Goal: Task Accomplishment & Management: Manage account settings

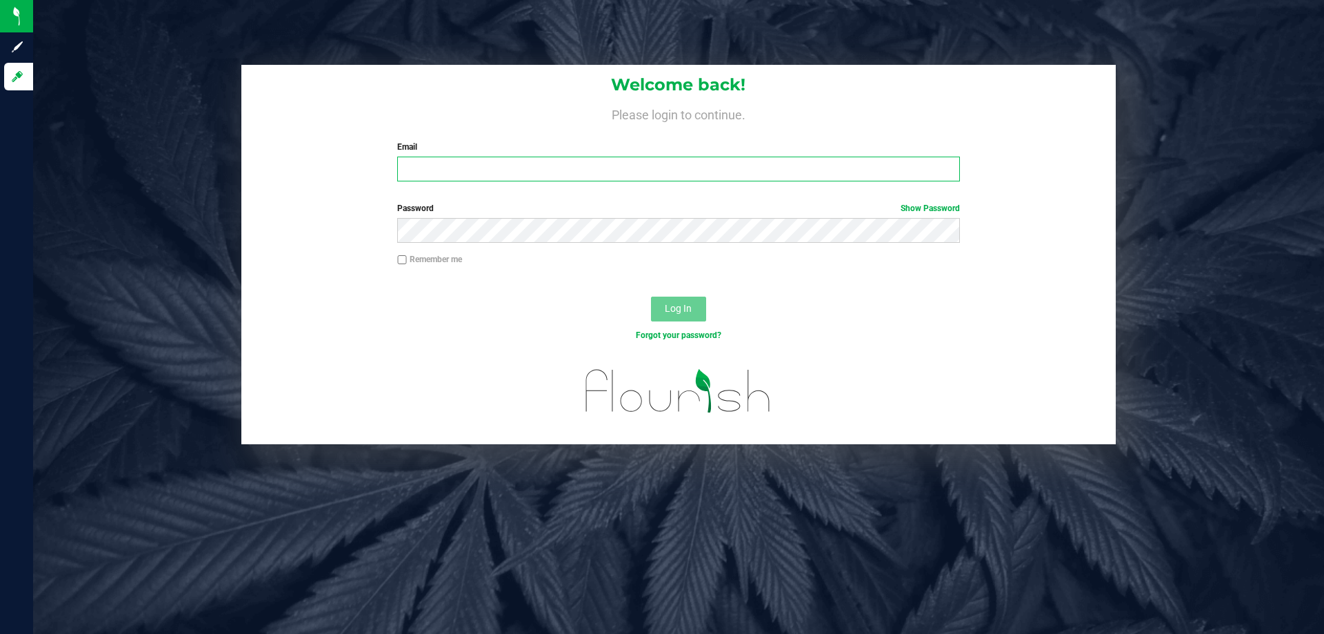
click at [485, 167] on input "Email" at bounding box center [678, 169] width 562 height 25
type input "dhassan@liveparallel.com"
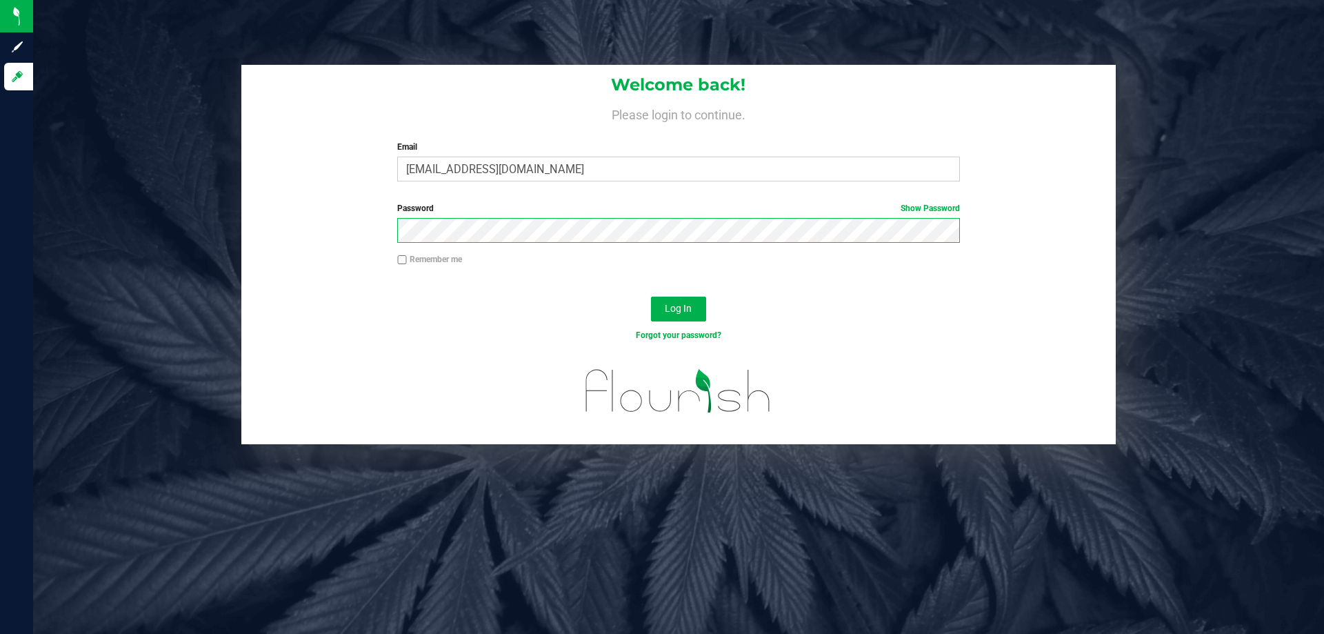
click at [651, 297] on button "Log In" at bounding box center [678, 309] width 55 height 25
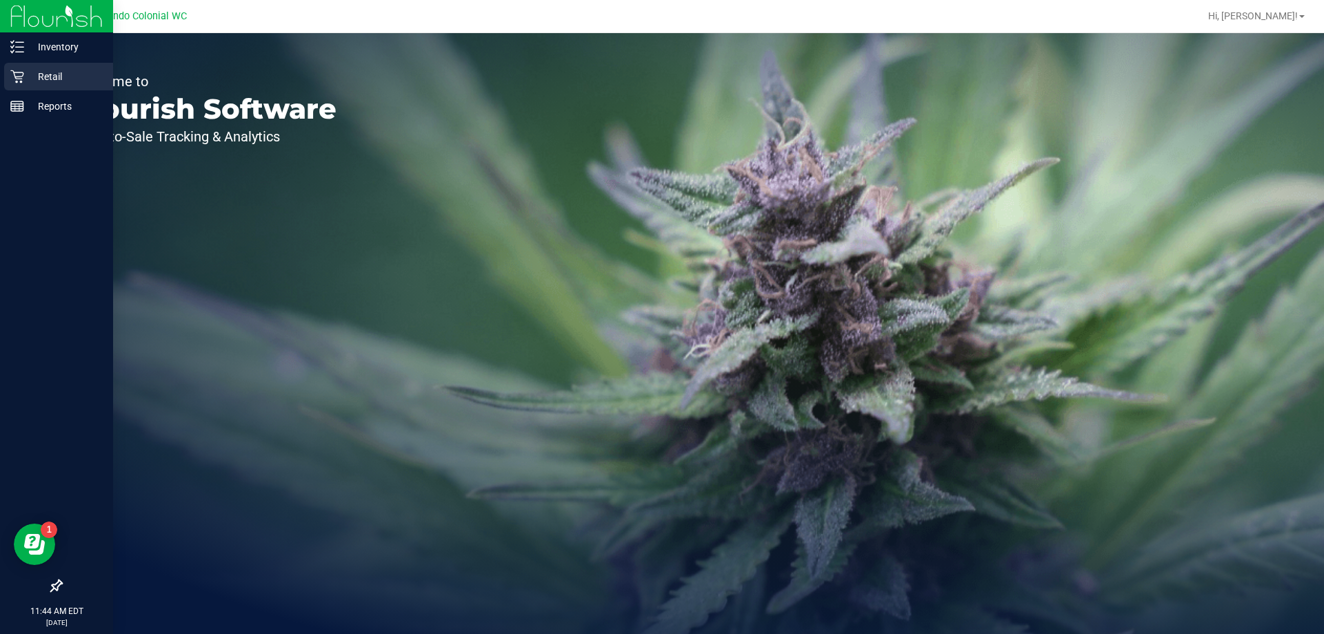
click at [32, 70] on p "Retail" at bounding box center [65, 76] width 83 height 17
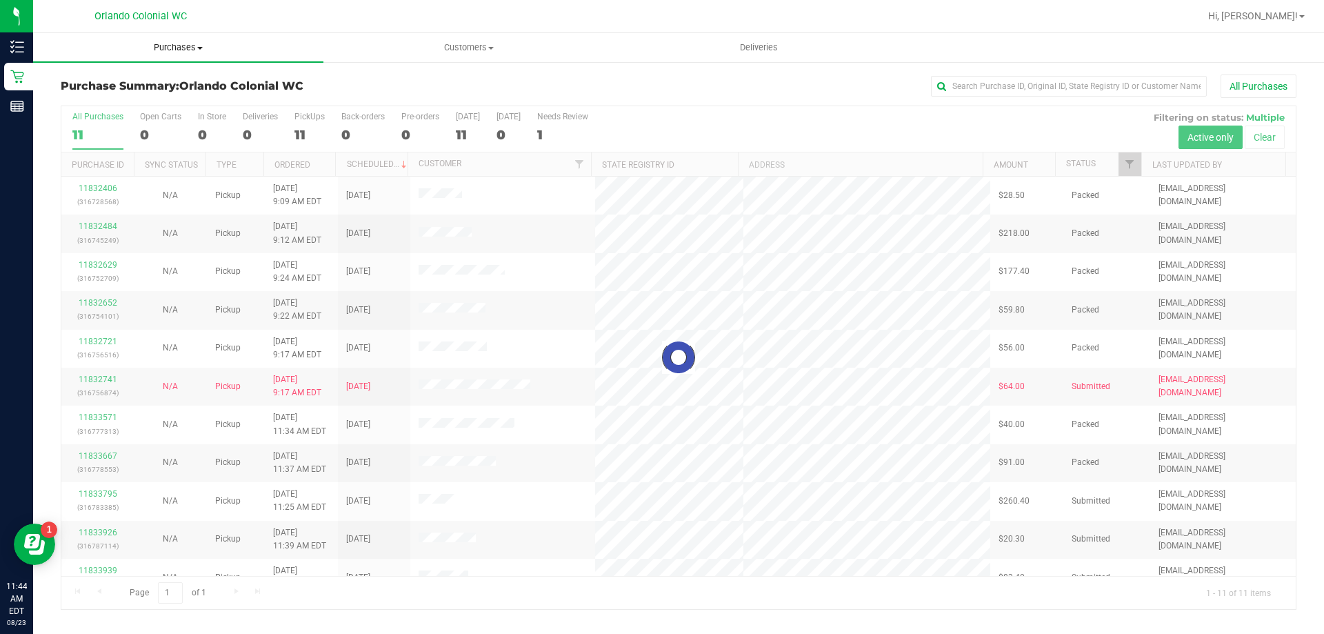
click at [188, 45] on span "Purchases" at bounding box center [178, 47] width 290 height 12
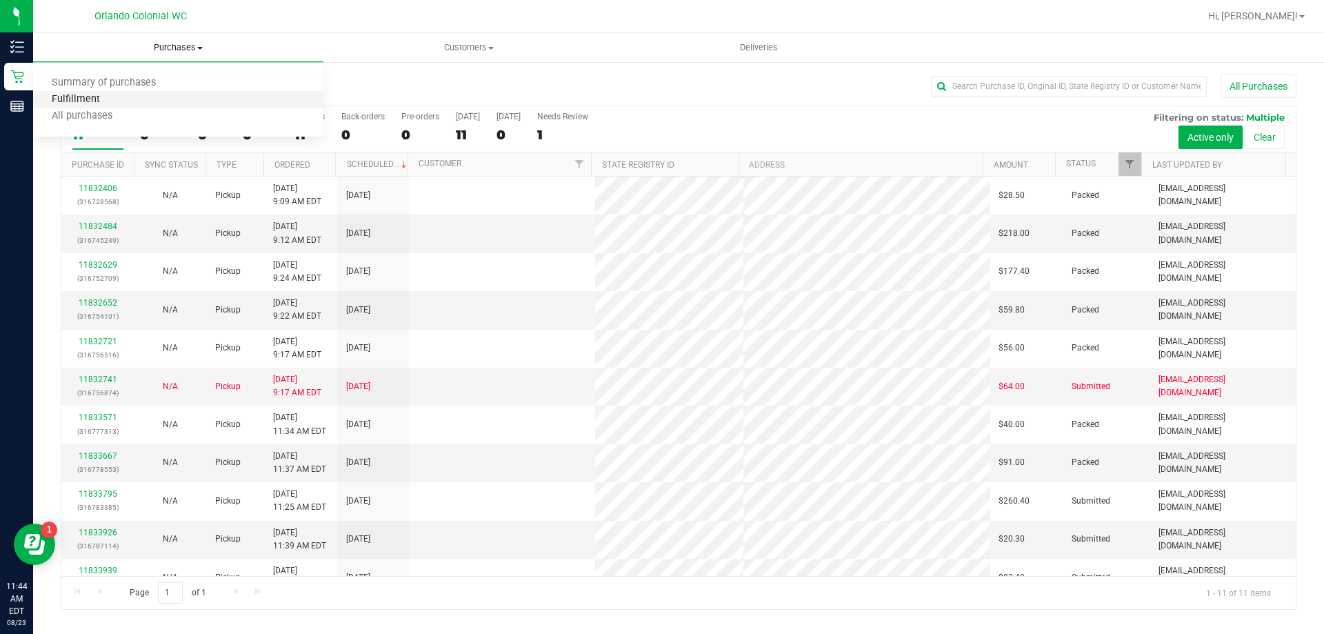
click at [116, 95] on span "Fulfillment" at bounding box center [76, 100] width 86 height 12
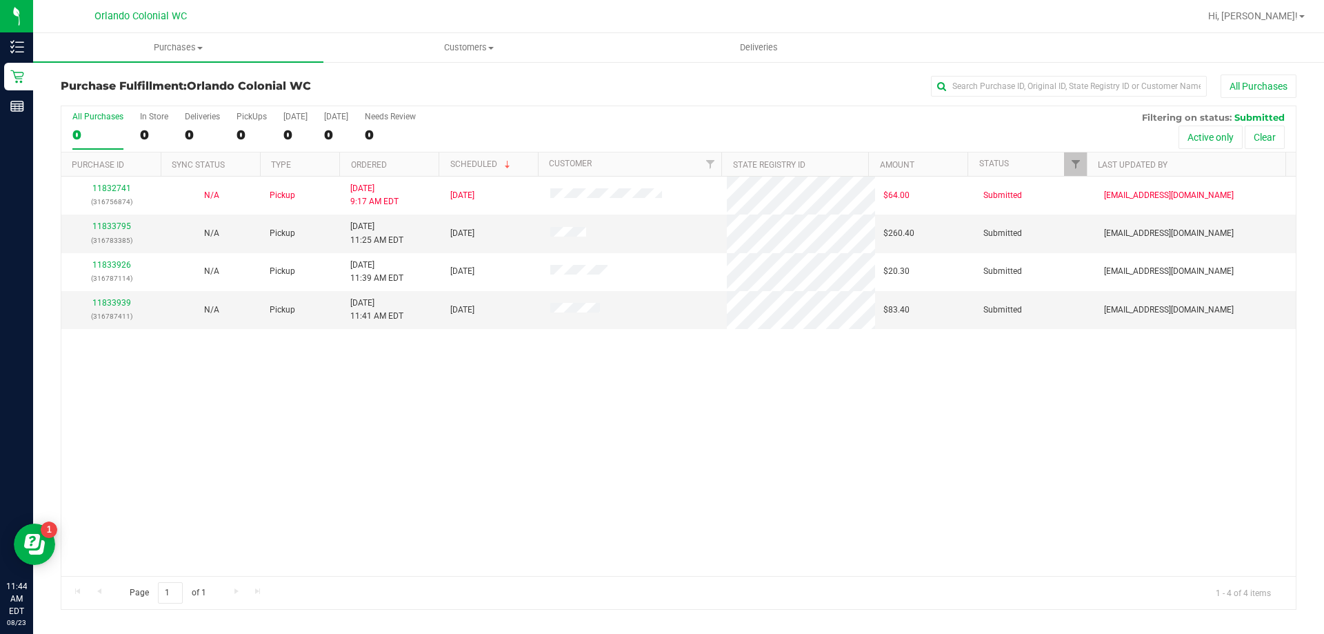
click at [522, 381] on div "11832741 (316756874) N/A Pickup 8/23/2025 9:17 AM EDT 8/23/2025 $64.00 Submitte…" at bounding box center [678, 376] width 1234 height 399
click at [115, 228] on link "11833795" at bounding box center [111, 226] width 39 height 10
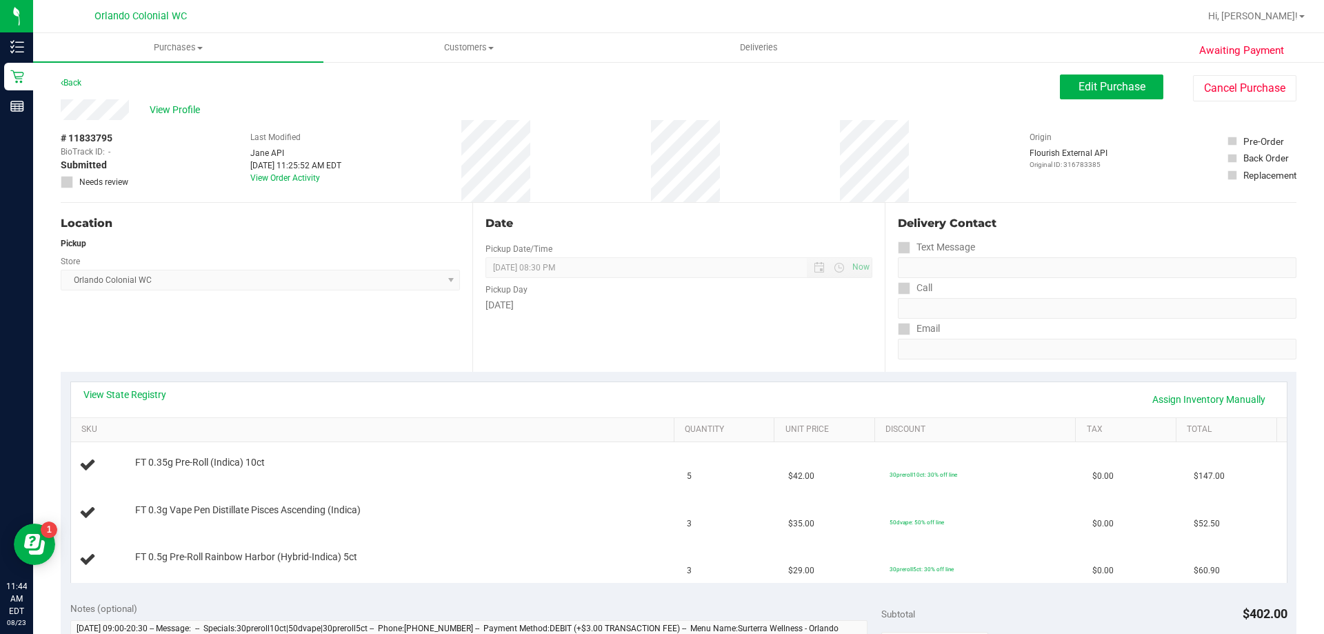
click at [516, 370] on div "Date Pickup Date/Time 08/23/2025 Now 08/23/2025 08:30 PM Now Pickup Day Saturday" at bounding box center [678, 287] width 412 height 169
click at [77, 81] on link "Back" at bounding box center [71, 83] width 21 height 10
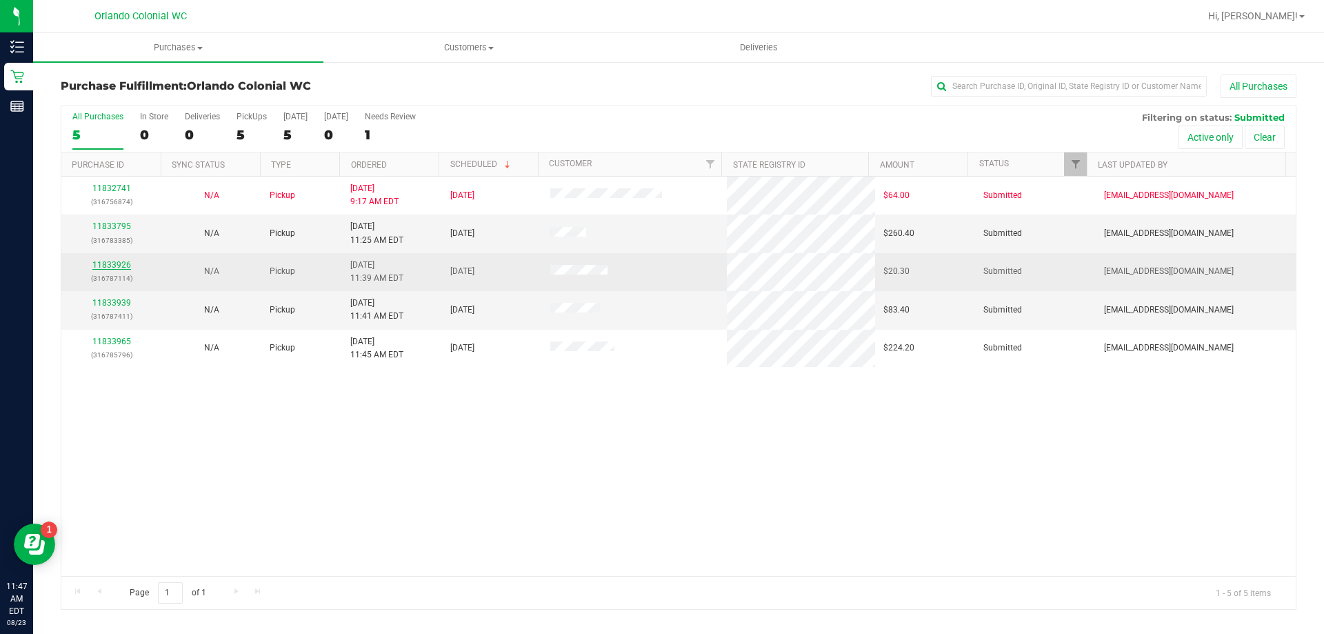
click at [121, 265] on link "11833926" at bounding box center [111, 265] width 39 height 10
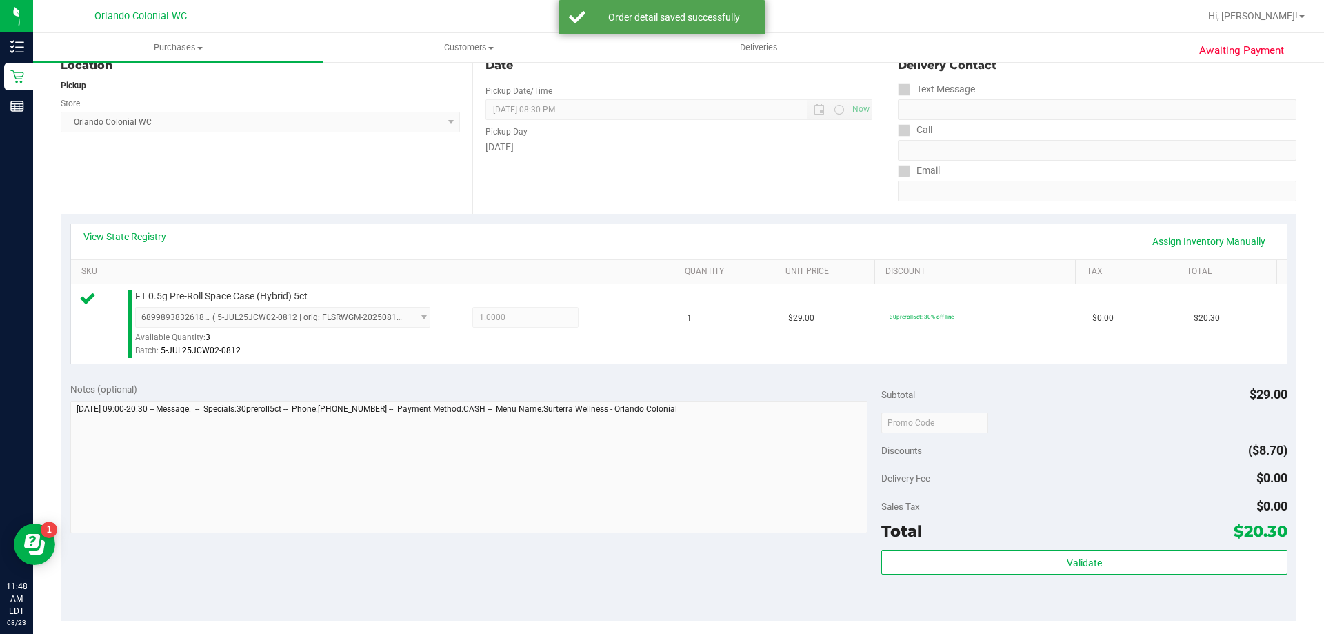
scroll to position [211, 0]
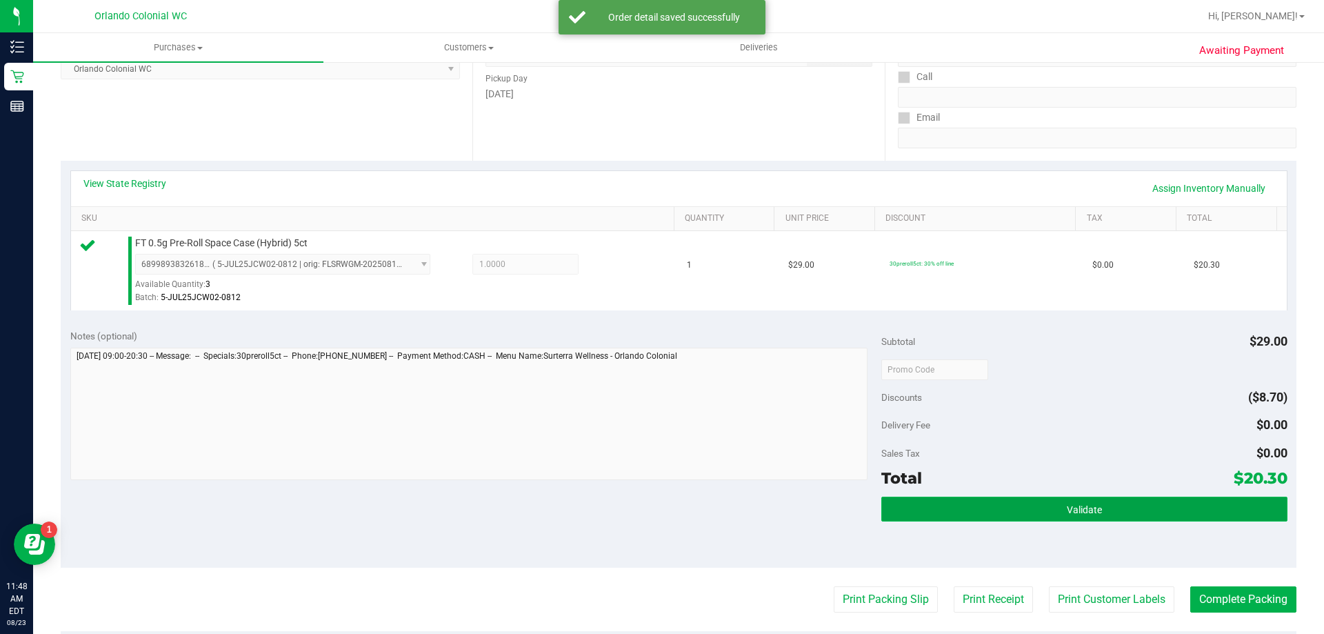
click at [1160, 517] on button "Validate" at bounding box center [1083, 508] width 405 height 25
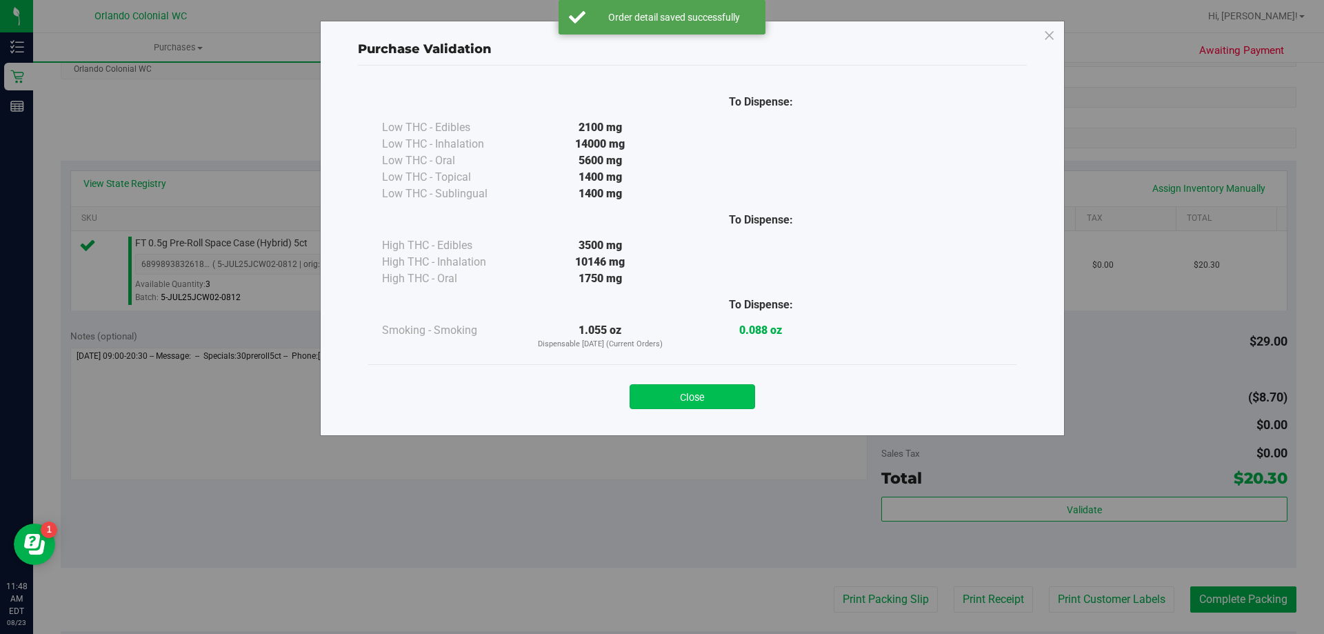
click at [729, 387] on button "Close" at bounding box center [693, 396] width 126 height 25
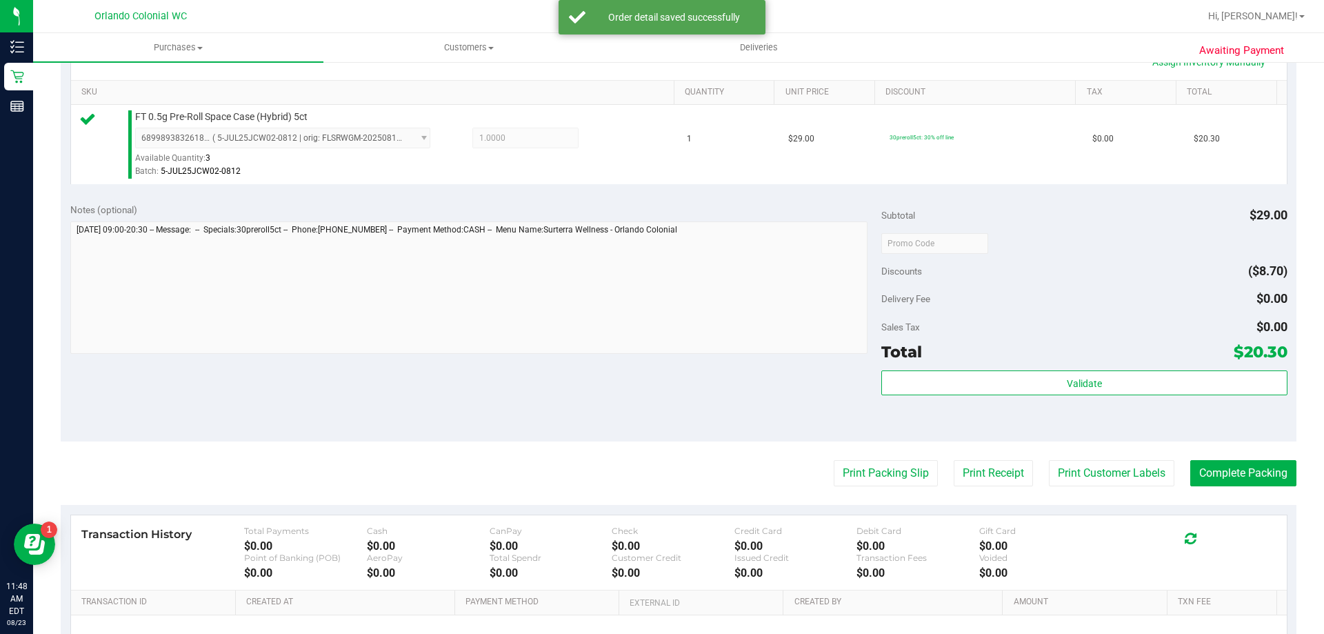
scroll to position [345, 0]
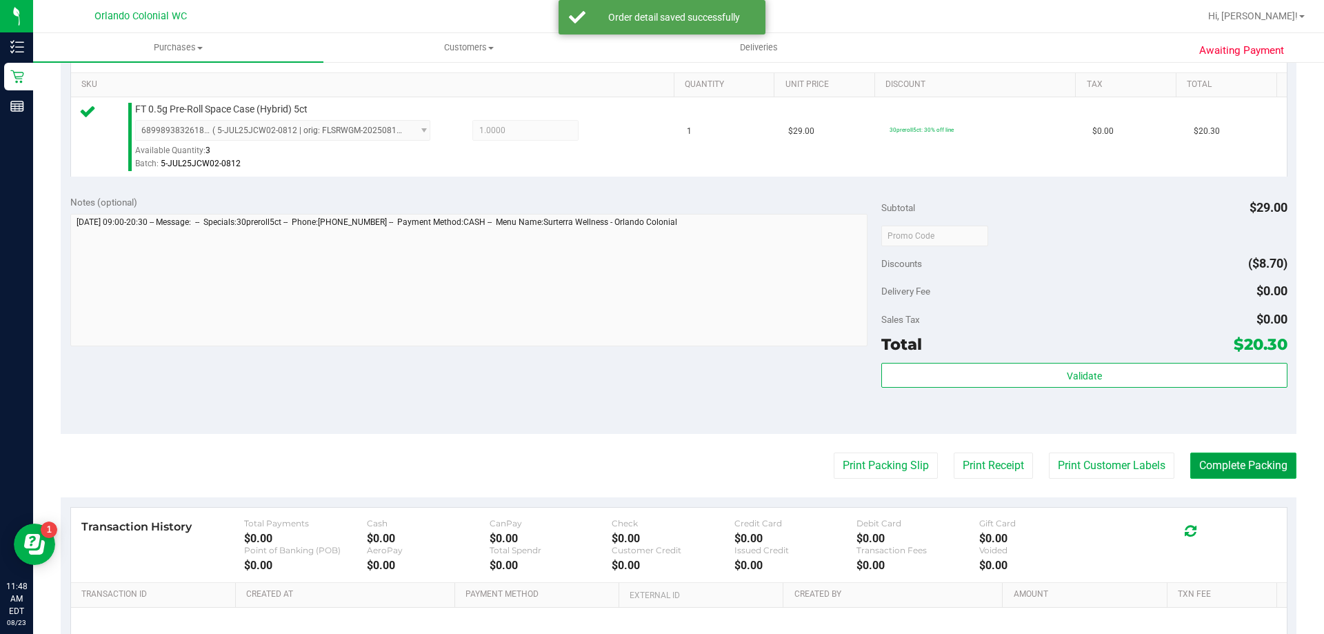
click at [1255, 468] on button "Complete Packing" at bounding box center [1243, 465] width 106 height 26
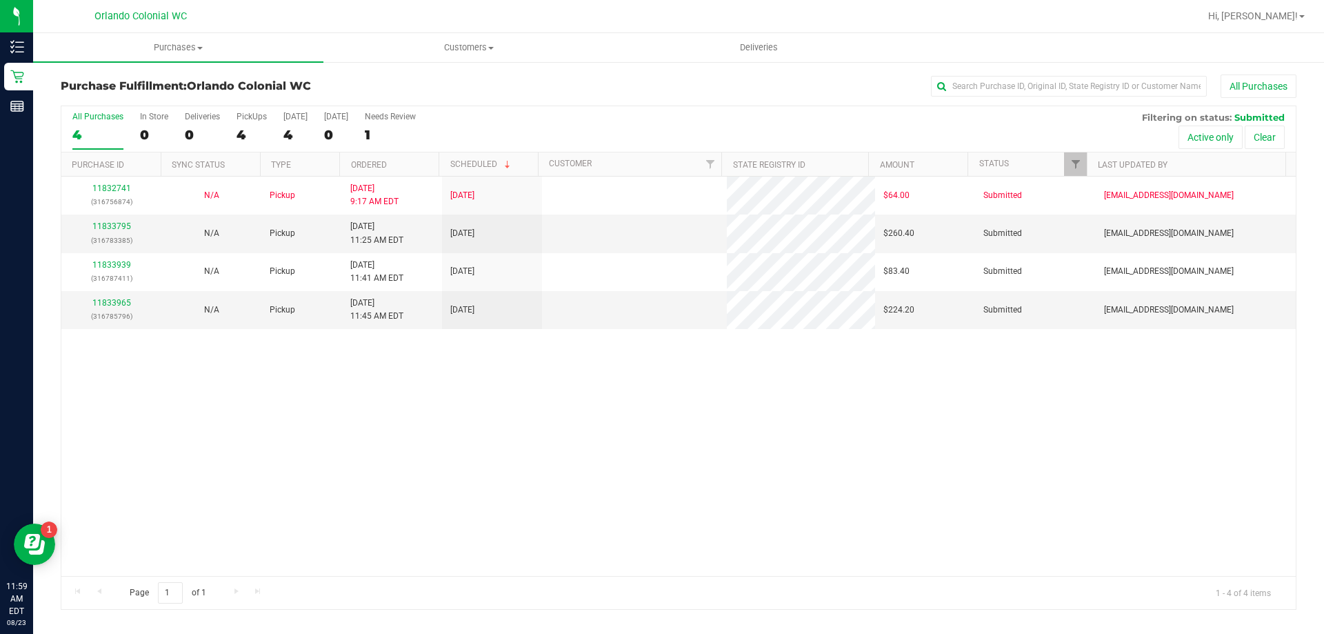
click at [927, 415] on div "11832741 (316756874) N/A Pickup 8/23/2025 9:17 AM EDT 8/23/2025 $64.00 Submitte…" at bounding box center [678, 376] width 1234 height 399
click at [103, 229] on link "11833795" at bounding box center [111, 226] width 39 height 10
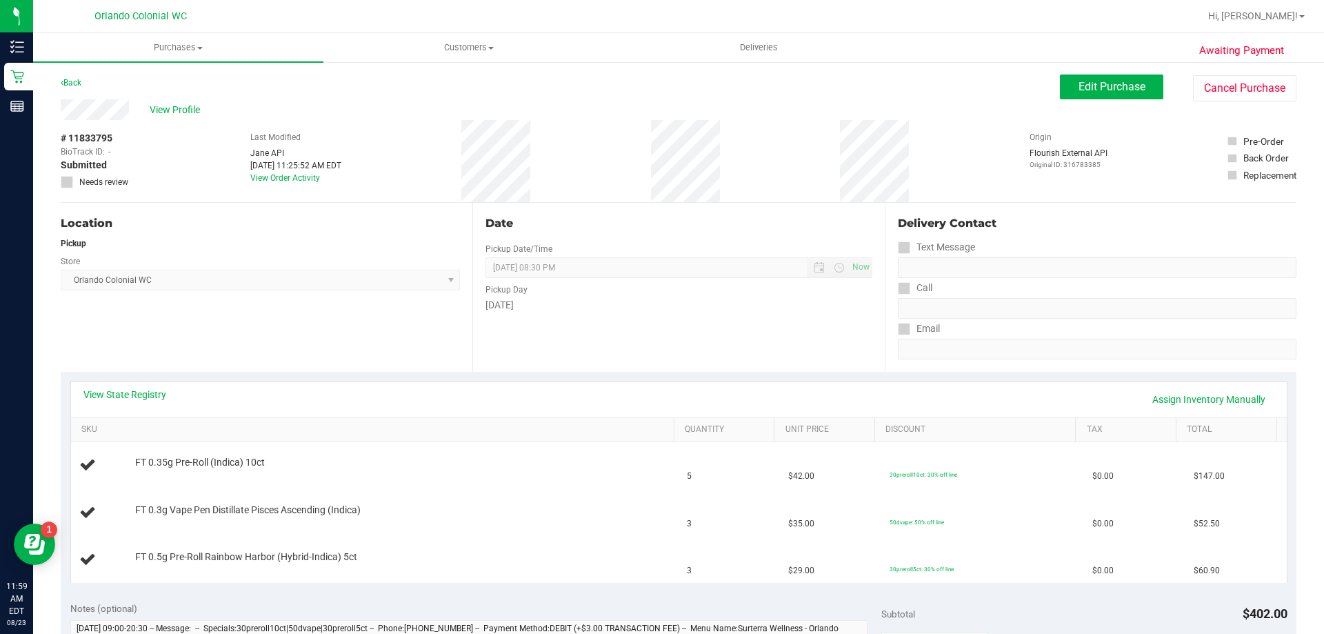
click at [763, 325] on div "Date Pickup Date/Time 08/23/2025 Now 08/23/2025 08:30 PM Now Pickup Day Saturday" at bounding box center [678, 287] width 412 height 169
click at [70, 86] on link "Back" at bounding box center [71, 83] width 21 height 10
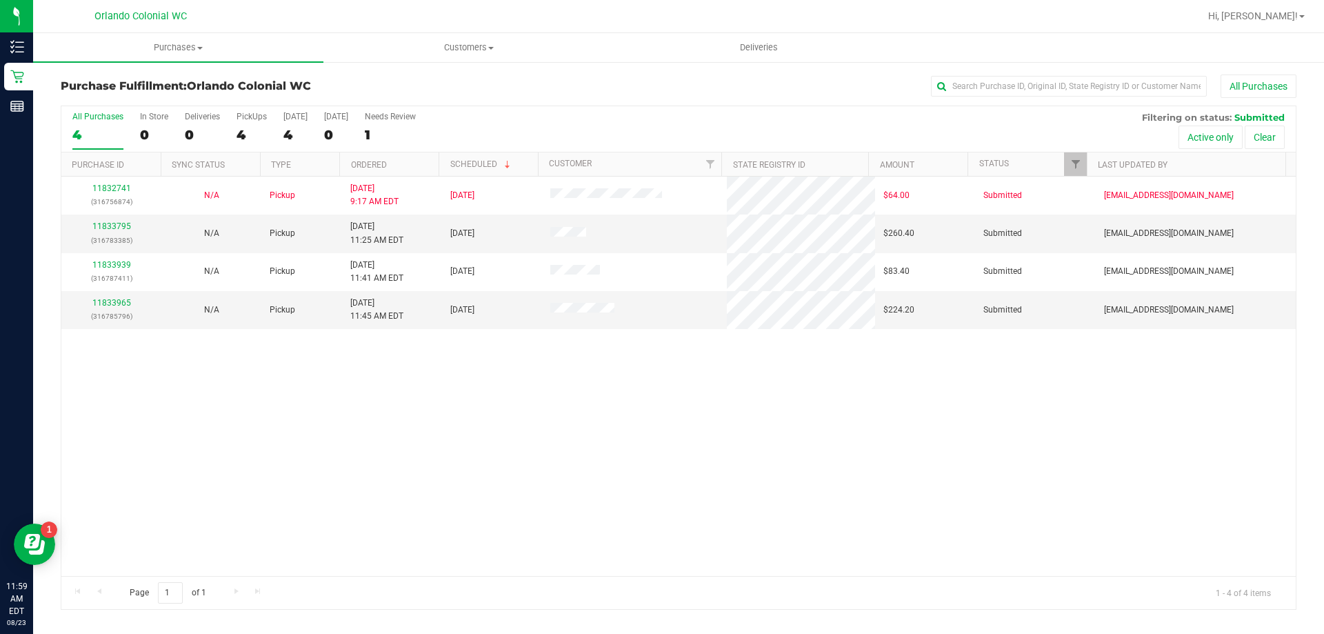
click at [676, 441] on div "11832741 (316756874) N/A Pickup 8/23/2025 9:17 AM EDT 8/23/2025 $64.00 Submitte…" at bounding box center [678, 376] width 1234 height 399
click at [679, 441] on div "11832741 (316756874) N/A Pickup 8/23/2025 9:17 AM EDT 8/23/2025 $64.00 Submitte…" at bounding box center [678, 376] width 1234 height 399
click at [931, 441] on div "11832741 (316756874) N/A Pickup 8/23/2025 9:17 AM EDT 8/23/2025 $64.00 Submitte…" at bounding box center [678, 376] width 1234 height 399
click at [930, 442] on div "11832741 (316756874) N/A Pickup 8/23/2025 9:17 AM EDT 8/23/2025 $64.00 Submitte…" at bounding box center [678, 376] width 1234 height 399
click at [109, 230] on link "11833795" at bounding box center [111, 226] width 39 height 10
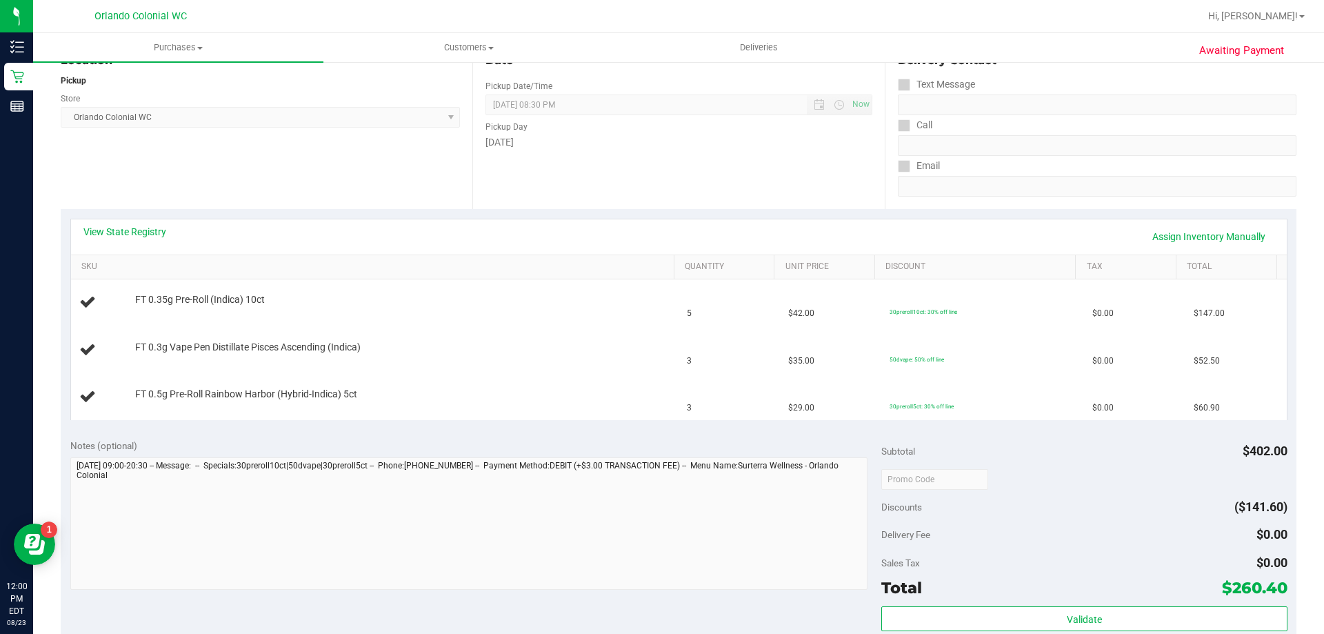
scroll to position [138, 0]
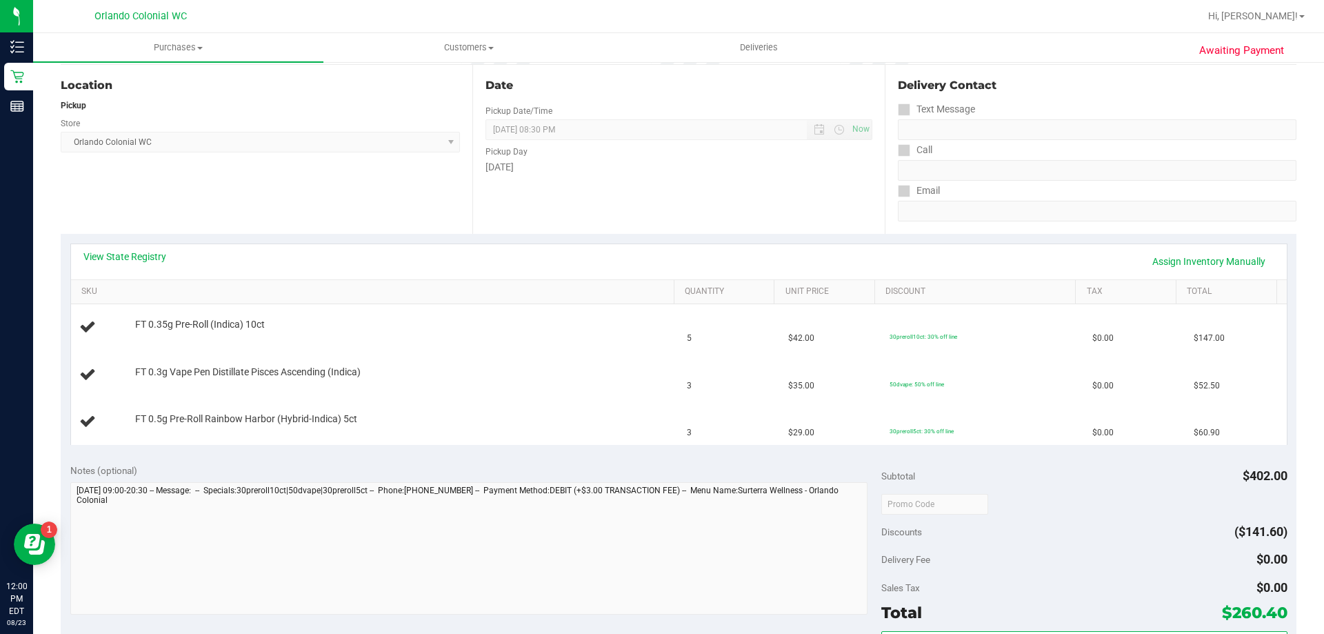
click at [627, 465] on div "Notes (optional)" at bounding box center [476, 470] width 812 height 14
drag, startPoint x: 439, startPoint y: 432, endPoint x: 166, endPoint y: 410, distance: 273.9
click at [166, 410] on td "FT 0.5g Pre-Roll Rainbow Harbor (Hybrid-Indica) 5ct" at bounding box center [375, 422] width 608 height 46
copy div "FT 0.5g Pre-Roll Rainbow Harbor (Hybrid-Indica) 5ct"
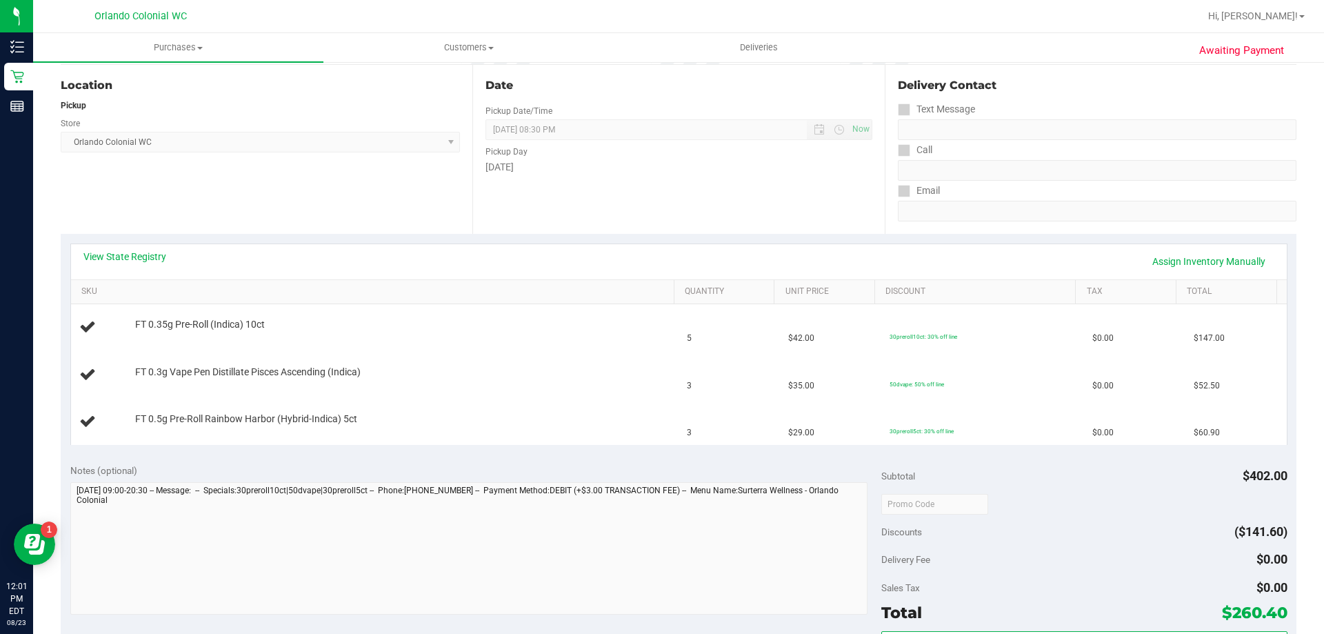
click at [388, 247] on div "View State Registry Assign Inventory Manually" at bounding box center [679, 261] width 1216 height 35
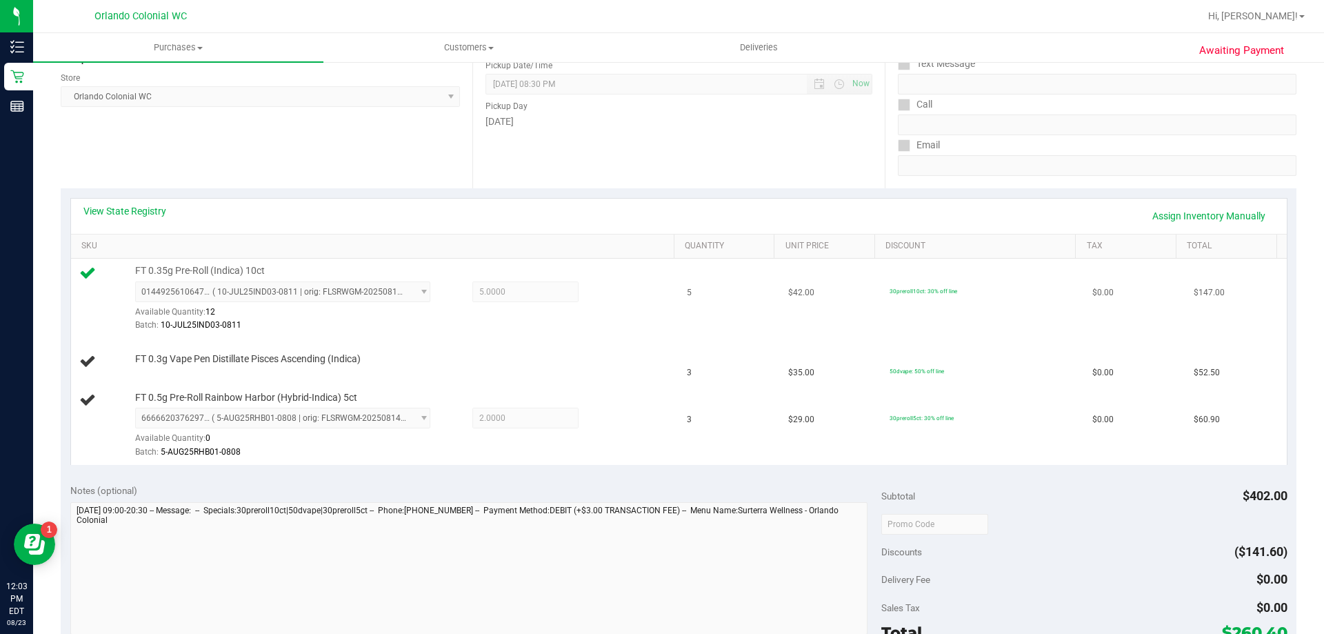
scroll to position [207, 0]
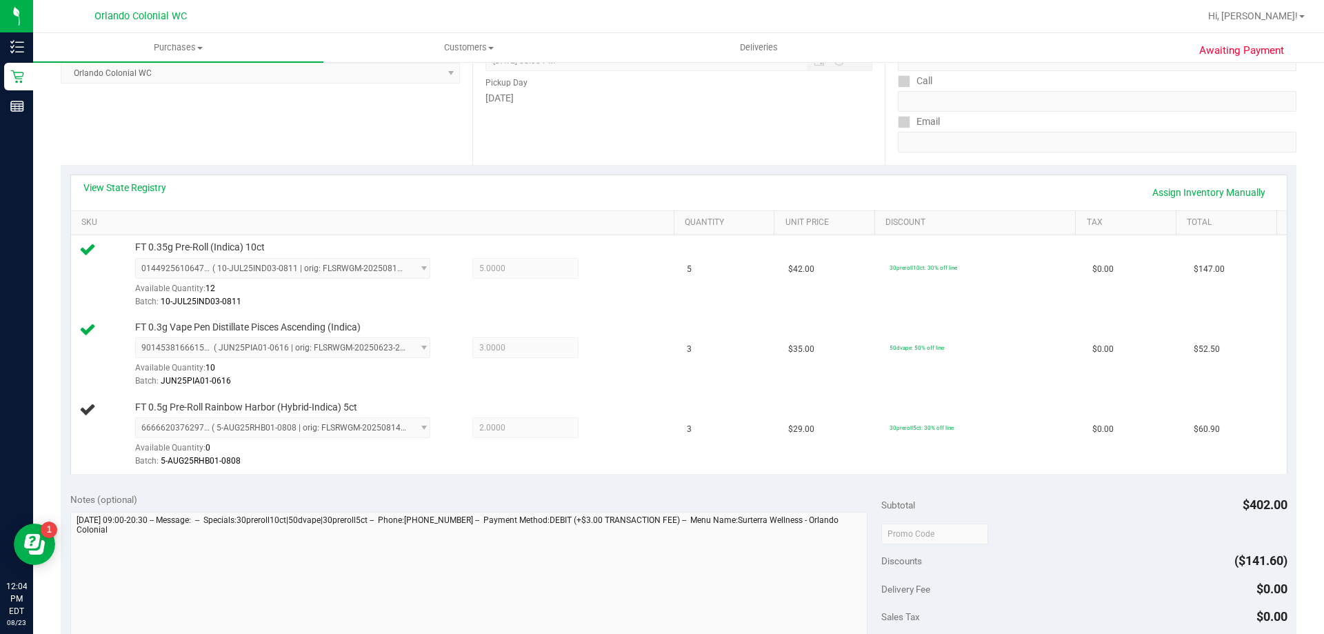
click at [582, 492] on div "Notes (optional) Subtotal $402.00 Discounts ($141.60) Delivery Fee $0.00 Sales …" at bounding box center [679, 607] width 1236 height 248
click at [581, 485] on div "Notes (optional) Subtotal $402.00 Discounts ($141.60) Delivery Fee $0.00 Sales …" at bounding box center [679, 607] width 1236 height 248
click at [577, 476] on div "View State Registry Assign Inventory Manually SKU Quantity Unit Price Discount …" at bounding box center [679, 324] width 1236 height 319
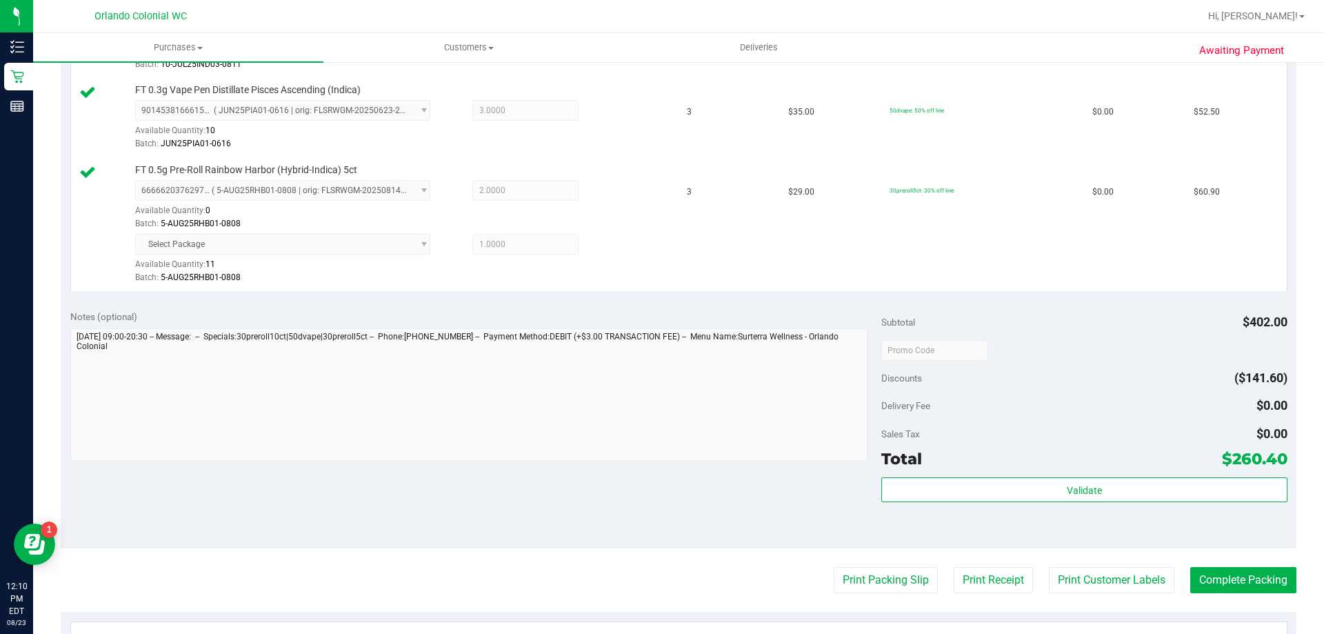
scroll to position [445, 0]
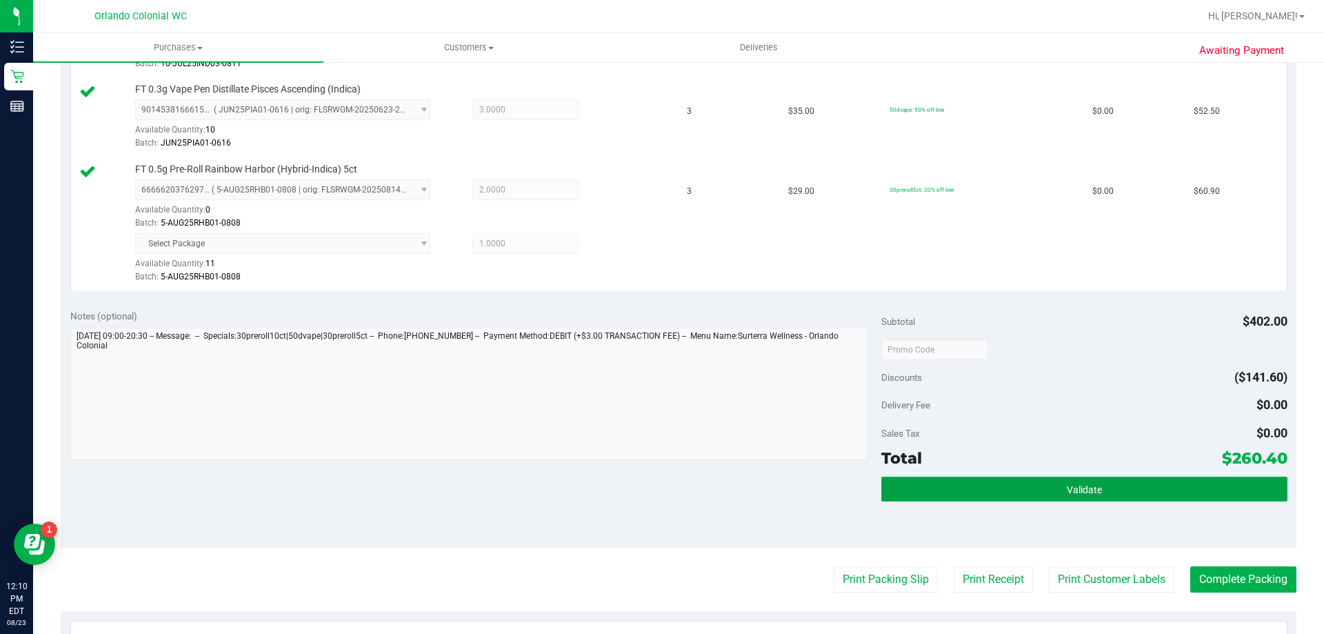
click at [1196, 480] on button "Validate" at bounding box center [1083, 488] width 405 height 25
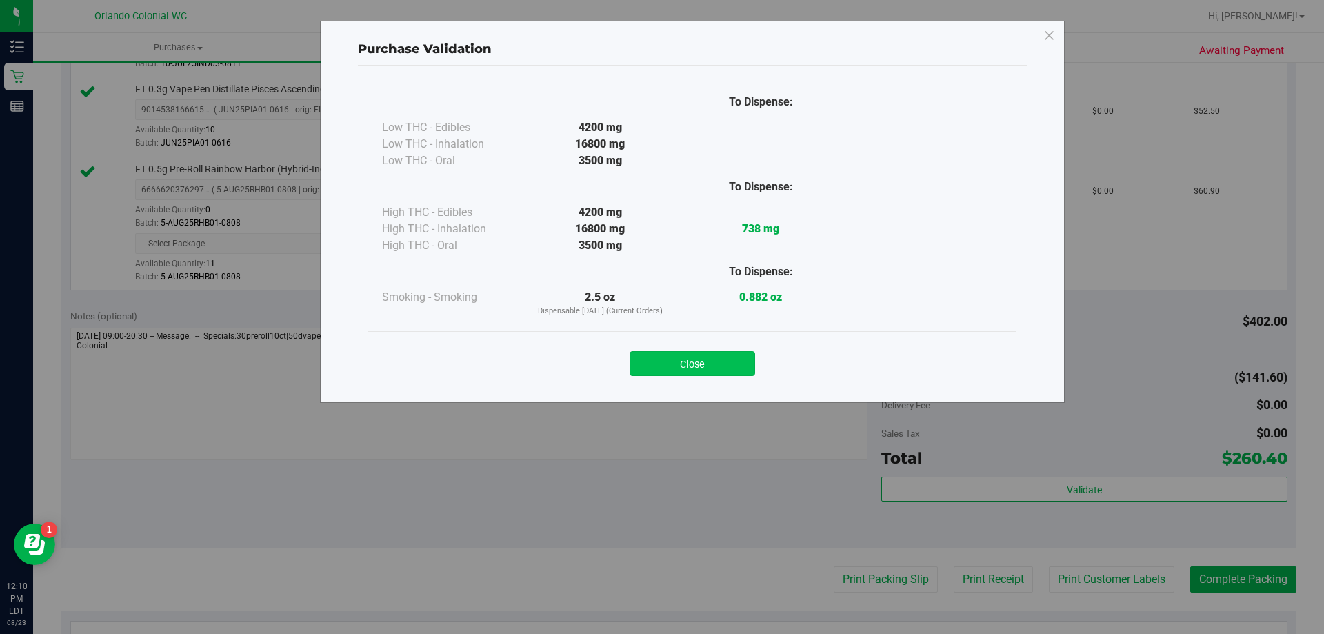
click at [716, 372] on button "Close" at bounding box center [693, 363] width 126 height 25
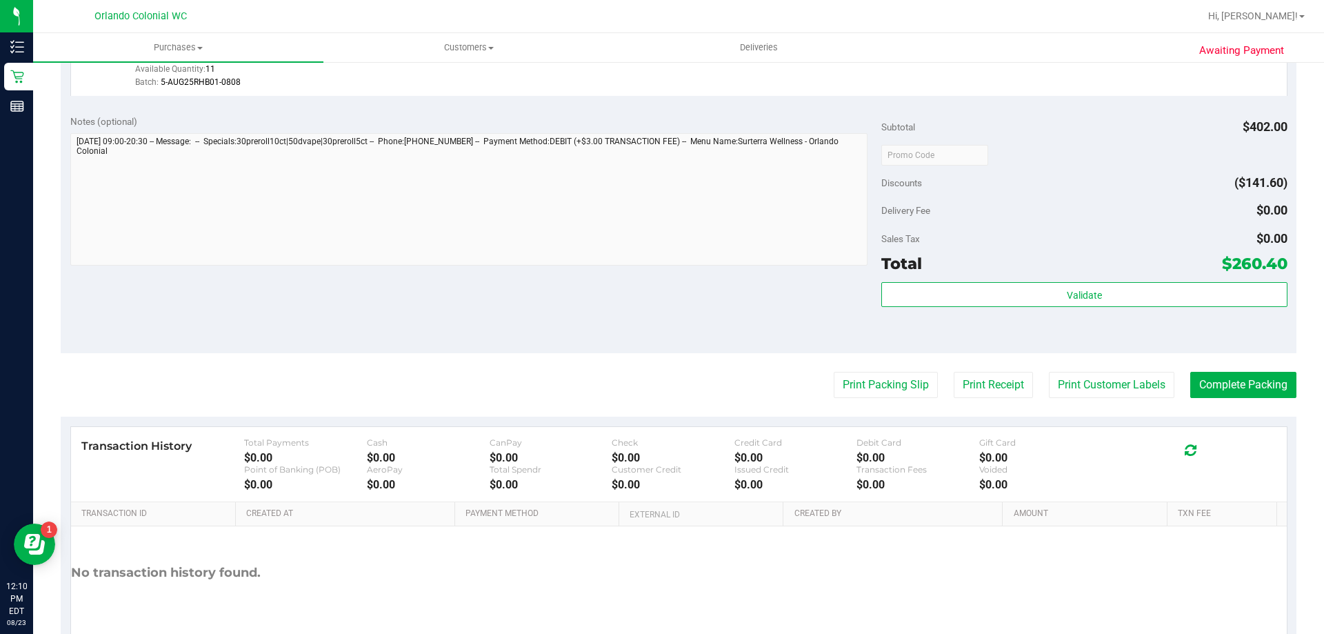
scroll to position [645, 0]
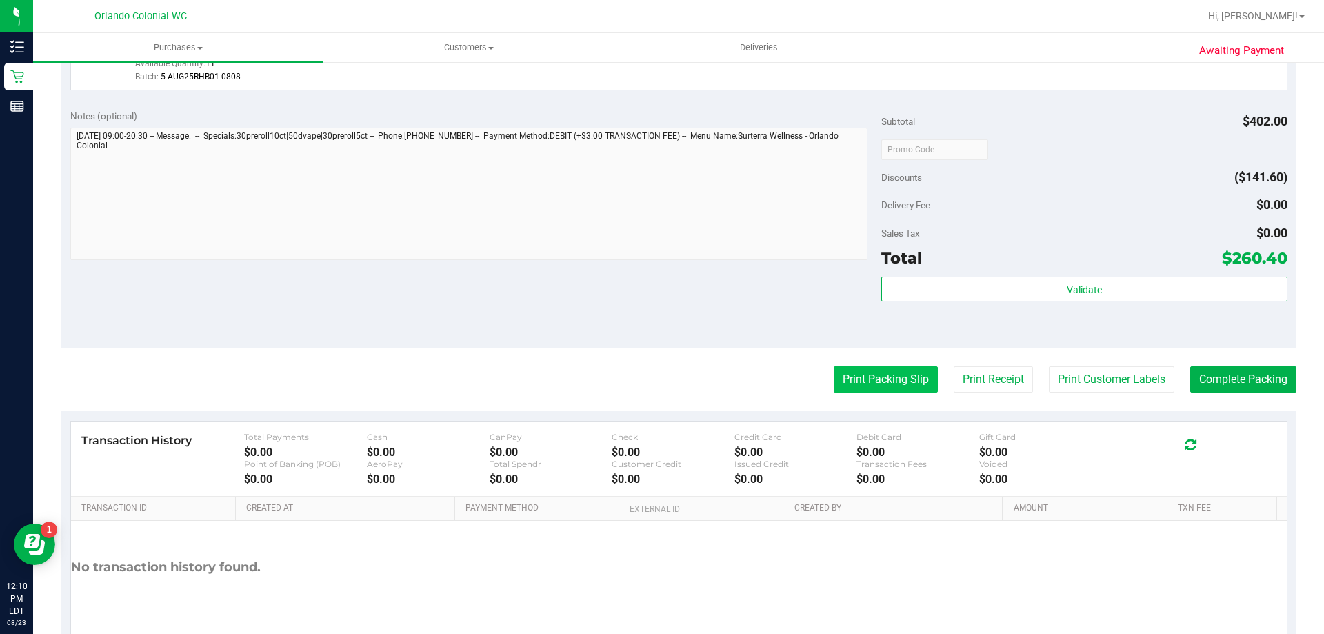
click at [876, 381] on button "Print Packing Slip" at bounding box center [886, 379] width 104 height 26
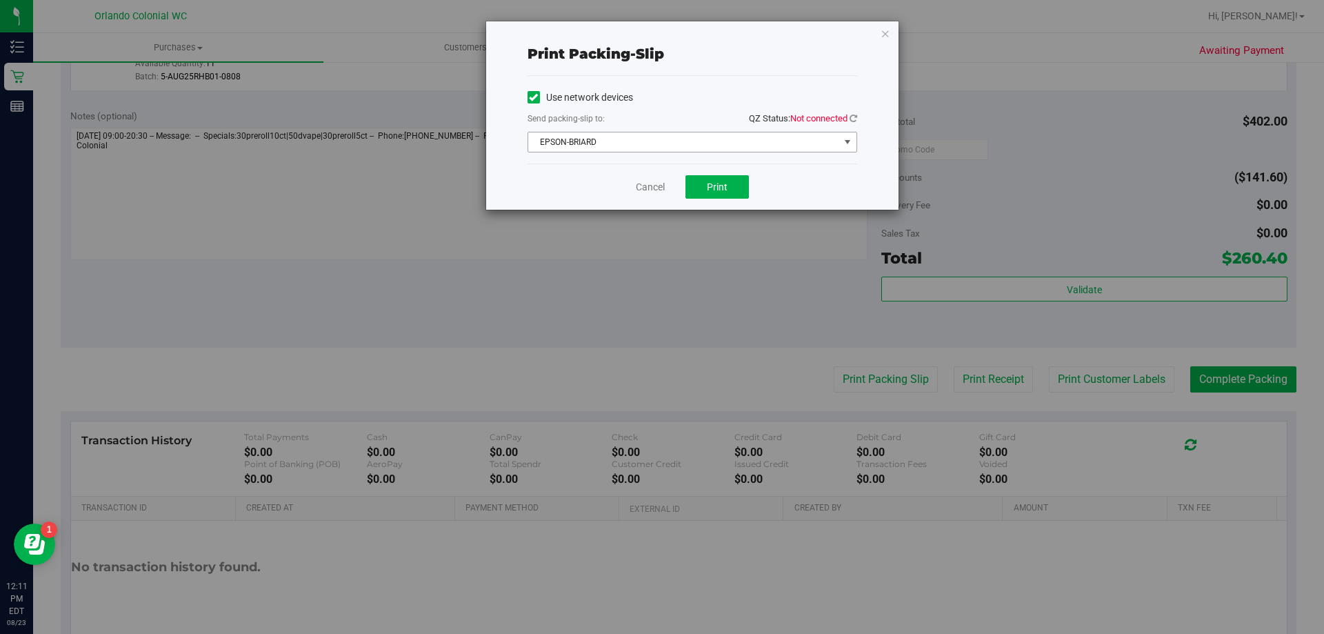
click at [845, 142] on span "select" at bounding box center [847, 142] width 11 height 11
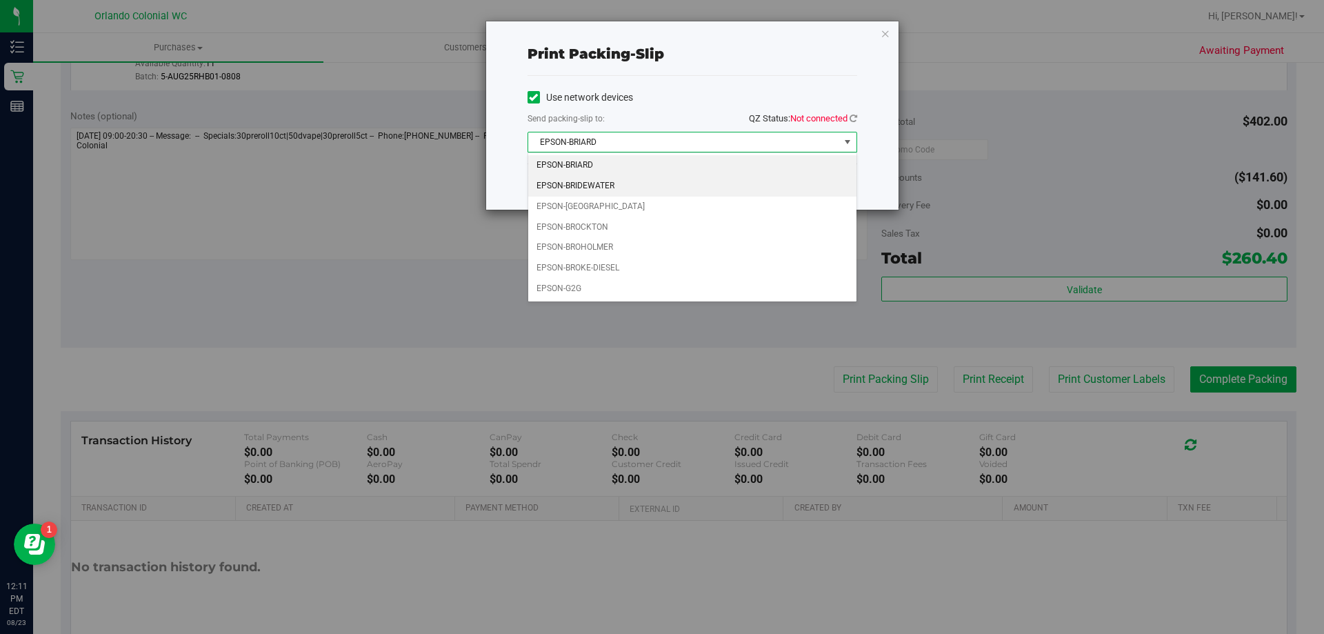
click at [644, 191] on li "EPSON-BRIDEWATER" at bounding box center [692, 186] width 328 height 21
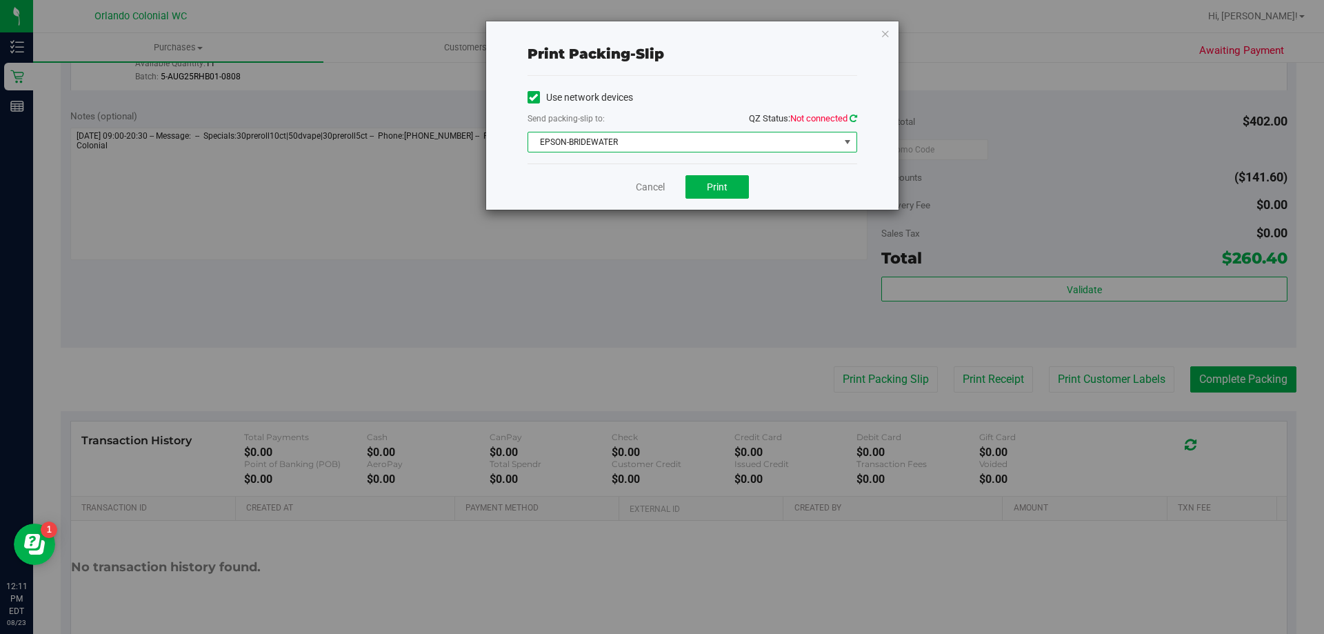
click at [854, 118] on icon at bounding box center [854, 118] width 8 height 9
click at [721, 192] on span "Print" at bounding box center [717, 186] width 21 height 11
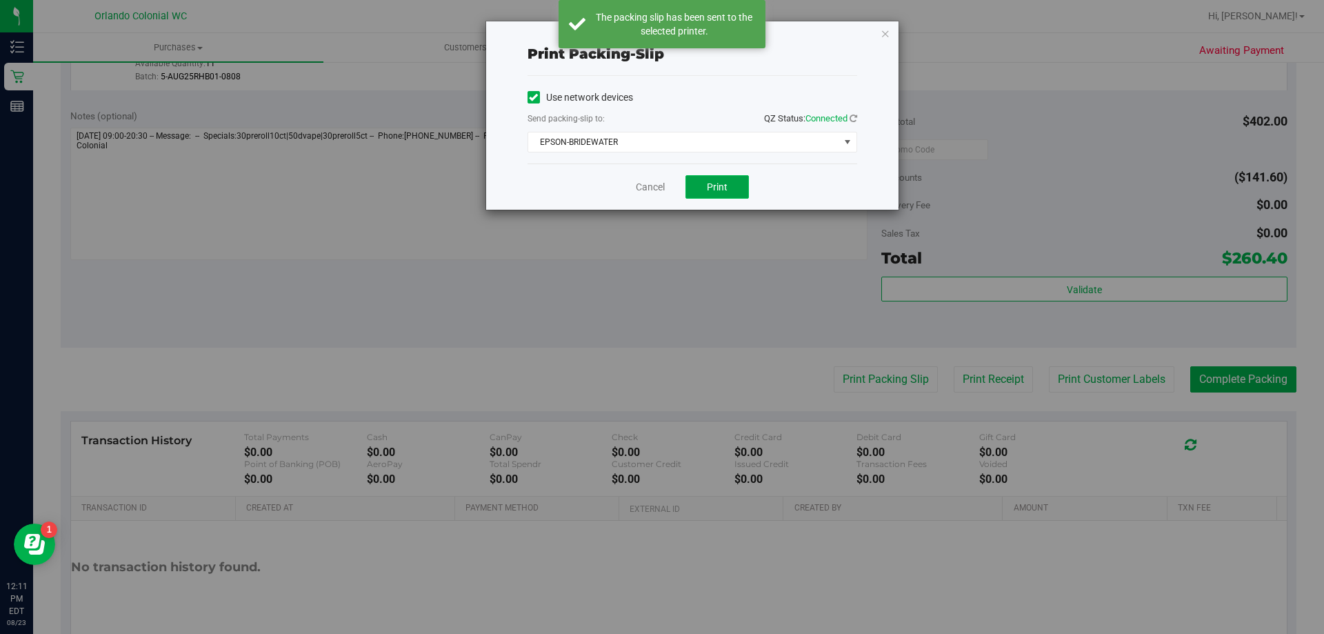
click at [686, 185] on button "Print" at bounding box center [716, 186] width 63 height 23
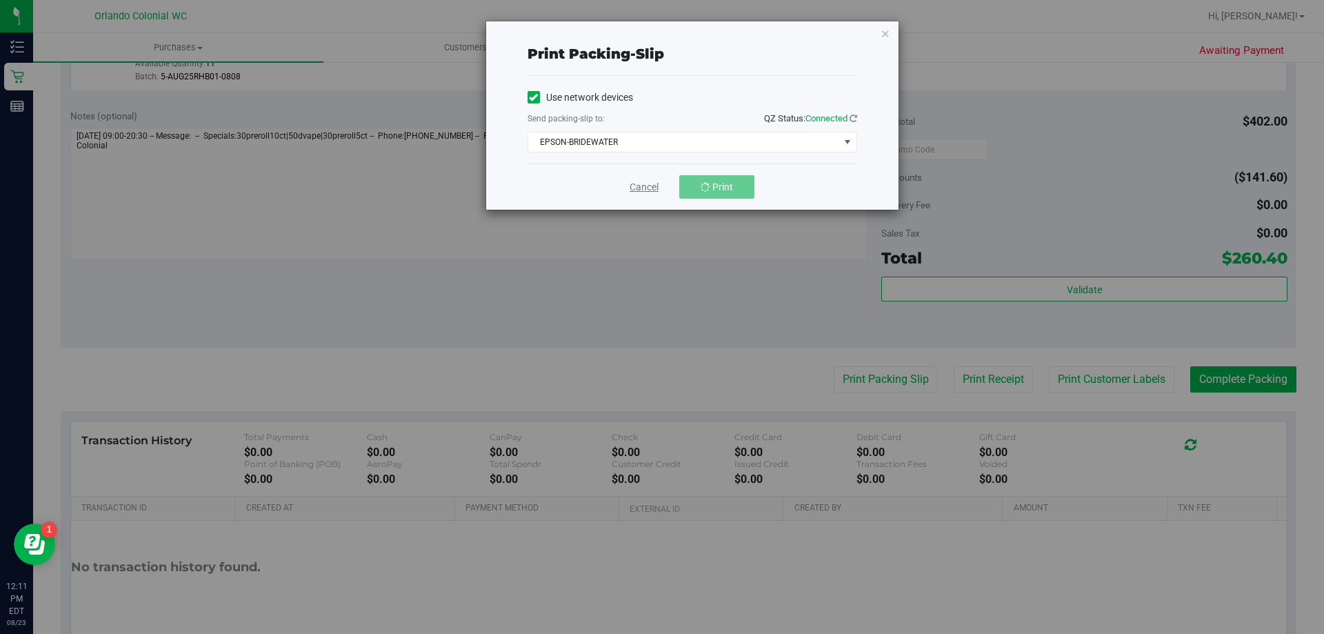
click at [638, 188] on link "Cancel" at bounding box center [644, 187] width 29 height 14
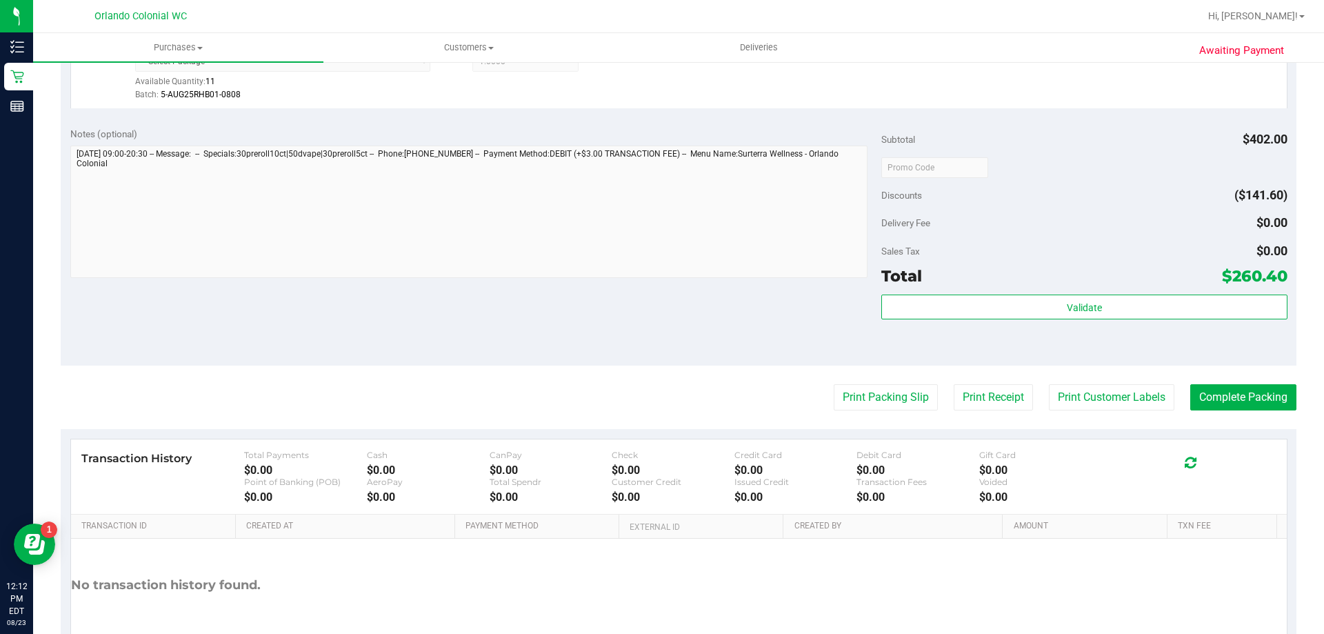
scroll to position [626, 0]
click at [1259, 391] on button "Complete Packing" at bounding box center [1243, 398] width 106 height 26
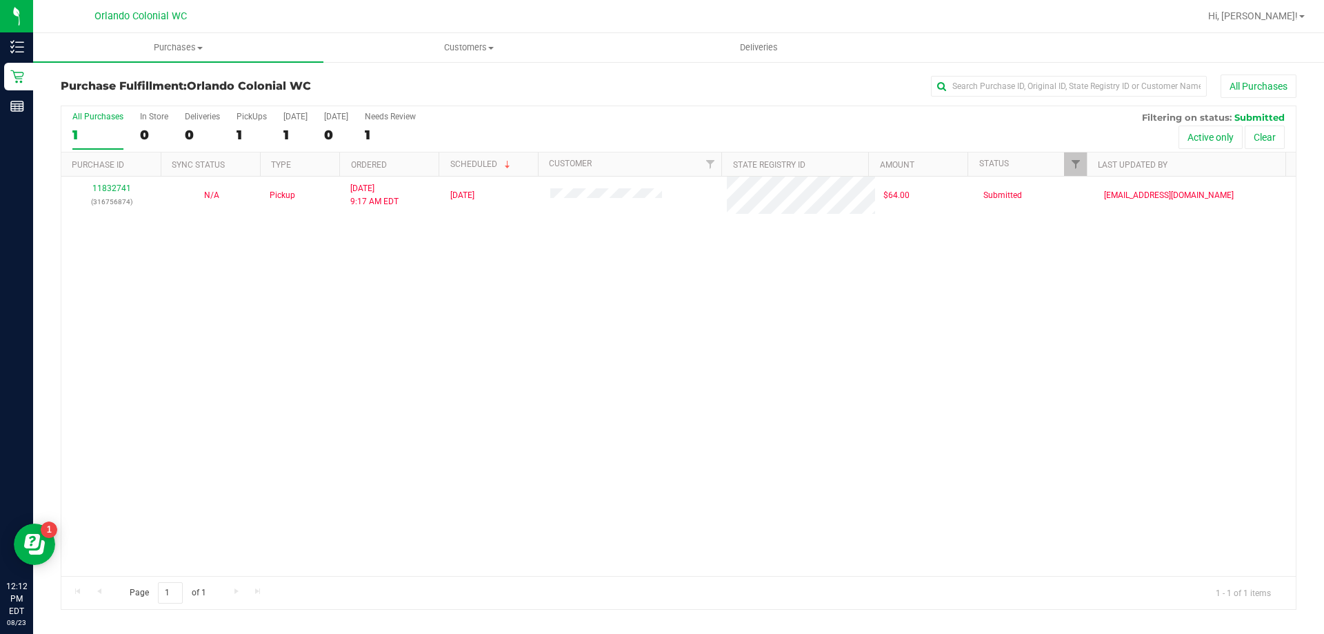
click at [583, 321] on div "11832741 (316756874) N/A Pickup 8/23/2025 9:17 AM EDT 8/23/2025 $64.00 Submitte…" at bounding box center [678, 376] width 1234 height 399
click at [418, 272] on div "11832741 (316756874) N/A Pickup 8/23/2025 9:17 AM EDT 8/23/2025 $64.00 Submitte…" at bounding box center [678, 376] width 1234 height 399
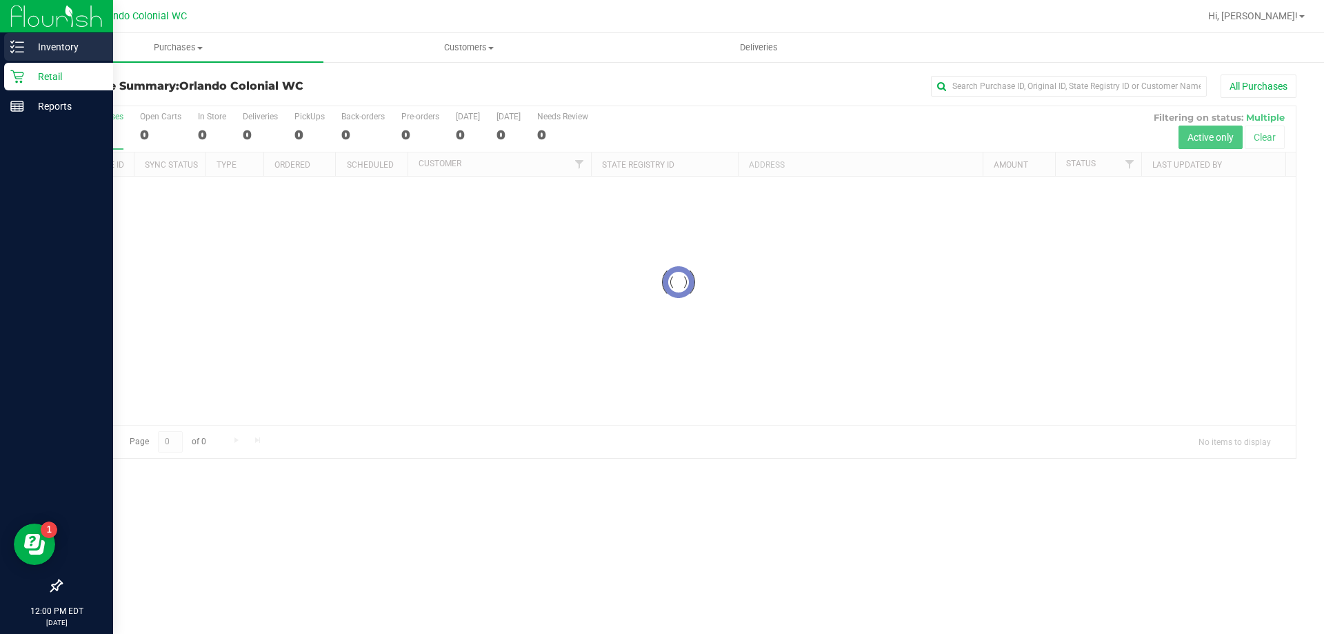
click at [58, 45] on p "Inventory" at bounding box center [65, 47] width 83 height 17
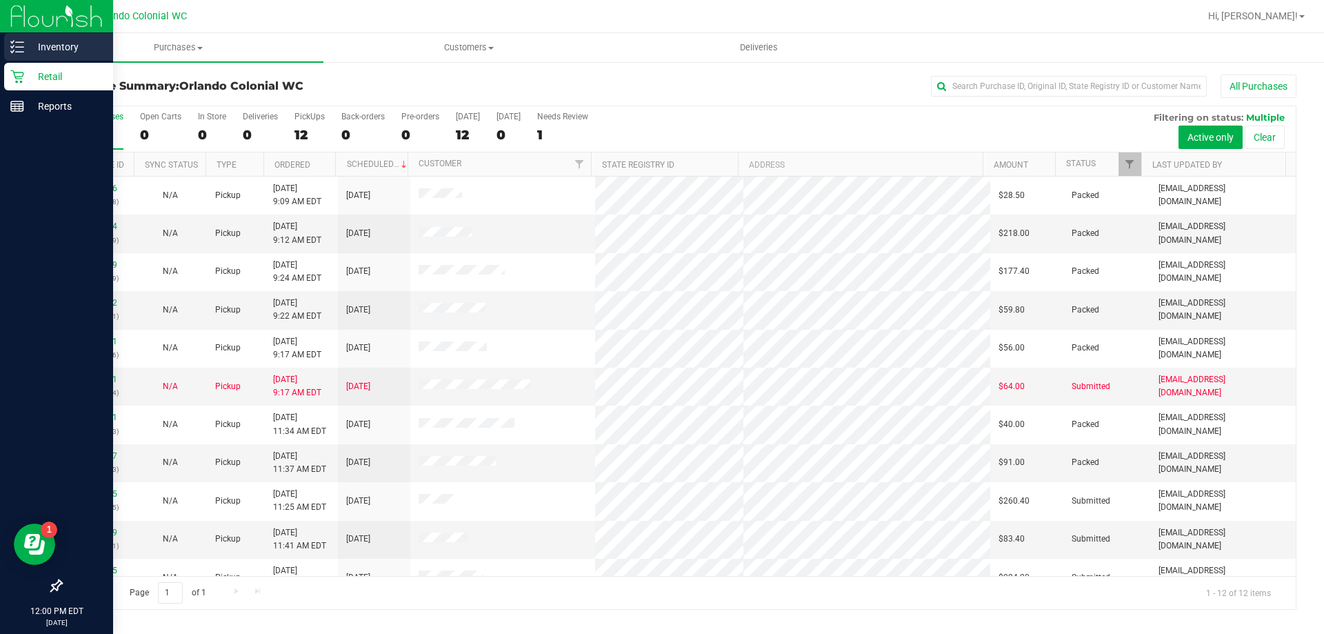
click at [18, 49] on icon at bounding box center [17, 47] width 14 height 14
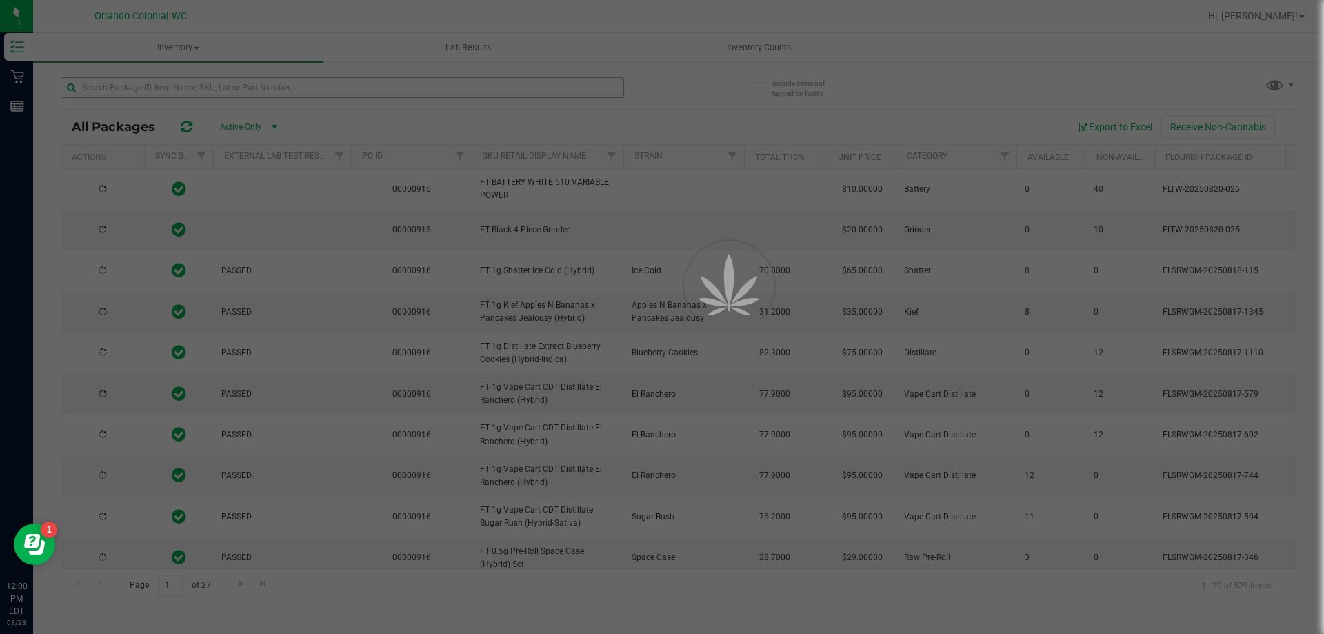
click at [184, 88] on div at bounding box center [662, 317] width 1324 height 634
type input "[DATE]"
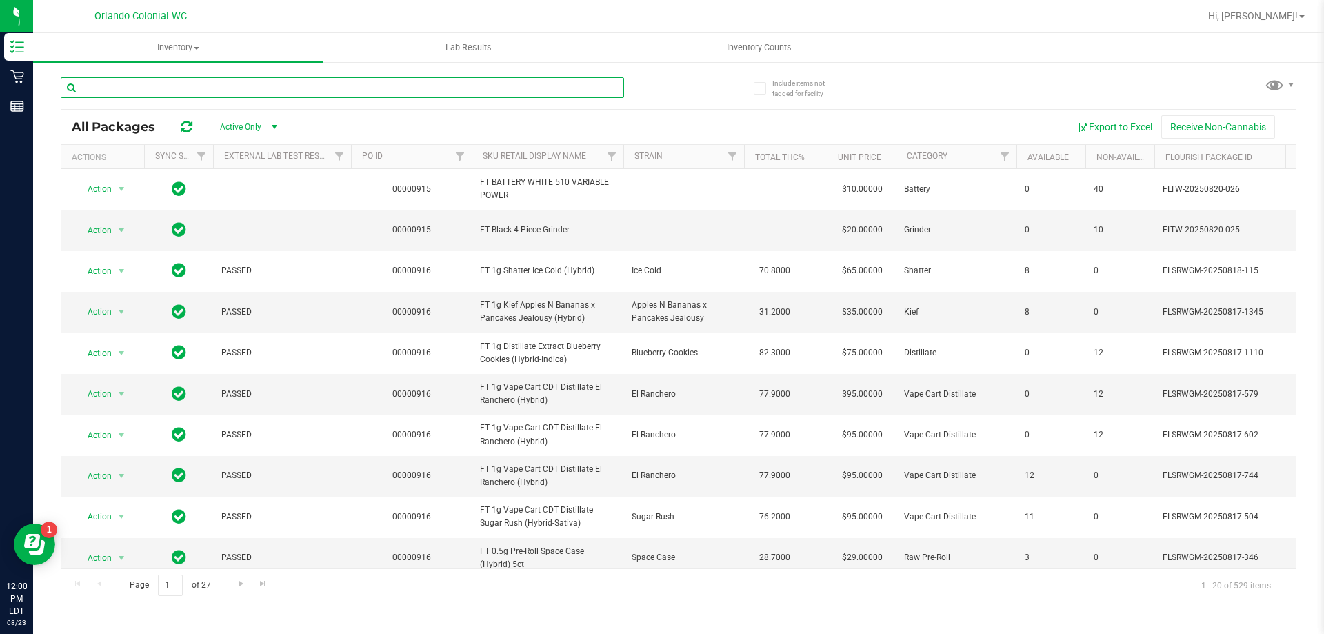
click at [184, 88] on input "text" at bounding box center [342, 87] width 563 height 21
paste input "FT 0.5g Pre-Roll Rainbow Harbor (Hybrid-Indica) 5ct"
type input "FT 0.5g Pre-Roll Rainbow Harbor (Hybrid-Indica) 5ct"
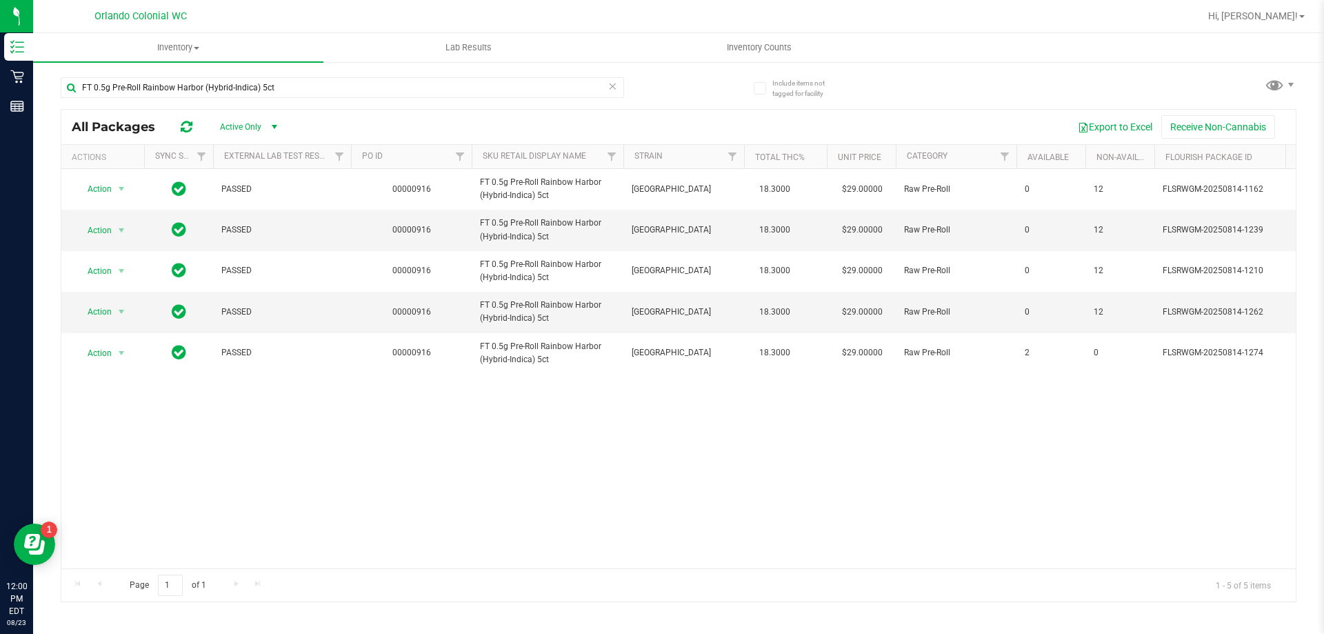
click at [896, 420] on div "Action Action Global inventory Package audit log Print package label Print prod…" at bounding box center [678, 368] width 1234 height 399
click at [897, 405] on div "Action Action Global inventory Package audit log Print package label Print prod…" at bounding box center [678, 368] width 1234 height 399
click at [791, 421] on div "Action Action Global inventory Package audit log Print package label Print prod…" at bounding box center [678, 368] width 1234 height 399
click at [799, 415] on div "Action Action Global inventory Package audit log Print package label Print prod…" at bounding box center [678, 368] width 1234 height 399
click at [194, 51] on span "Inventory" at bounding box center [178, 47] width 290 height 12
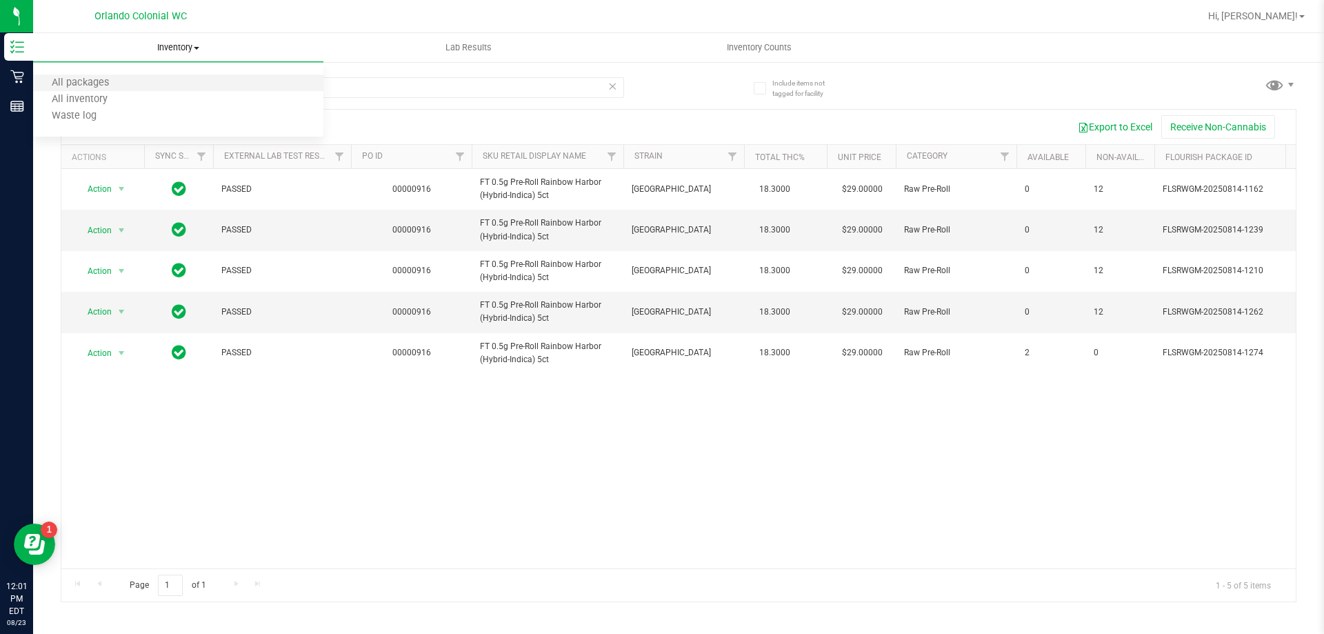
click at [148, 83] on li "All packages" at bounding box center [178, 83] width 290 height 17
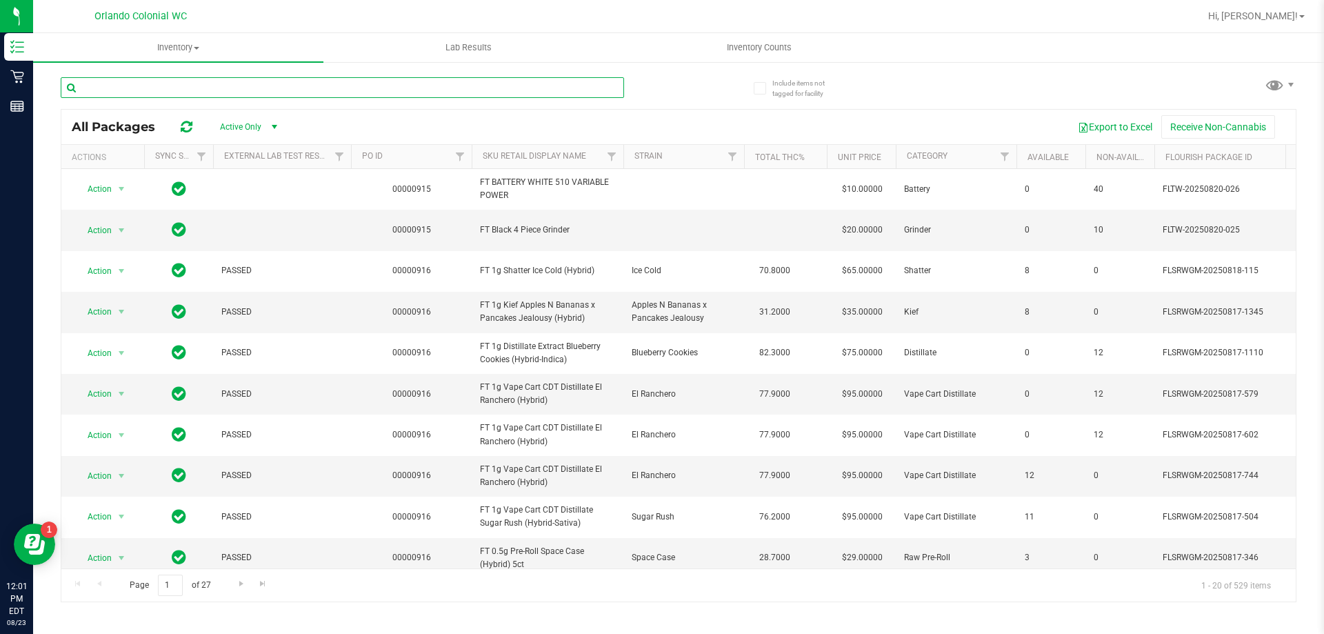
click at [312, 86] on input "text" at bounding box center [342, 87] width 563 height 21
paste input "FT 0.5g Pre-Roll Rainbow Harbor (Hybrid-Indica) 5ct"
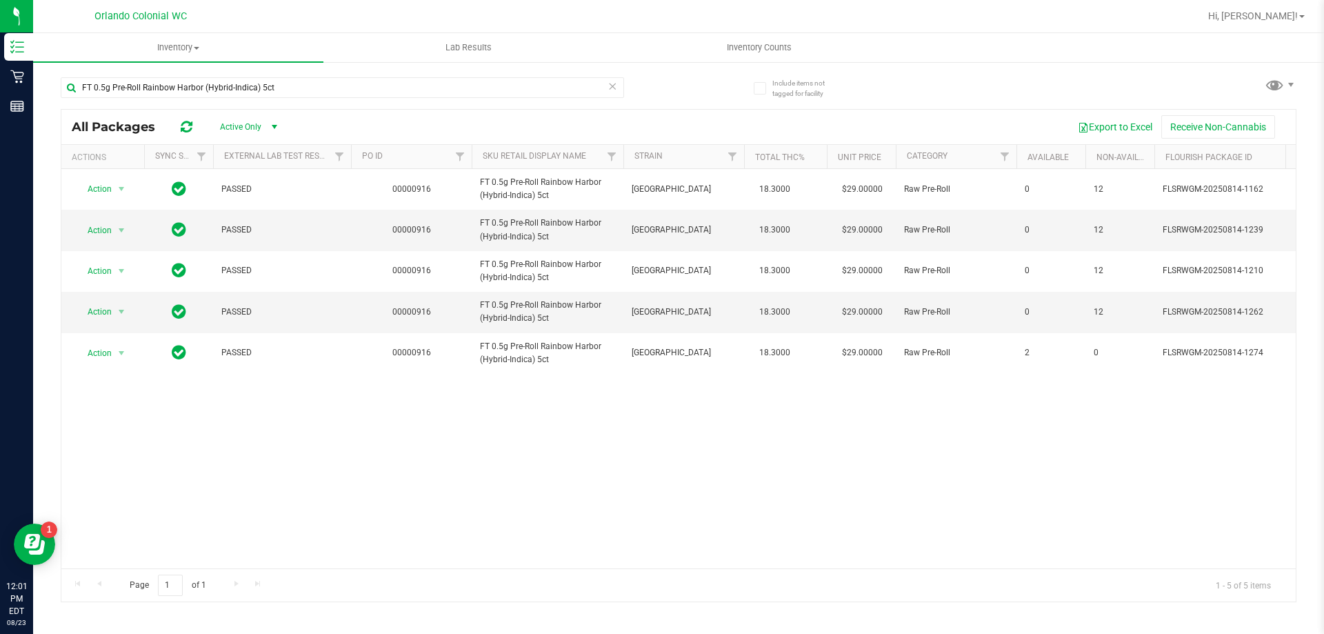
click at [535, 517] on div "Action Action Global inventory Package audit log Print package label Print prod…" at bounding box center [678, 368] width 1234 height 399
click at [469, 504] on div "Action Action Global inventory Package audit log Print package label Print prod…" at bounding box center [678, 368] width 1234 height 399
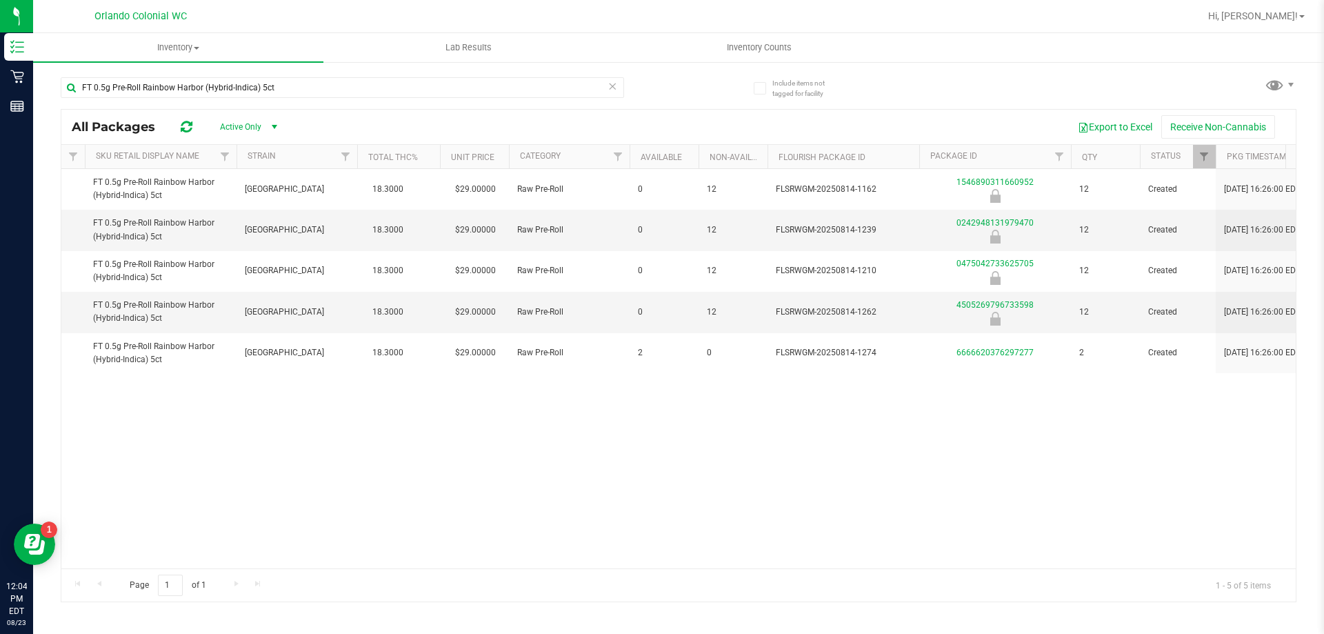
click at [821, 517] on div "Action Action Global inventory Package audit log Print package label Print prod…" at bounding box center [678, 368] width 1234 height 399
click at [693, 432] on div "Action Action Global inventory Package audit log Print package label Print prod…" at bounding box center [678, 368] width 1234 height 399
click at [583, 499] on div "Action Action Global inventory Package audit log Print package label Print prod…" at bounding box center [678, 368] width 1234 height 399
click at [447, 450] on div "Action Action Global inventory Package audit log Print package label Print prod…" at bounding box center [678, 368] width 1234 height 399
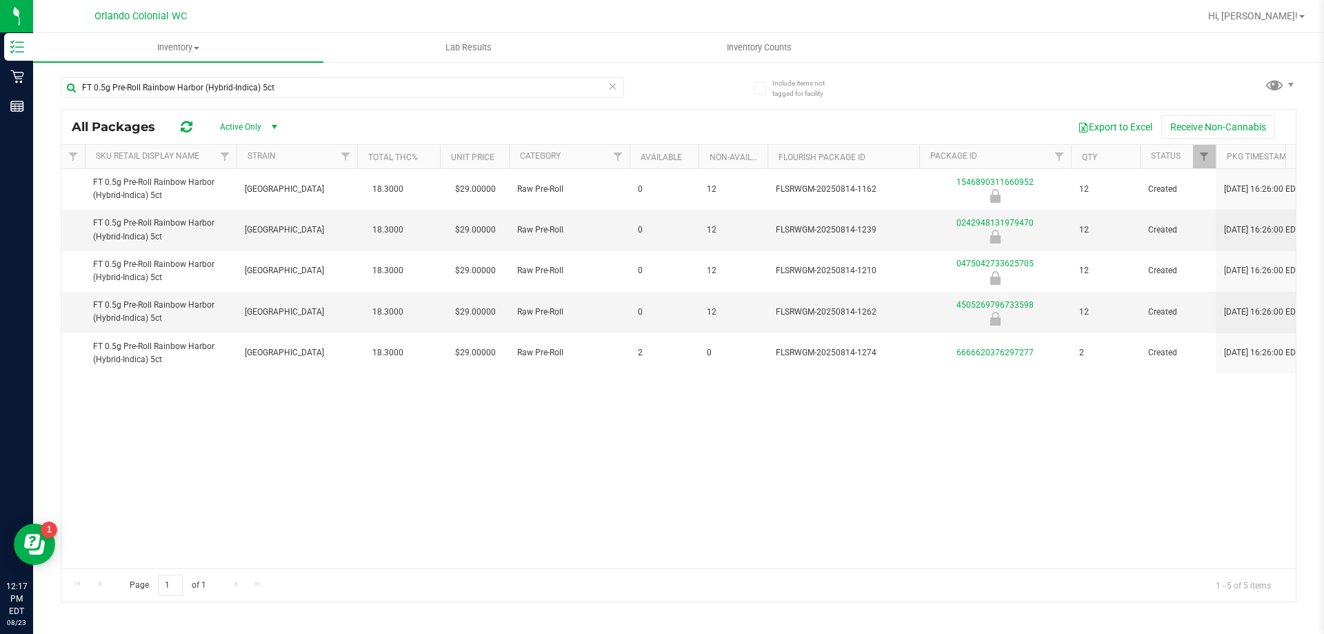
click at [472, 461] on div "Action Action Global inventory Package audit log Print package label Print prod…" at bounding box center [678, 368] width 1234 height 399
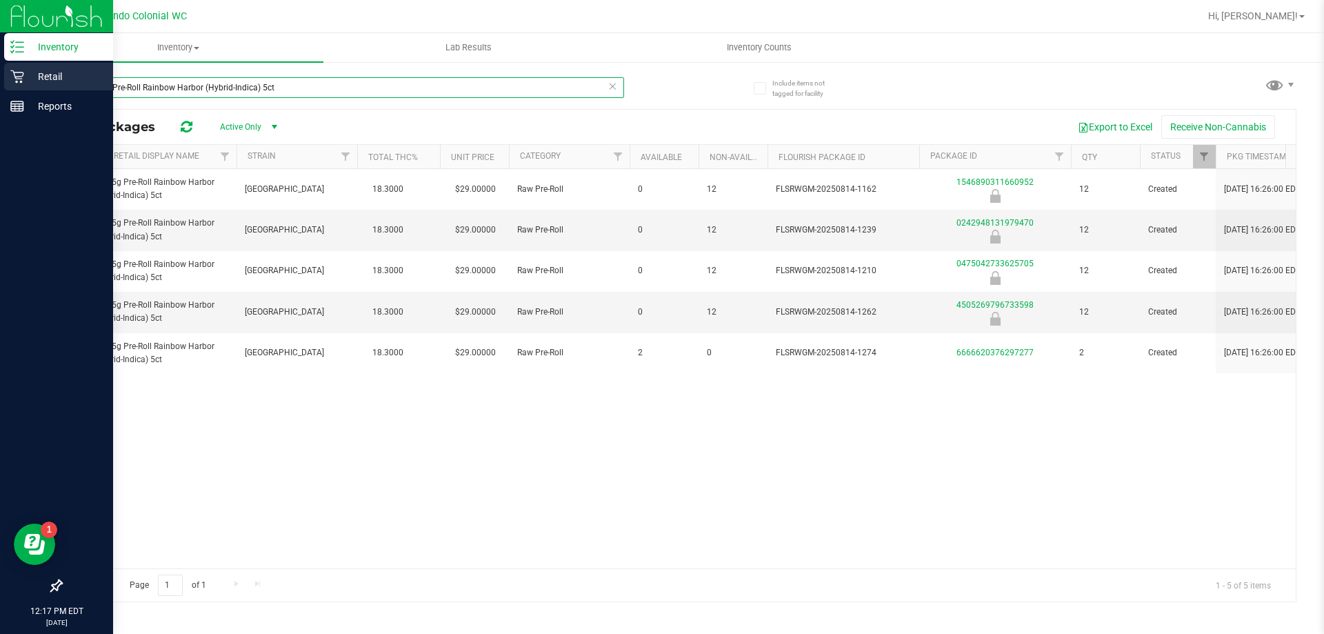
drag, startPoint x: 283, startPoint y: 83, endPoint x: 0, endPoint y: 86, distance: 283.4
click at [0, 86] on div "Inventory Retail Reports 12:17 PM EDT 08/23/2025 08/23 Orlando Colonial WC Hi, …" at bounding box center [662, 317] width 1324 height 634
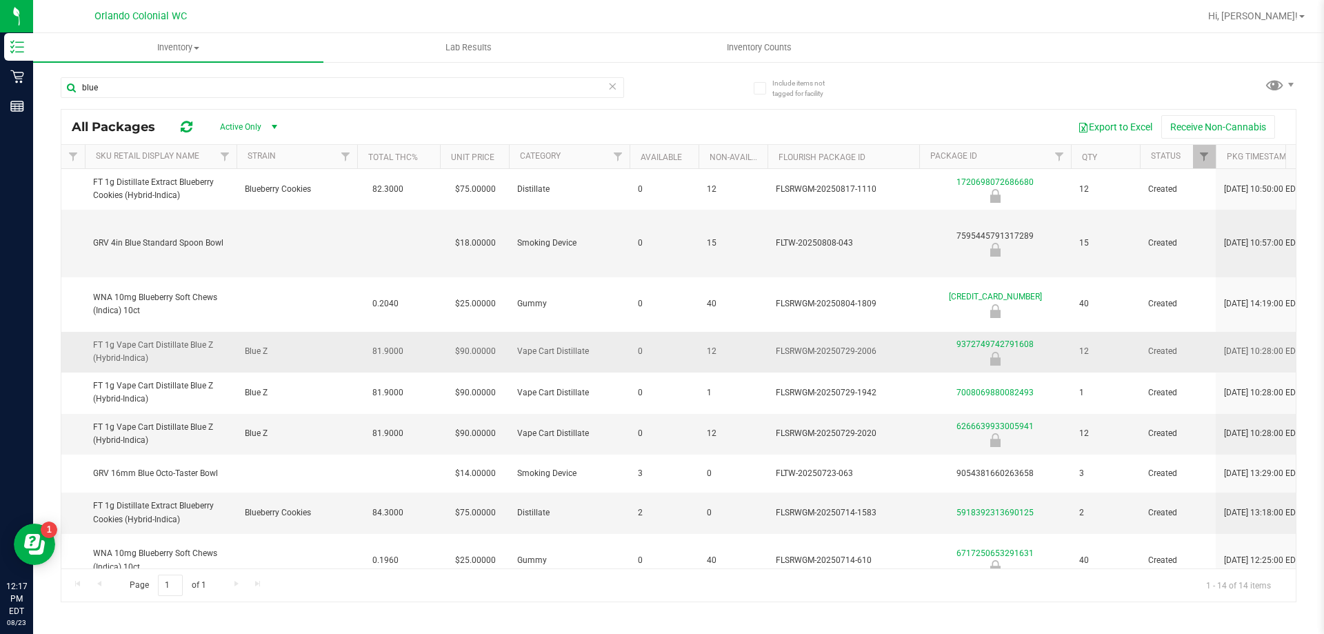
drag, startPoint x: 167, startPoint y: 364, endPoint x: 81, endPoint y: 337, distance: 89.8
click at [81, 337] on tr "Action Action Global inventory Package audit log Print package label Print prod…" at bounding box center [888, 352] width 2427 height 41
copy tr "FT 1g Vape Cart Distillate Blue Z (Hybrid-Indica)"
click at [205, 90] on input "blue" at bounding box center [342, 87] width 563 height 21
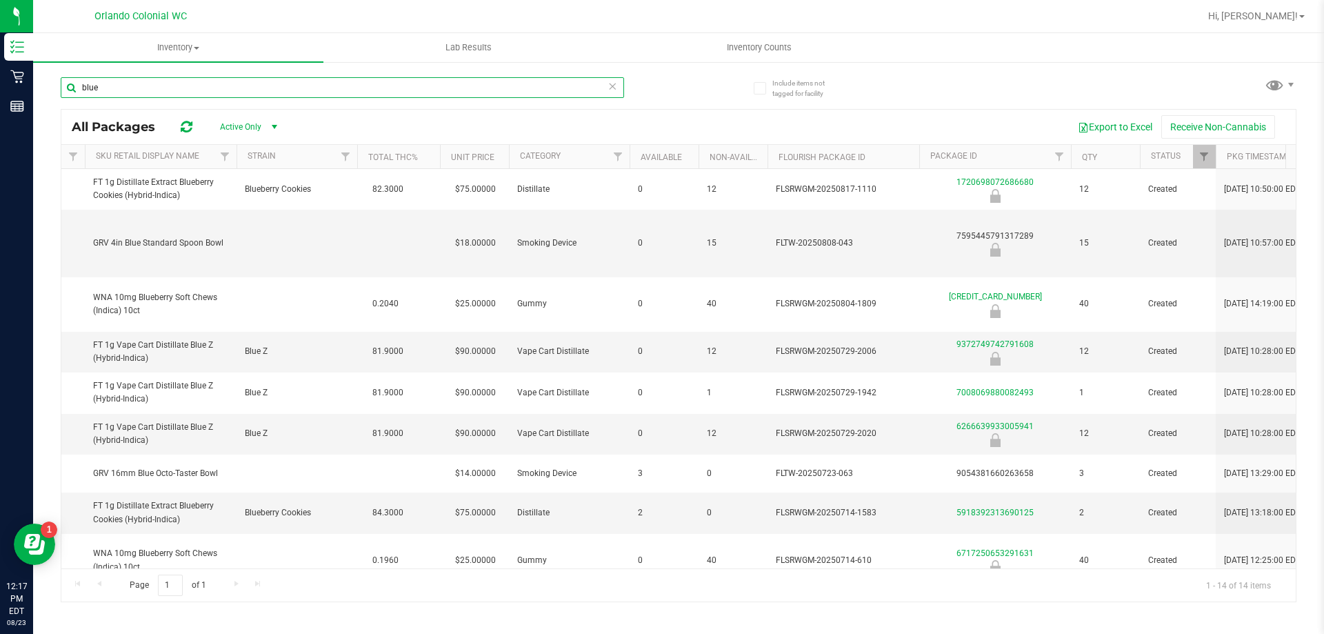
paste input "FT 1g Vape Cart Distillate Blue Z (Hybrid-Indica)"
type input "FT 1g Vape Cart Distillate Blue Z (Hybrid-Indica)"
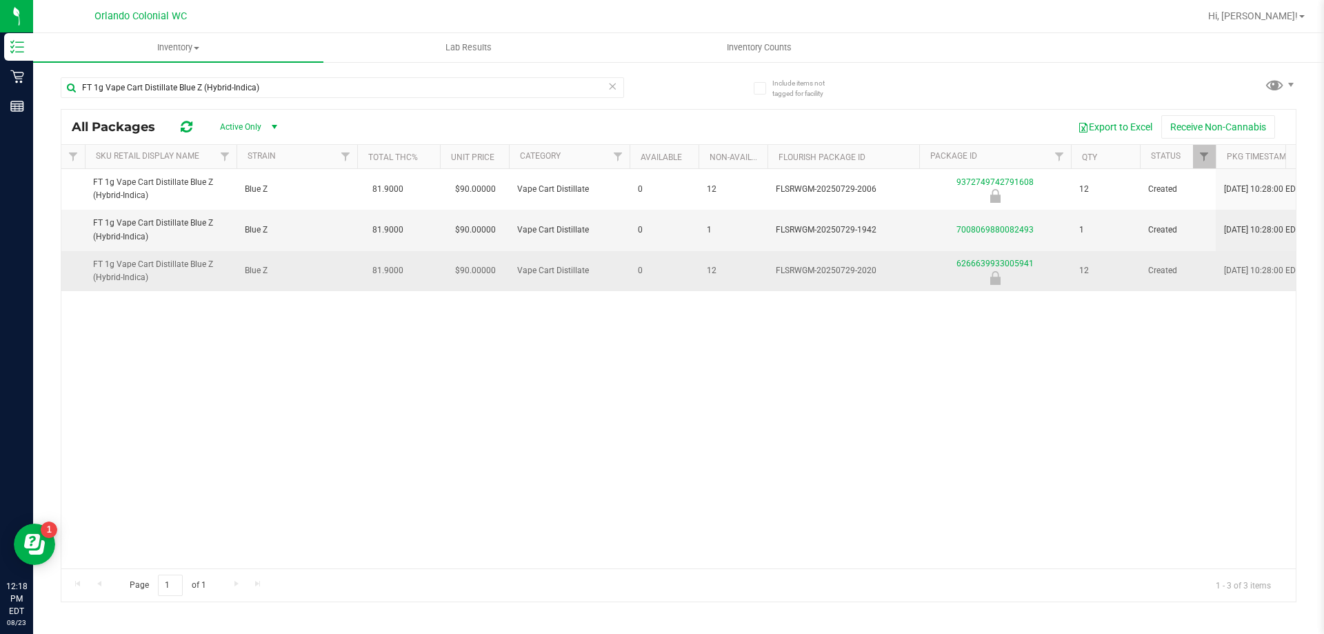
drag, startPoint x: 875, startPoint y: 274, endPoint x: 860, endPoint y: 274, distance: 15.2
click at [860, 274] on span "FLSRWGM-20250729-2020" at bounding box center [843, 270] width 135 height 13
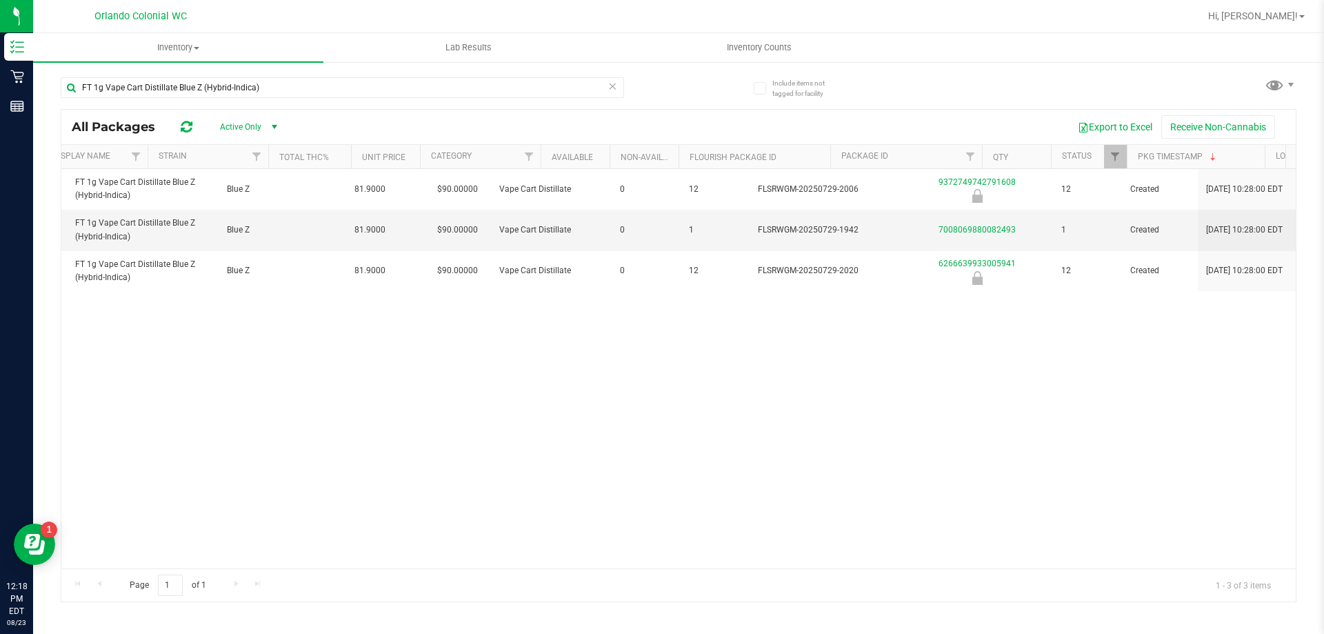
scroll to position [0, 405]
click at [589, 356] on div "Action Action Global inventory Package audit log Print package label Print prod…" at bounding box center [678, 368] width 1234 height 399
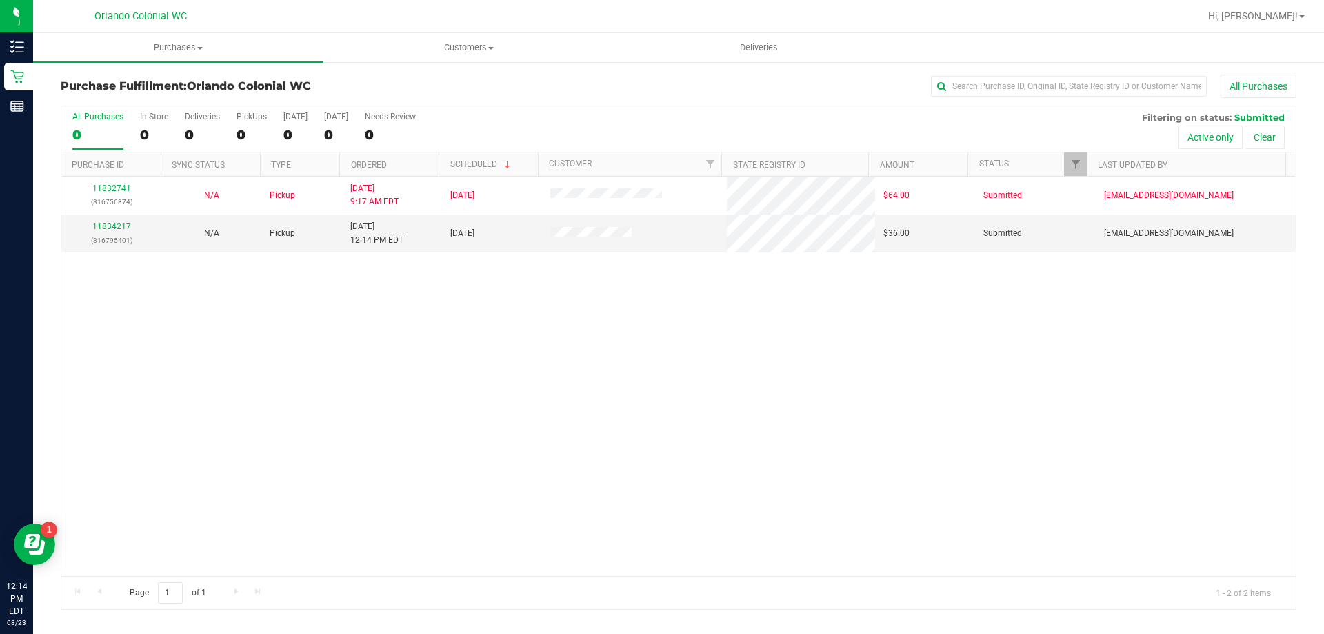
click at [355, 264] on div "11832741 (316756874) N/A Pickup 8/23/2025 9:17 AM EDT 8/23/2025 $64.00 Submitte…" at bounding box center [678, 376] width 1234 height 399
click at [114, 224] on link "11834217" at bounding box center [111, 226] width 39 height 10
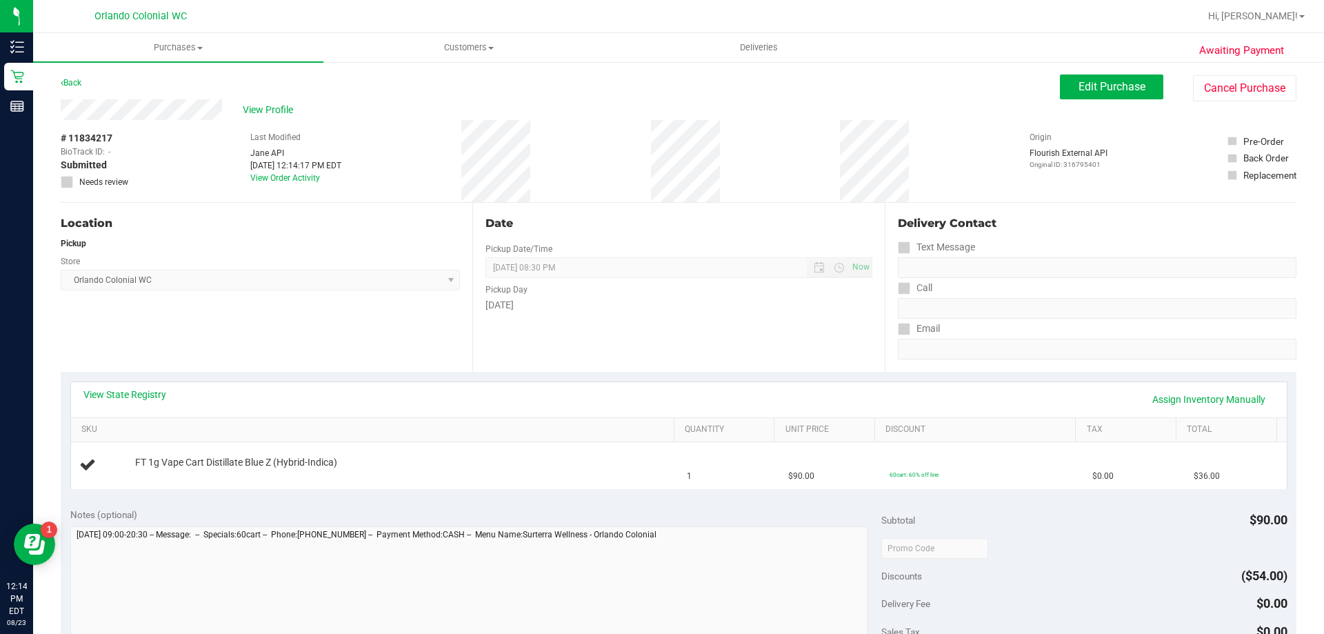
scroll to position [69, 0]
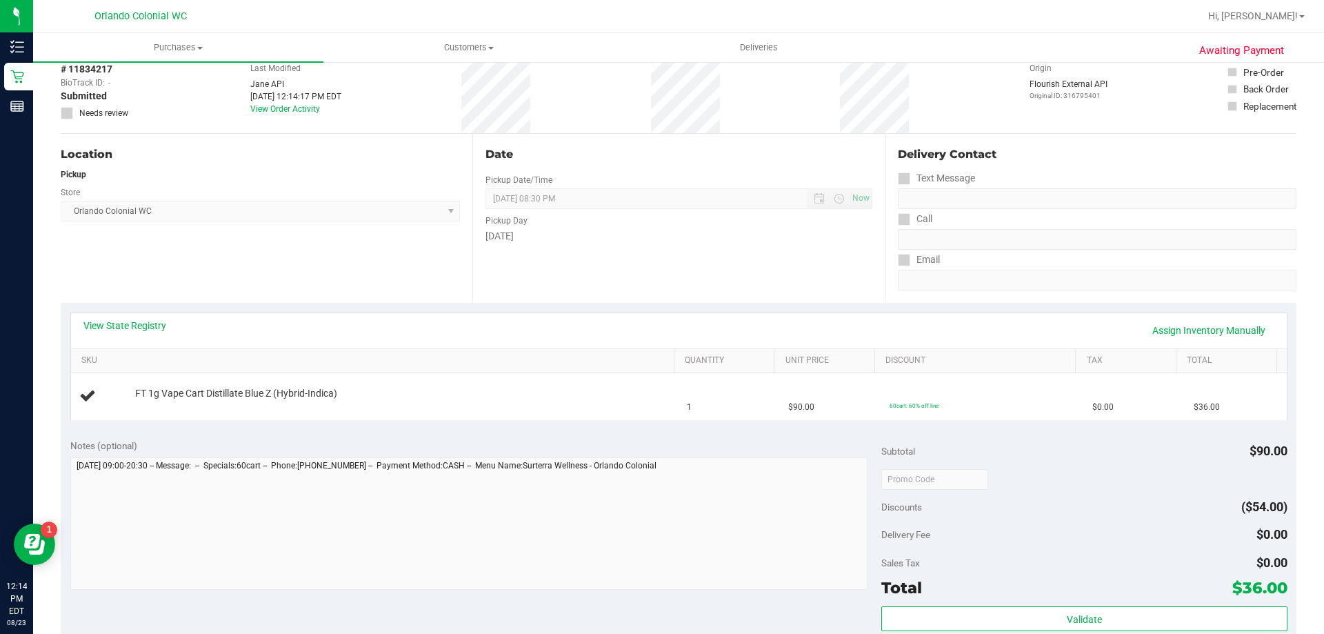
click at [536, 428] on div "View State Registry Assign Inventory Manually SKU Quantity Unit Price Discount …" at bounding box center [679, 366] width 1236 height 126
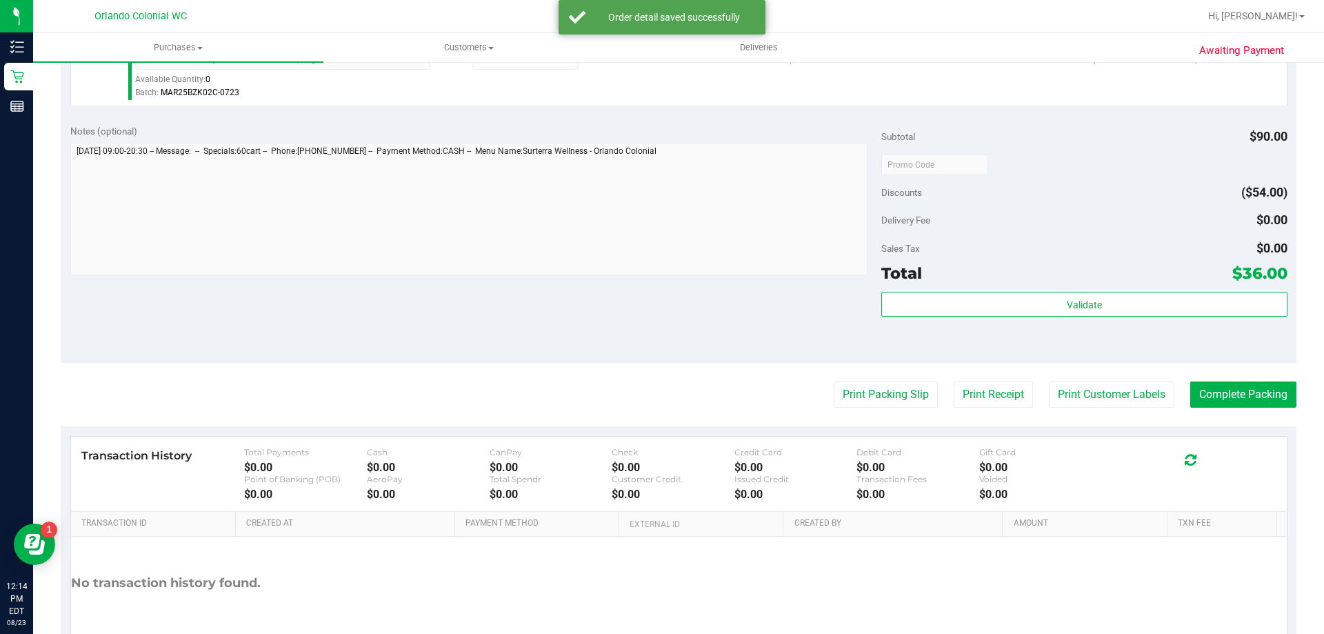
scroll to position [412, 0]
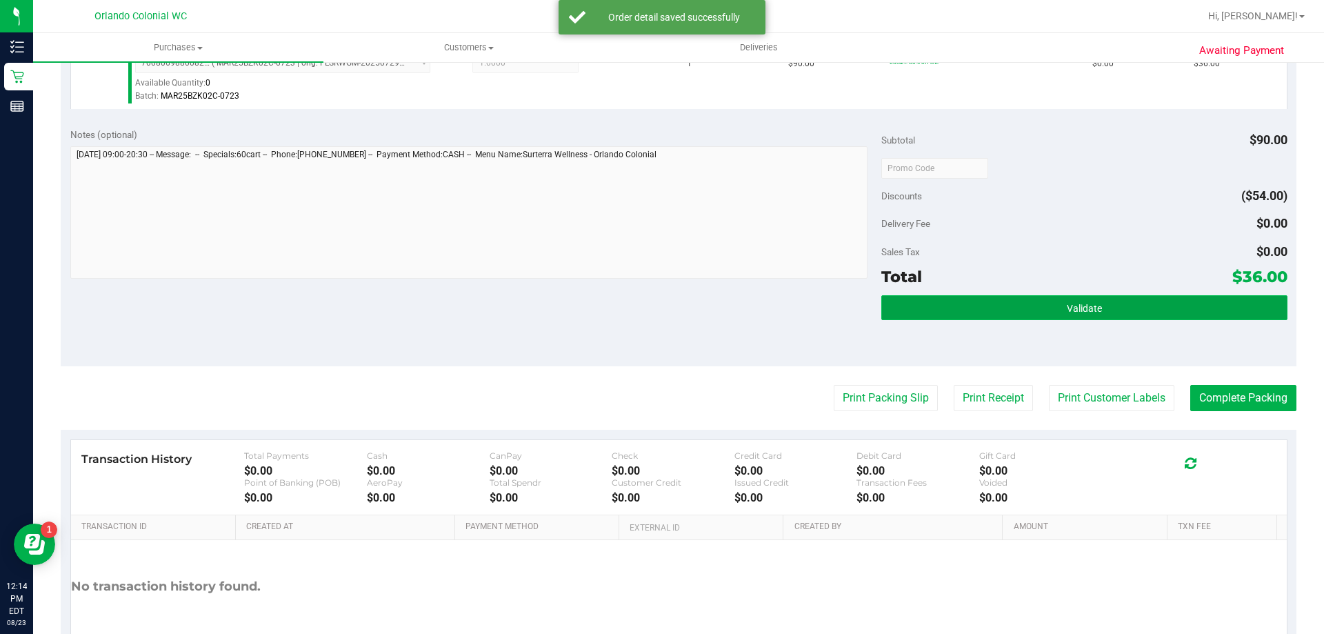
click at [935, 310] on button "Validate" at bounding box center [1083, 307] width 405 height 25
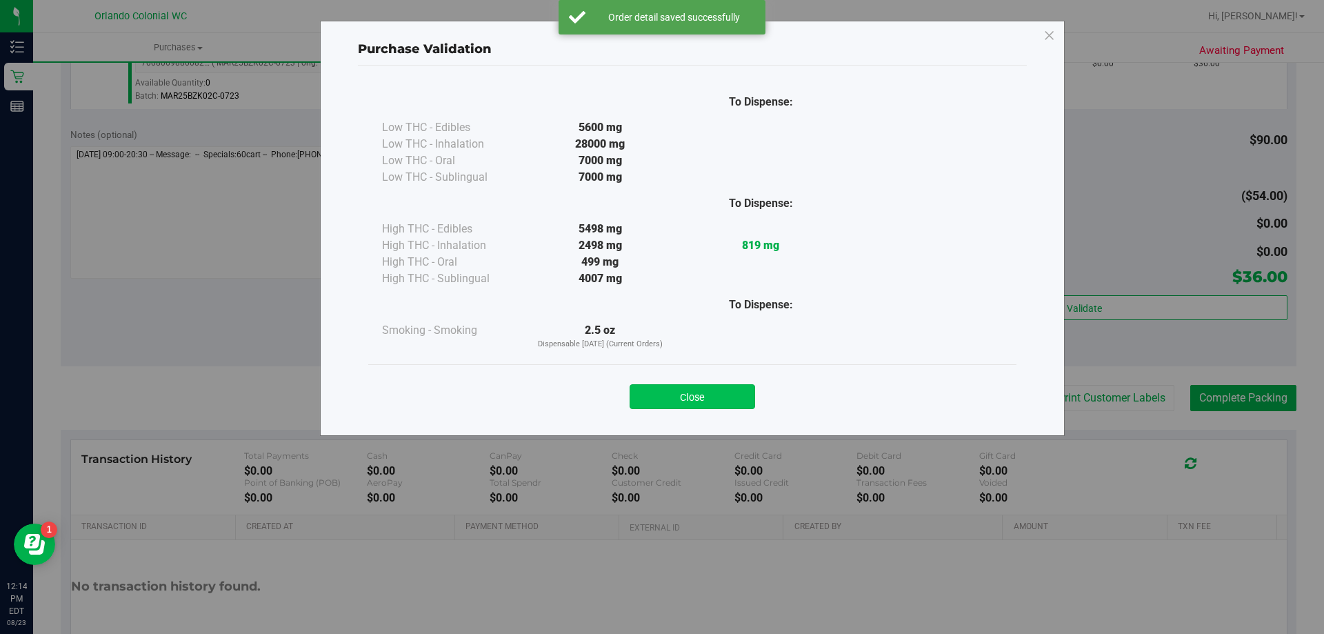
click at [683, 403] on button "Close" at bounding box center [693, 396] width 126 height 25
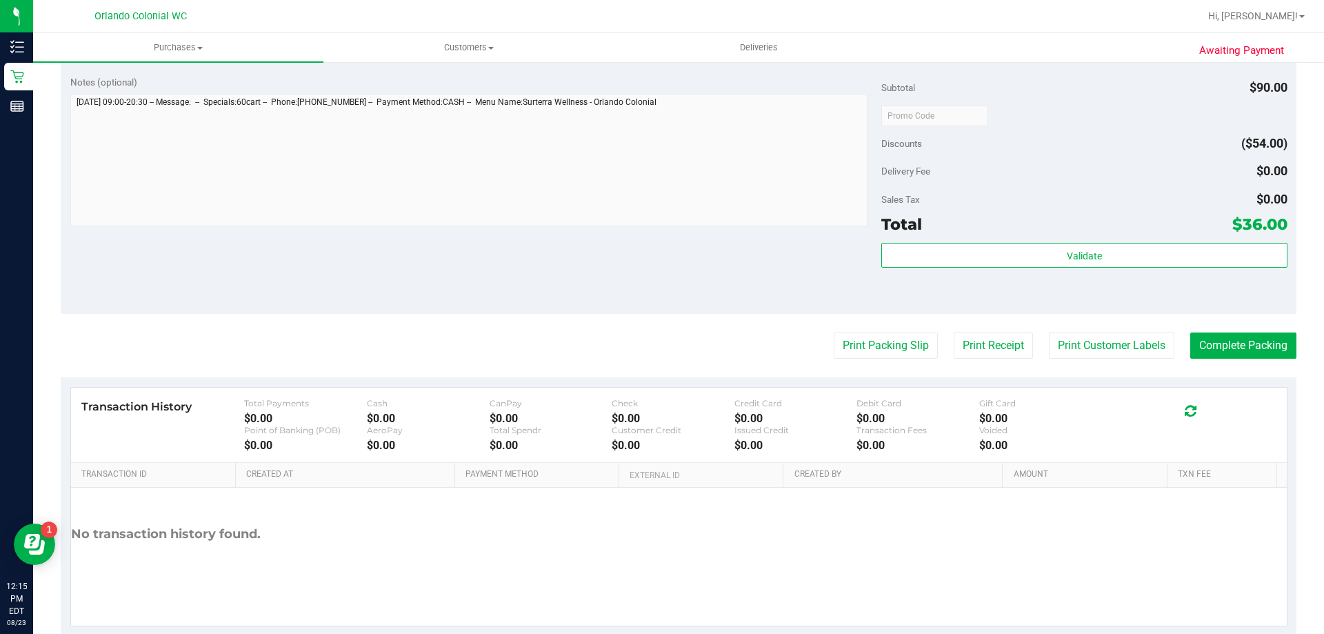
scroll to position [459, 0]
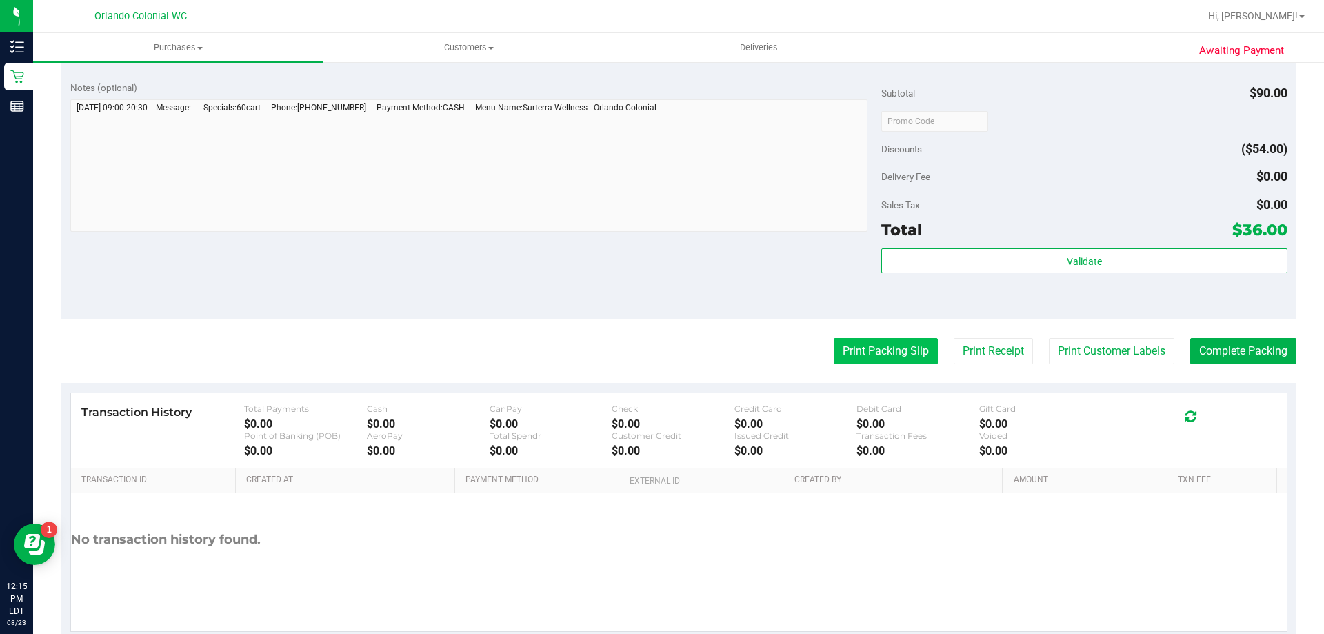
click at [851, 357] on button "Print Packing Slip" at bounding box center [886, 351] width 104 height 26
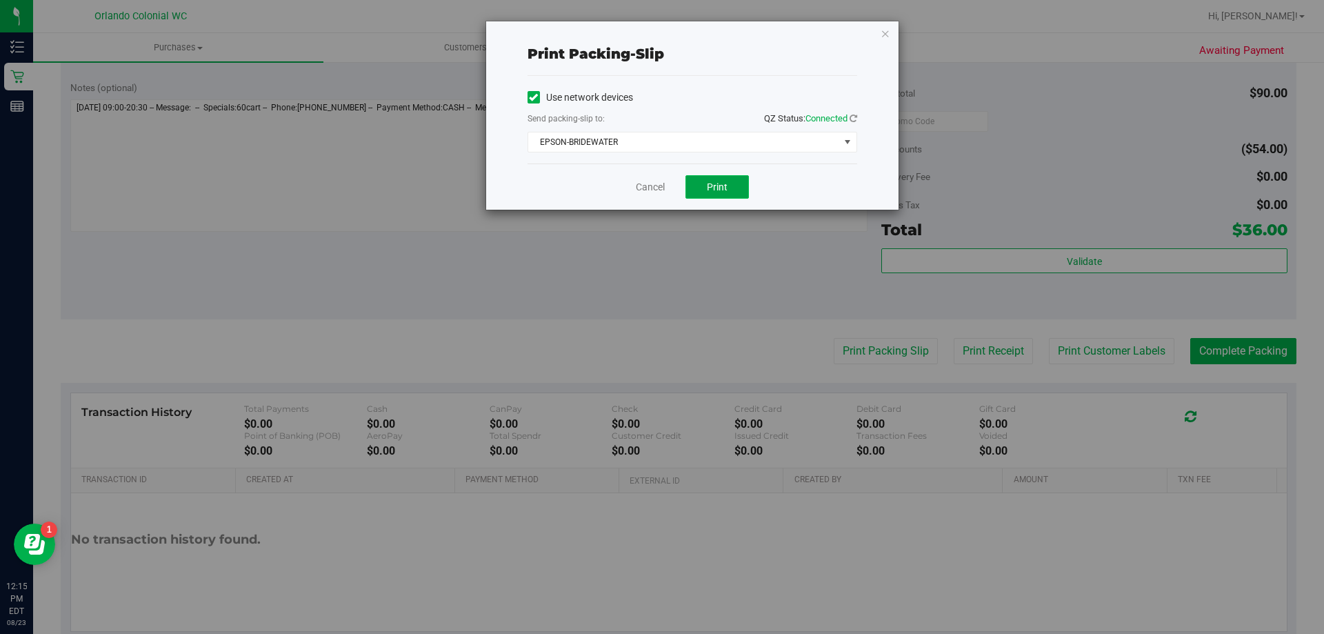
click at [718, 182] on span "Print" at bounding box center [717, 186] width 21 height 11
click at [654, 188] on link "Cancel" at bounding box center [650, 187] width 29 height 14
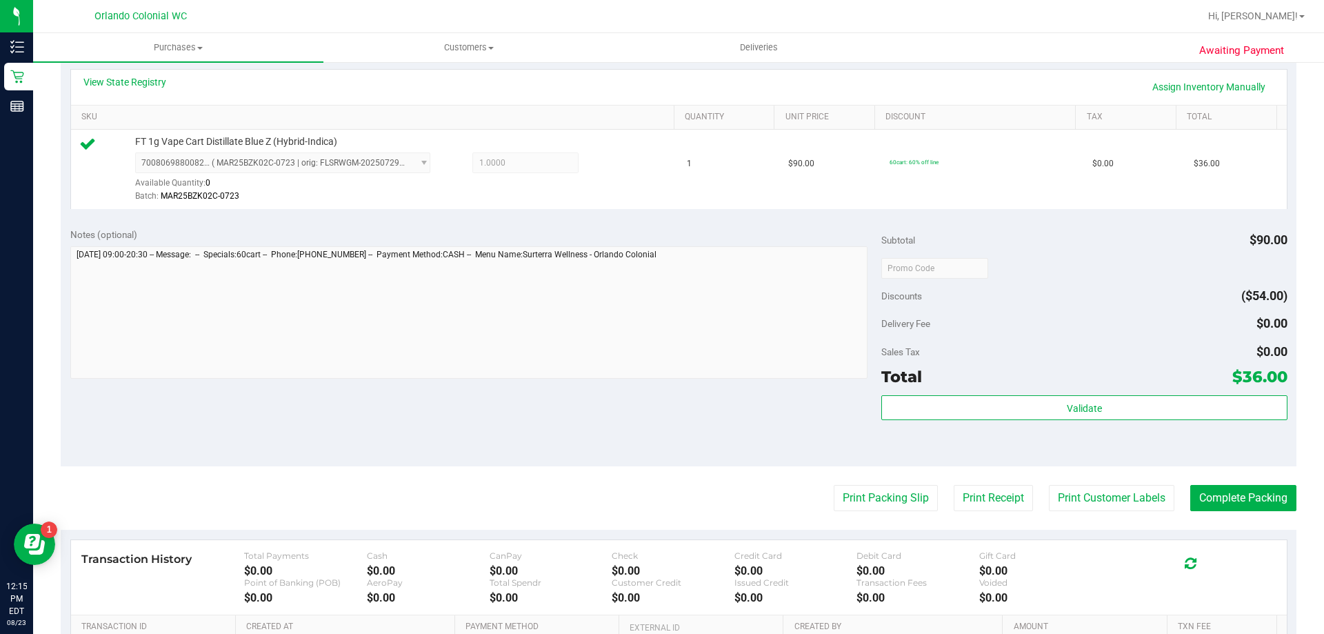
scroll to position [359, 0]
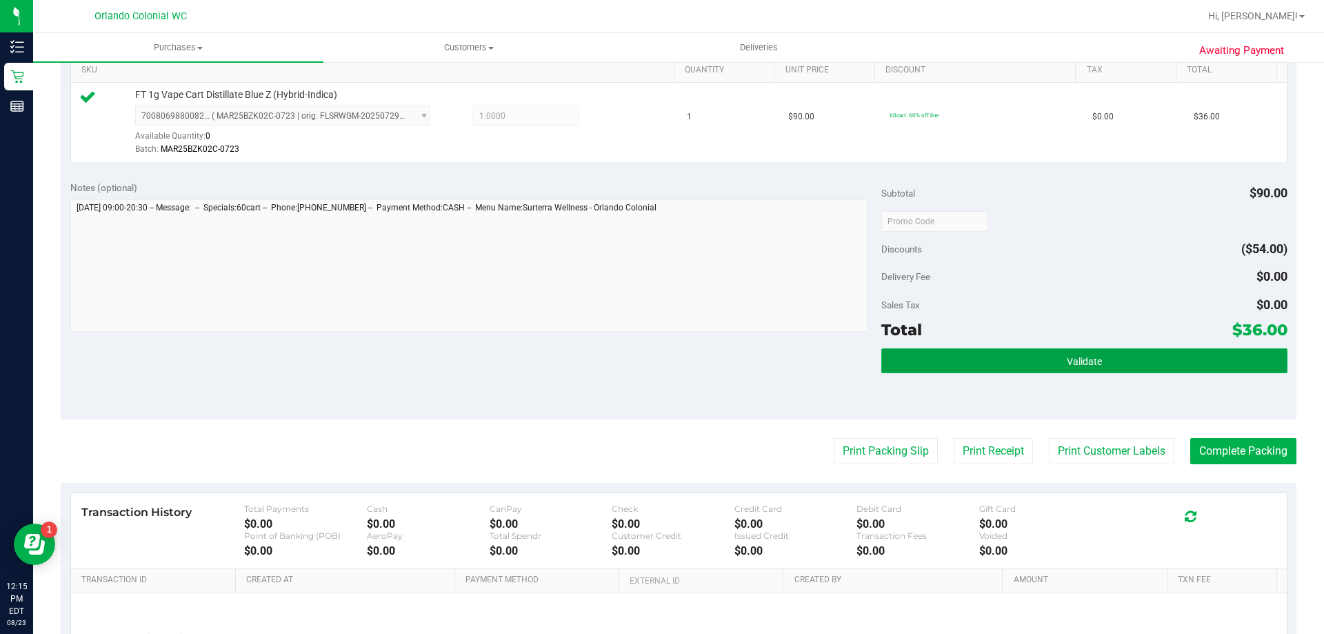
click at [1201, 371] on button "Validate" at bounding box center [1083, 360] width 405 height 25
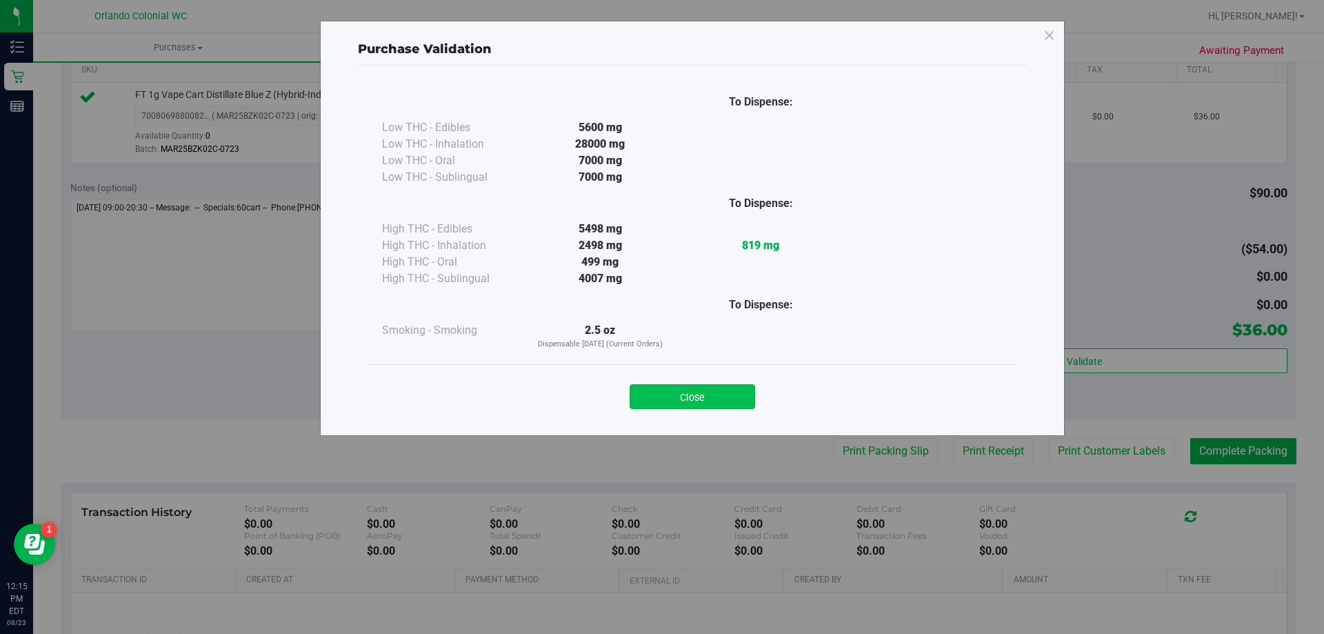
click at [696, 403] on button "Close" at bounding box center [693, 396] width 126 height 25
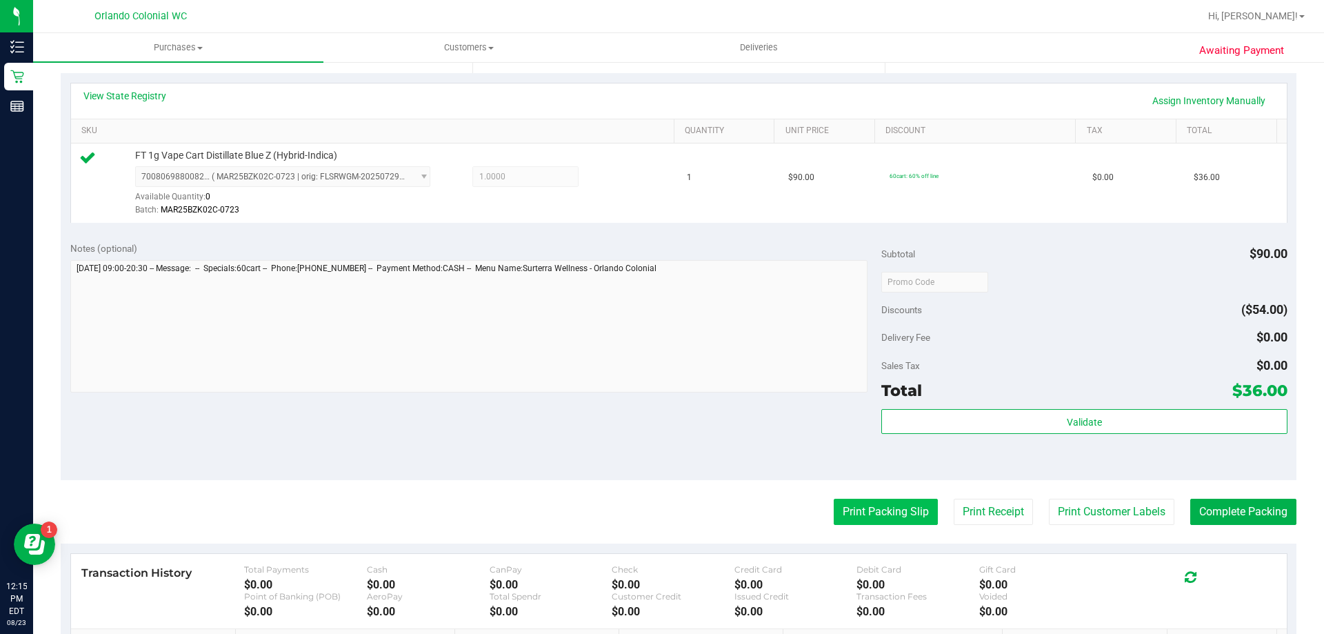
scroll to position [423, 0]
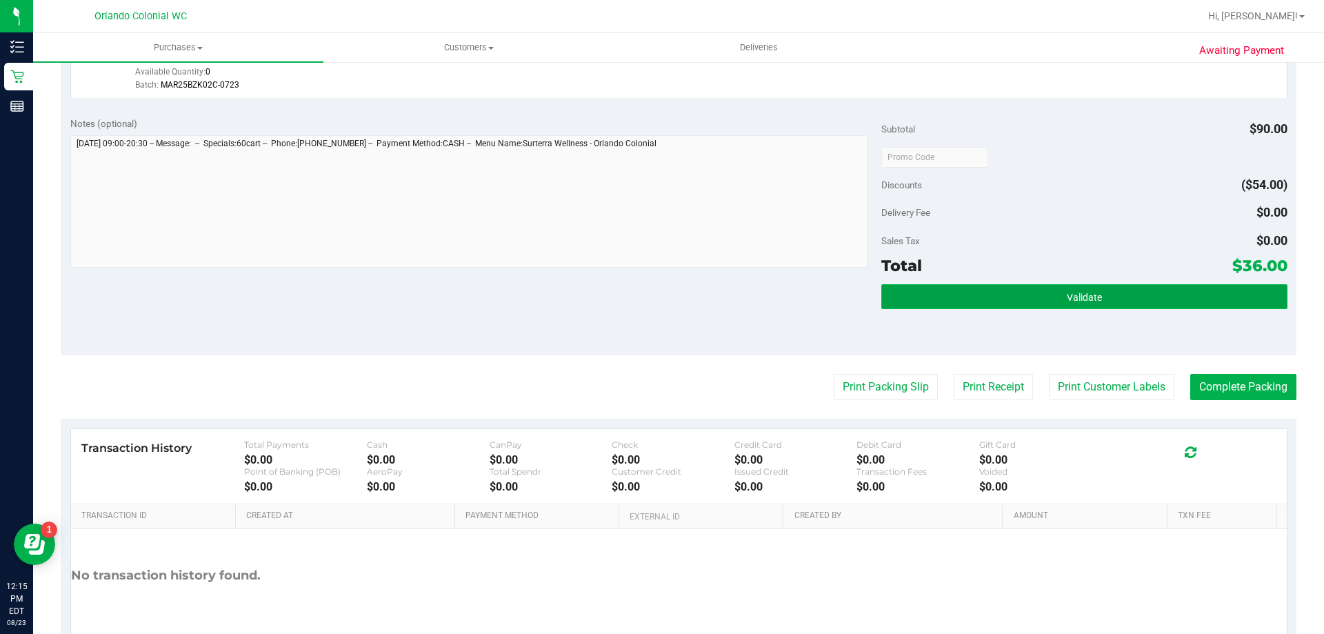
click at [1106, 293] on button "Validate" at bounding box center [1083, 296] width 405 height 25
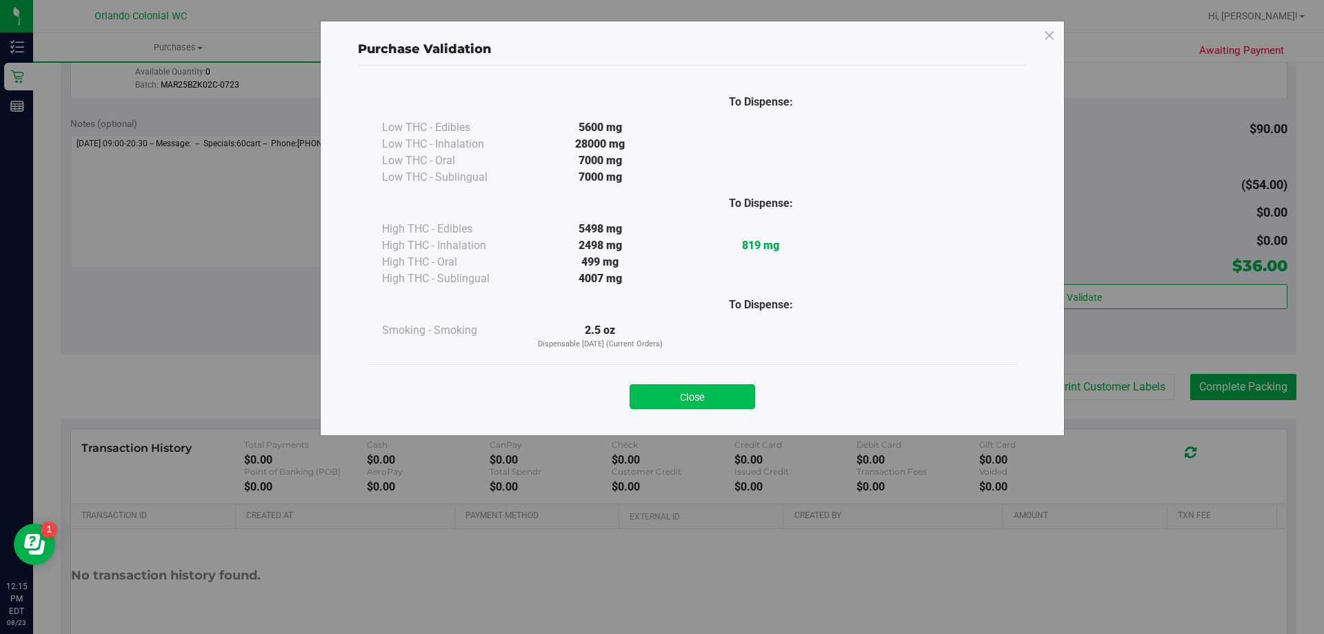
click at [712, 401] on button "Close" at bounding box center [693, 396] width 126 height 25
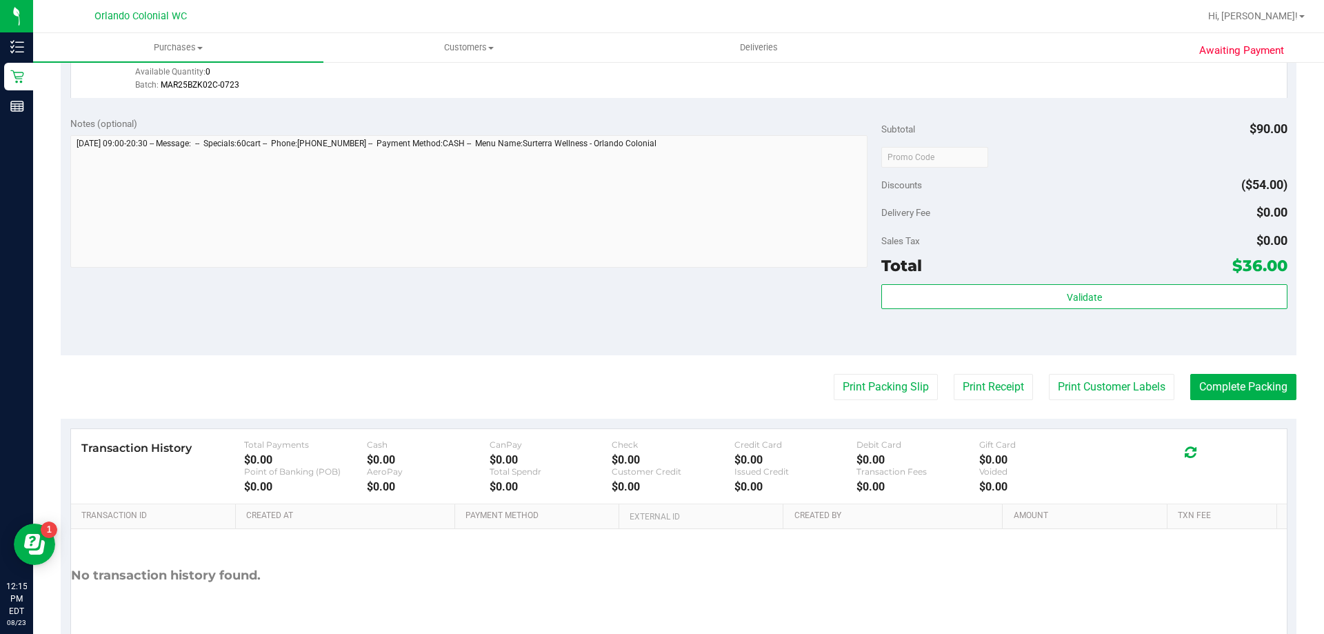
click at [699, 336] on div "Notes (optional) Subtotal $90.00 Discounts ($54.00) Delivery Fee $0.00 Sales Ta…" at bounding box center [679, 231] width 1236 height 248
click at [660, 323] on div "Notes (optional) Subtotal $90.00 Discounts ($54.00) Delivery Fee $0.00 Sales Ta…" at bounding box center [679, 231] width 1236 height 248
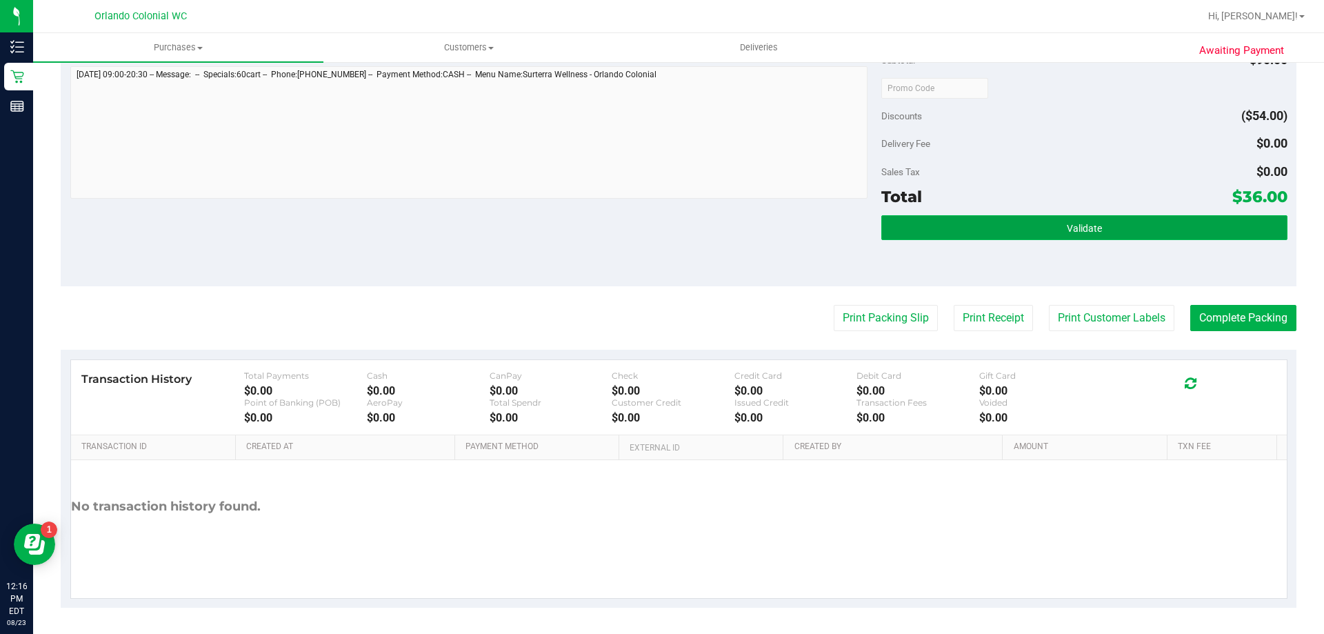
click at [1085, 234] on button "Validate" at bounding box center [1083, 227] width 405 height 25
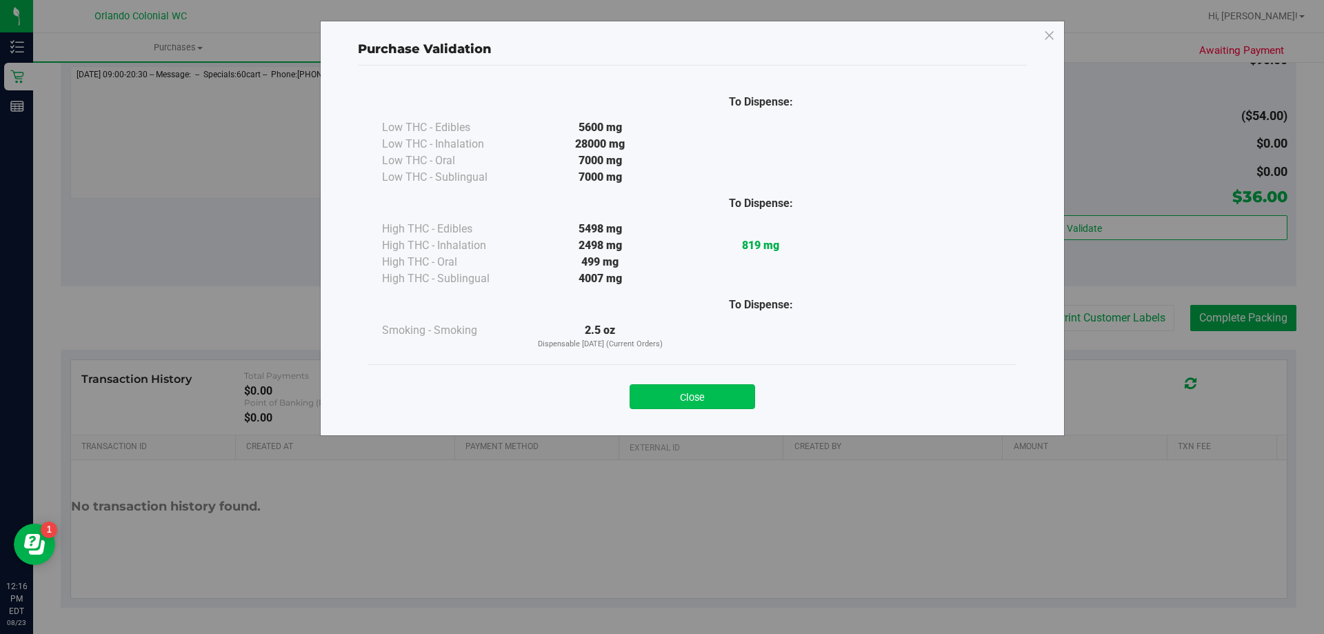
click at [681, 408] on button "Close" at bounding box center [693, 396] width 126 height 25
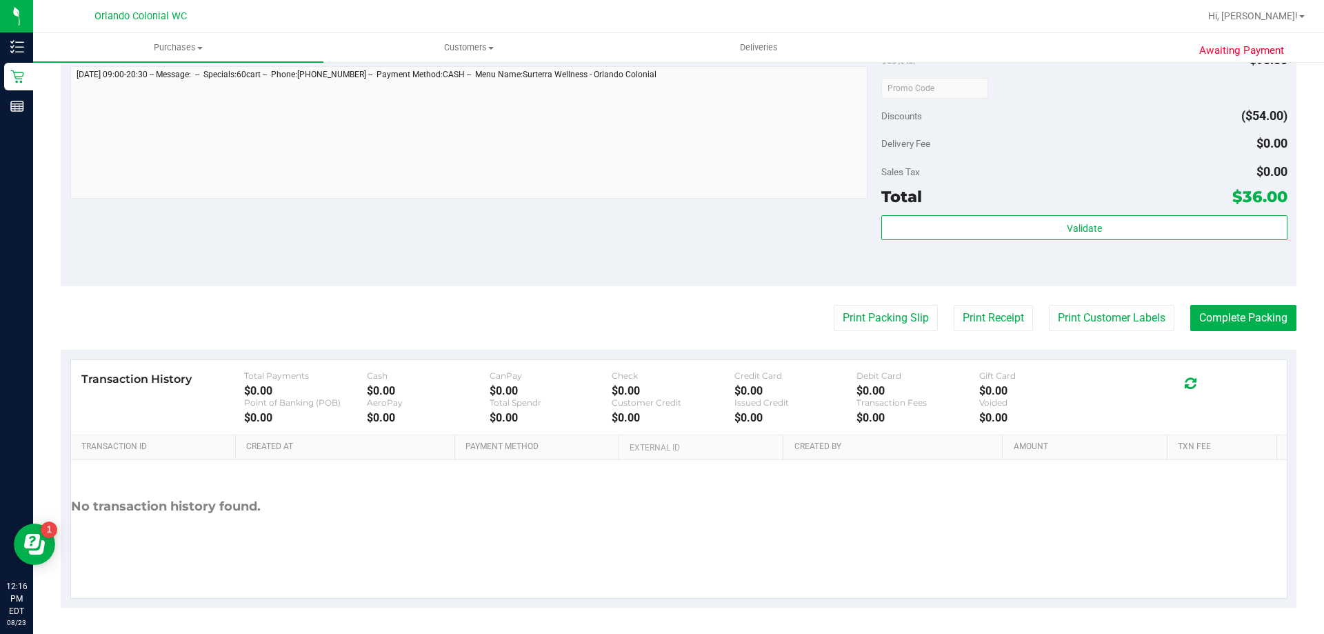
click at [689, 300] on purchase-details "Back Edit Purchase Cancel Purchase View Profile # 11834217 BioTrack ID: - Submi…" at bounding box center [679, 94] width 1236 height 1025
click at [1225, 323] on button "Complete Packing" at bounding box center [1243, 318] width 106 height 26
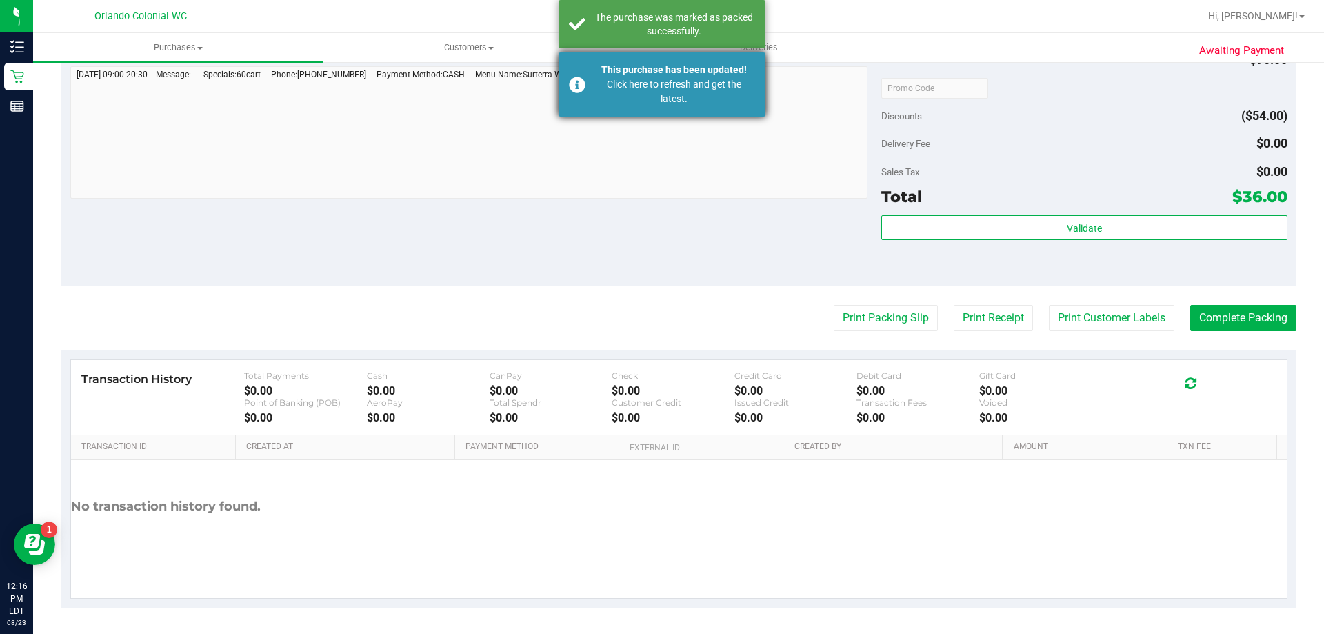
click at [681, 90] on div "Click here to refresh and get the latest." at bounding box center [674, 91] width 162 height 29
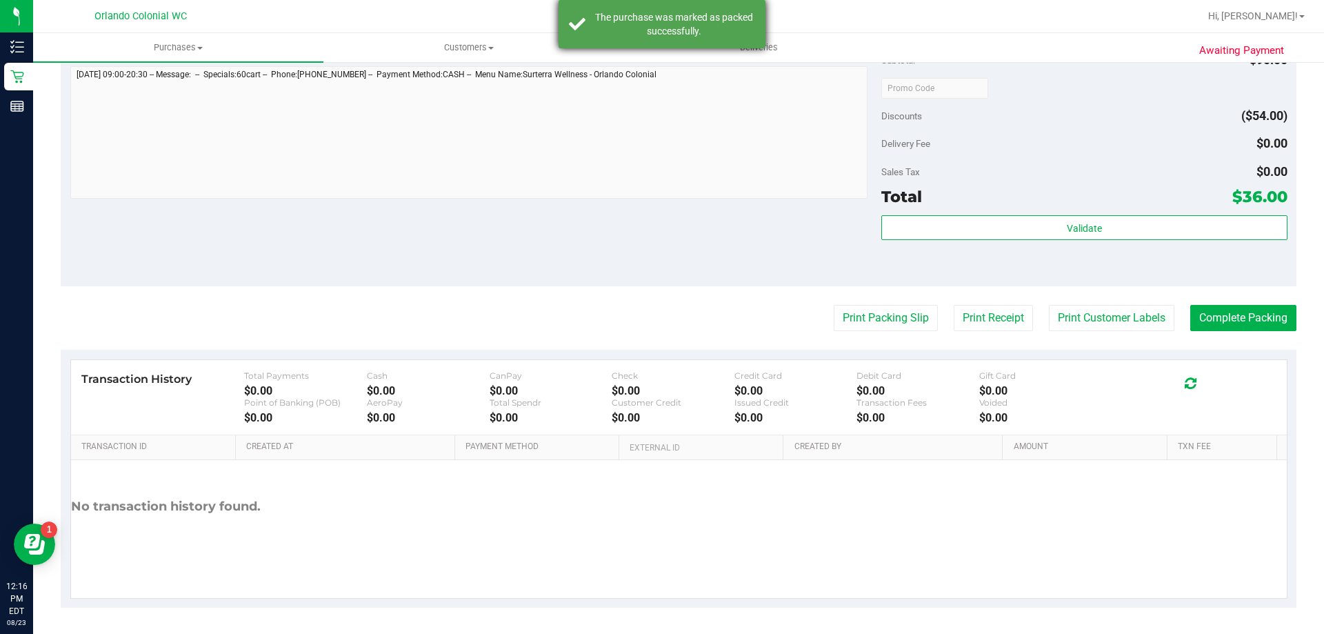
click at [685, 46] on div "The purchase was marked as packed successfully." at bounding box center [662, 24] width 207 height 48
click at [710, 237] on div "Notes (optional) Subtotal $90.00 Discounts ($54.00) Delivery Fee $0.00 Sales Ta…" at bounding box center [679, 162] width 1236 height 248
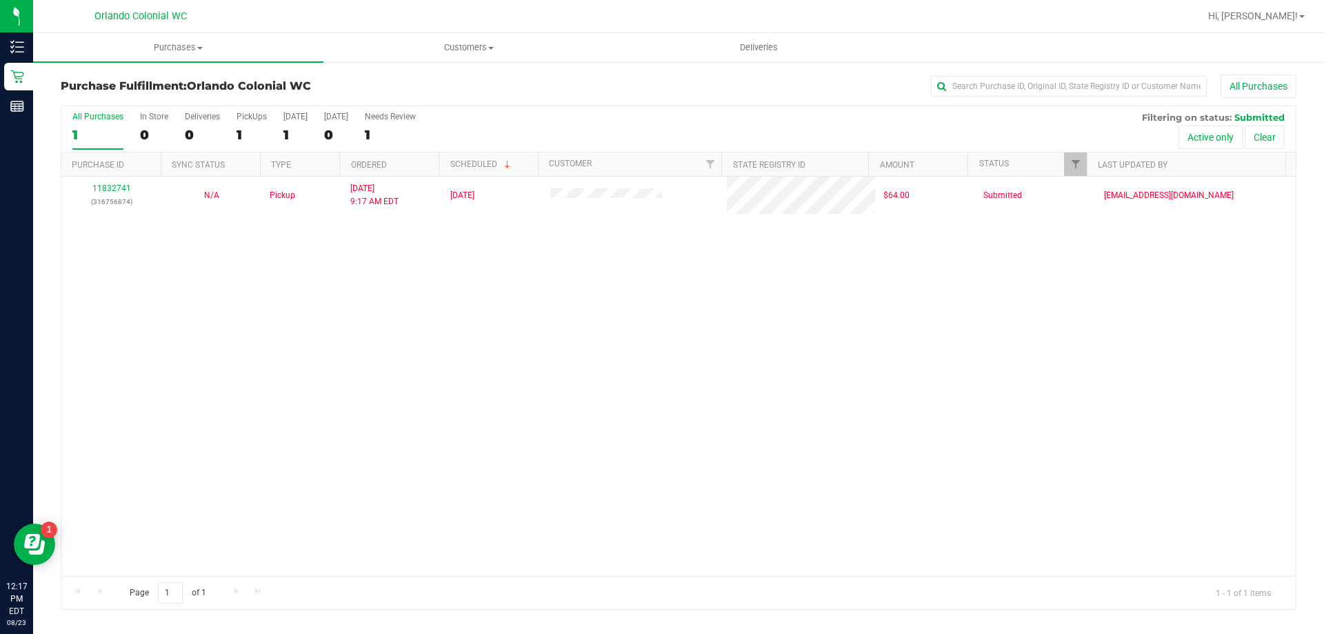
click at [633, 324] on div "11832741 (316756874) N/A Pickup 8/23/2025 9:17 AM EDT 8/23/2025 $64.00 Submitte…" at bounding box center [678, 376] width 1234 height 399
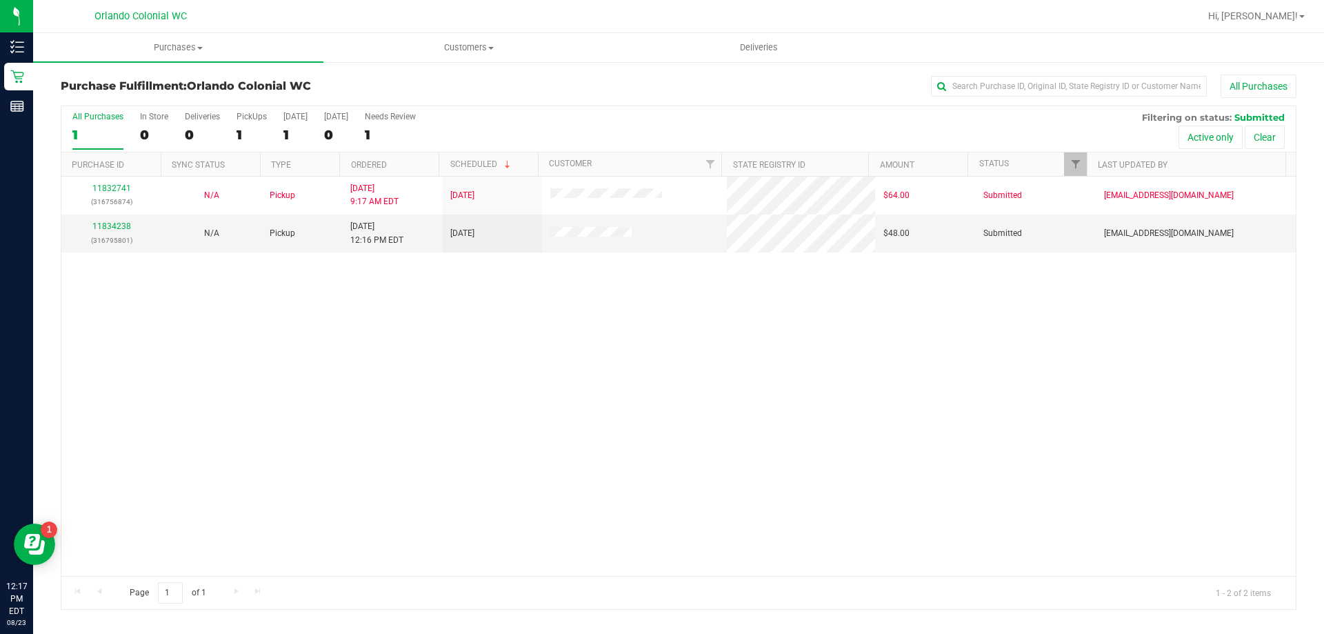
click at [395, 346] on div "11832741 (316756874) N/A Pickup 8/23/2025 9:17 AM EDT 8/23/2025 $64.00 Submitte…" at bounding box center [678, 376] width 1234 height 399
click at [437, 404] on div "11832741 (316756874) N/A Pickup 8/23/2025 9:17 AM EDT 8/23/2025 $64.00 Submitte…" at bounding box center [678, 376] width 1234 height 399
click at [120, 227] on link "11834238" at bounding box center [111, 226] width 39 height 10
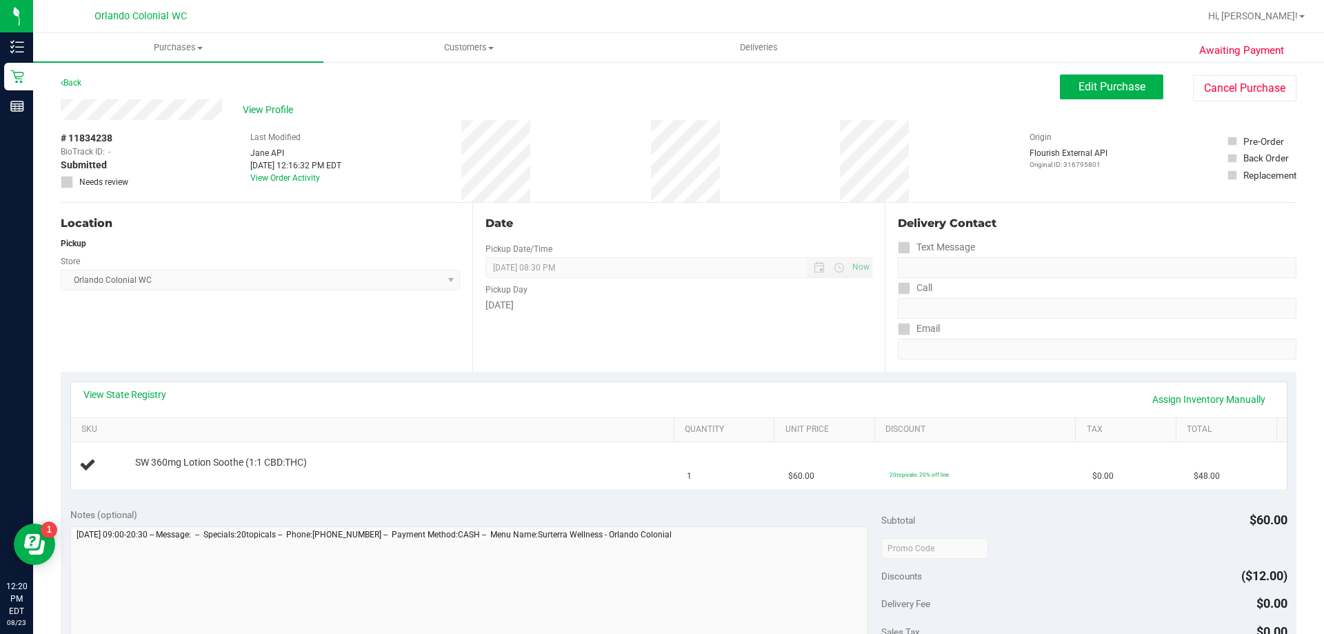
scroll to position [69, 0]
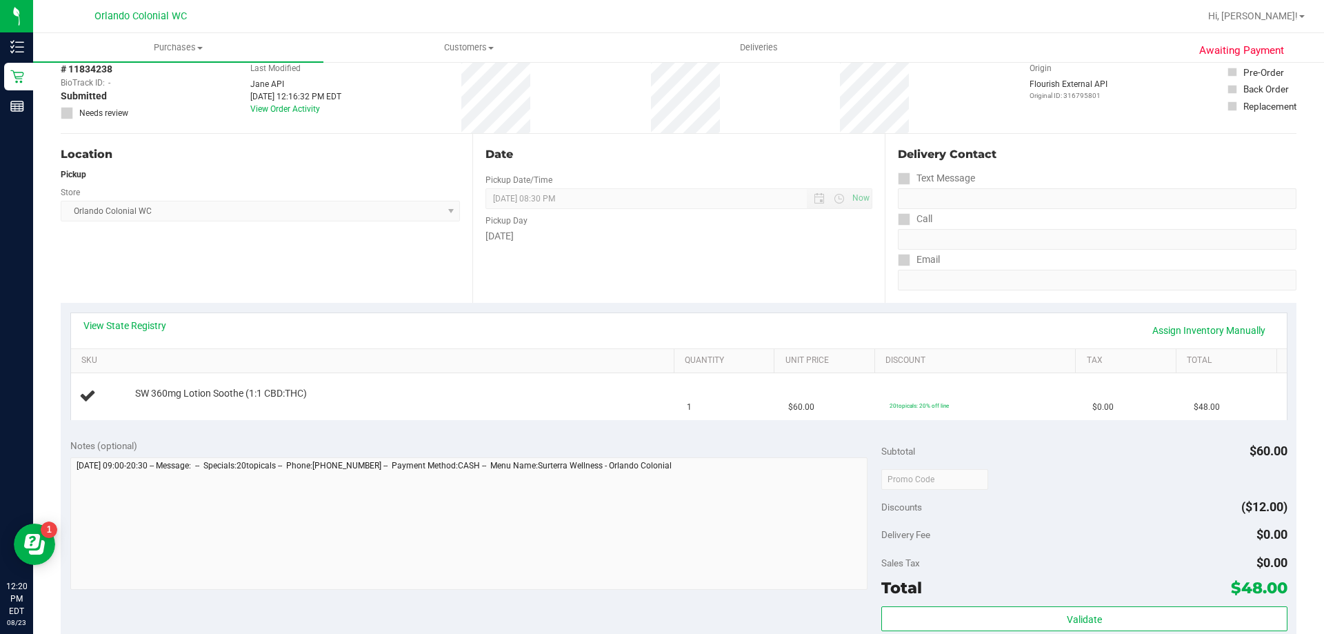
click at [481, 436] on div "Notes (optional) Subtotal $60.00 Discounts ($12.00) Delivery Fee $0.00 Sales Ta…" at bounding box center [679, 553] width 1236 height 248
click at [845, 454] on div "Notes (optional)" at bounding box center [476, 516] width 812 height 154
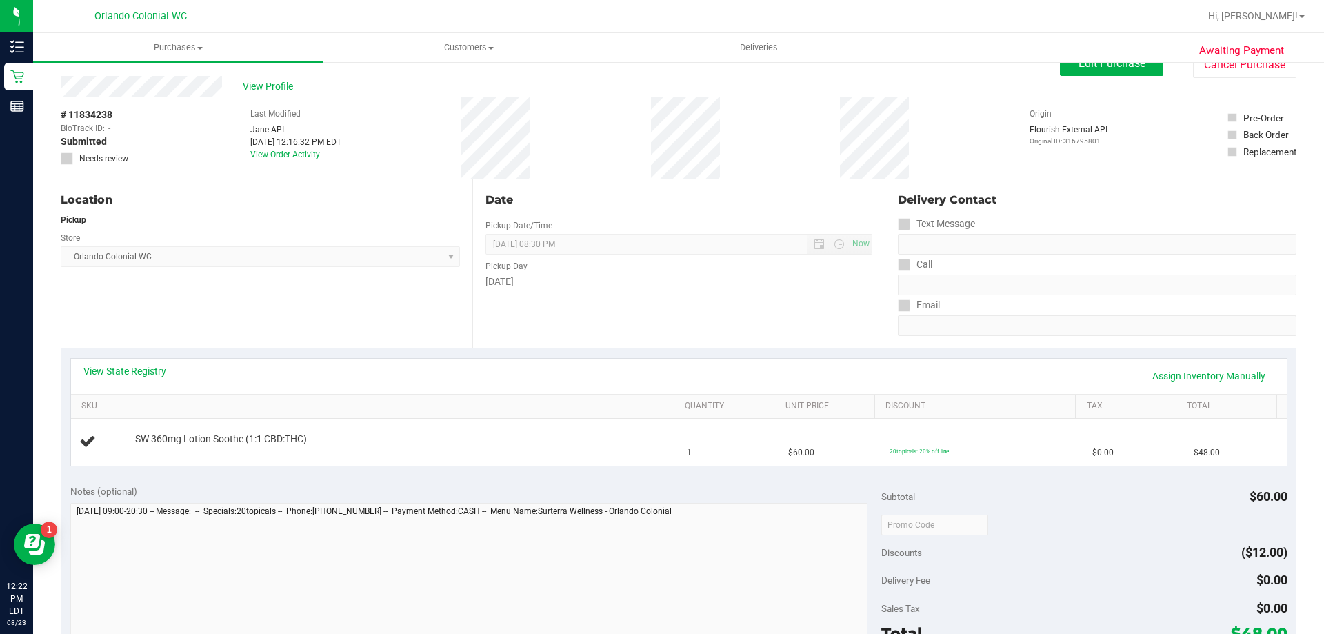
scroll to position [0, 0]
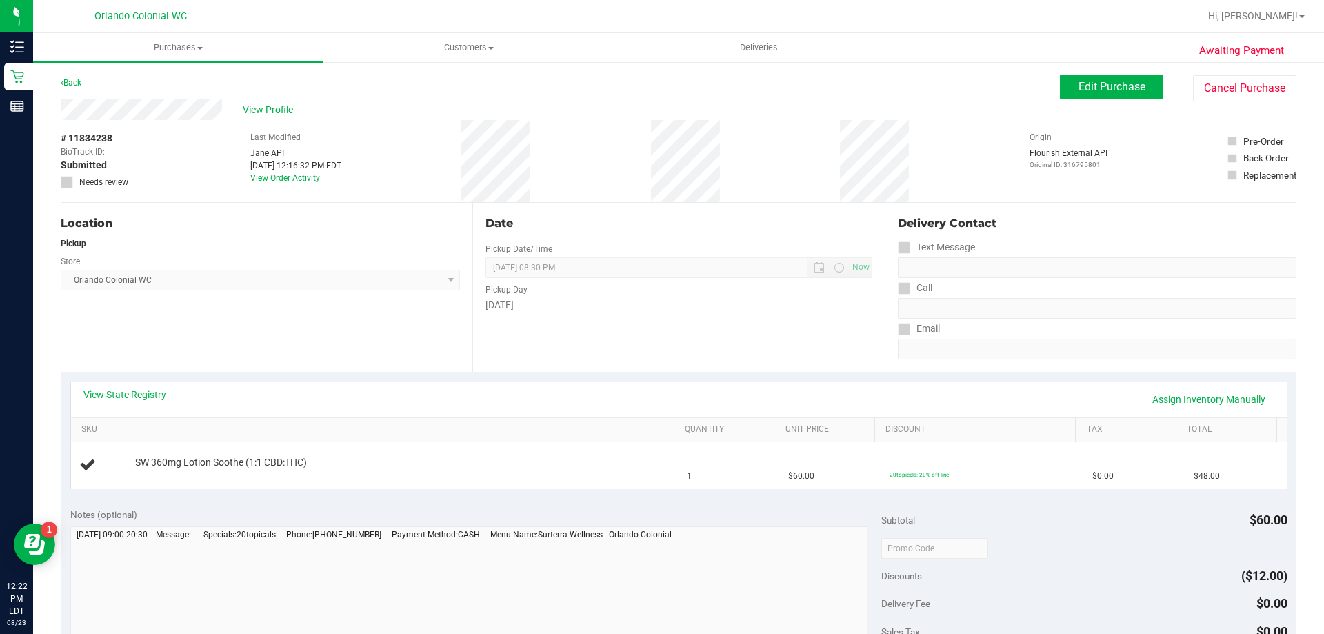
click at [461, 331] on div "Location Pickup Store [GEOGRAPHIC_DATA] Colonial WC Select Store [PERSON_NAME][…" at bounding box center [267, 287] width 412 height 169
click at [438, 325] on div "Location Pickup Store [GEOGRAPHIC_DATA] Colonial WC Select Store [PERSON_NAME][…" at bounding box center [267, 287] width 412 height 169
click at [1054, 520] on div "Subtotal $60.00" at bounding box center [1083, 520] width 405 height 25
click at [705, 329] on div "Date Pickup Date/Time 08/23/2025 Now 08/23/2025 08:30 PM Now Pickup Day Saturday" at bounding box center [678, 287] width 412 height 169
click at [328, 347] on div "Location Pickup Store [GEOGRAPHIC_DATA] Colonial WC Select Store [PERSON_NAME][…" at bounding box center [267, 287] width 412 height 169
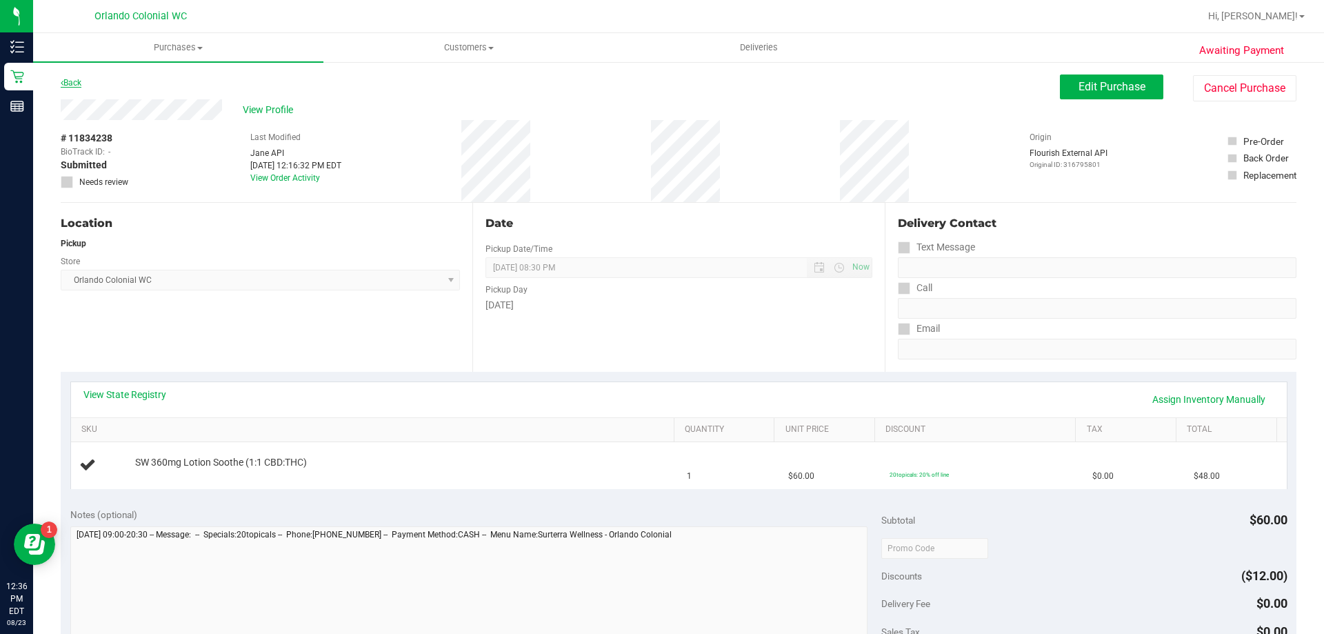
click at [71, 83] on link "Back" at bounding box center [71, 83] width 21 height 10
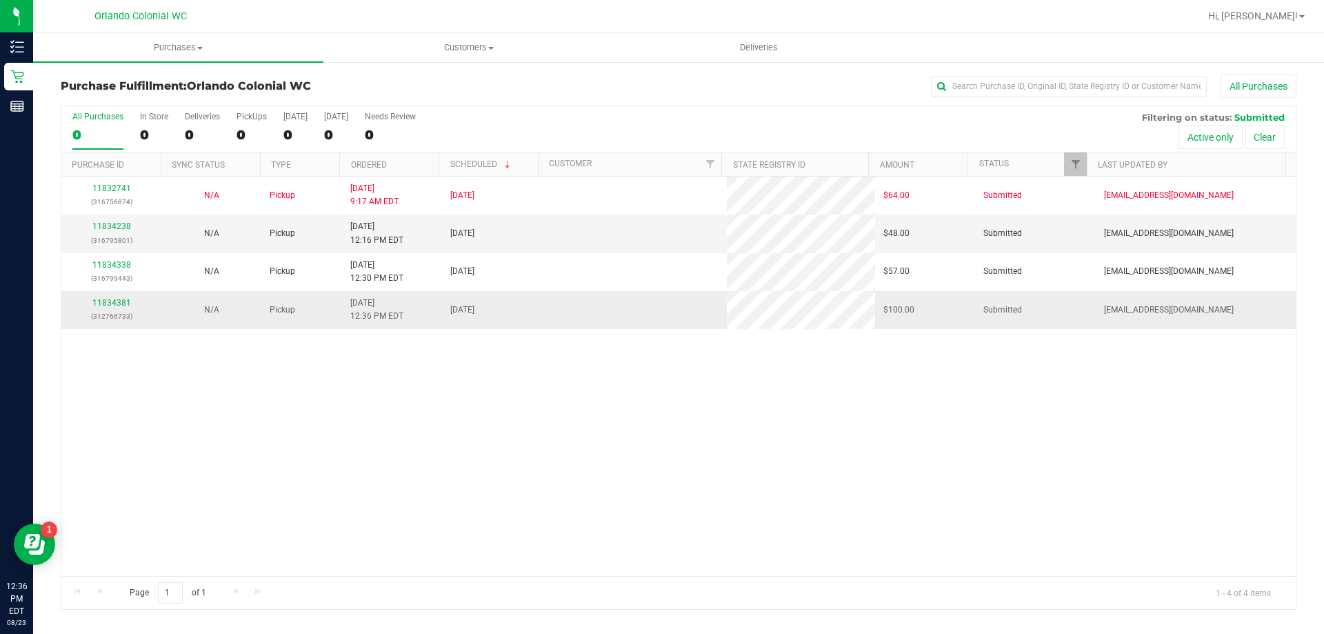
click at [377, 325] on td "8/23/2025 12:36 PM EDT" at bounding box center [392, 309] width 100 height 37
click at [481, 381] on div "11832741 (316756874) N/A Pickup 8/23/2025 9:17 AM EDT 8/23/2025 $64.00 Submitte…" at bounding box center [678, 376] width 1234 height 399
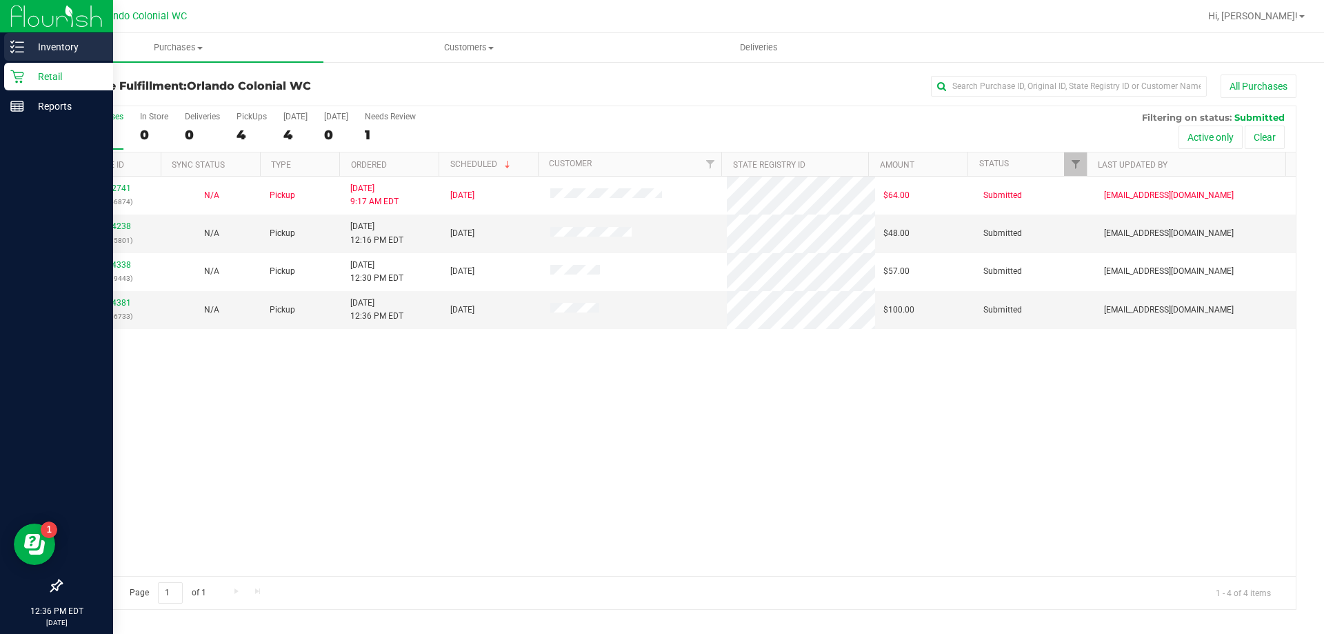
click at [54, 54] on p "Inventory" at bounding box center [65, 47] width 83 height 17
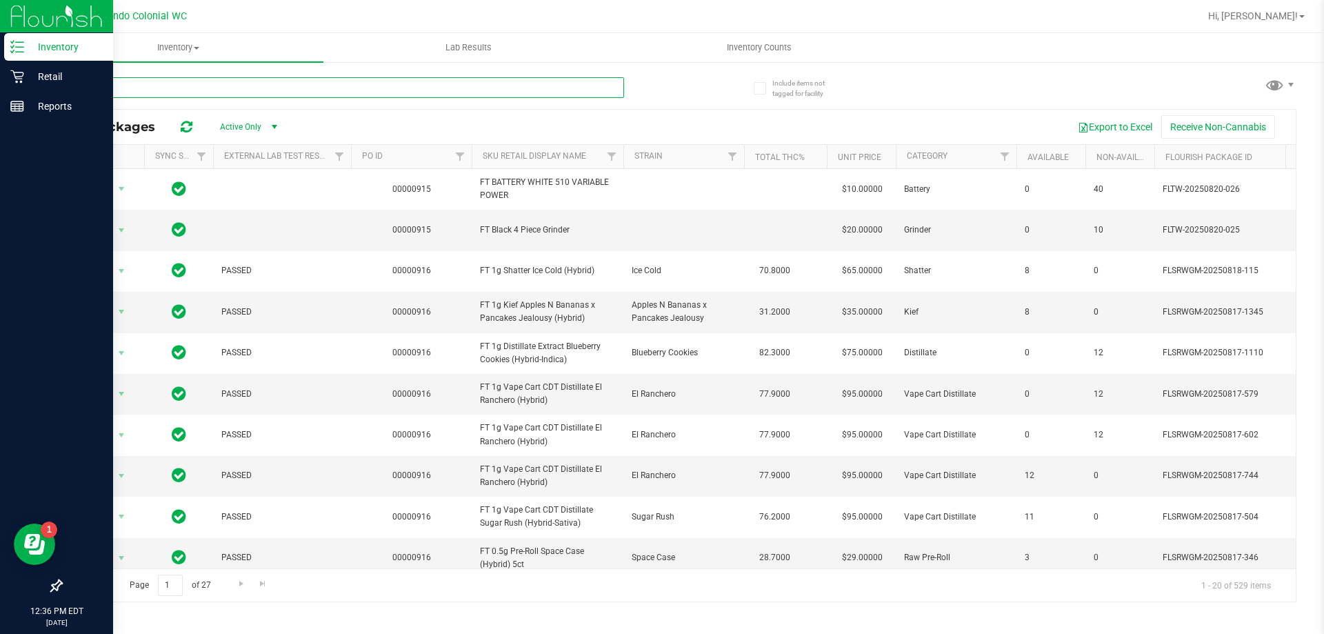
click at [291, 83] on input "text" at bounding box center [342, 87] width 563 height 21
click at [14, 76] on icon at bounding box center [17, 77] width 14 height 14
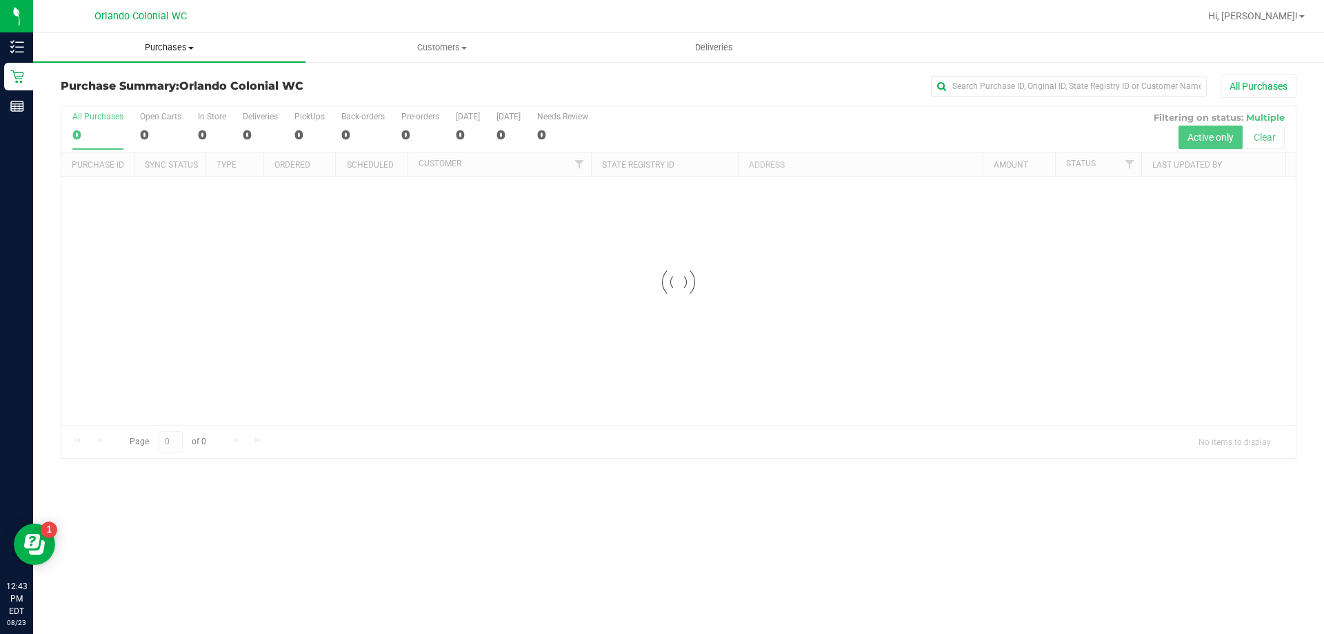
click at [194, 48] on span "Purchases" at bounding box center [169, 47] width 272 height 12
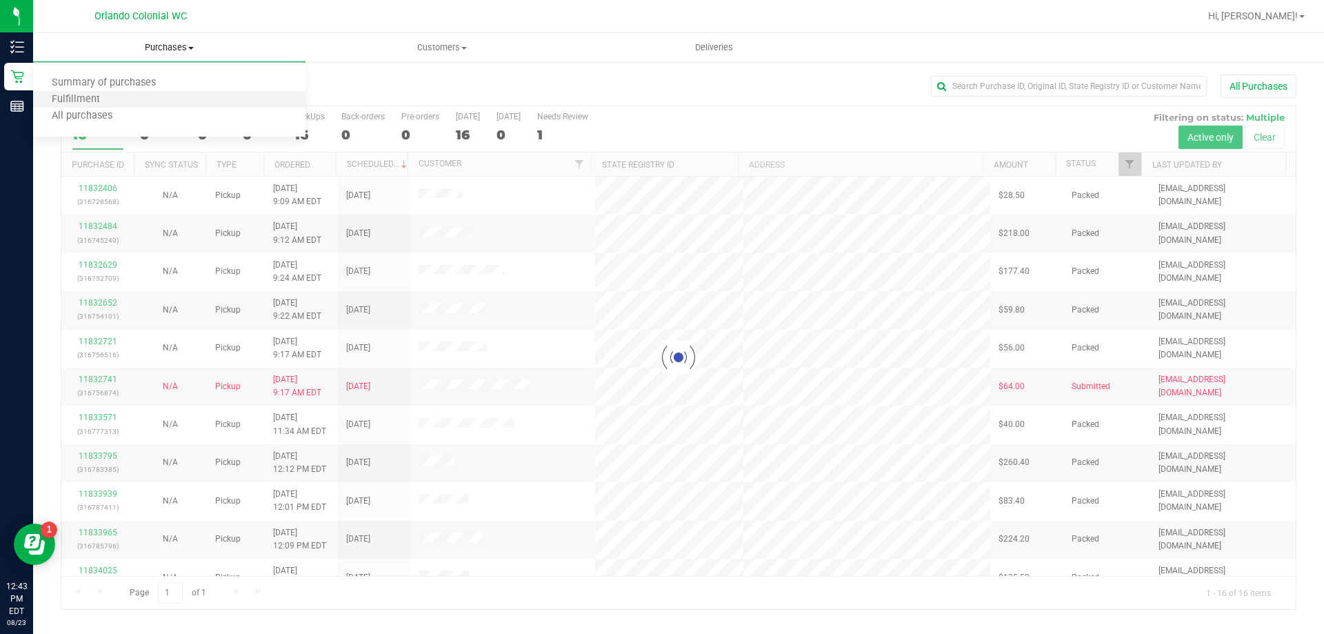
click at [137, 103] on li "Fulfillment" at bounding box center [169, 100] width 272 height 17
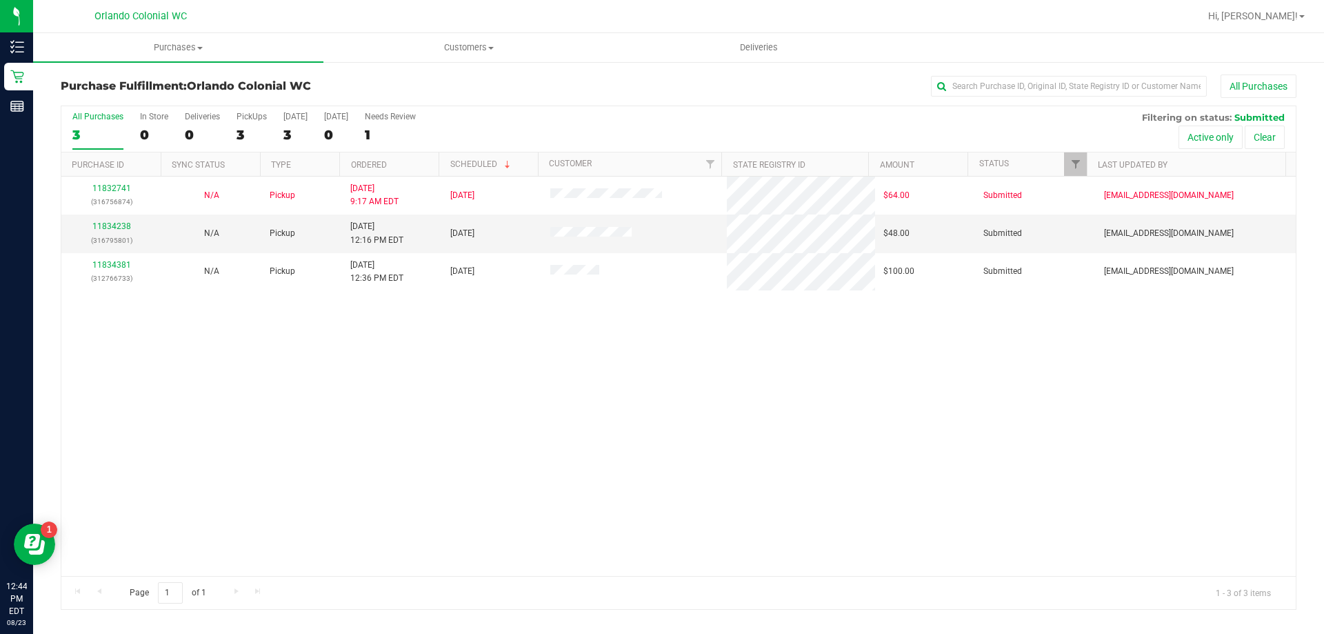
click at [550, 370] on div "11832741 (316756874) N/A Pickup 8/23/2025 9:17 AM EDT 8/23/2025 $64.00 Submitte…" at bounding box center [678, 376] width 1234 height 399
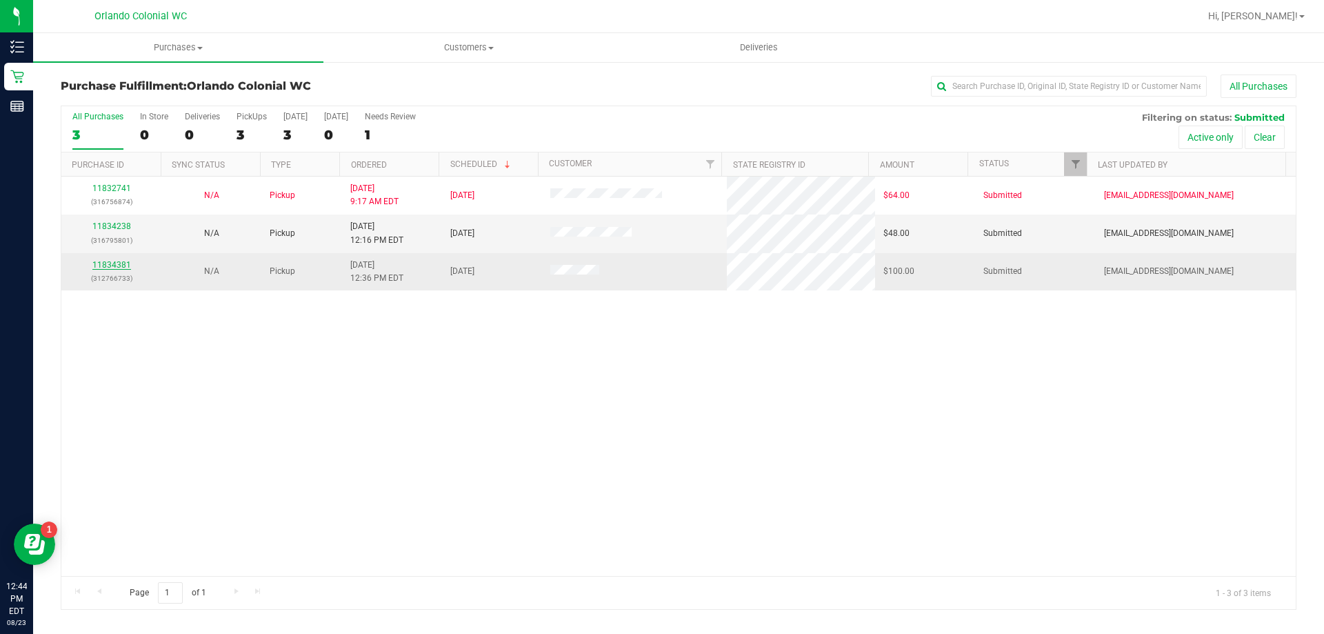
click at [114, 267] on link "11834381" at bounding box center [111, 265] width 39 height 10
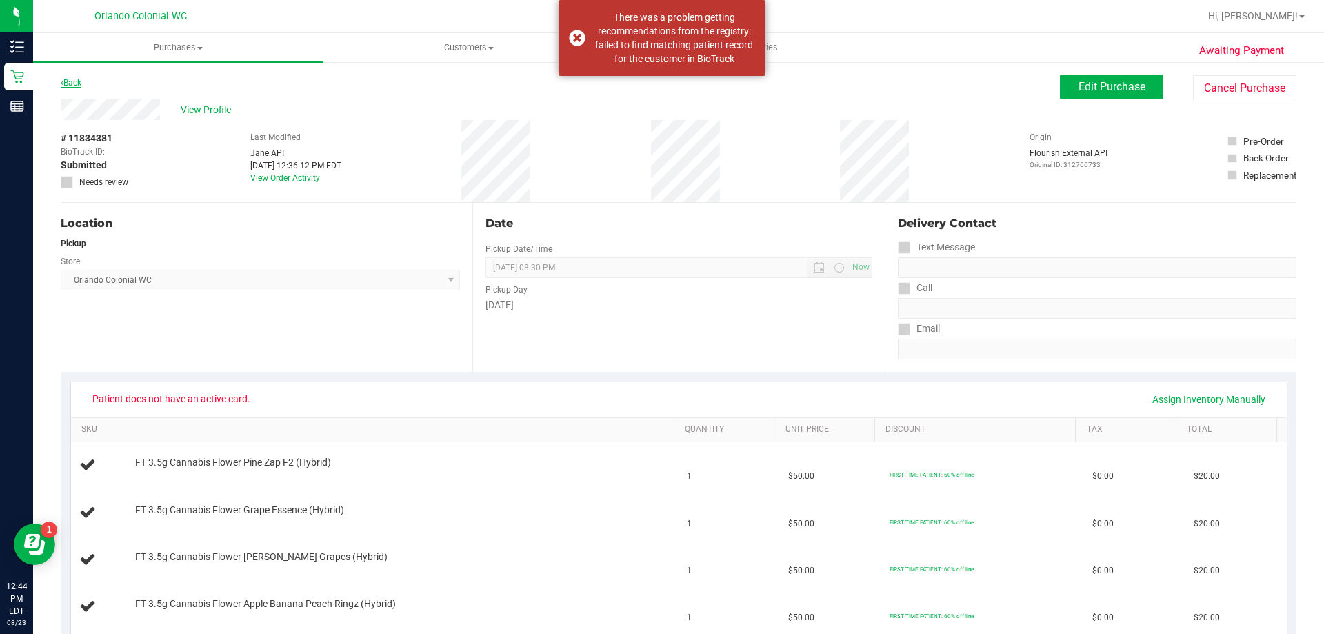
click at [62, 83] on icon at bounding box center [62, 83] width 3 height 8
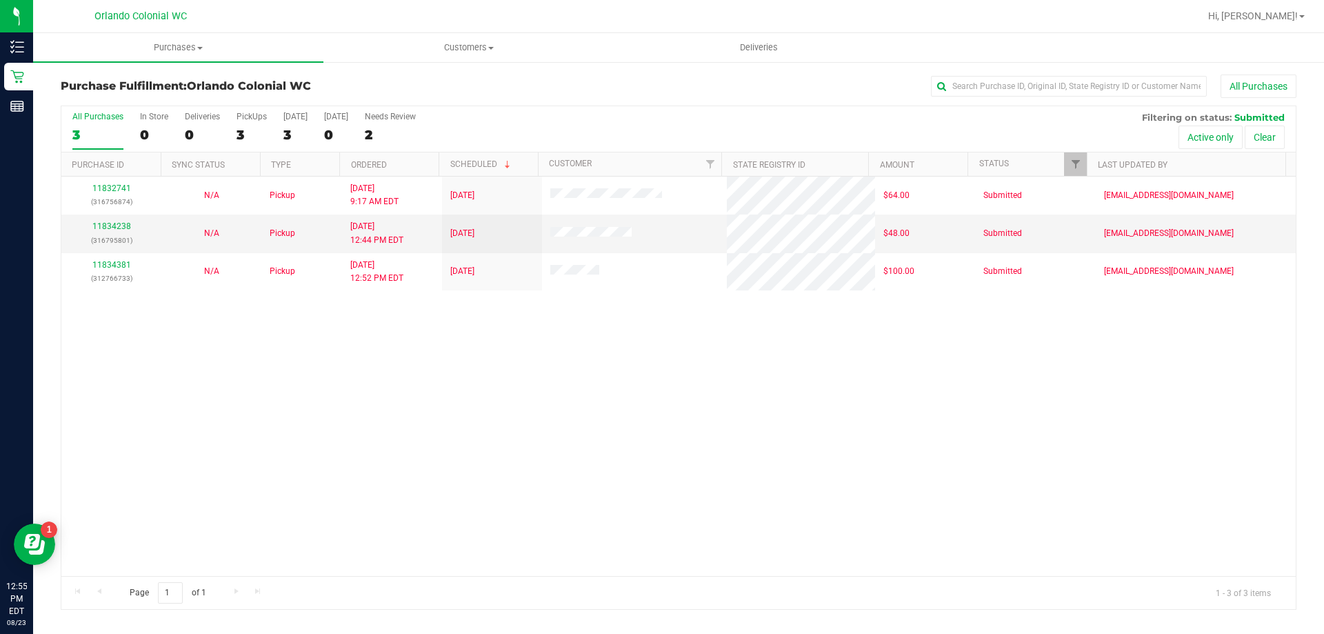
click at [612, 380] on div "11832741 (316756874) N/A Pickup [DATE] 9:17 AM EDT 8/23/2025 $64.00 Submitted […" at bounding box center [678, 376] width 1234 height 399
click at [636, 383] on div "11832741 (316756874) N/A Pickup [DATE] 9:17 AM EDT 8/23/2025 $64.00 Submitted […" at bounding box center [678, 376] width 1234 height 399
click at [712, 318] on div "11832741 (316756874) N/A Pickup 8/23/2025 9:17 AM EDT 8/23/2025 $64.00 Submitte…" at bounding box center [678, 376] width 1234 height 399
click at [336, 458] on div "11832741 (316756874) N/A Pickup 8/23/2025 9:17 AM EDT 8/23/2025 $64.00 Submitte…" at bounding box center [678, 376] width 1234 height 399
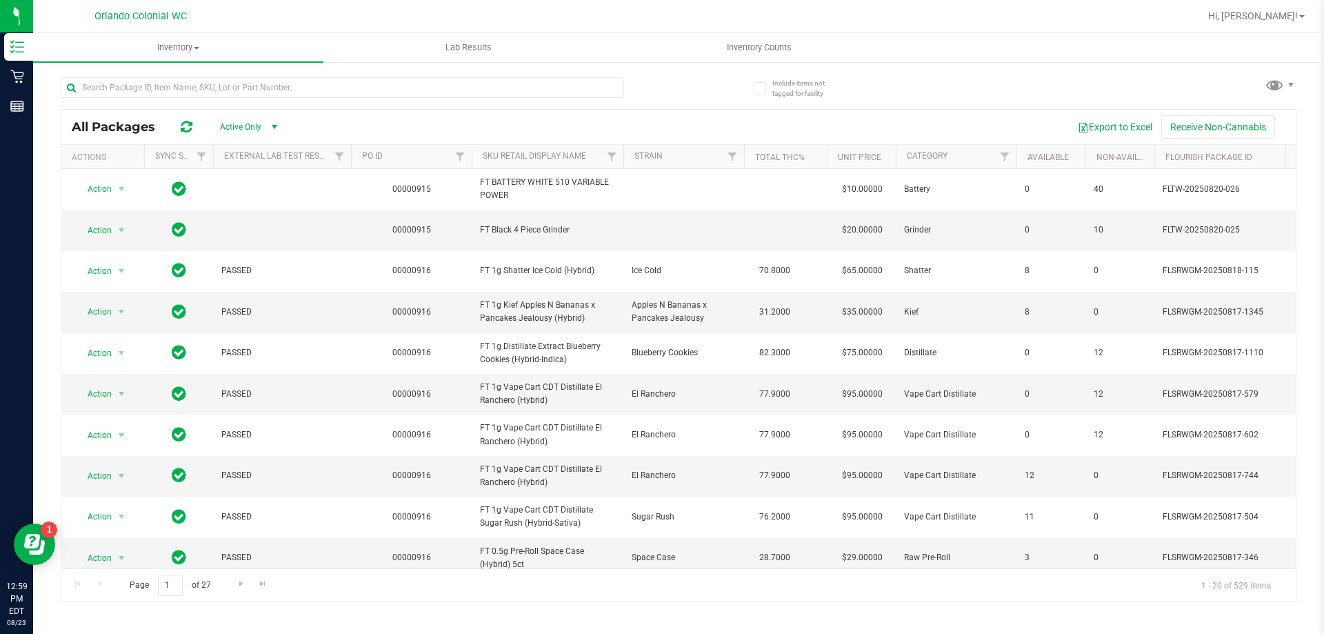
click at [396, 129] on div "Export to Excel Receive Non-Cannabis" at bounding box center [790, 126] width 992 height 23
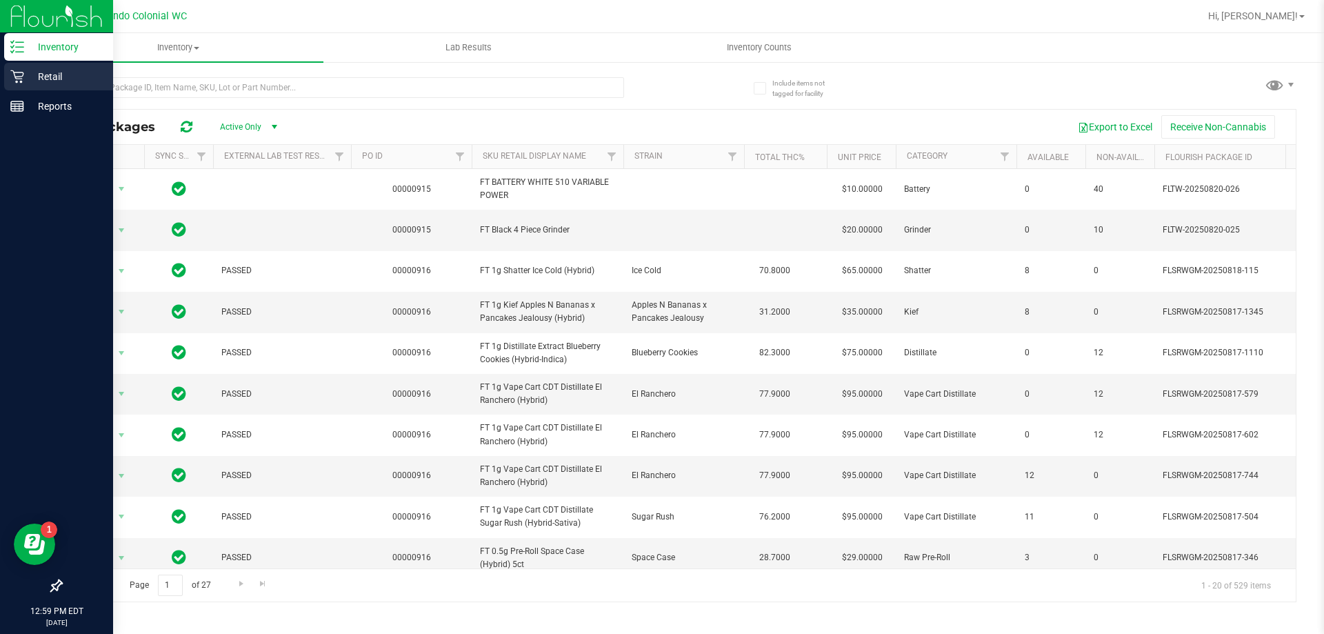
click at [31, 71] on p "Retail" at bounding box center [65, 76] width 83 height 17
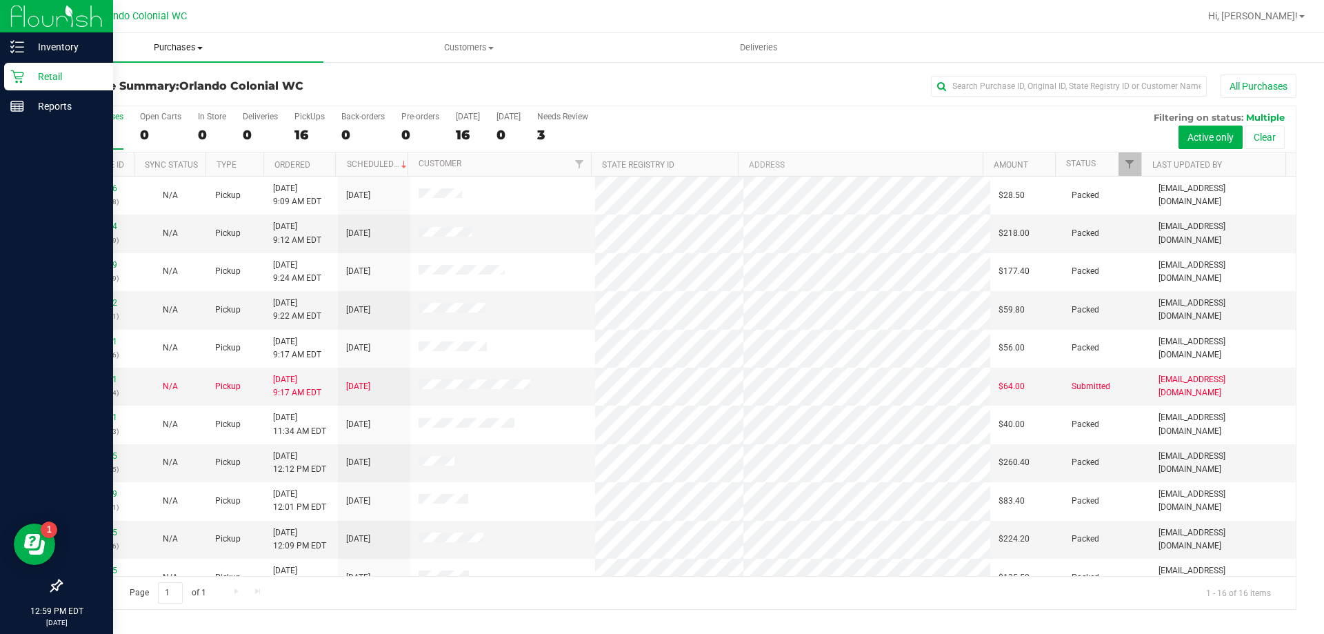
click at [158, 52] on span "Purchases" at bounding box center [178, 47] width 290 height 12
click at [130, 102] on li "Fulfillment" at bounding box center [178, 100] width 290 height 17
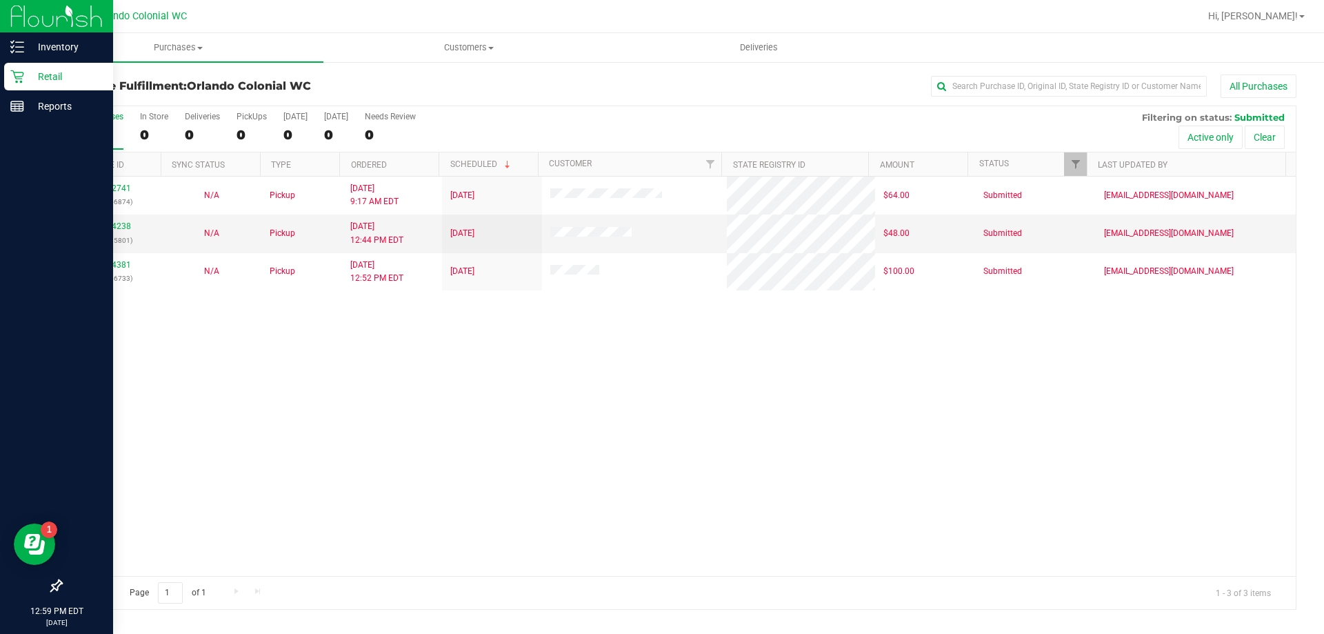
click at [610, 423] on div "11832741 (316756874) N/A Pickup 8/23/2025 9:17 AM EDT 8/23/2025 $64.00 Submitte…" at bounding box center [678, 376] width 1234 height 399
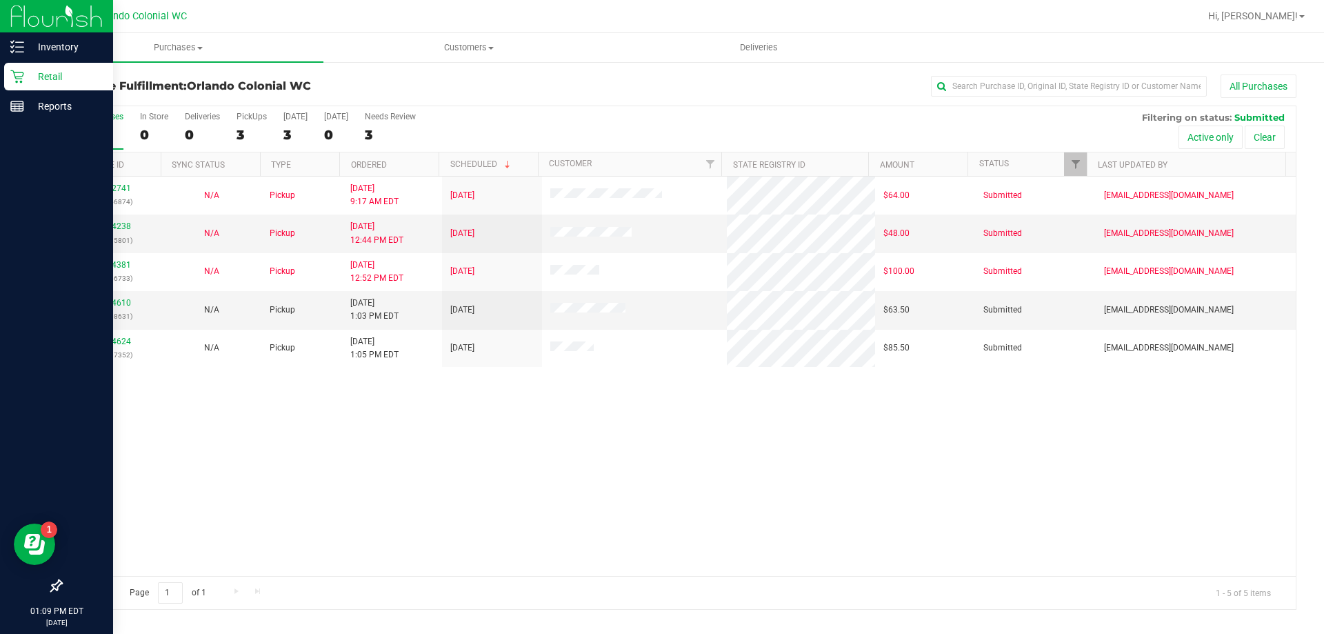
click at [488, 485] on div "11832741 (316756874) N/A Pickup 8/23/2025 9:17 AM EDT 8/23/2025 $64.00 Submitte…" at bounding box center [678, 376] width 1234 height 399
click at [197, 45] on span "Purchases" at bounding box center [178, 47] width 290 height 12
click at [69, 46] on p "Inventory" at bounding box center [65, 47] width 83 height 17
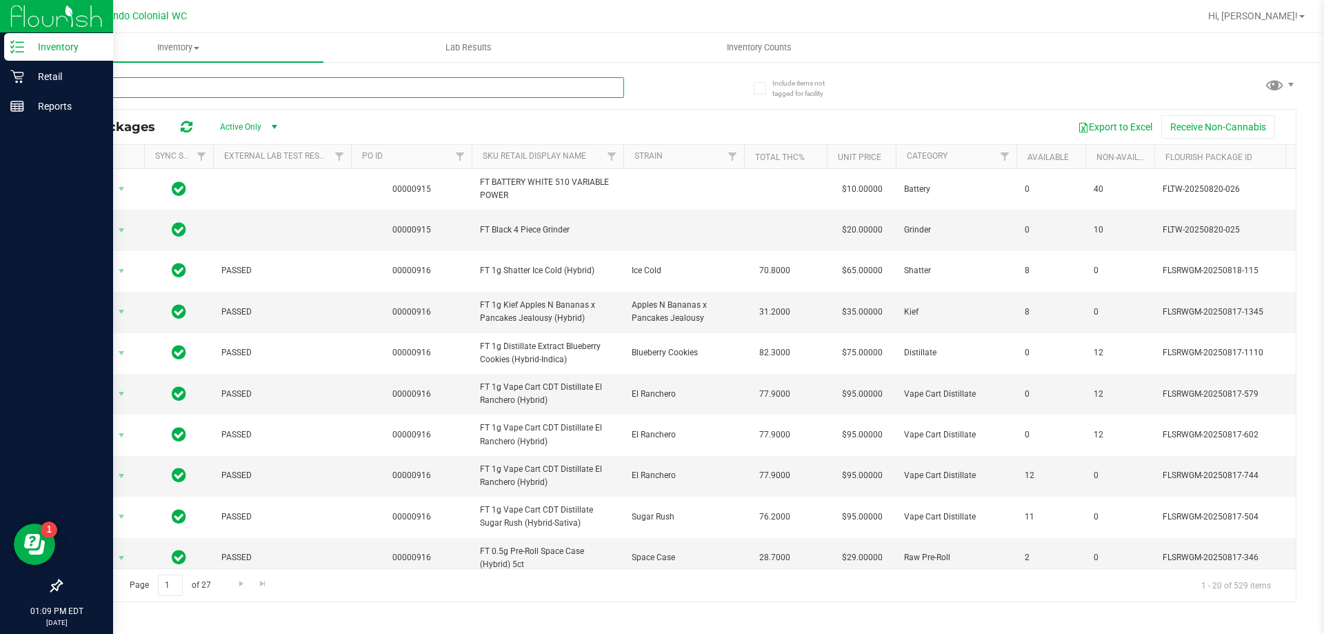
click at [250, 85] on input "text" at bounding box center [342, 87] width 563 height 21
paste input "FT 0.3g Vape Pen Distillate Jupiter Leo (Sativa)"
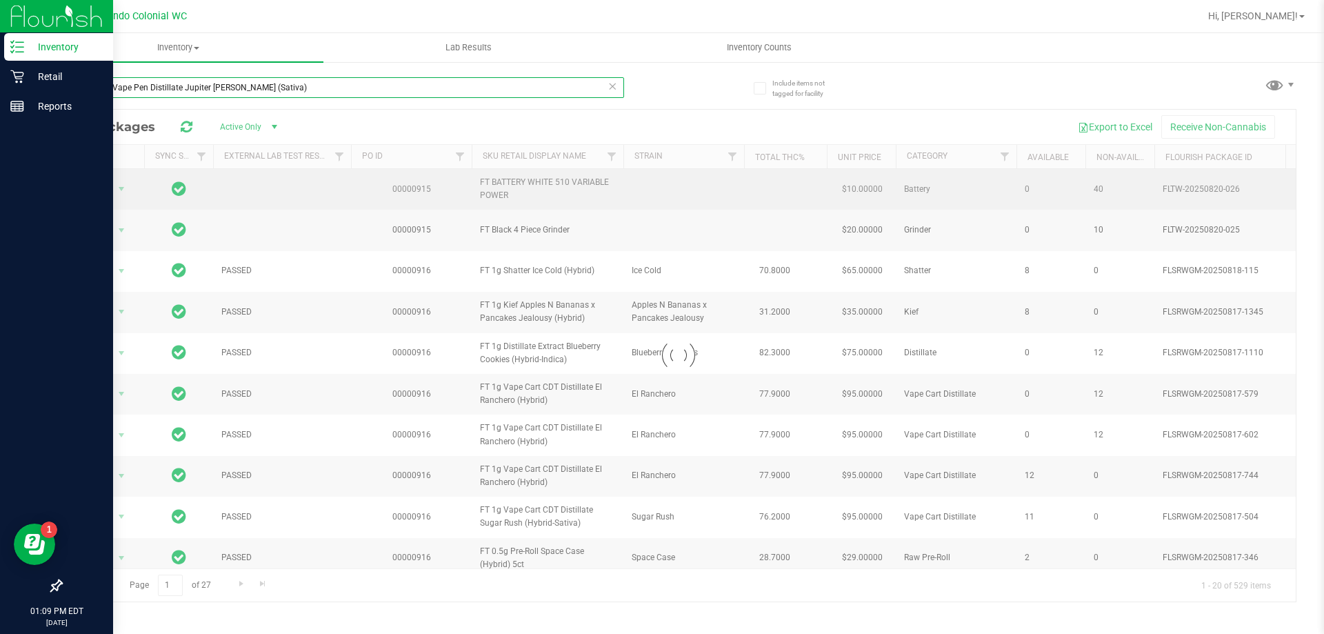
type input "FT 0.3g Vape Pen Distillate Jupiter Leo (Sativa)"
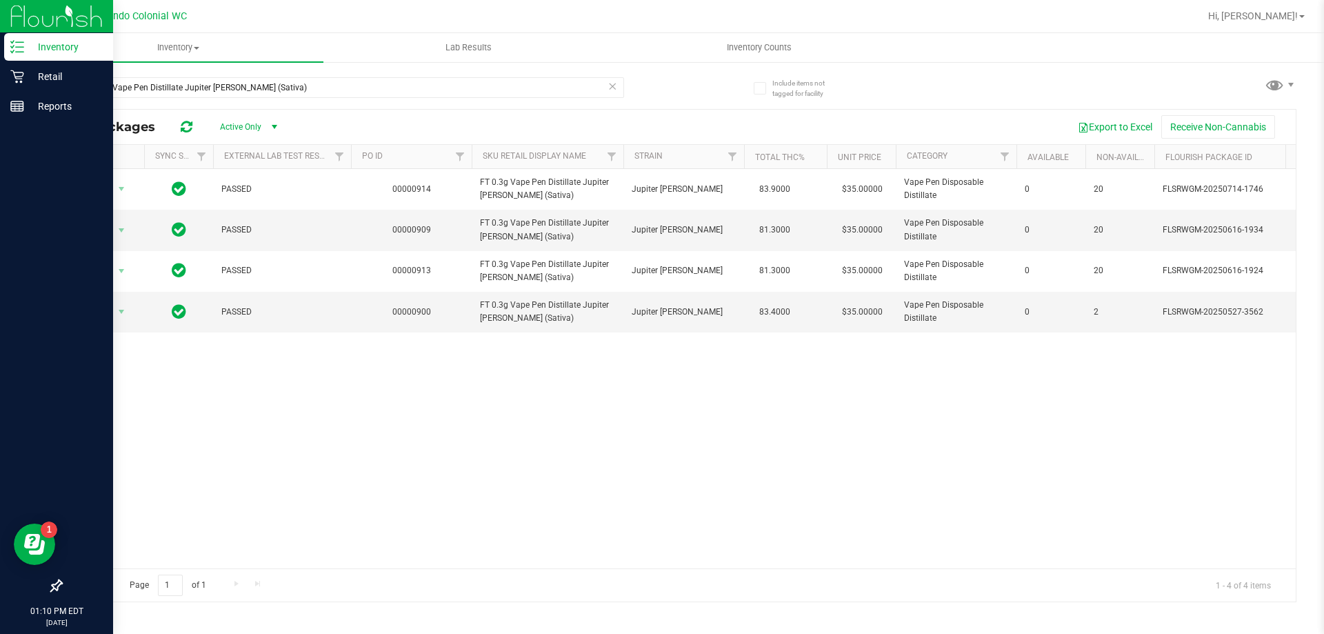
click at [641, 376] on div "Action Action Global inventory Package audit log Print package label Print prod…" at bounding box center [678, 368] width 1234 height 399
click at [683, 86] on div "FT 0.3g Vape Pen Distillate Jupiter Leo (Sativa) All Packages Active Only Activ…" at bounding box center [679, 333] width 1236 height 538
click at [676, 78] on div "FT 0.3g Vape Pen Distillate Jupiter Leo (Sativa)" at bounding box center [370, 87] width 618 height 44
click at [675, 78] on div "FT 0.3g Vape Pen Distillate Jupiter Leo (Sativa)" at bounding box center [370, 87] width 618 height 44
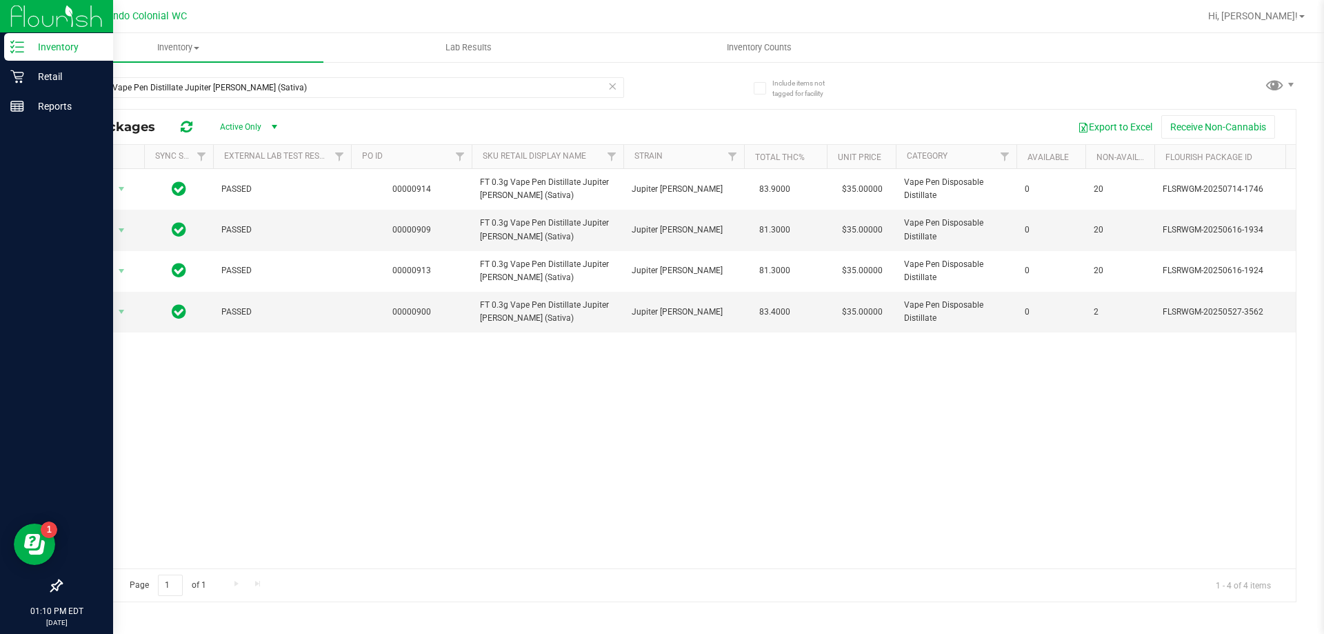
click at [670, 75] on div "FT 0.3g Vape Pen Distillate Jupiter Leo (Sativa)" at bounding box center [370, 87] width 618 height 44
click at [679, 92] on div "FT 0.3g Vape Pen Distillate Jupiter Leo (Sativa) All Packages Active Only Activ…" at bounding box center [679, 333] width 1236 height 538
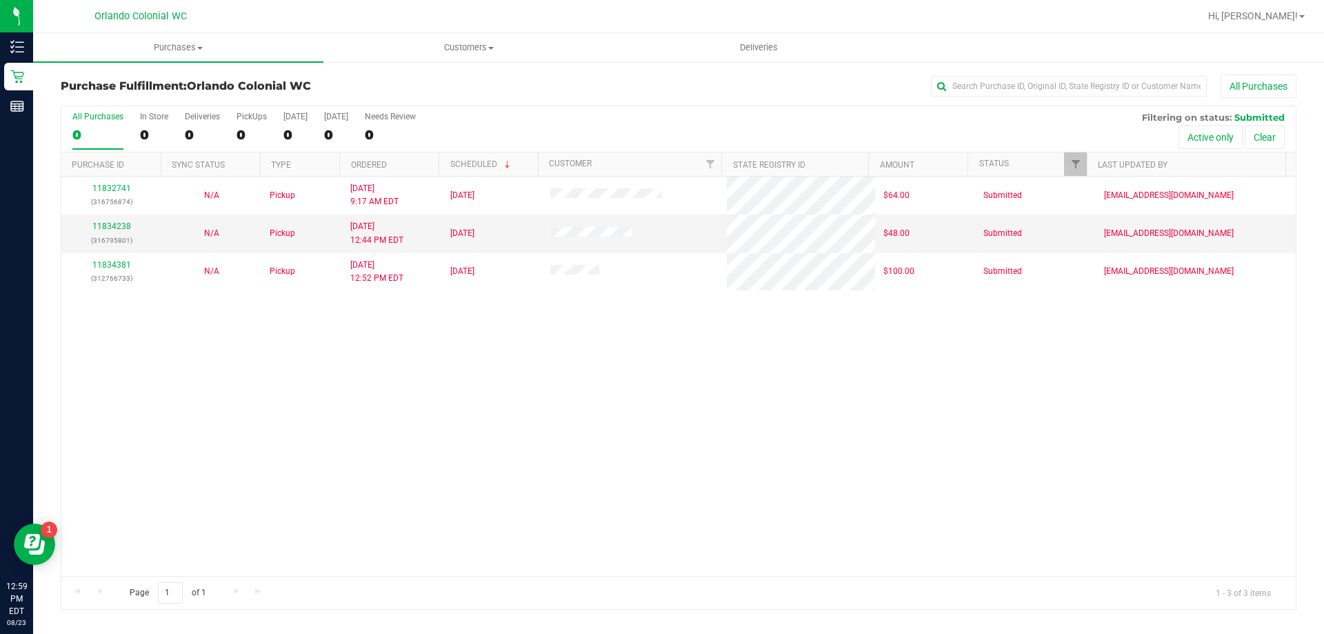
drag, startPoint x: 460, startPoint y: 323, endPoint x: 470, endPoint y: 294, distance: 30.1
click at [465, 320] on div "11832741 (316756874) N/A Pickup [DATE] 9:17 AM EDT 8/23/2025 $64.00 Submitted […" at bounding box center [678, 376] width 1234 height 399
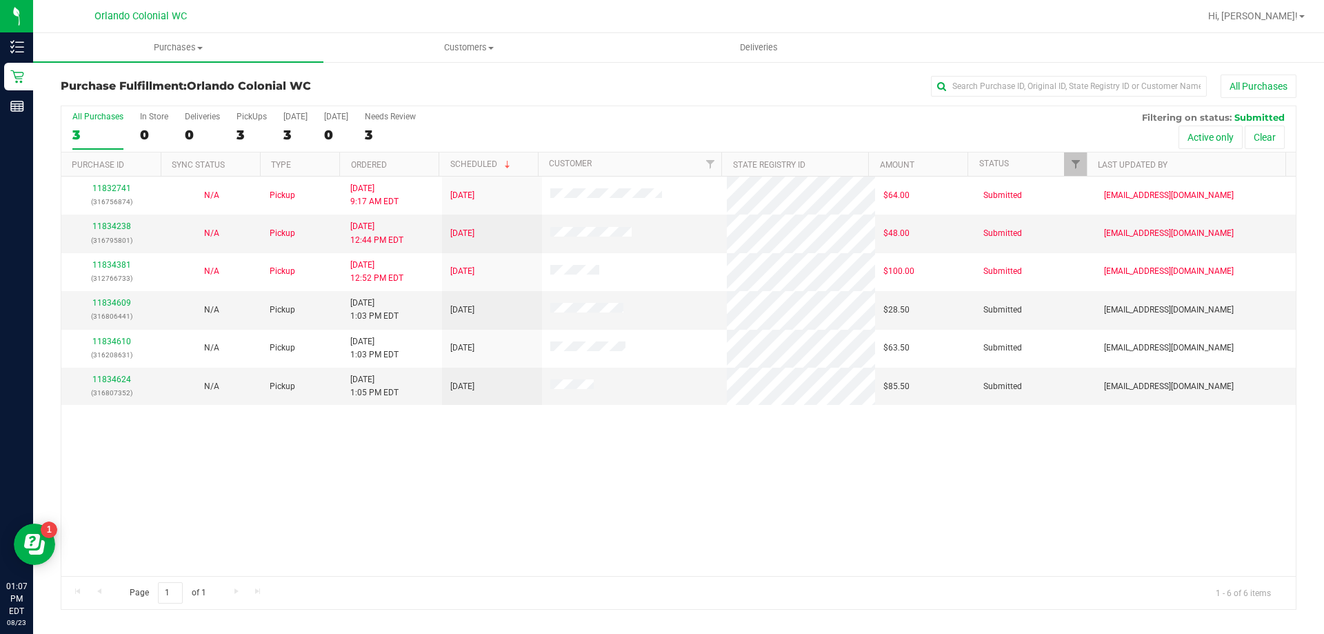
click at [596, 502] on div "11832741 (316756874) N/A Pickup [DATE] 9:17 AM EDT 8/23/2025 $64.00 Submitted […" at bounding box center [678, 376] width 1234 height 399
click at [117, 303] on link "11834609" at bounding box center [111, 303] width 39 height 10
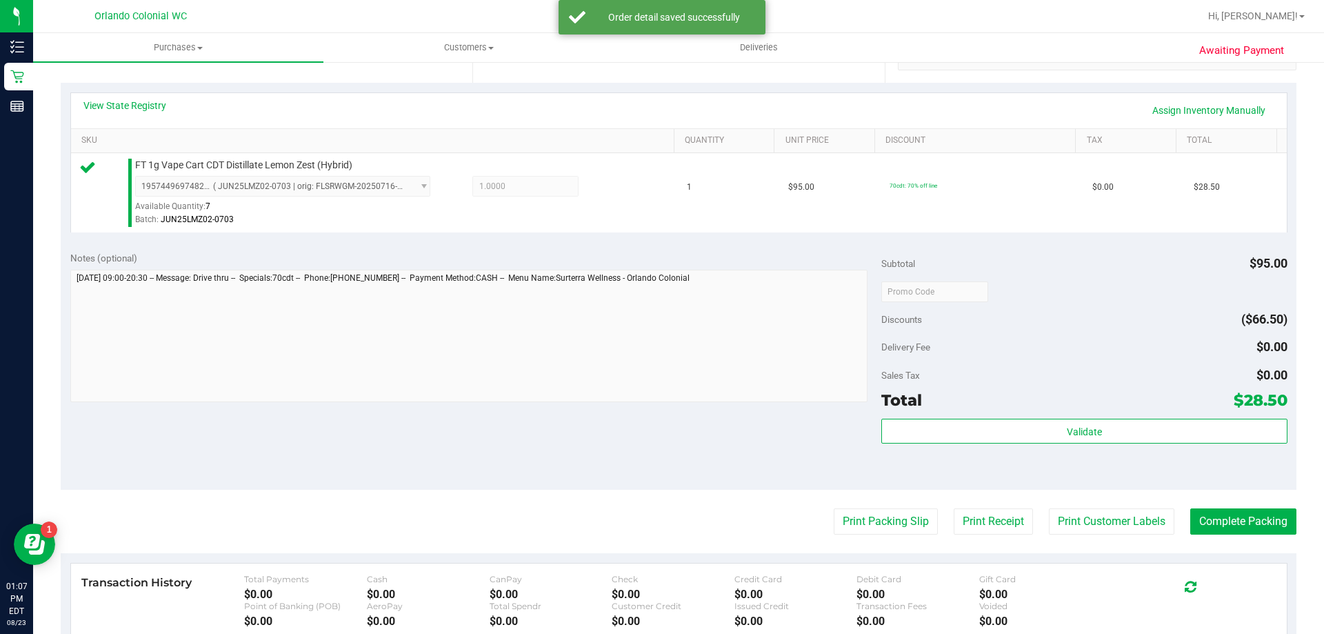
scroll to position [288, 0]
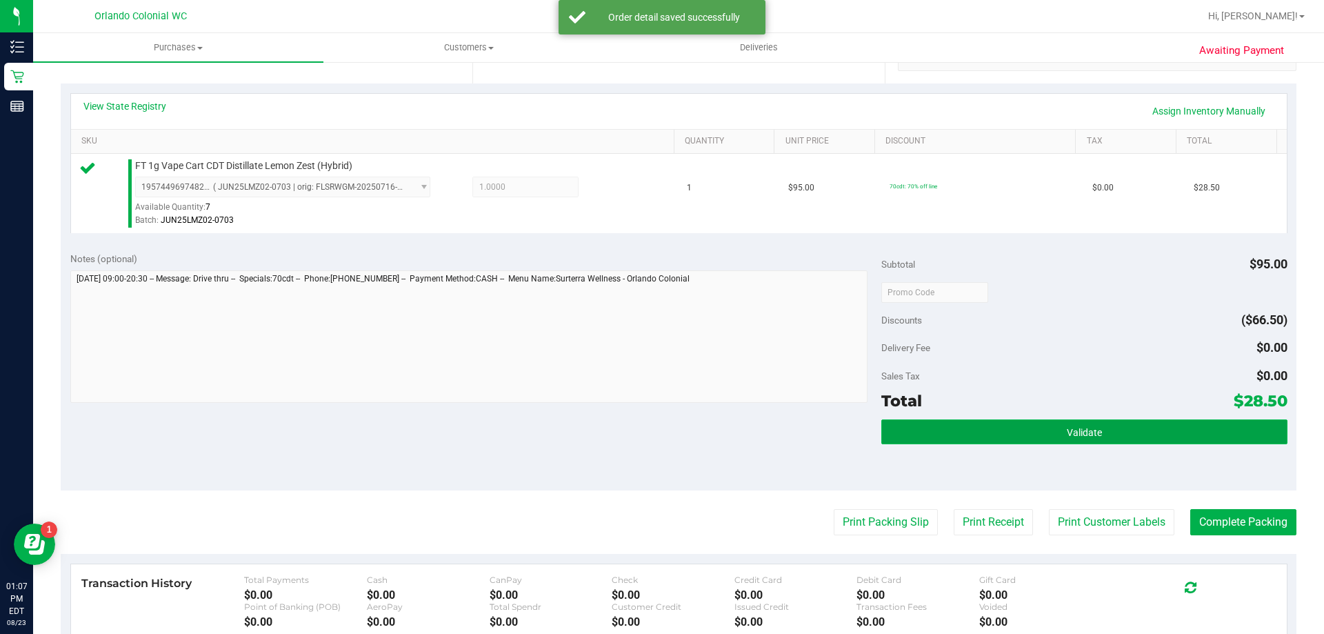
click at [1067, 432] on span "Validate" at bounding box center [1084, 432] width 35 height 11
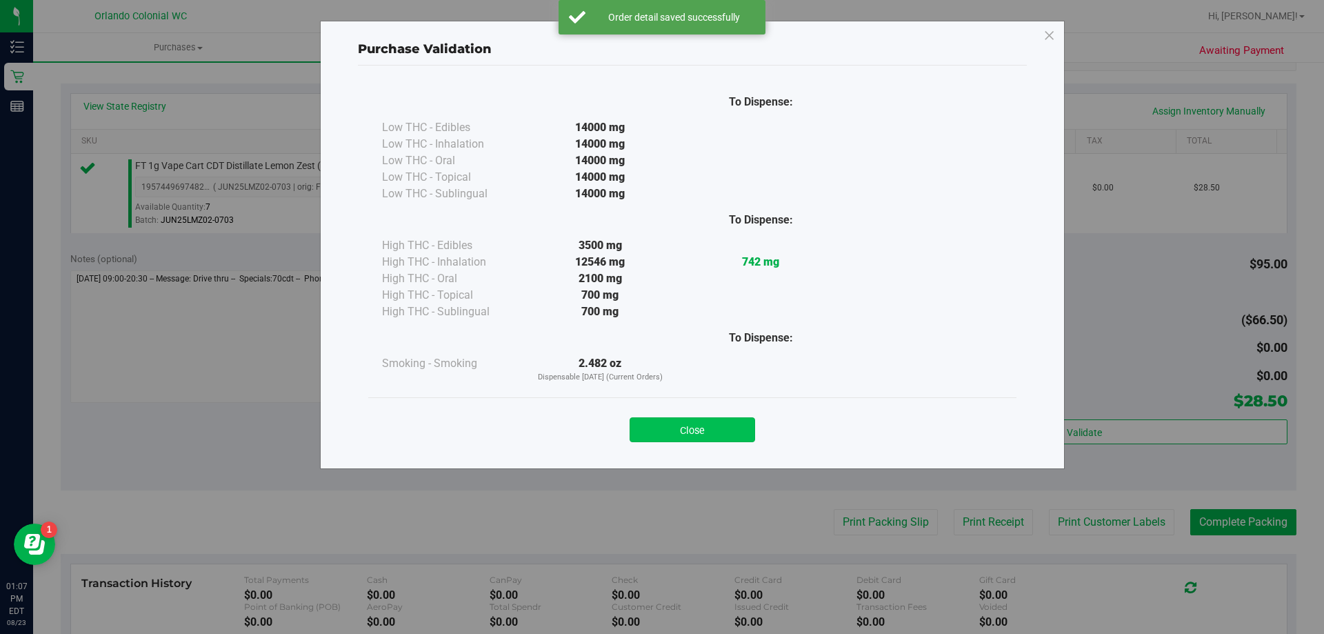
click at [703, 431] on button "Close" at bounding box center [693, 429] width 126 height 25
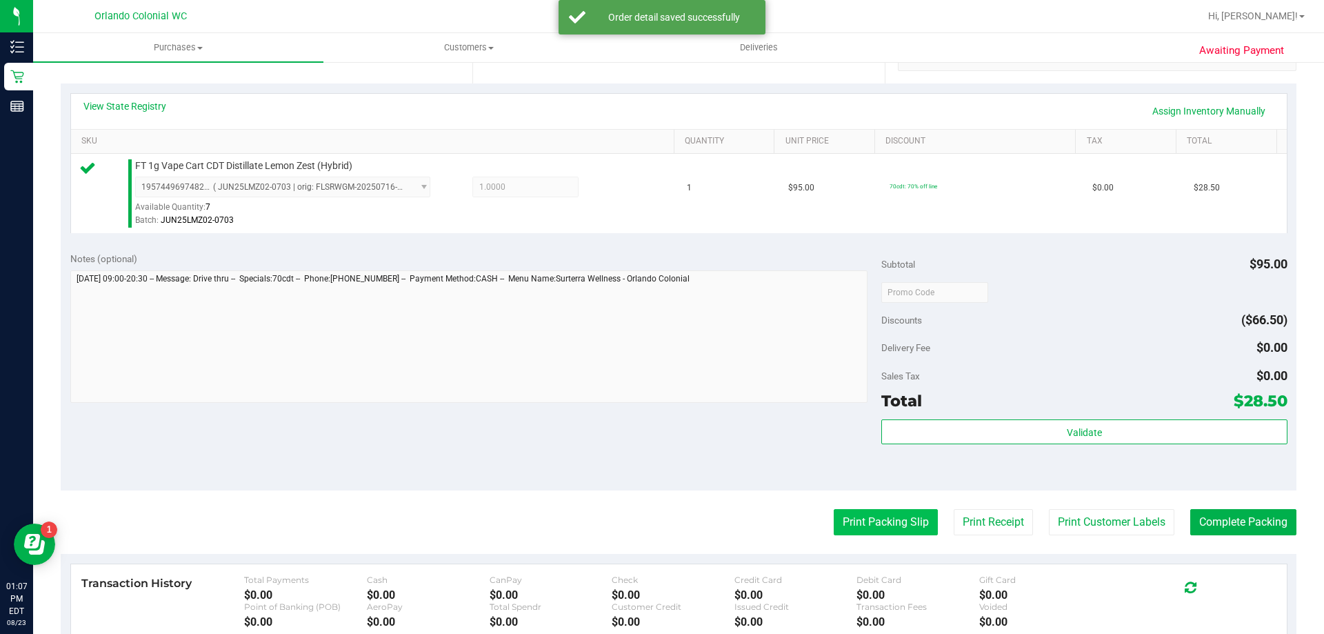
click at [861, 527] on button "Print Packing Slip" at bounding box center [886, 522] width 104 height 26
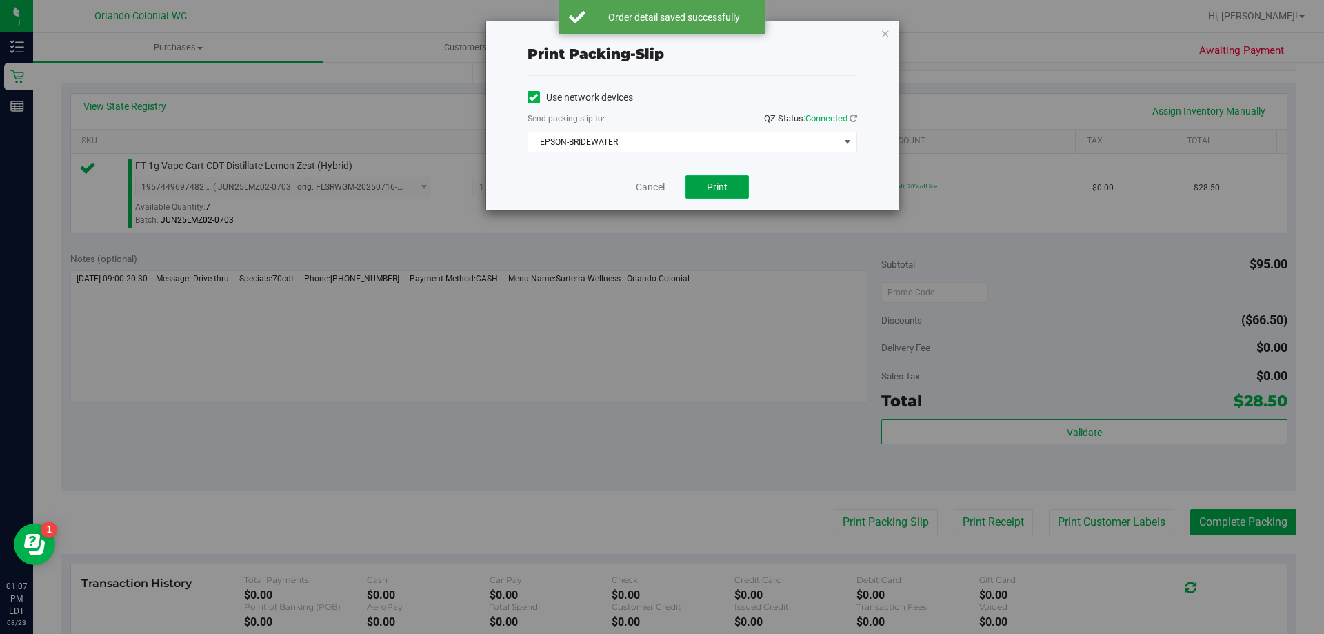
click at [707, 179] on button "Print" at bounding box center [716, 186] width 63 height 23
click at [652, 183] on link "Cancel" at bounding box center [650, 187] width 29 height 14
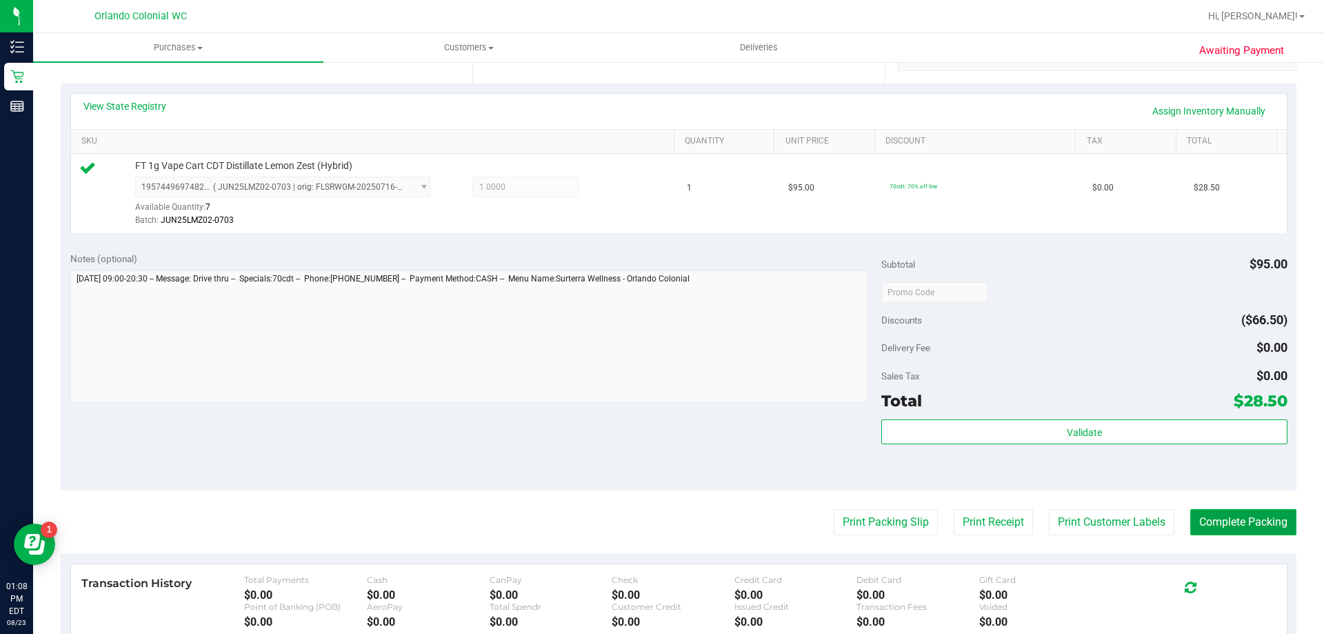
click at [1252, 523] on button "Complete Packing" at bounding box center [1243, 522] width 106 height 26
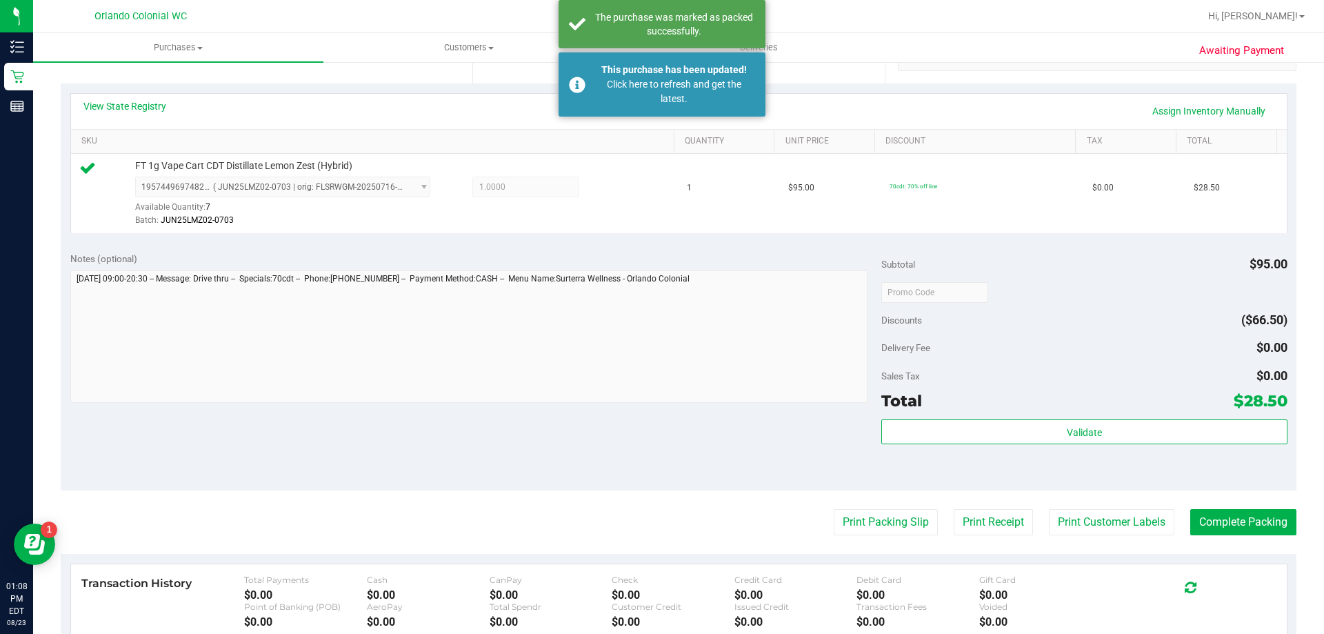
click at [613, 117] on div "View State Registry Assign Inventory Manually" at bounding box center [678, 110] width 1191 height 23
click at [625, 28] on div "The purchase was marked as packed successfully." at bounding box center [674, 24] width 162 height 28
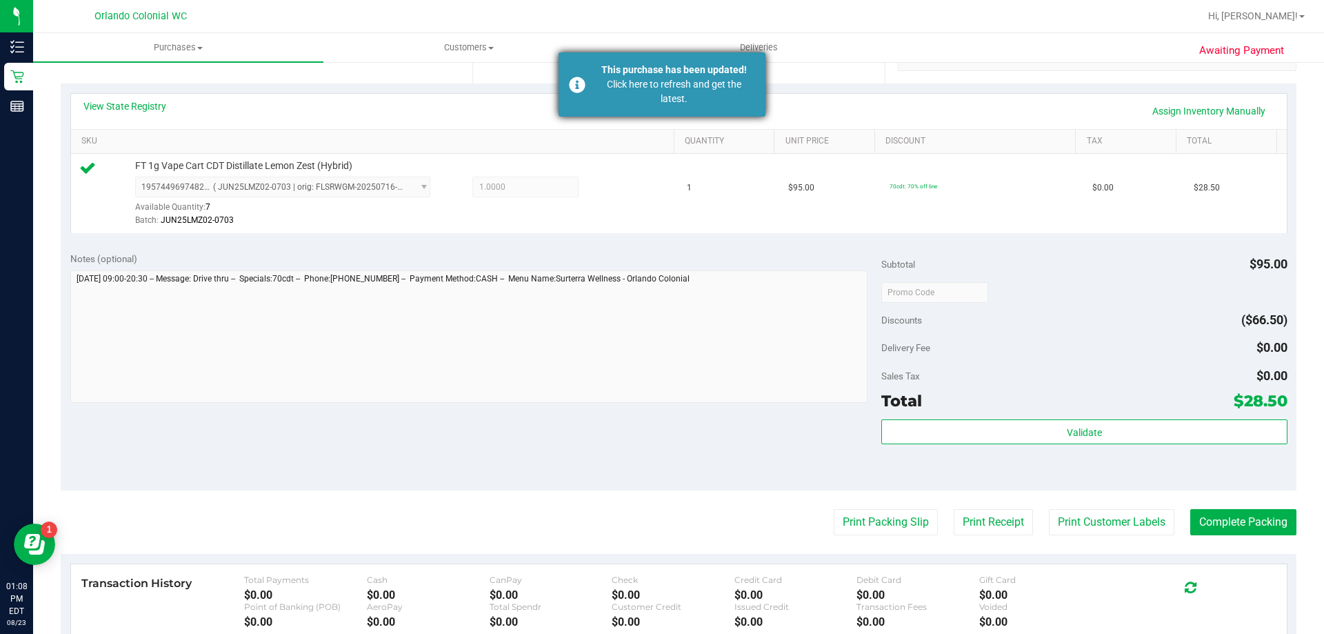
click at [634, 89] on div "Click here to refresh and get the latest." at bounding box center [674, 91] width 162 height 29
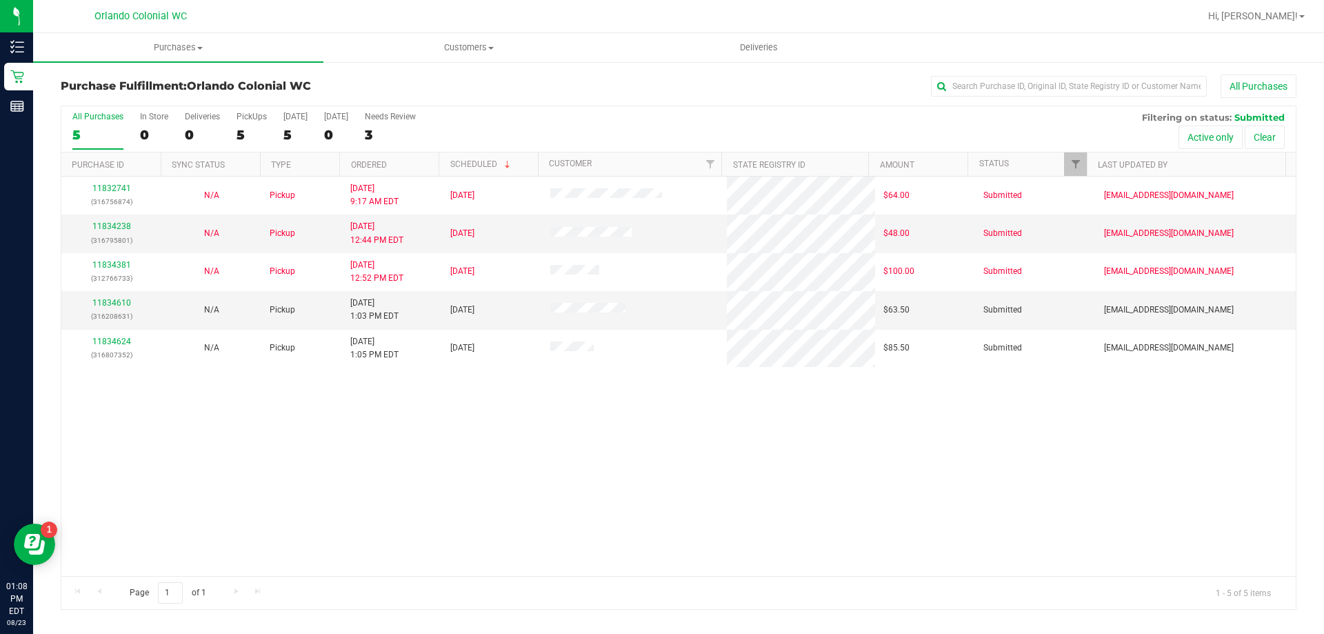
click at [458, 467] on div "11832741 (316756874) N/A Pickup 8/23/2025 9:17 AM EDT 8/23/2025 $64.00 Submitte…" at bounding box center [678, 376] width 1234 height 399
click at [110, 303] on link "11834610" at bounding box center [111, 303] width 39 height 10
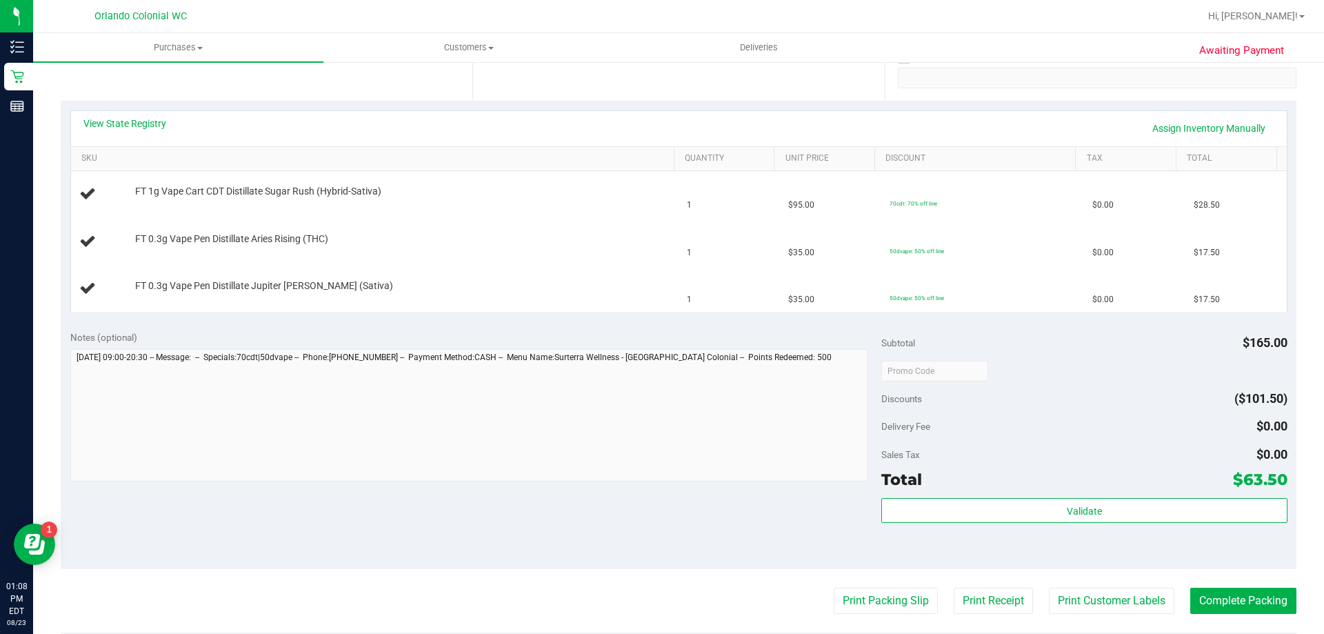
scroll to position [276, 0]
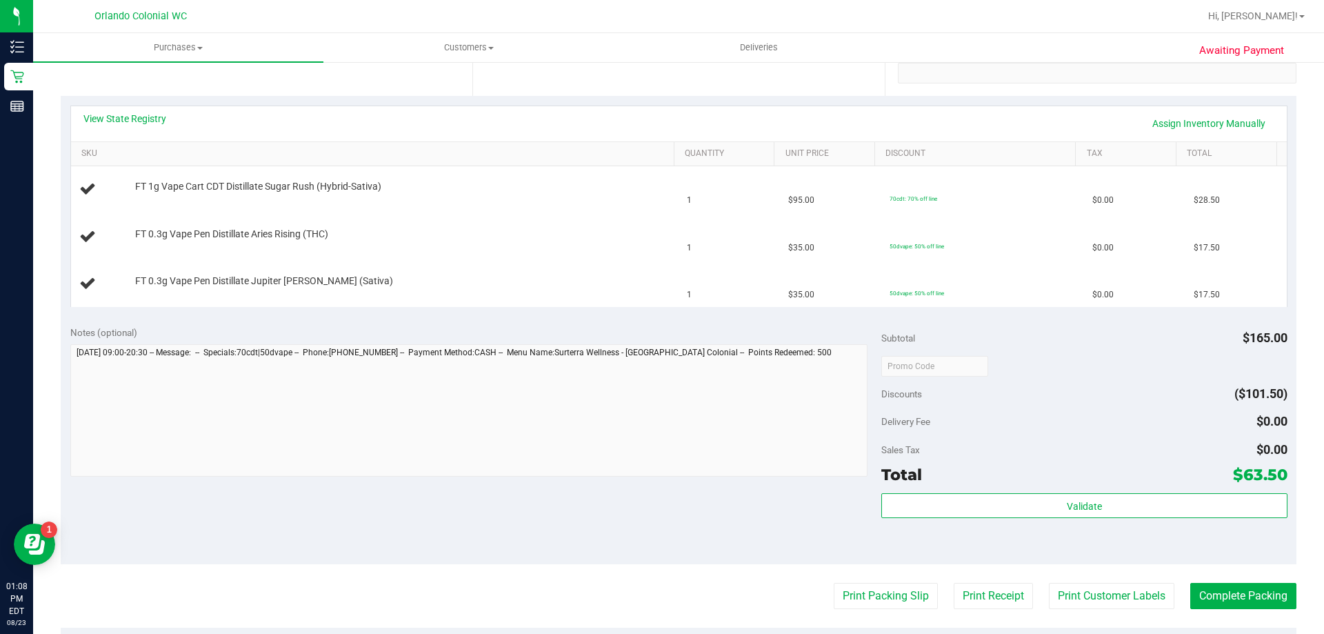
click at [439, 315] on div "View State Registry Assign Inventory Manually SKU Quantity Unit Price Discount …" at bounding box center [679, 206] width 1236 height 220
click at [656, 320] on div "Notes (optional) Subtotal $165.00 Discounts ($101.50) Delivery Fee $0.00 Sales …" at bounding box center [679, 440] width 1236 height 248
click at [600, 119] on div "View State Registry Assign Inventory Manually" at bounding box center [678, 123] width 1191 height 23
click at [599, 310] on div "View State Registry Assign Inventory Manually SKU Quantity Unit Price Discount …" at bounding box center [679, 206] width 1236 height 220
click at [625, 320] on div "Notes (optional) Subtotal $165.00 Discounts ($101.50) Delivery Fee $0.00 Sales …" at bounding box center [679, 440] width 1236 height 248
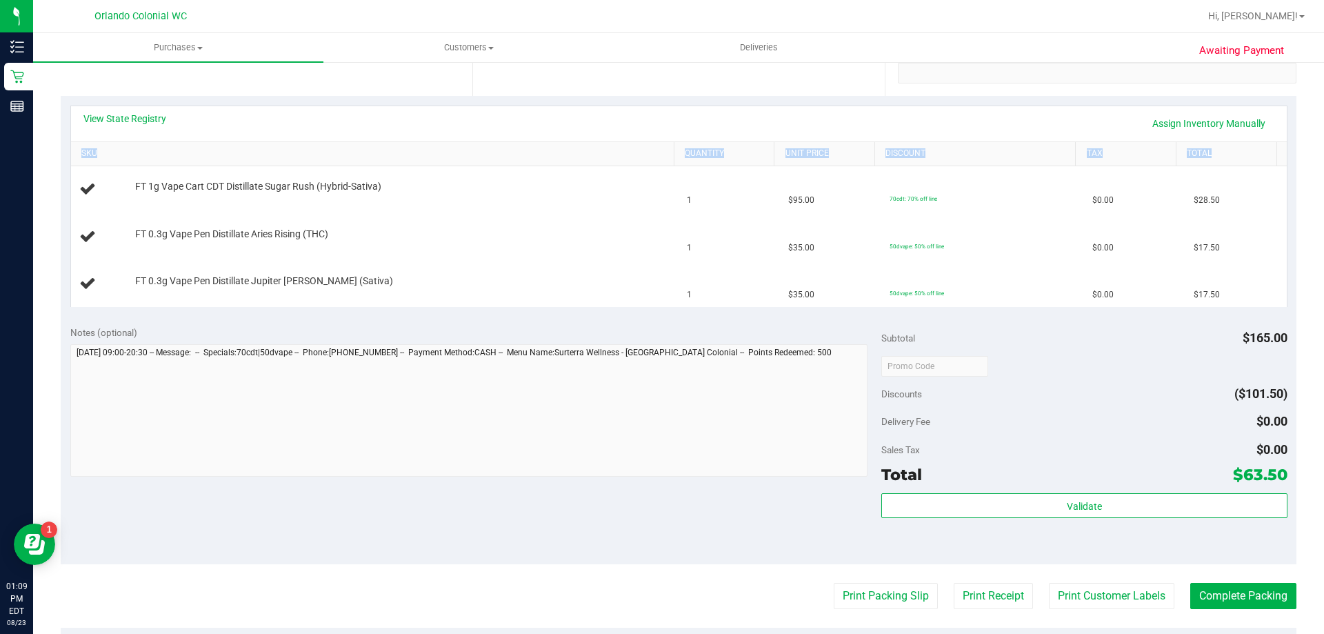
drag, startPoint x: 481, startPoint y: 120, endPoint x: 556, endPoint y: 308, distance: 202.7
click at [555, 308] on div "View State Registry Assign Inventory Manually SKU Quantity Unit Price Discount …" at bounding box center [679, 206] width 1236 height 220
click at [556, 308] on div "View State Registry Assign Inventory Manually SKU Quantity Unit Price Discount …" at bounding box center [679, 206] width 1236 height 220
click at [563, 309] on div "View State Registry Assign Inventory Manually SKU Quantity Unit Price Discount …" at bounding box center [679, 206] width 1236 height 220
click at [289, 278] on span "FT 0.3g Vape Pen Distillate Jupiter [PERSON_NAME] (Sativa)" at bounding box center [264, 280] width 258 height 13
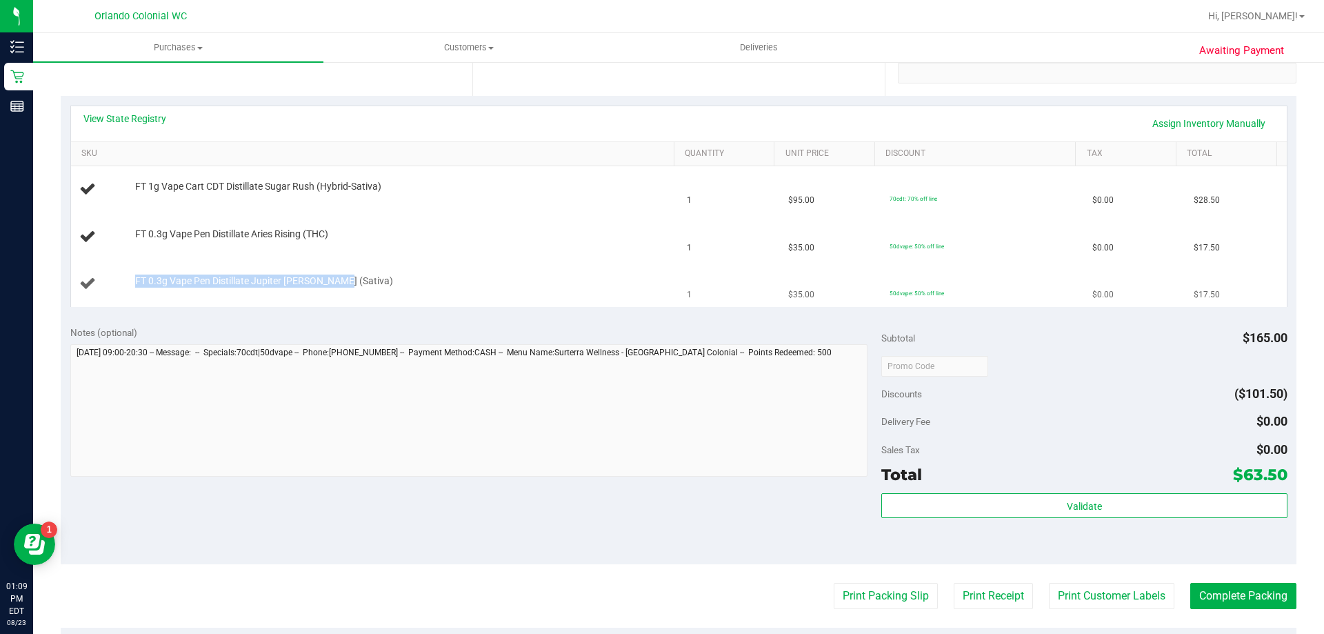
drag, startPoint x: 339, startPoint y: 280, endPoint x: 134, endPoint y: 283, distance: 204.8
click at [134, 283] on div "FT 0.3g Vape Pen Distillate Jupiter [PERSON_NAME] (Sativa)" at bounding box center [397, 281] width 539 height 14
copy span "FT 0.3g Vape Pen Distillate Jupiter [PERSON_NAME] (Sativa)"
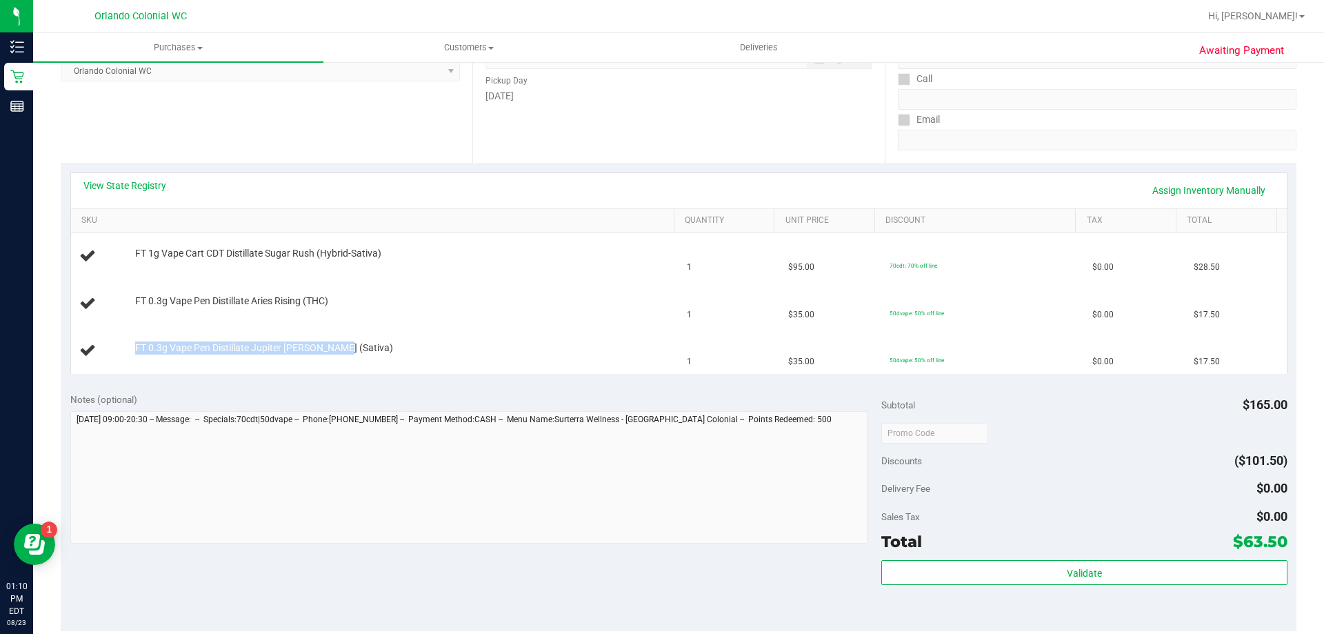
scroll to position [0, 0]
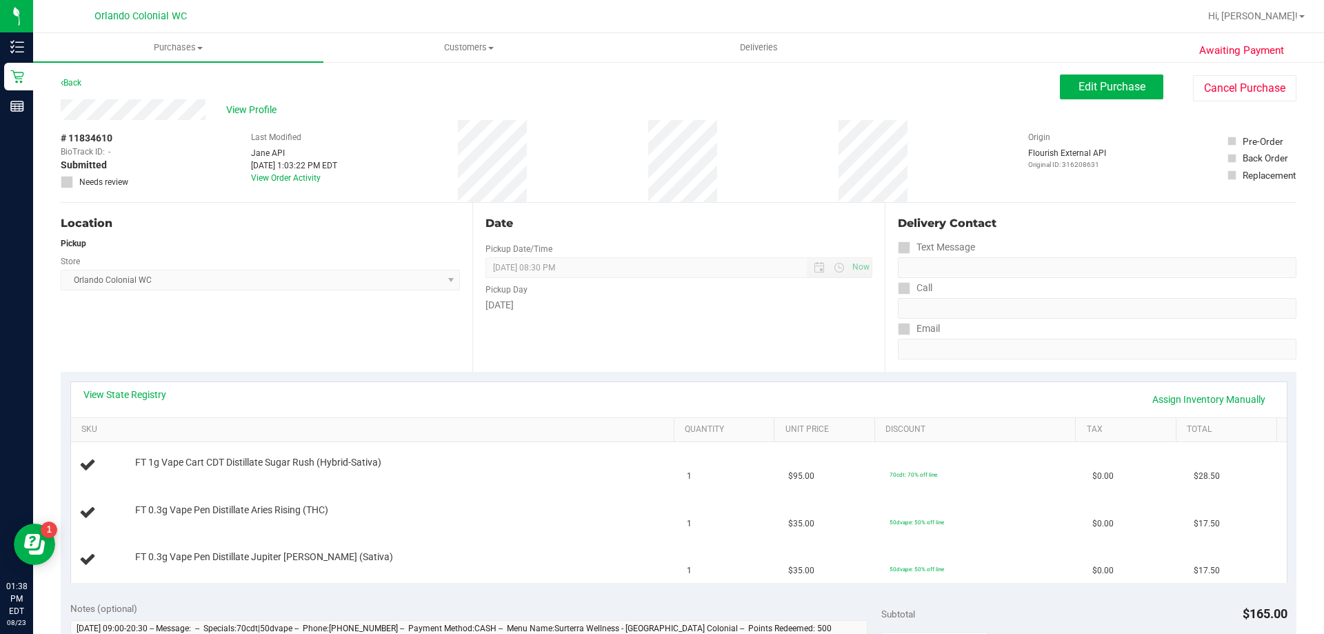
click at [324, 348] on div "Location Pickup Store Orlando Colonial WC Select Store Bonita Springs WC Boynto…" at bounding box center [267, 287] width 412 height 169
click at [78, 81] on link "Back" at bounding box center [71, 83] width 21 height 10
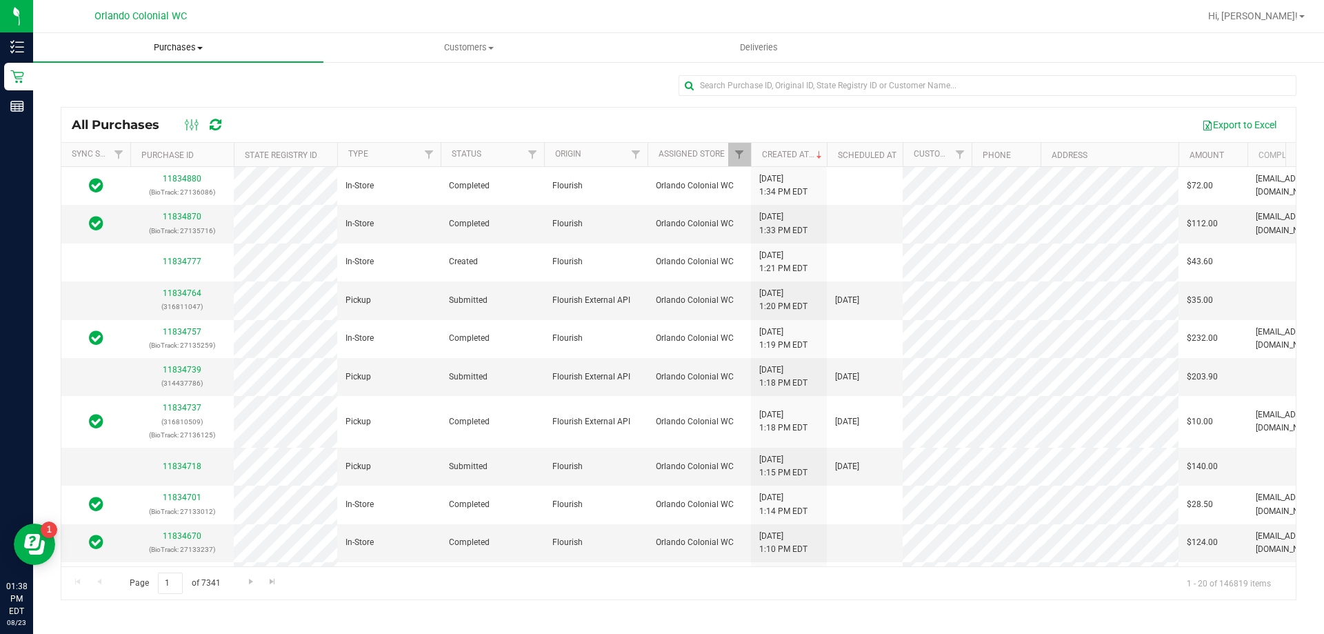
click at [181, 49] on span "Purchases" at bounding box center [178, 47] width 290 height 12
click at [90, 103] on span "Fulfillment" at bounding box center [76, 100] width 86 height 12
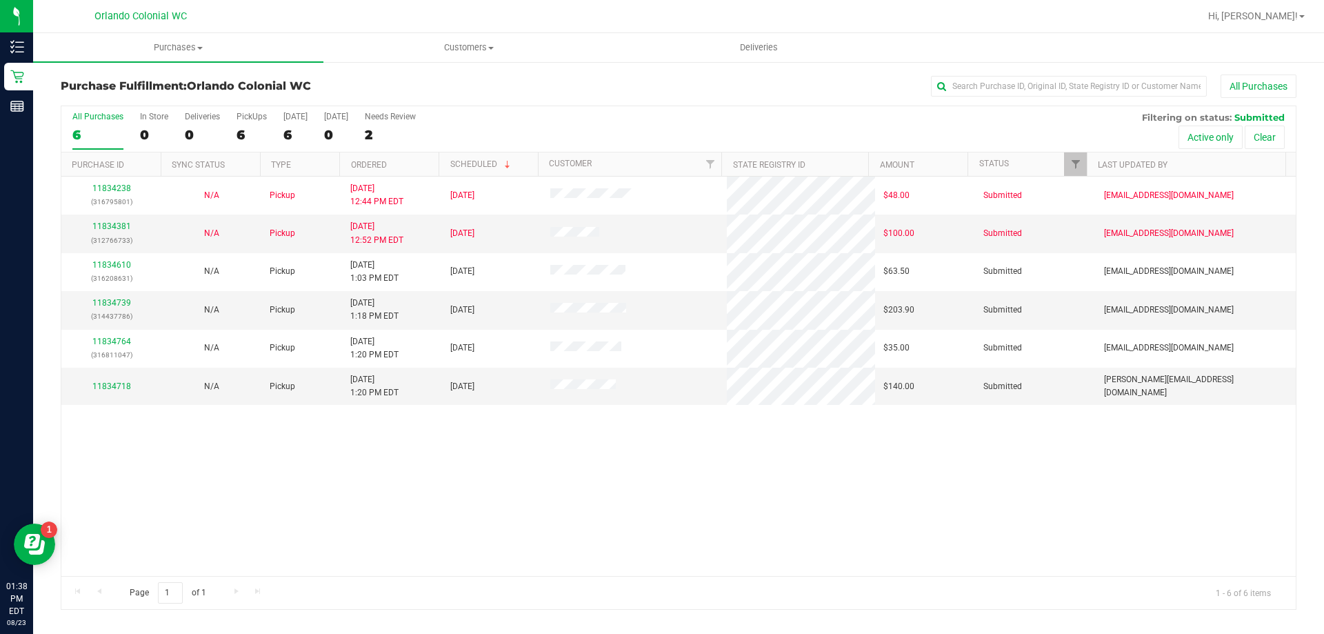
click at [442, 444] on div "11834238 (316795801) N/A Pickup 8/23/2025 12:44 PM EDT 8/23/2025 $48.00 Submitt…" at bounding box center [678, 376] width 1234 height 399
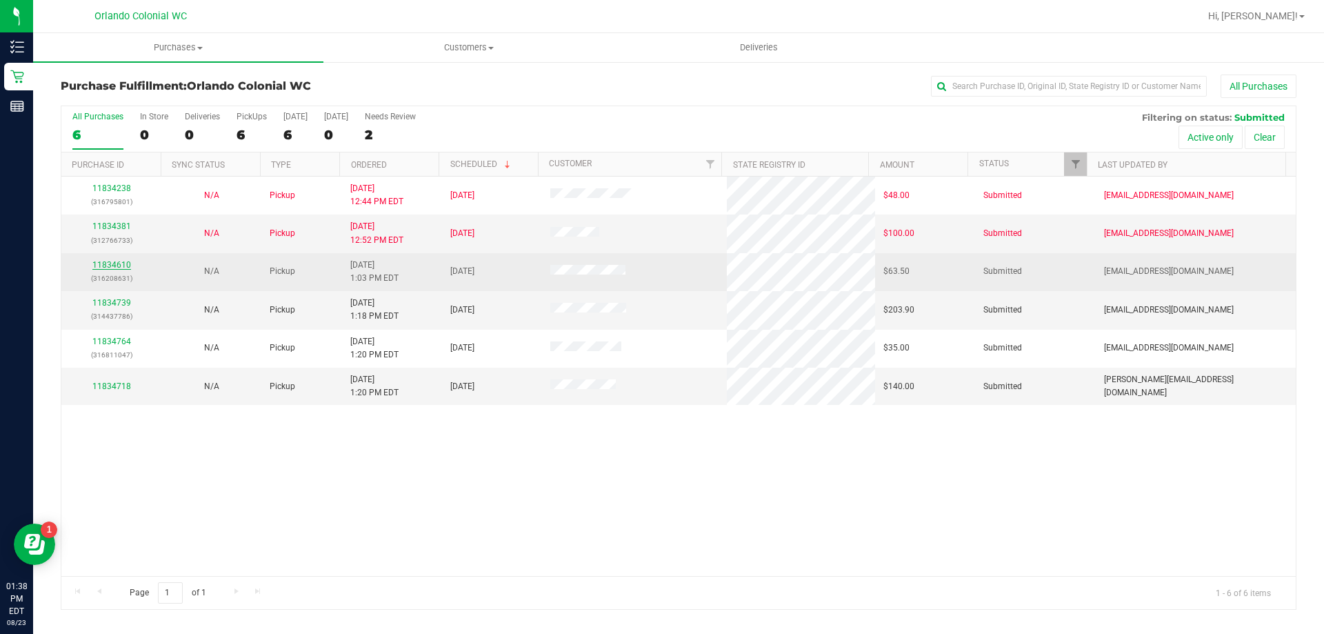
click at [117, 265] on link "11834610" at bounding box center [111, 265] width 39 height 10
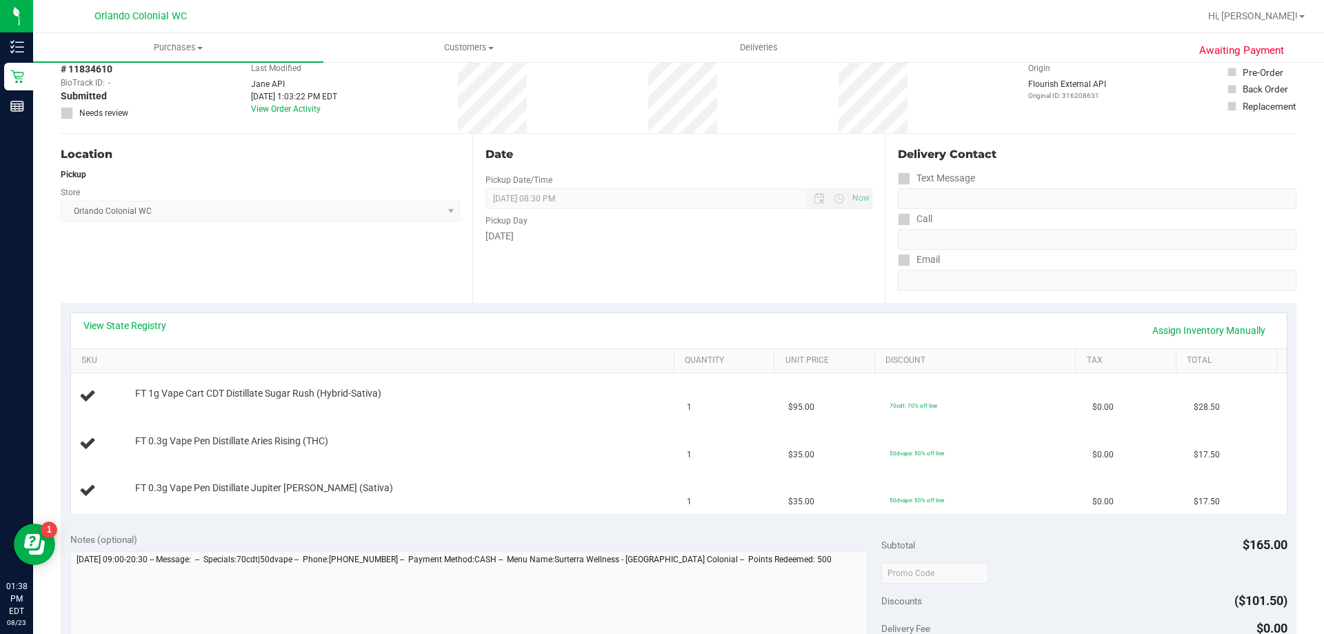
scroll to position [138, 0]
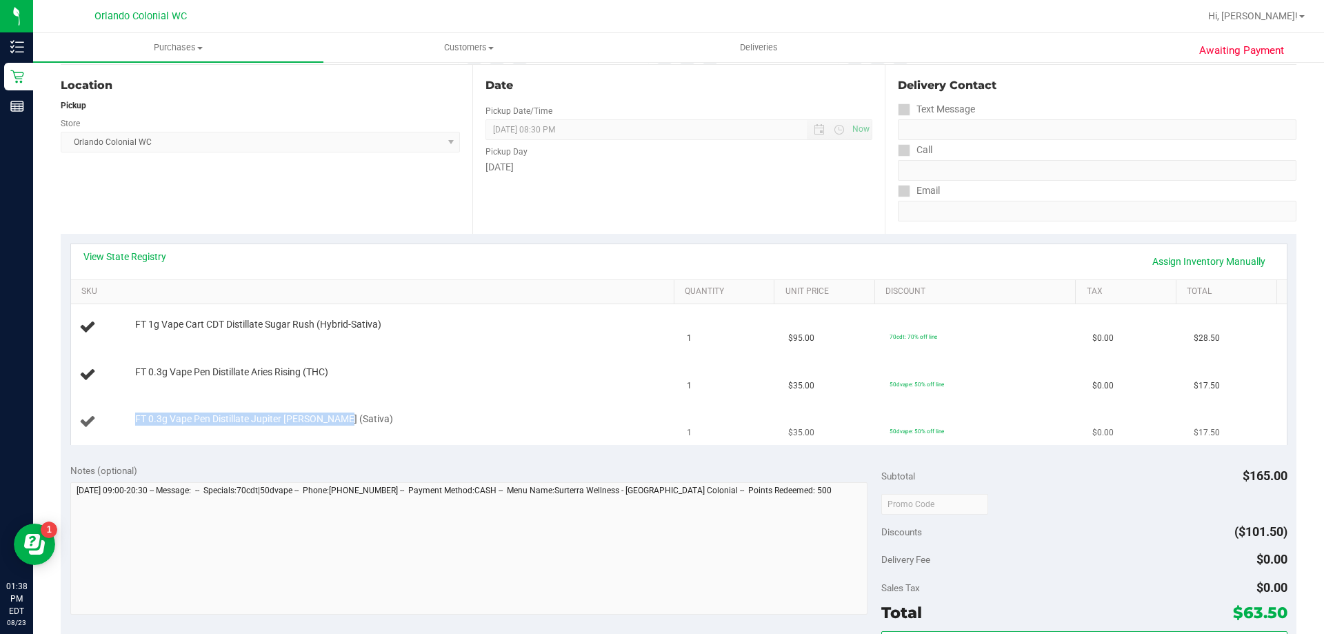
drag, startPoint x: 364, startPoint y: 415, endPoint x: 113, endPoint y: 425, distance: 251.2
click at [113, 425] on div "FT 0.3g Vape Pen Distillate Jupiter Leo (Sativa)" at bounding box center [375, 421] width 592 height 19
copy div "FT 0.3g Vape Pen Distillate Jupiter Leo (Sativa)"
click at [254, 167] on div "Location Pickup Store Orlando Colonial WC Select Store Bonita Springs WC Boynto…" at bounding box center [267, 149] width 412 height 169
click at [306, 217] on div "Location Pickup Store Orlando Colonial WC Select Store Bonita Springs WC Boynto…" at bounding box center [267, 149] width 412 height 169
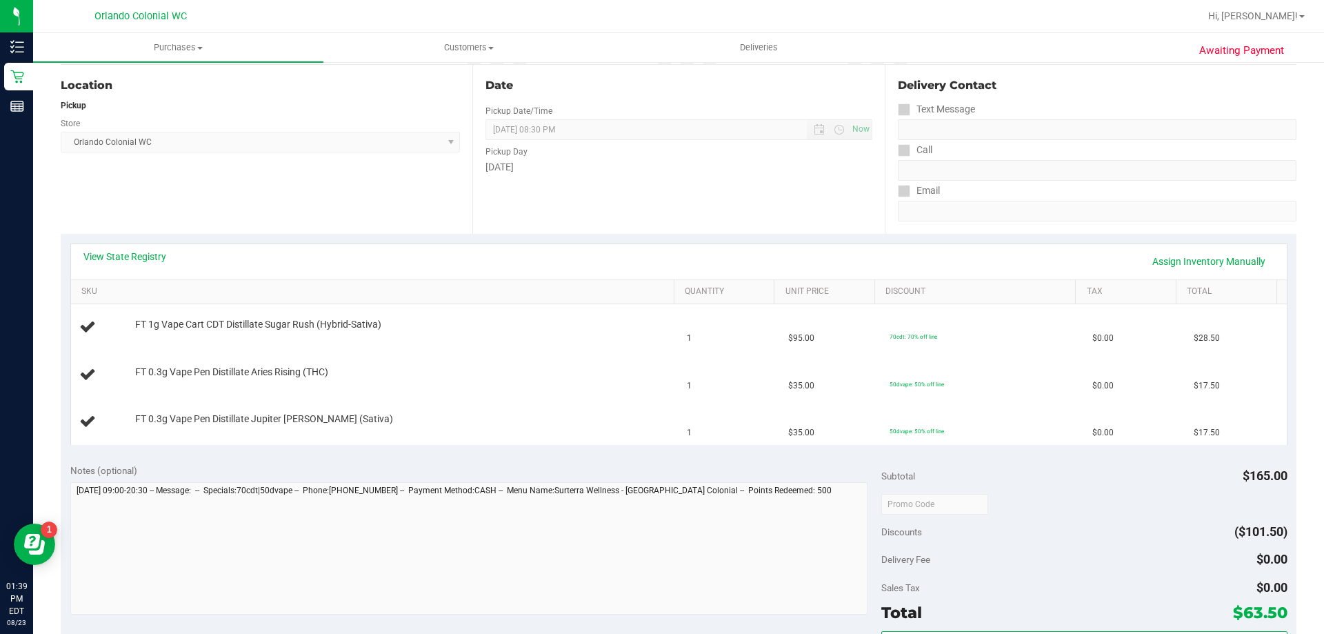
click at [297, 205] on div "Location Pickup Store Orlando Colonial WC Select Store Bonita Springs WC Boynto…" at bounding box center [267, 149] width 412 height 169
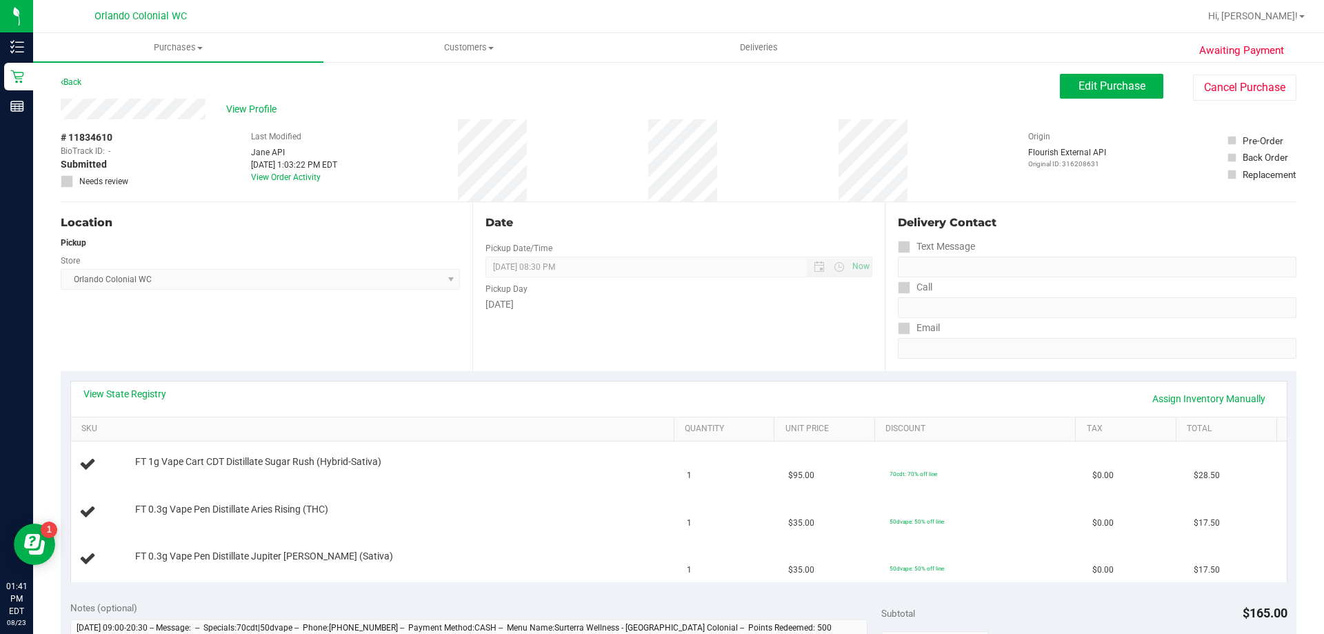
scroll to position [1, 0]
click at [62, 82] on icon at bounding box center [62, 82] width 3 height 8
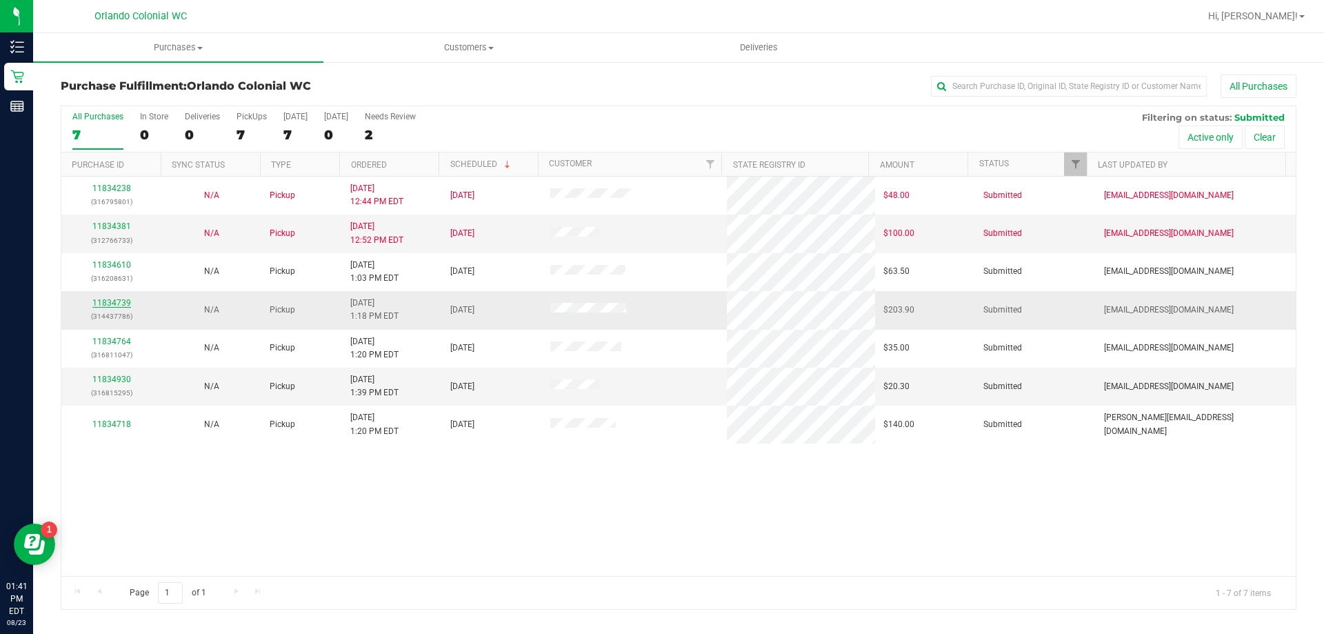
click at [115, 303] on link "11834739" at bounding box center [111, 303] width 39 height 10
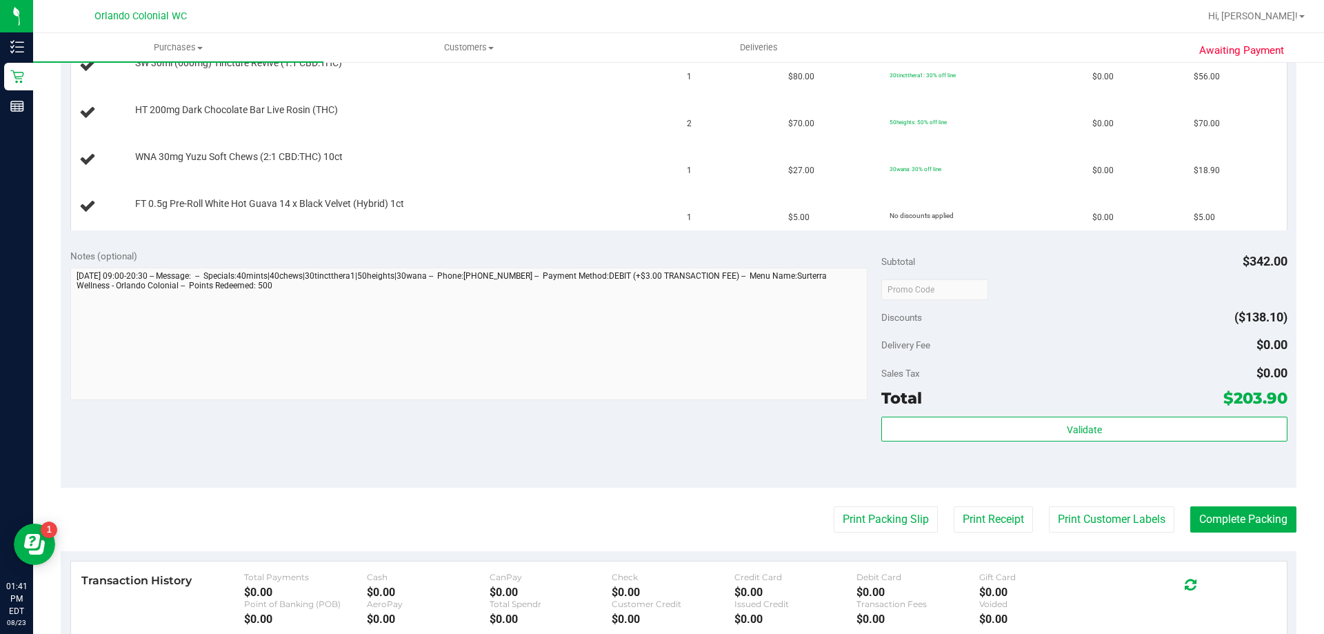
scroll to position [495, 0]
click at [876, 520] on button "Print Packing Slip" at bounding box center [886, 518] width 104 height 26
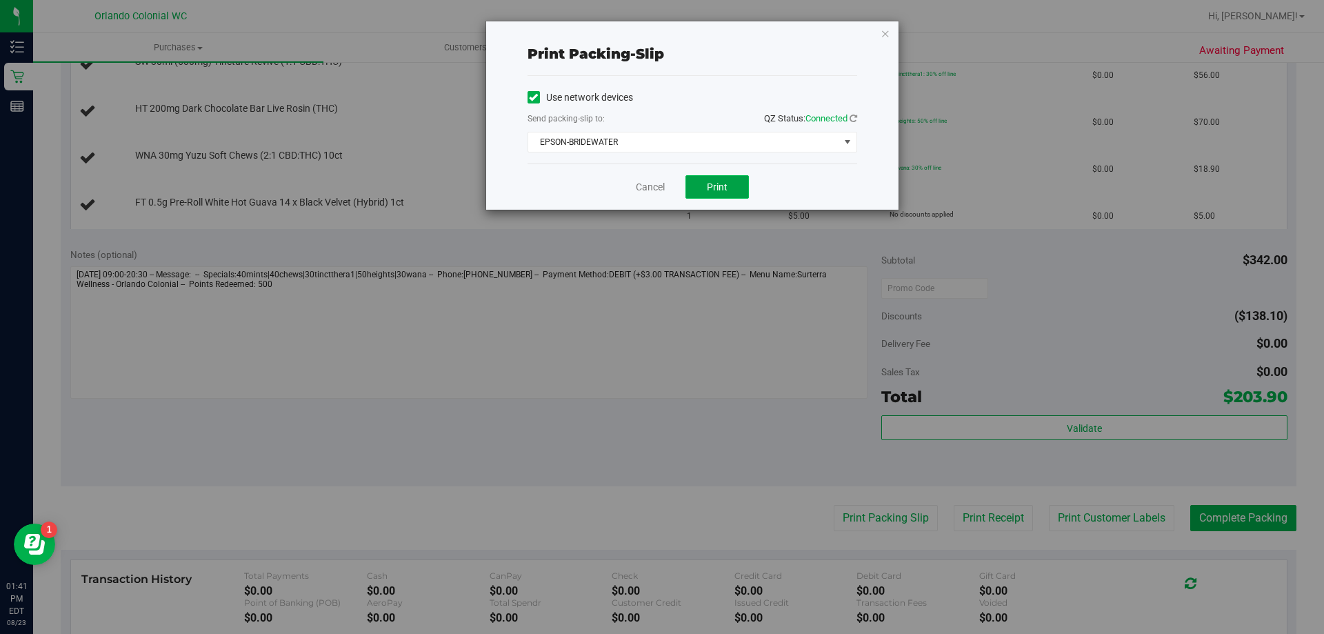
click at [719, 187] on span "Print" at bounding box center [717, 186] width 21 height 11
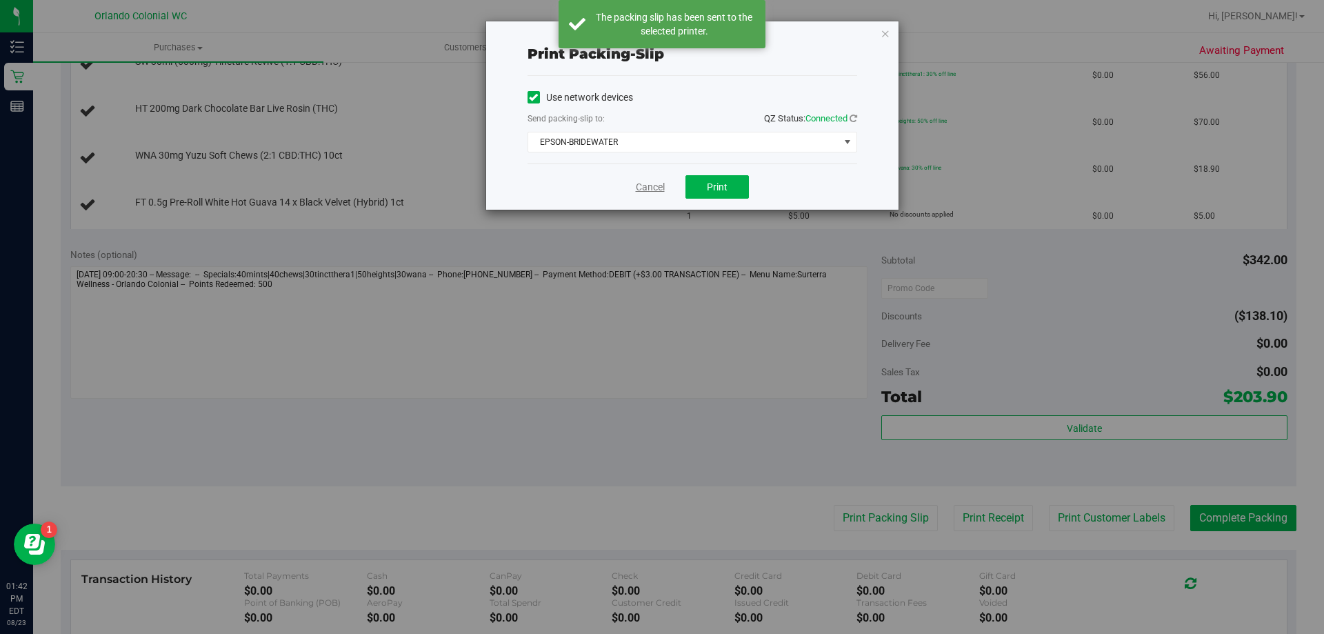
click at [651, 188] on link "Cancel" at bounding box center [650, 187] width 29 height 14
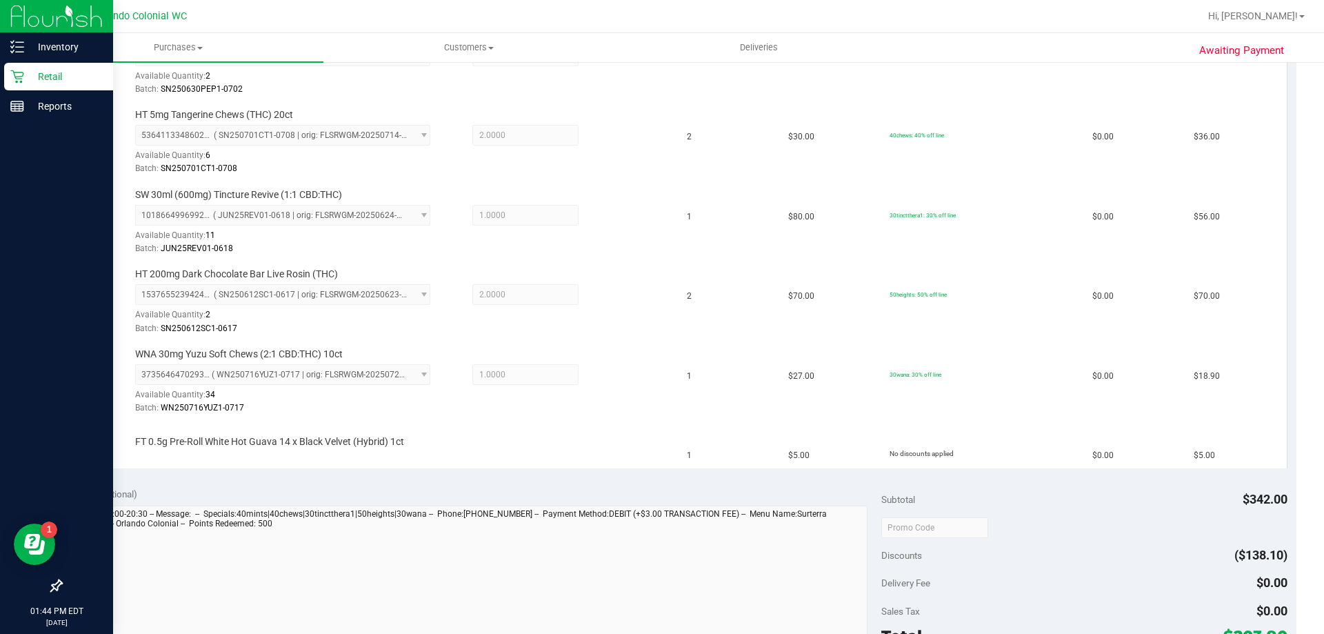
scroll to position [417, 0]
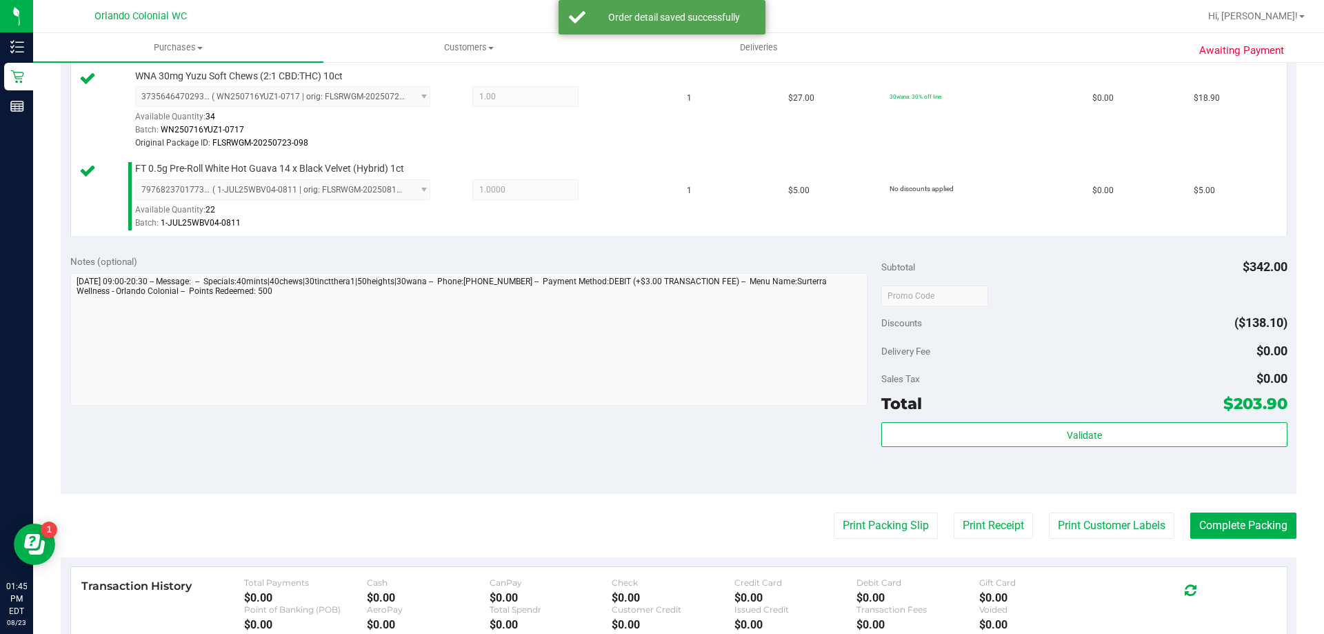
scroll to position [750, 0]
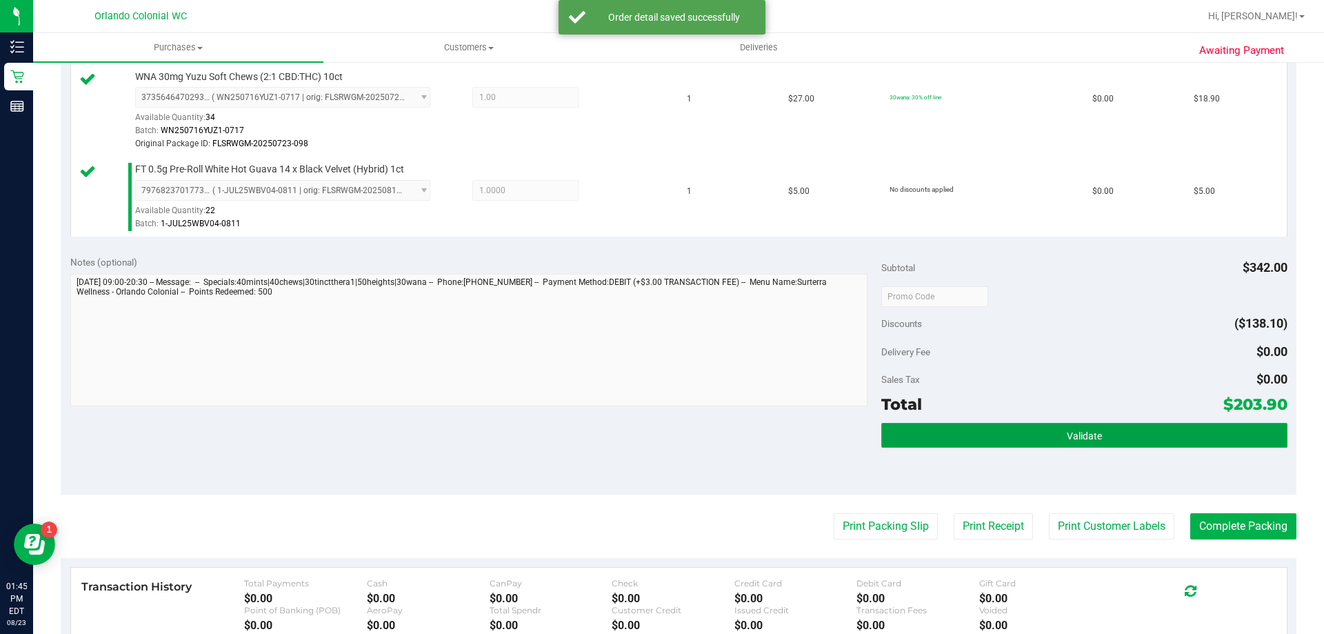
click at [1155, 425] on button "Validate" at bounding box center [1083, 435] width 405 height 25
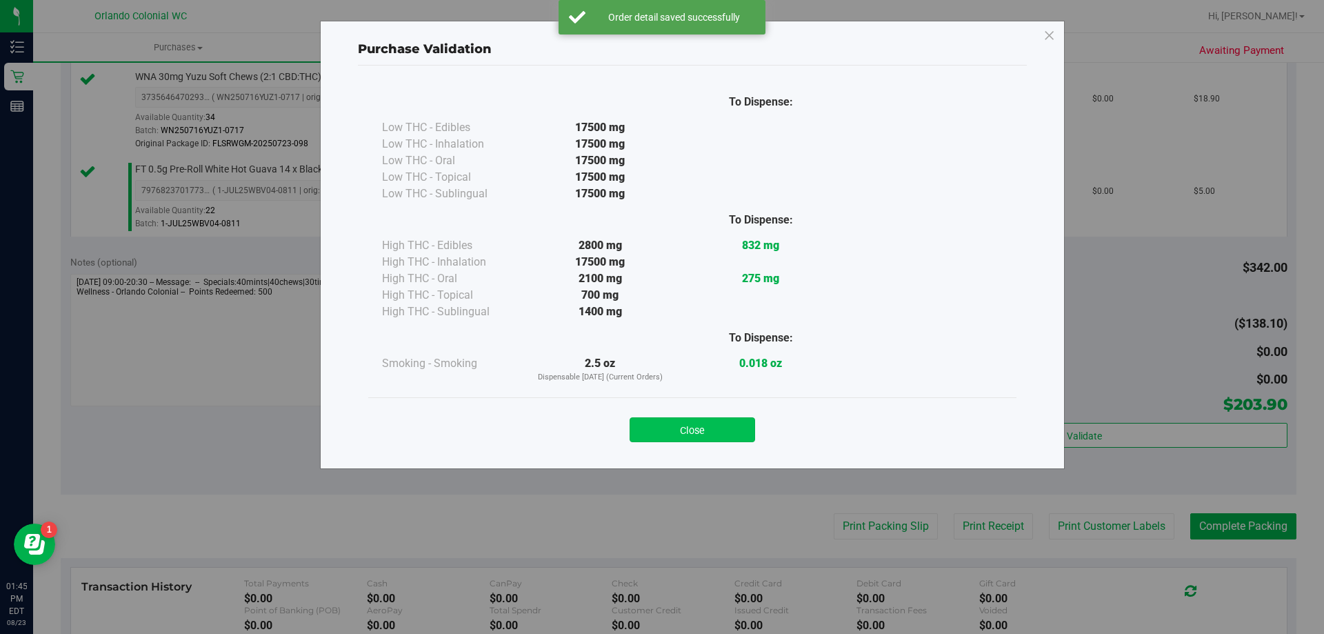
click at [713, 438] on button "Close" at bounding box center [693, 429] width 126 height 25
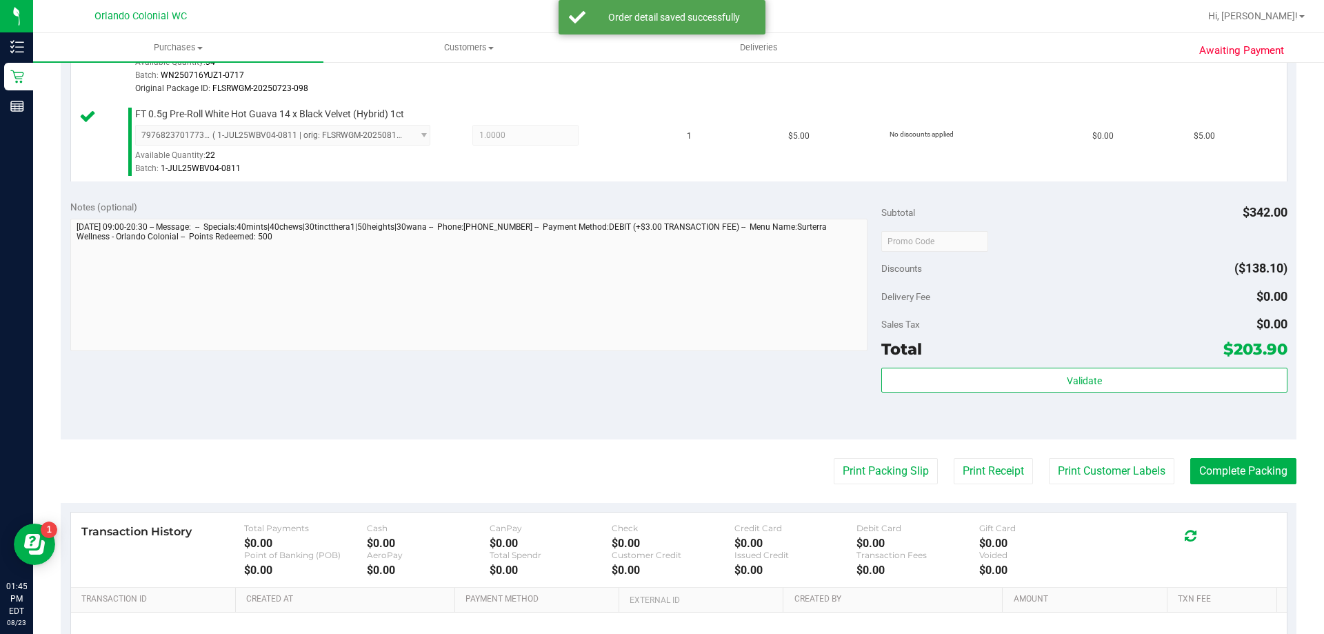
scroll to position [807, 0]
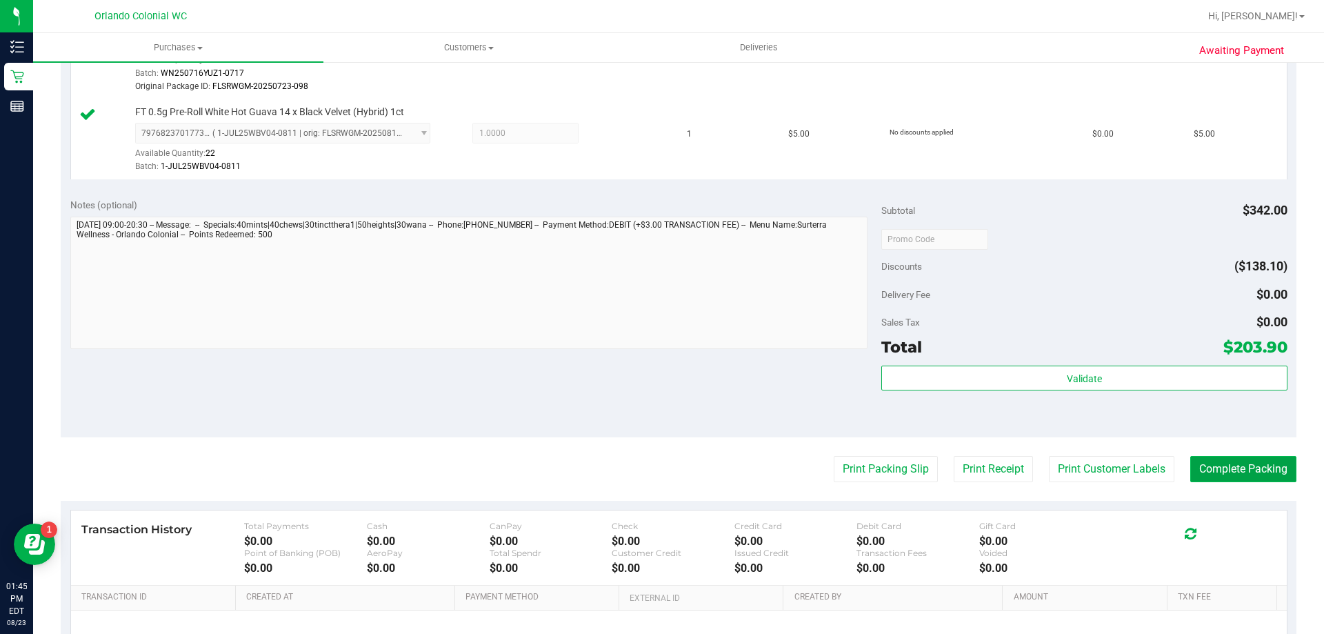
click at [1240, 472] on button "Complete Packing" at bounding box center [1243, 469] width 106 height 26
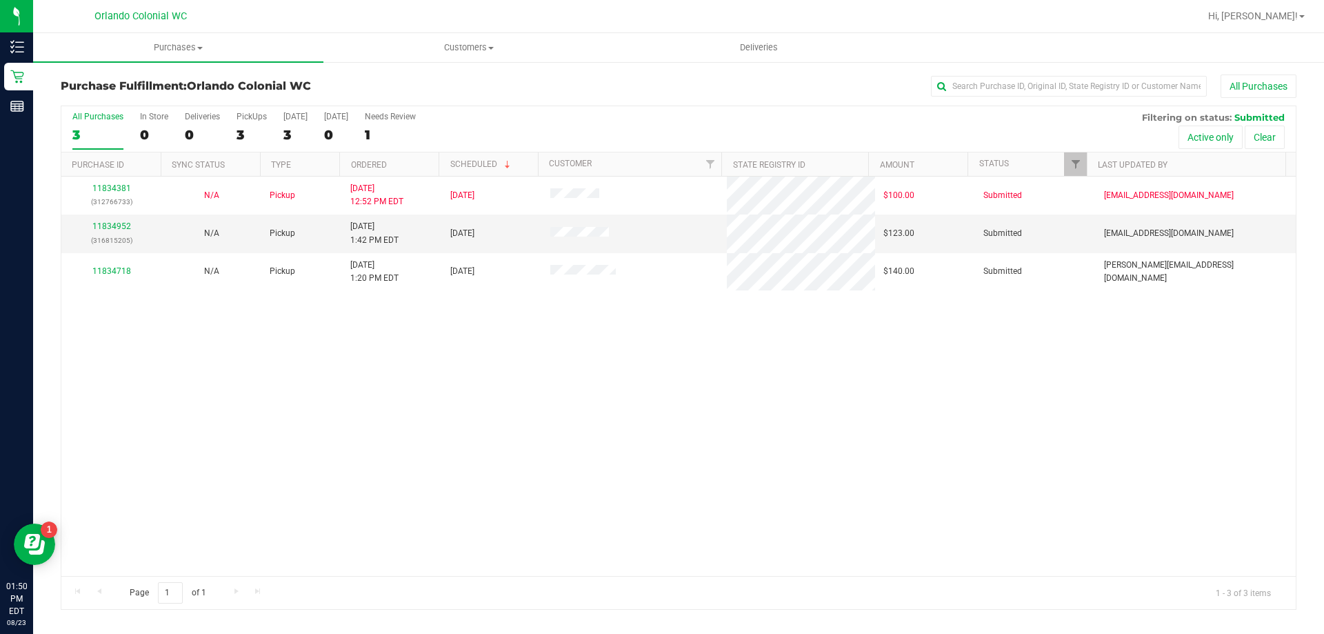
click at [525, 493] on div "11834381 (312766733) N/A Pickup [DATE] 12:52 PM EDT 8/23/2025 $100.00 Submitted…" at bounding box center [678, 376] width 1234 height 399
click at [647, 357] on div "11834381 (312766733) N/A Pickup [DATE] 12:52 PM EDT 8/23/2025 $100.00 Submitted…" at bounding box center [678, 376] width 1234 height 399
click at [673, 339] on div "11834381 (312766733) N/A Pickup [DATE] 12:52 PM EDT 8/23/2025 $100.00 Submitted…" at bounding box center [678, 376] width 1234 height 399
click at [679, 369] on div "11834381 (312766733) N/A Pickup [DATE] 12:52 PM EDT 8/23/2025 $100.00 Submitted…" at bounding box center [678, 376] width 1234 height 399
drag, startPoint x: 736, startPoint y: 369, endPoint x: 739, endPoint y: 381, distance: 11.9
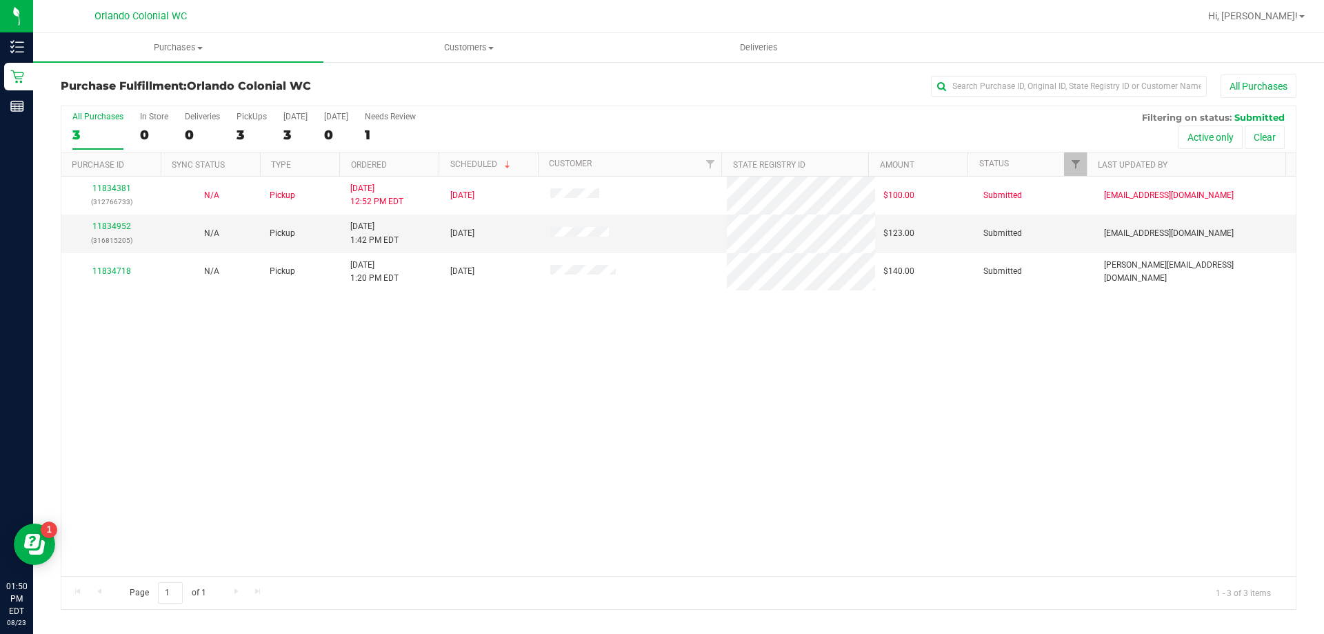
click at [738, 370] on div "11834381 (312766733) N/A Pickup [DATE] 12:52 PM EDT 8/23/2025 $100.00 Submitted…" at bounding box center [678, 376] width 1234 height 399
click at [723, 392] on div "11834381 (312766733) N/A Pickup [DATE] 12:52 PM EDT 8/23/2025 $100.00 Submitted…" at bounding box center [678, 376] width 1234 height 399
click at [564, 71] on div "Purchase Fulfillment: Orlando Colonial WC All Purchases All Purchases 3 In Stor…" at bounding box center [678, 342] width 1291 height 563
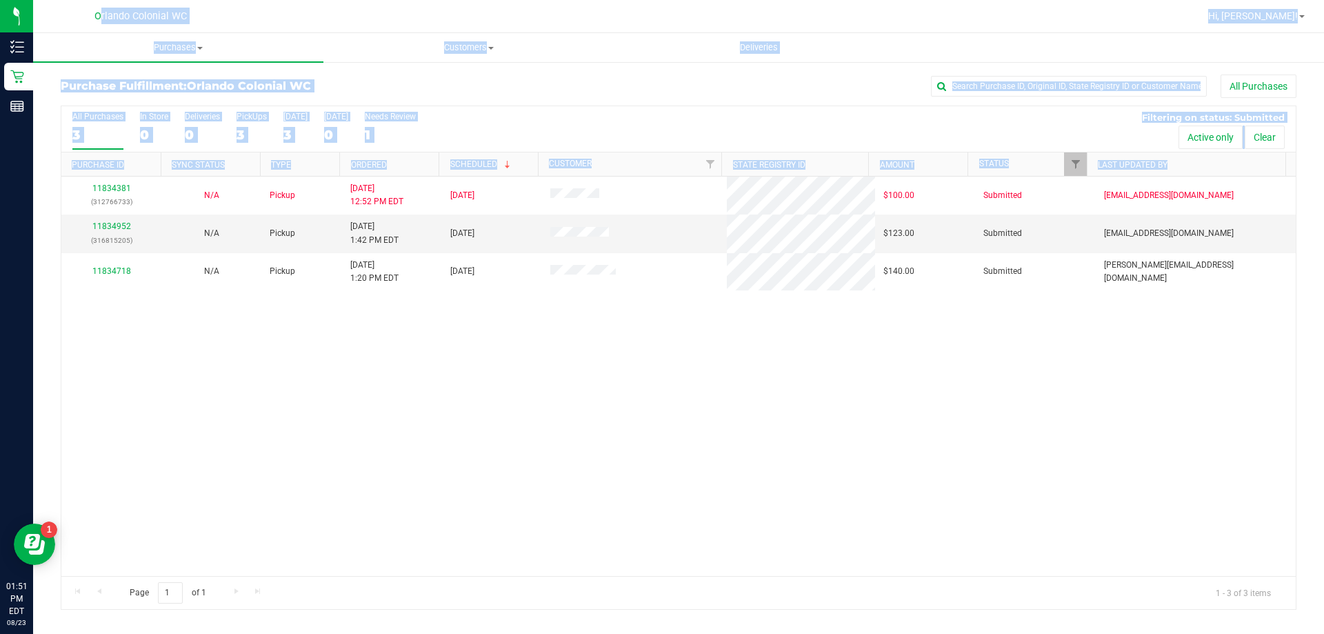
drag, startPoint x: 76, startPoint y: 12, endPoint x: 530, endPoint y: 414, distance: 606.7
click at [528, 413] on div "Orlando Colonial WC Hi, [PERSON_NAME]! Purchases Summary of purchases Fulfillme…" at bounding box center [678, 317] width 1291 height 634
click at [566, 419] on div "11834381 (312766733) N/A Pickup [DATE] 12:52 PM EDT 8/23/2025 $100.00 Submitted…" at bounding box center [678, 376] width 1234 height 399
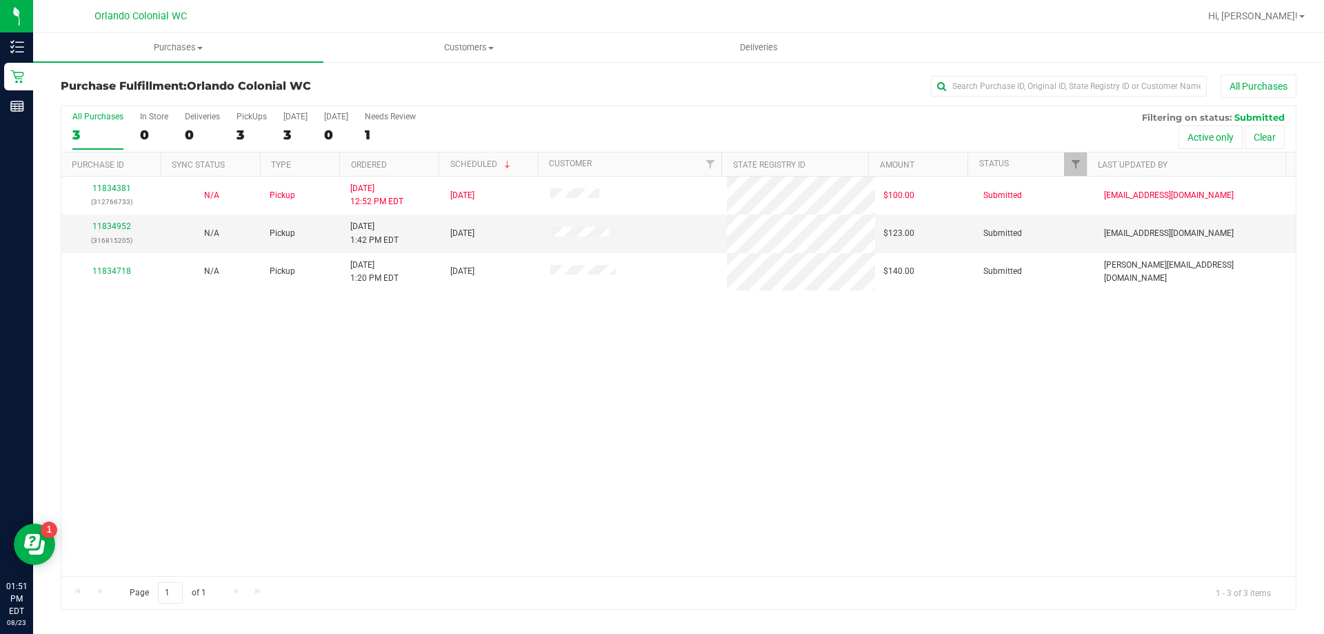
click at [451, 374] on div "11834381 (312766733) N/A Pickup [DATE] 12:52 PM EDT 8/23/2025 $100.00 Submitted…" at bounding box center [678, 376] width 1234 height 399
click at [521, 363] on div "11834381 (312766733) N/A Pickup [DATE] 12:52 PM EDT 8/23/2025 $100.00 Submitted…" at bounding box center [678, 376] width 1234 height 399
click at [777, 321] on div "11834381 (312766733) N/A Pickup [DATE] 12:52 PM EDT 8/23/2025 $100.00 Submitted…" at bounding box center [678, 376] width 1234 height 399
click at [711, 346] on div "11834381 (312766733) N/A Pickup [DATE] 12:52 PM EDT 8/23/2025 $100.00 Submitted…" at bounding box center [678, 376] width 1234 height 399
click at [699, 347] on div "11834381 (312766733) N/A Pickup [DATE] 12:52 PM EDT 8/23/2025 $100.00 Submitted…" at bounding box center [678, 376] width 1234 height 399
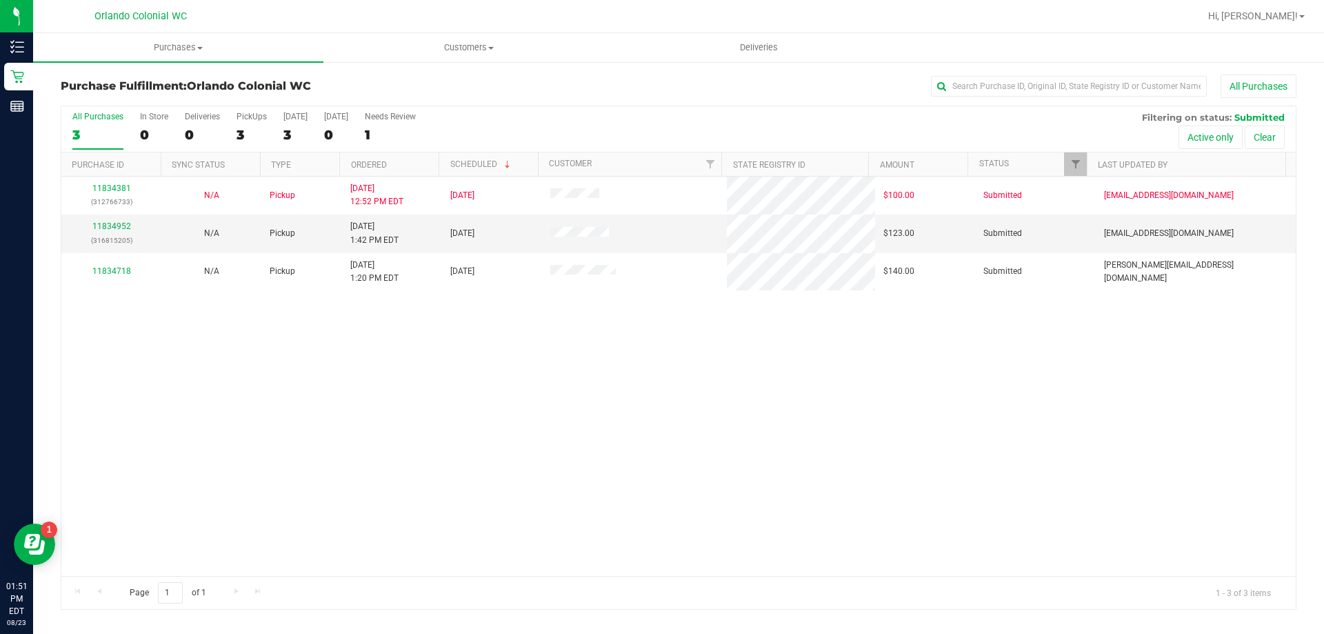
click at [710, 319] on div "11834381 (312766733) N/A Pickup [DATE] 12:52 PM EDT 8/23/2025 $100.00 Submitted…" at bounding box center [678, 376] width 1234 height 399
click at [759, 340] on div "11834381 (312766733) N/A Pickup [DATE] 12:52 PM EDT 8/23/2025 $100.00 Submitted…" at bounding box center [678, 376] width 1234 height 399
click at [576, 358] on div "11834381 (312766733) N/A Pickup [DATE] 12:52 PM EDT 8/23/2025 $100.00 Submitted…" at bounding box center [678, 376] width 1234 height 399
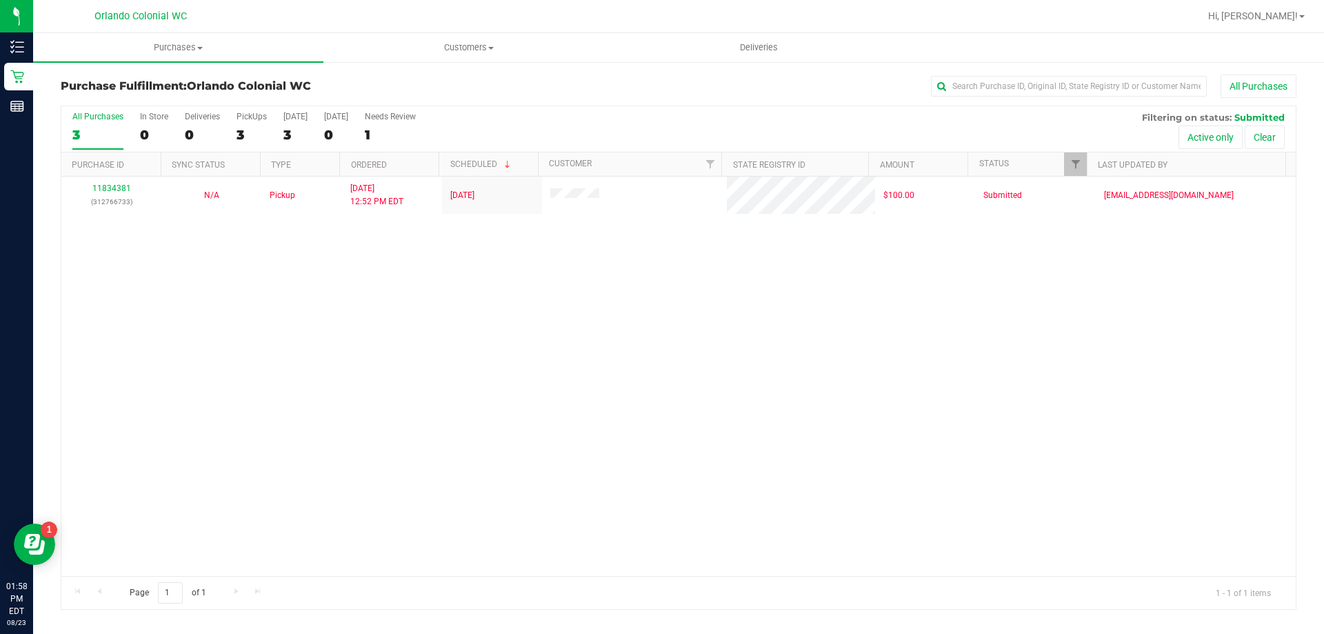
click at [399, 277] on div "11834381 (312766733) N/A Pickup [DATE] 12:52 PM EDT 8/23/2025 $100.00 Submitted…" at bounding box center [678, 376] width 1234 height 399
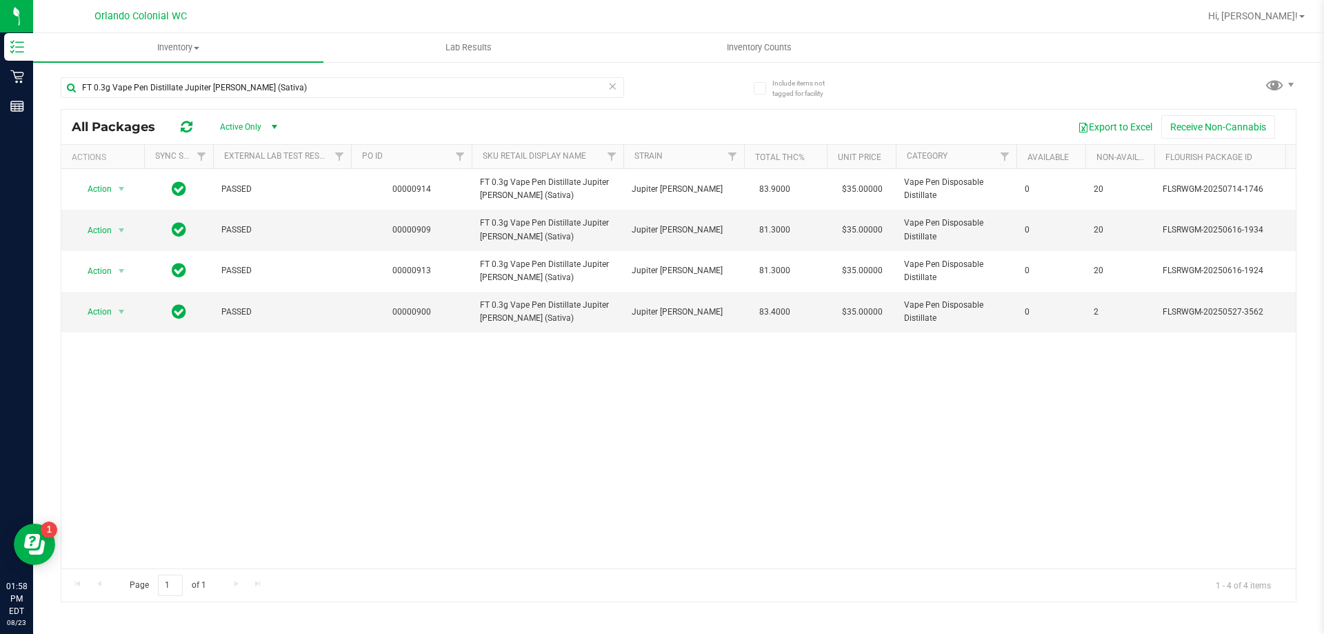
click at [556, 396] on div "Action Action Global inventory Package audit log Print package label Print prod…" at bounding box center [678, 368] width 1234 height 399
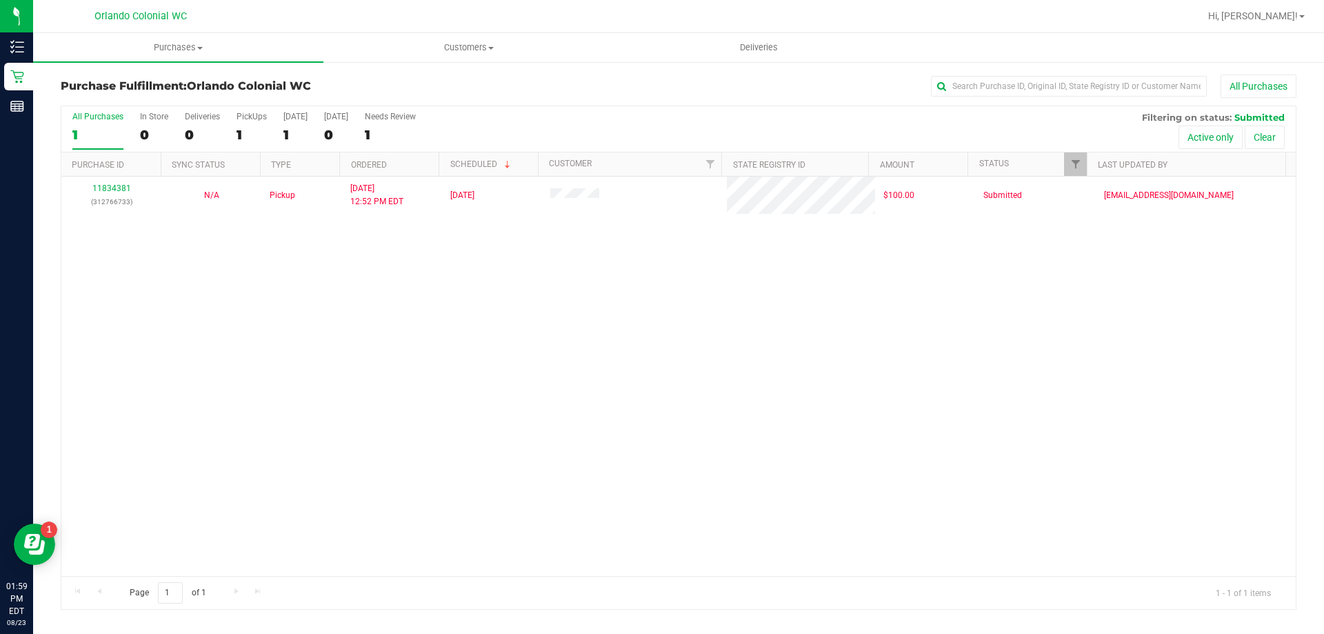
click at [245, 235] on div "11834381 (312766733) N/A Pickup [DATE] 12:52 PM EDT 8/23/2025 $100.00 Submitted…" at bounding box center [678, 376] width 1234 height 399
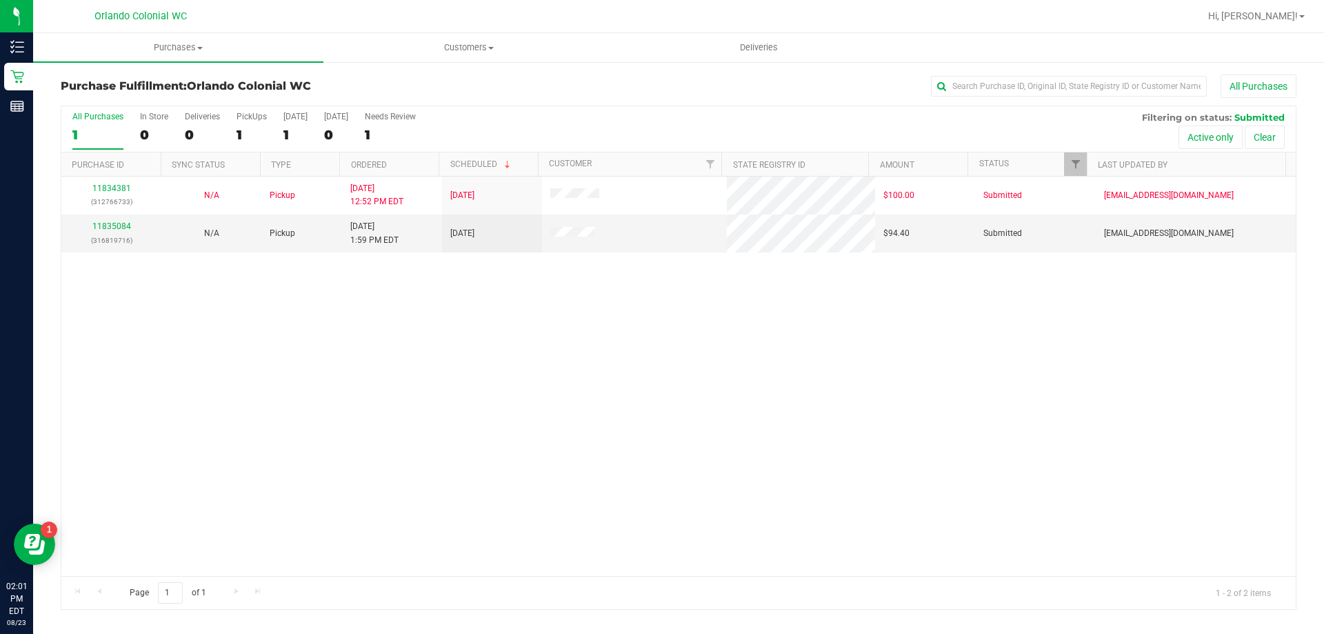
click at [538, 339] on div "11834381 (312766733) N/A Pickup 8/23/2025 12:52 PM EDT 8/23/2025 $100.00 Submit…" at bounding box center [678, 376] width 1234 height 399
click at [111, 223] on link "11835084" at bounding box center [111, 226] width 39 height 10
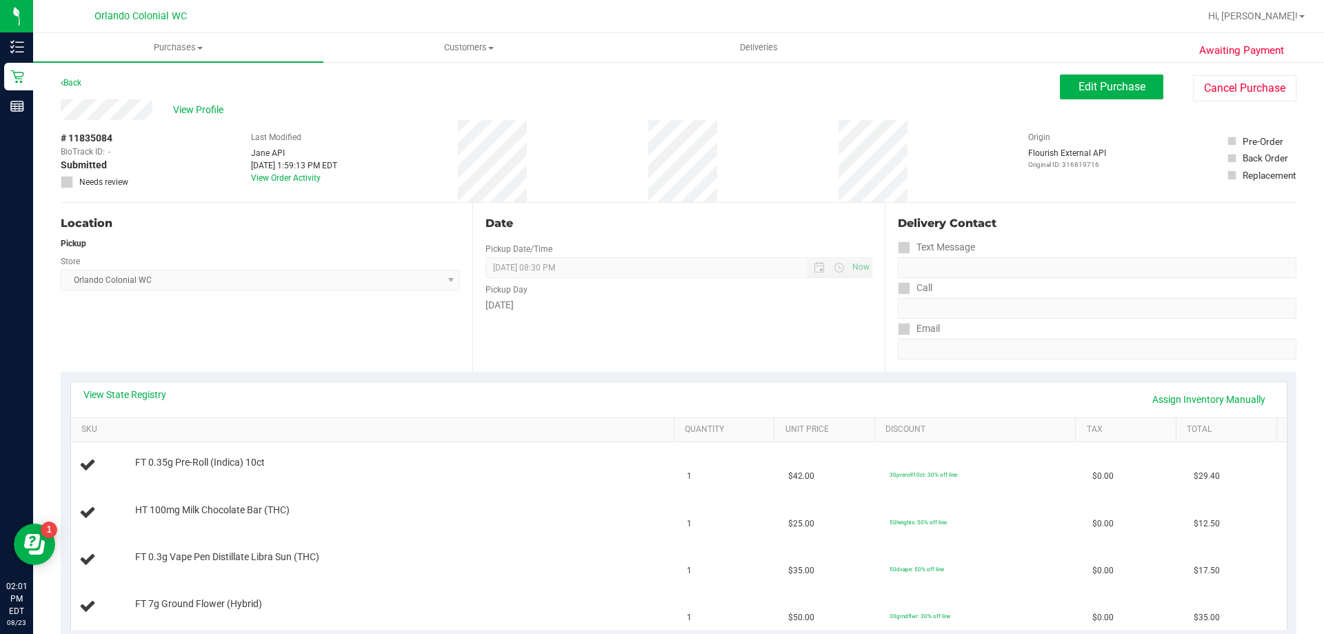
click at [668, 350] on div "Date Pickup Date/Time 08/23/2025 Now 08/23/2025 08:30 PM Now Pickup Day Saturday" at bounding box center [678, 287] width 412 height 169
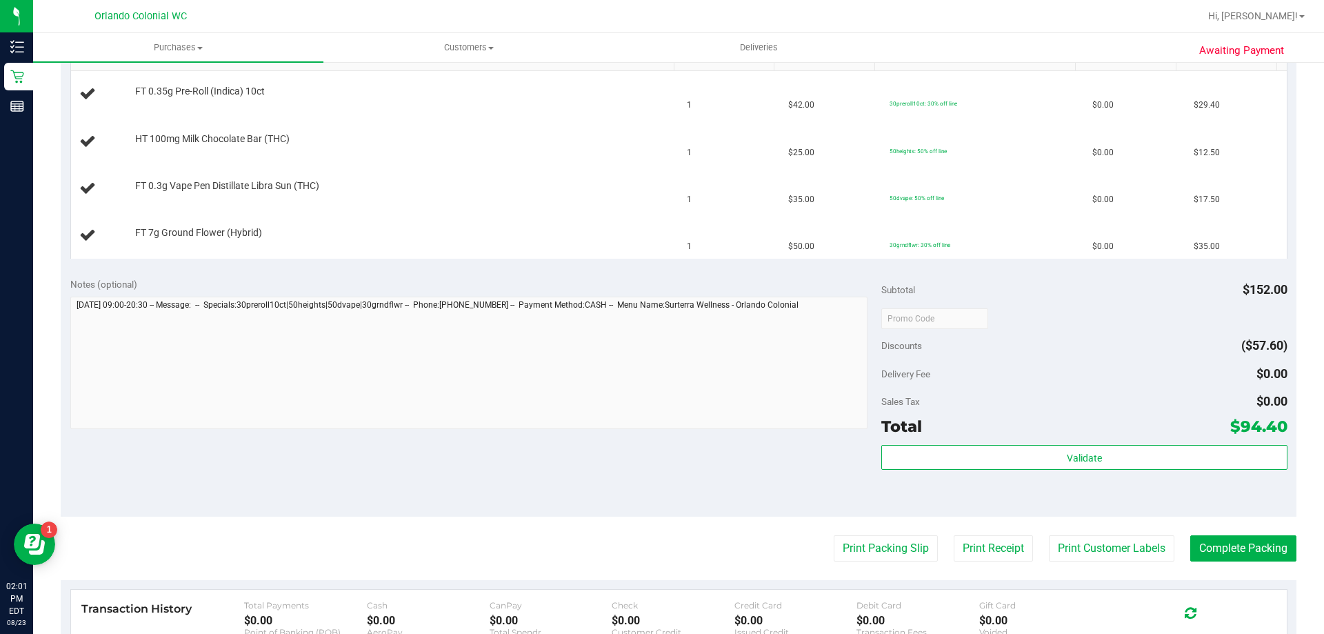
scroll to position [552, 0]
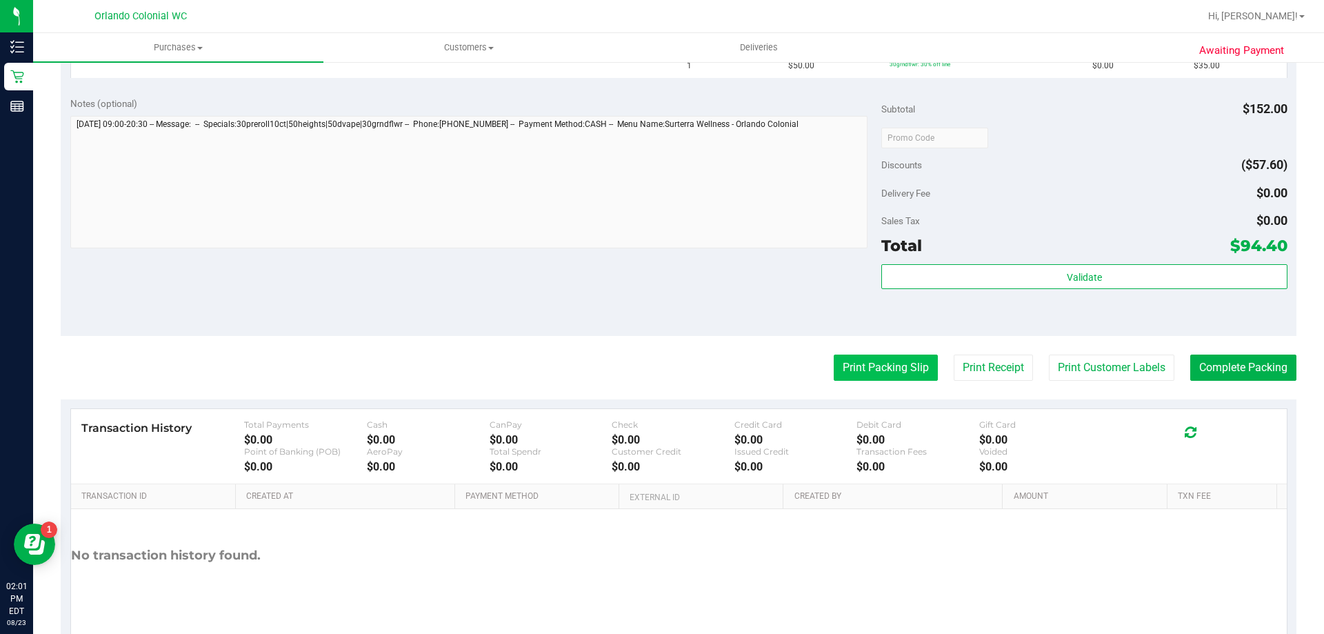
click at [865, 372] on button "Print Packing Slip" at bounding box center [886, 367] width 104 height 26
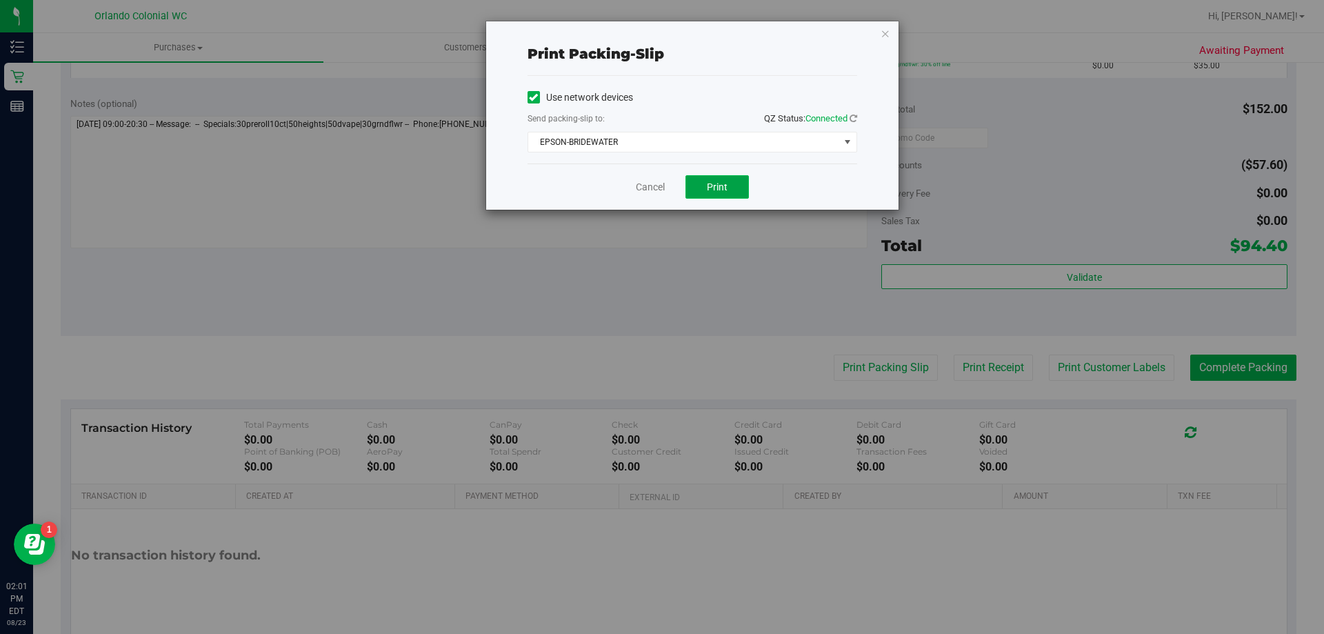
click at [716, 188] on span "Print" at bounding box center [717, 186] width 21 height 11
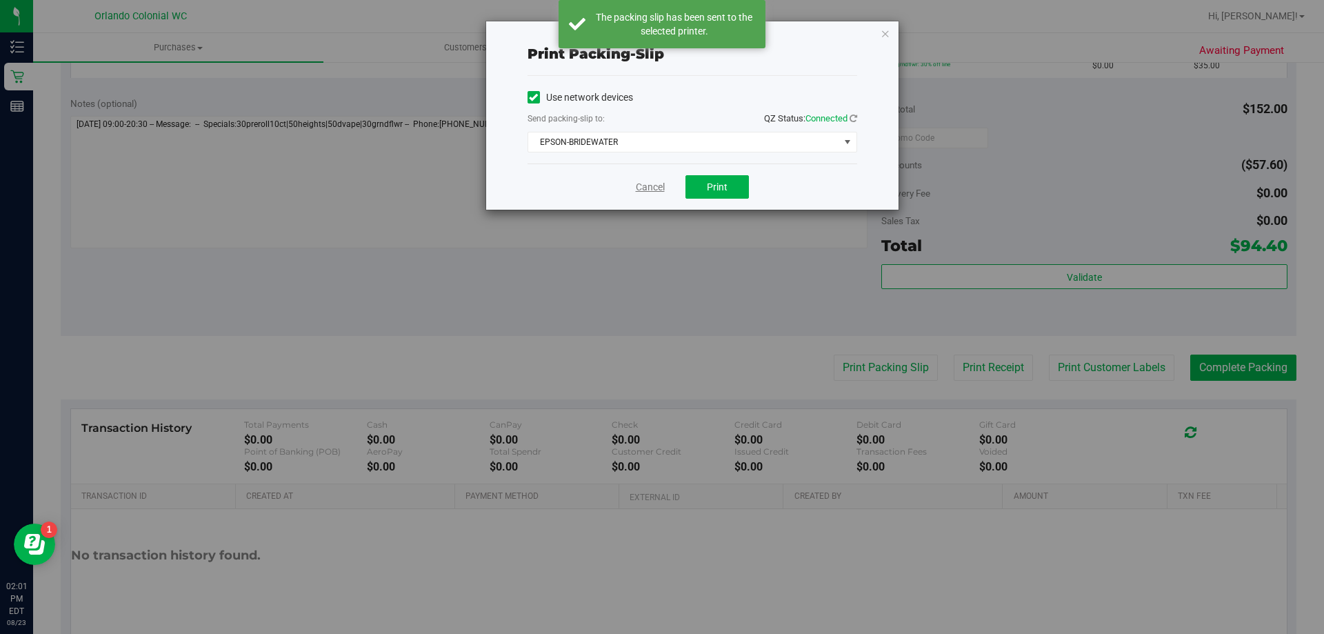
click at [647, 183] on link "Cancel" at bounding box center [650, 187] width 29 height 14
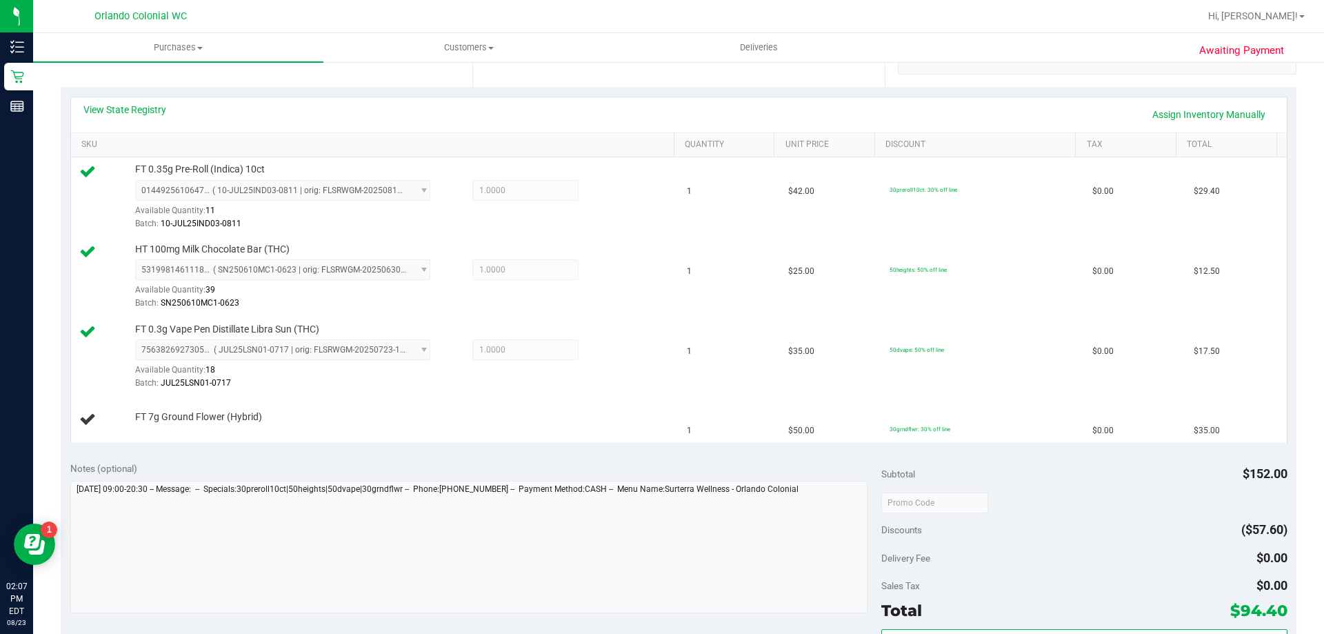
scroll to position [279, 0]
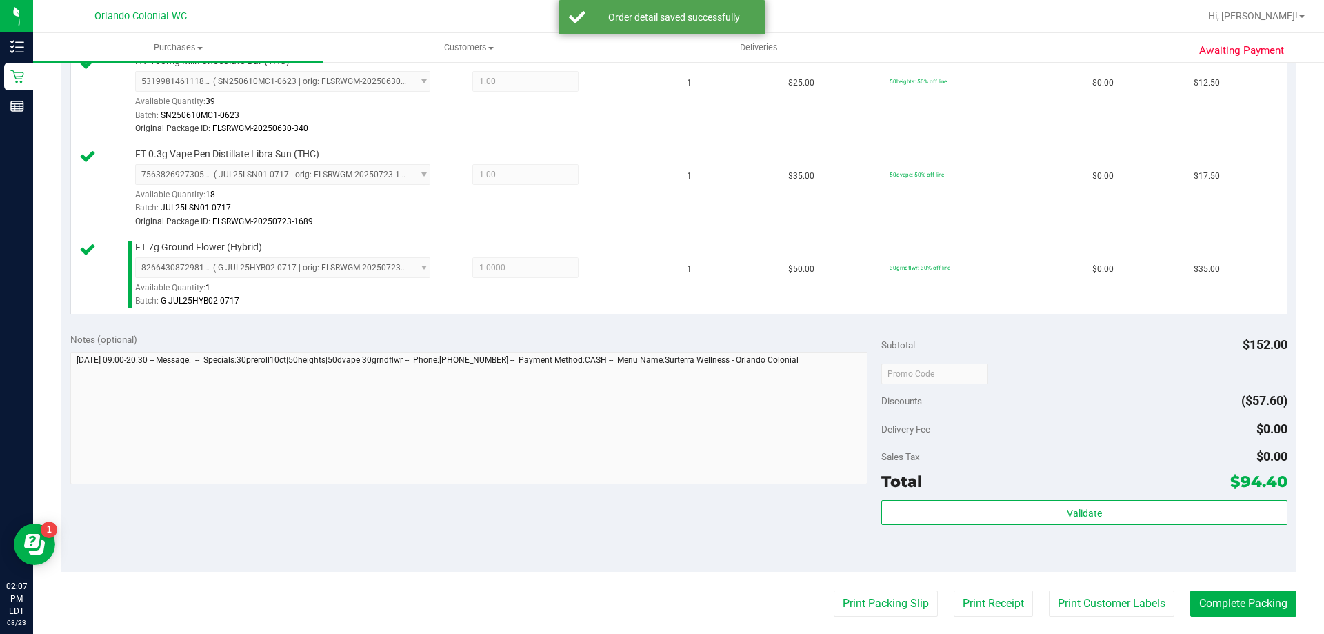
scroll to position [505, 0]
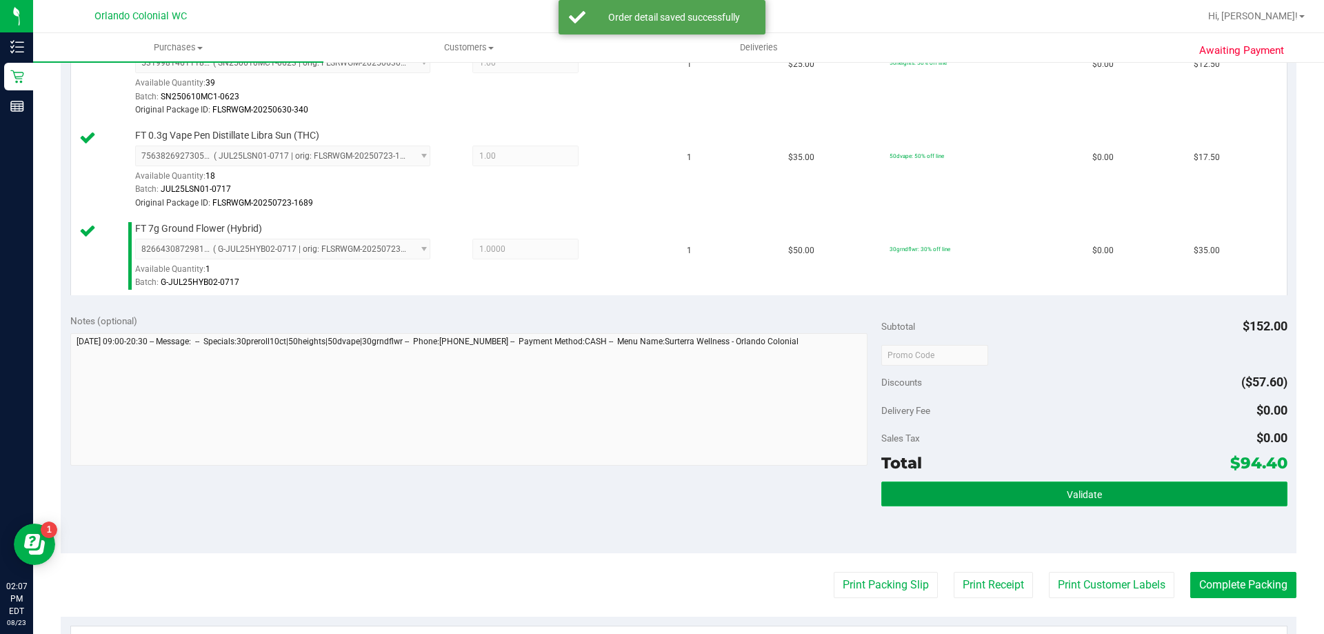
click at [1138, 496] on button "Validate" at bounding box center [1083, 493] width 405 height 25
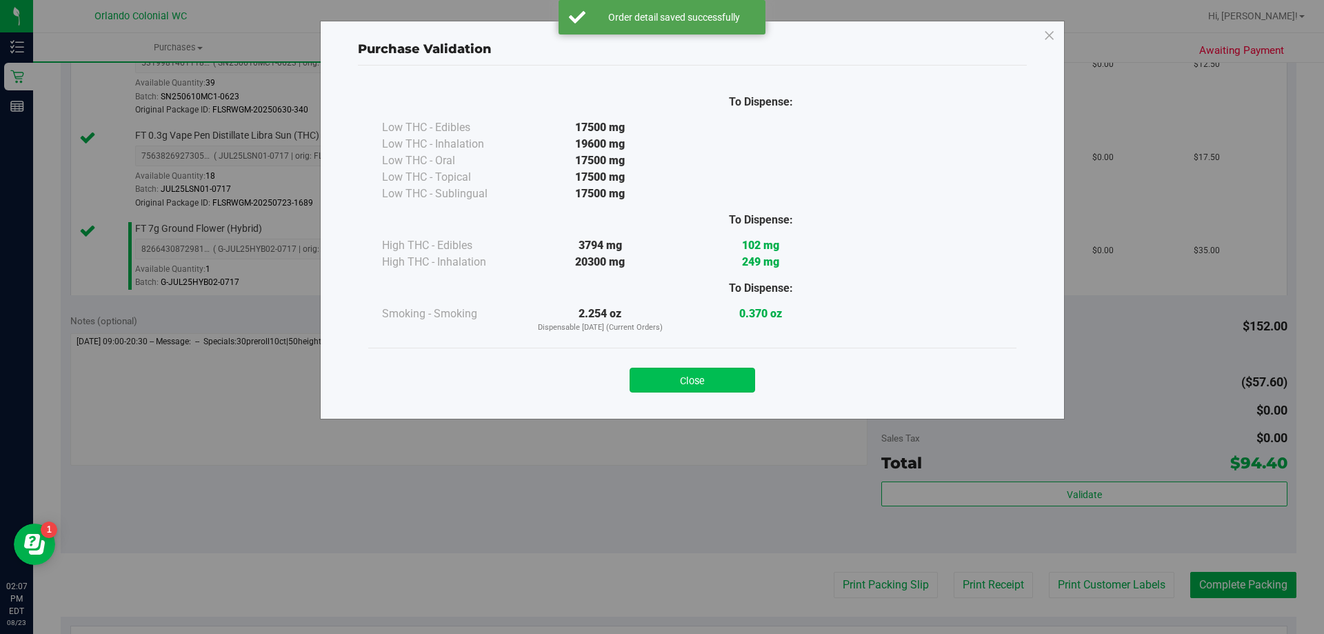
click at [703, 389] on button "Close" at bounding box center [693, 380] width 126 height 25
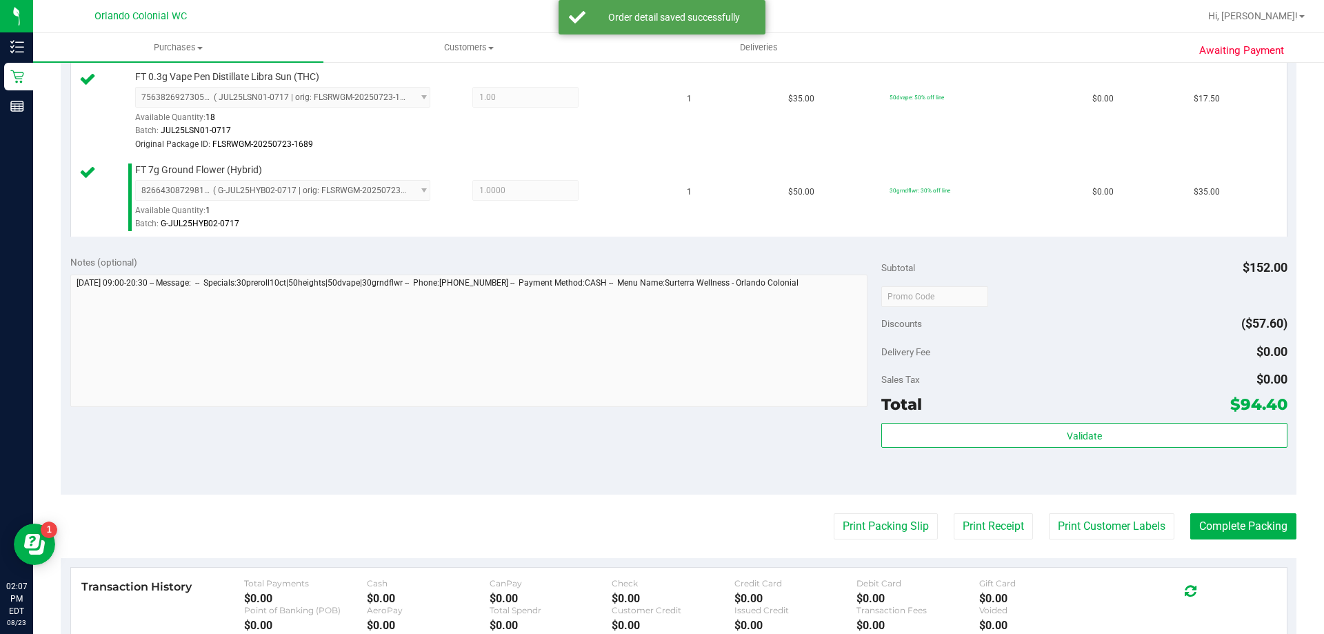
scroll to position [566, 0]
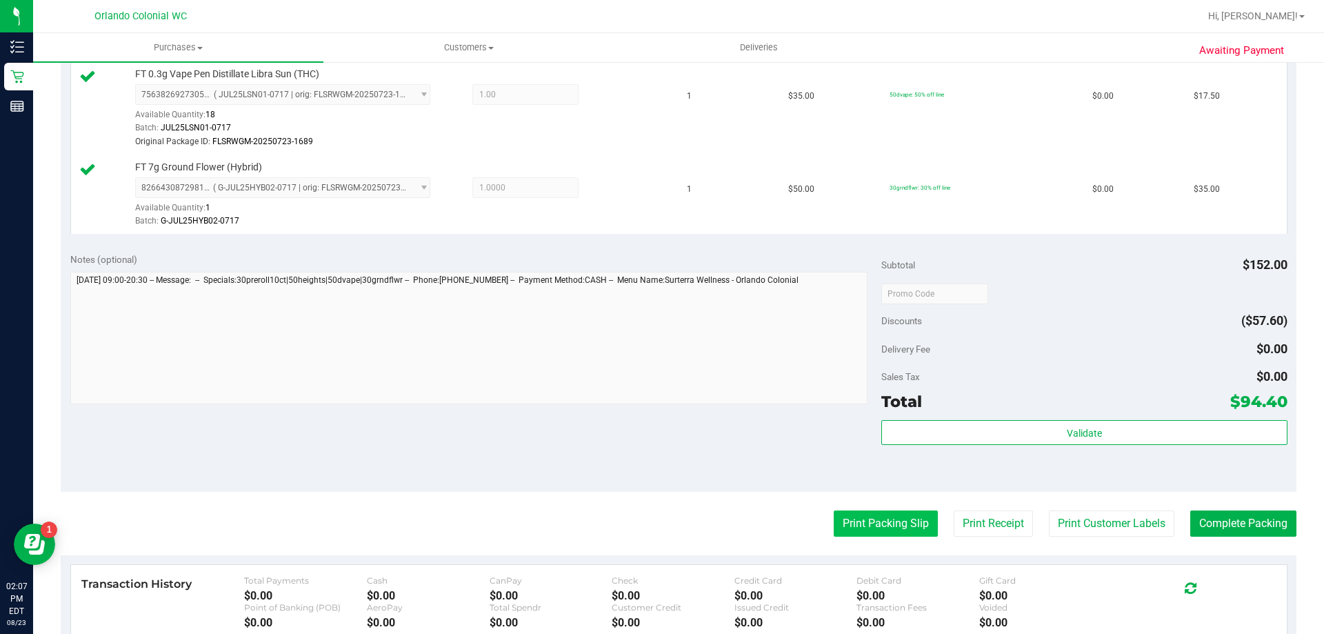
click at [868, 530] on button "Print Packing Slip" at bounding box center [886, 523] width 104 height 26
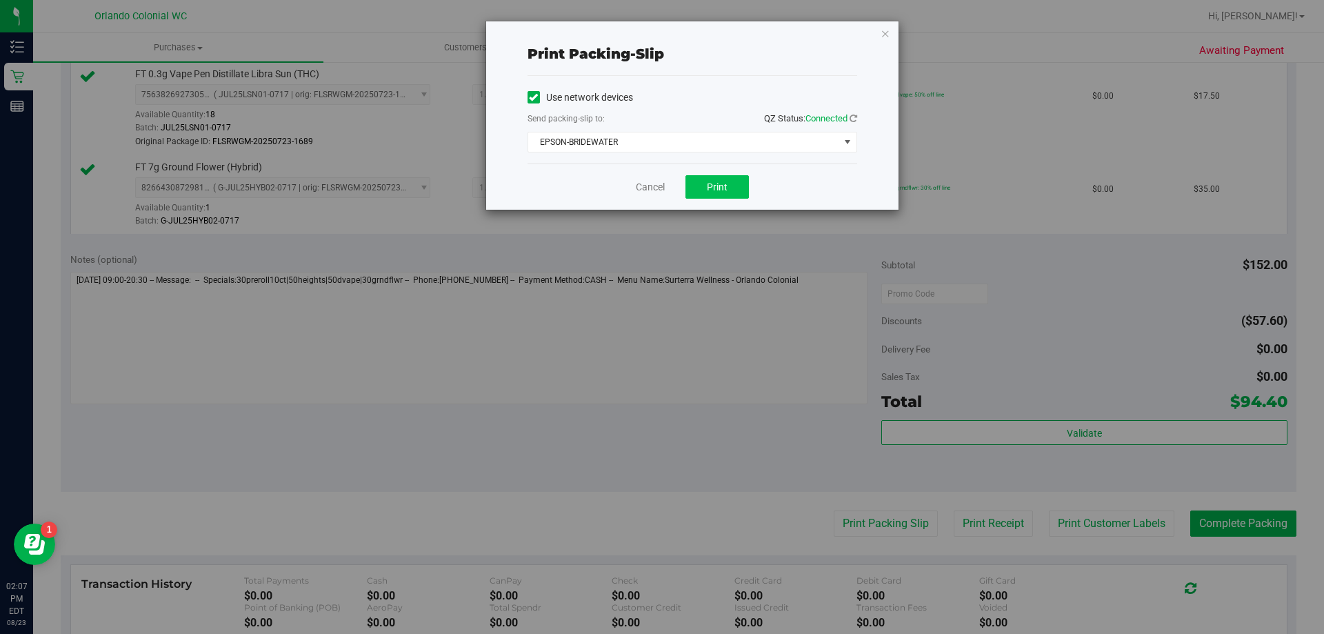
click at [726, 188] on span "Print" at bounding box center [717, 186] width 21 height 11
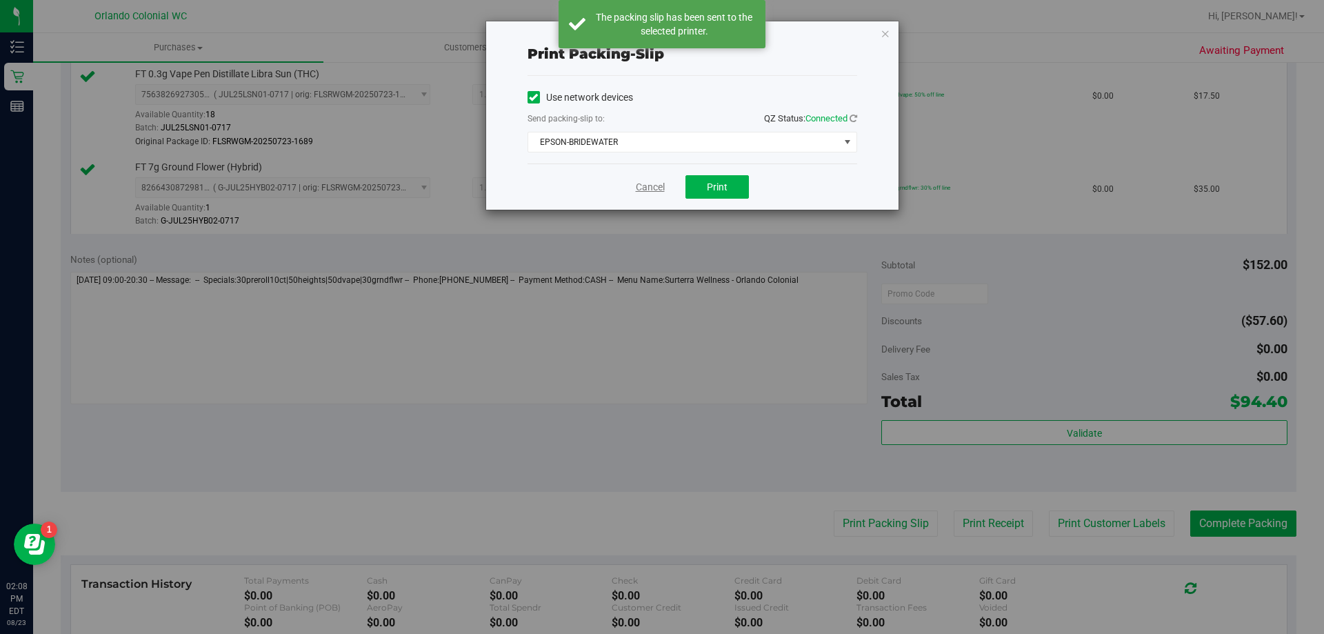
click at [650, 190] on link "Cancel" at bounding box center [650, 187] width 29 height 14
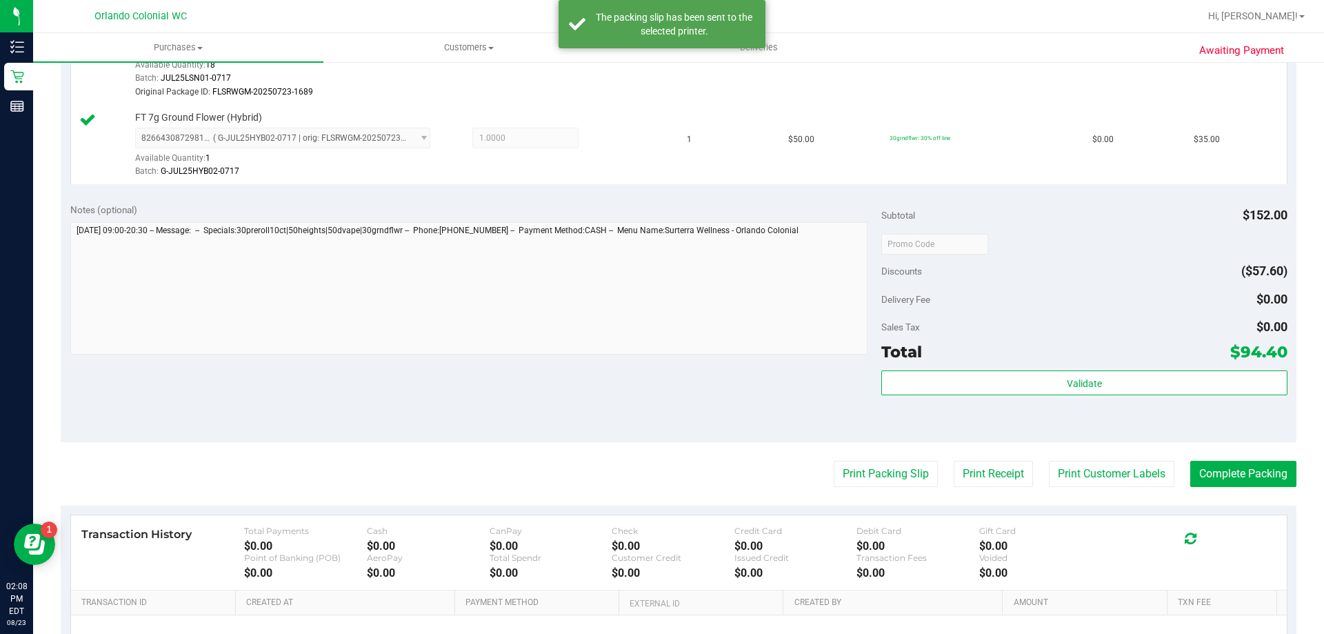
scroll to position [621, 0]
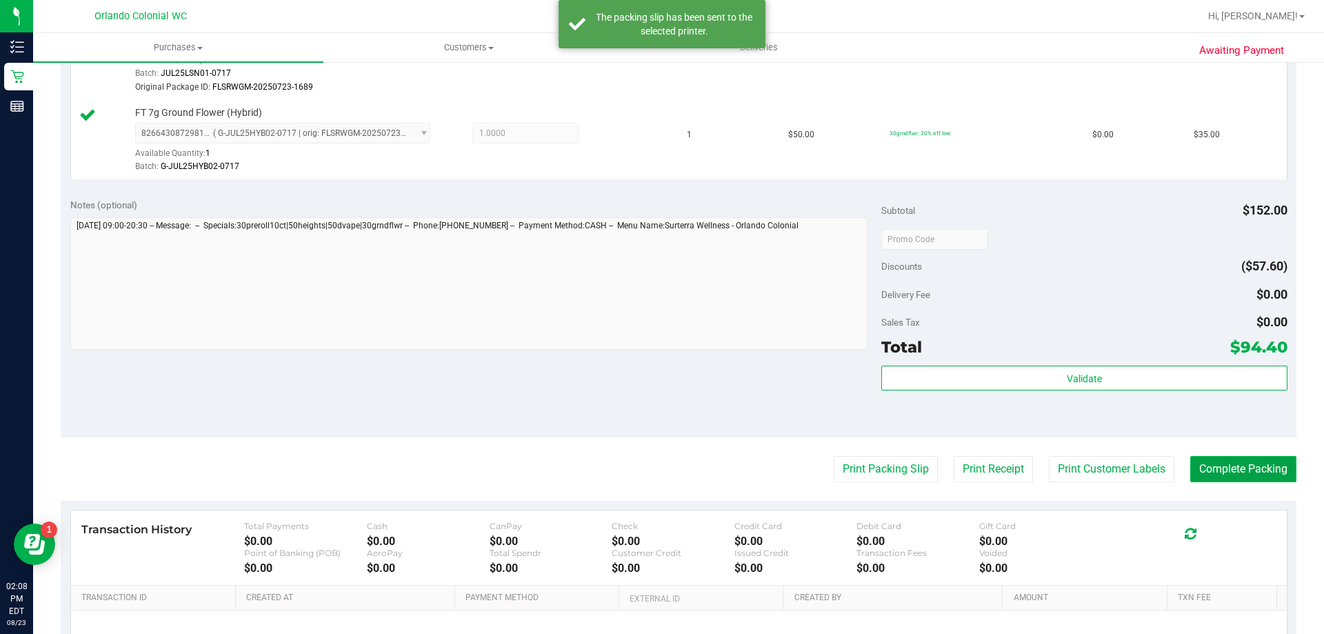
click at [1234, 473] on button "Complete Packing" at bounding box center [1243, 469] width 106 height 26
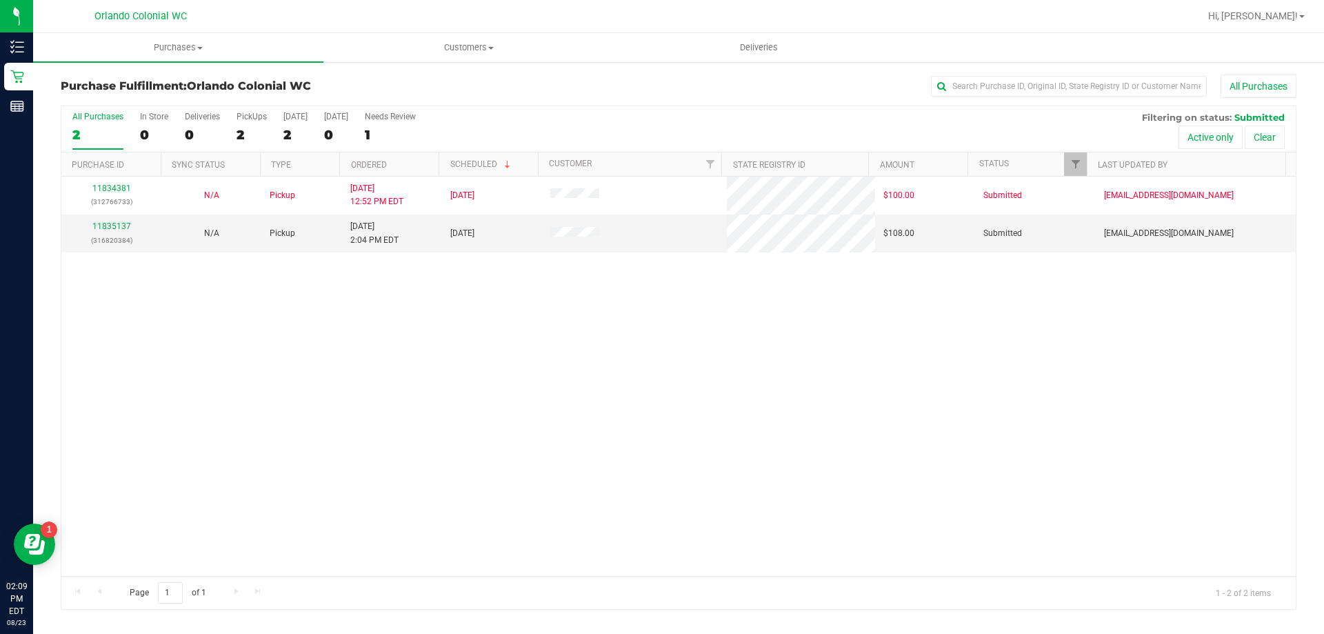
click at [832, 370] on div "11834381 (312766733) N/A Pickup 8/23/2025 12:52 PM EDT 8/23/2025 $100.00 Submit…" at bounding box center [678, 376] width 1234 height 399
click at [361, 358] on div "11834381 (312766733) N/A Pickup 8/23/2025 12:52 PM EDT 8/23/2025 $100.00 Submit…" at bounding box center [678, 376] width 1234 height 399
click at [748, 410] on div "11834381 (312766733) N/A Pickup 8/23/2025 12:52 PM EDT 8/23/2025 $100.00 Submit…" at bounding box center [678, 376] width 1234 height 399
click at [767, 384] on div "11834381 (312766733) N/A Pickup 8/23/2025 12:52 PM EDT 8/23/2025 $100.00 Submit…" at bounding box center [678, 376] width 1234 height 399
click at [747, 379] on div "11834381 (312766733) N/A Pickup 8/23/2025 12:52 PM EDT 8/23/2025 $100.00 Submit…" at bounding box center [678, 376] width 1234 height 399
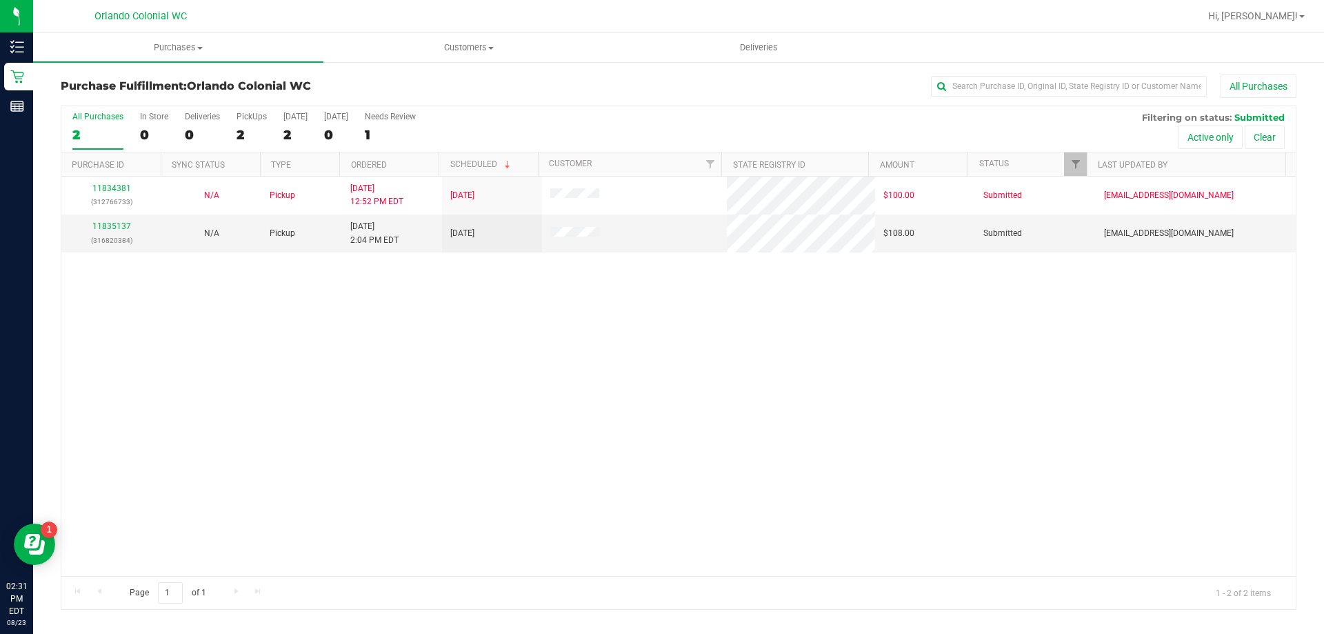
click at [698, 127] on div "All Purchases 2 In Store 0 Deliveries 0 PickUps 2 Today 2 Tomorrow 0 Needs Revi…" at bounding box center [678, 129] width 1234 height 46
click at [651, 392] on div "11834381 (312766733) N/A Pickup 8/23/2025 12:52 PM EDT 8/23/2025 $100.00 Submit…" at bounding box center [678, 376] width 1234 height 399
click at [121, 224] on link "11835137" at bounding box center [111, 226] width 39 height 10
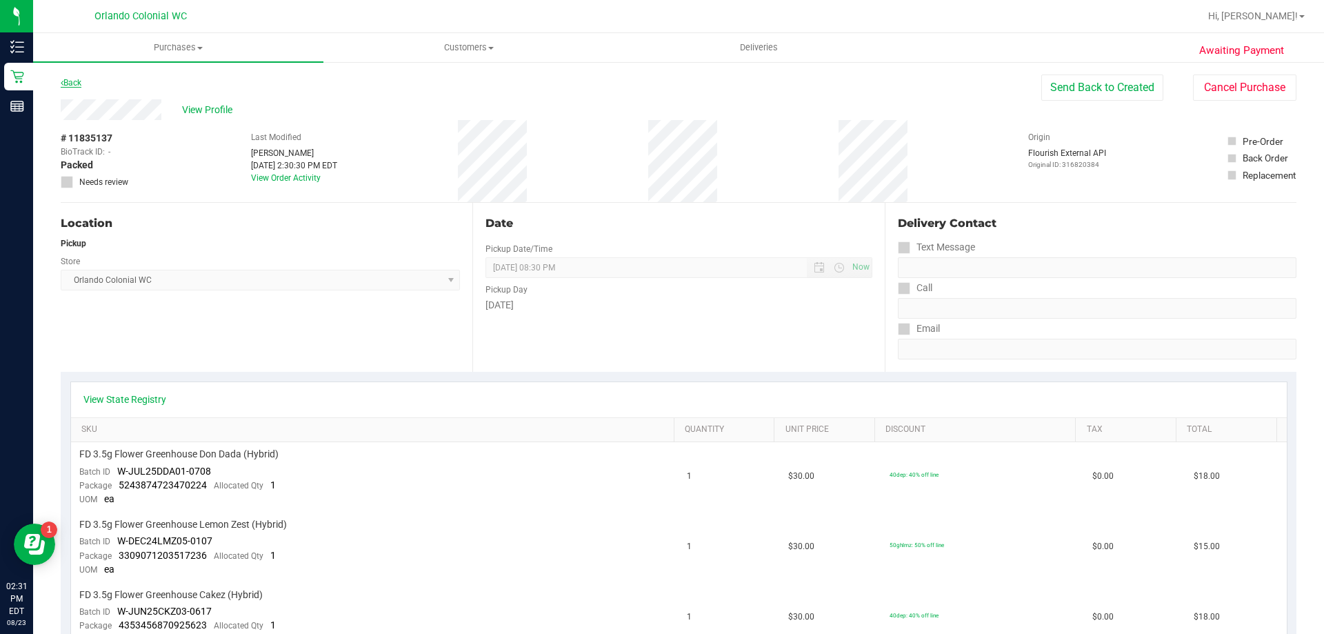
click at [62, 83] on icon at bounding box center [62, 83] width 3 height 8
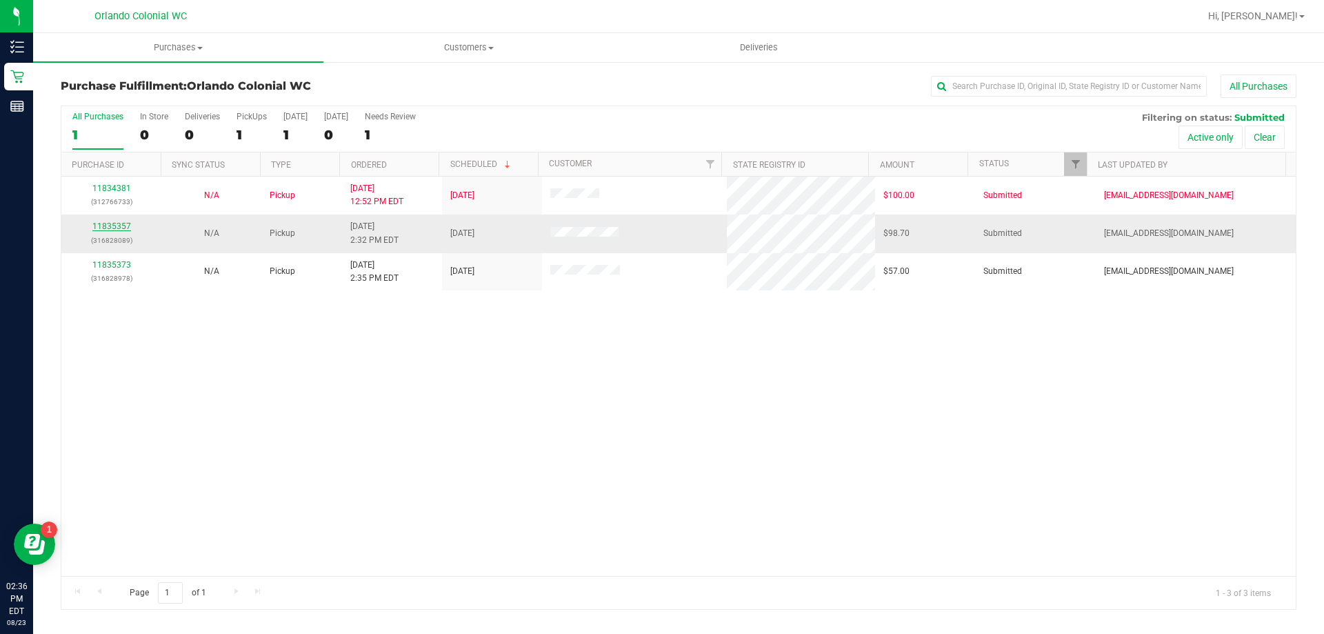
click at [115, 230] on link "11835357" at bounding box center [111, 226] width 39 height 10
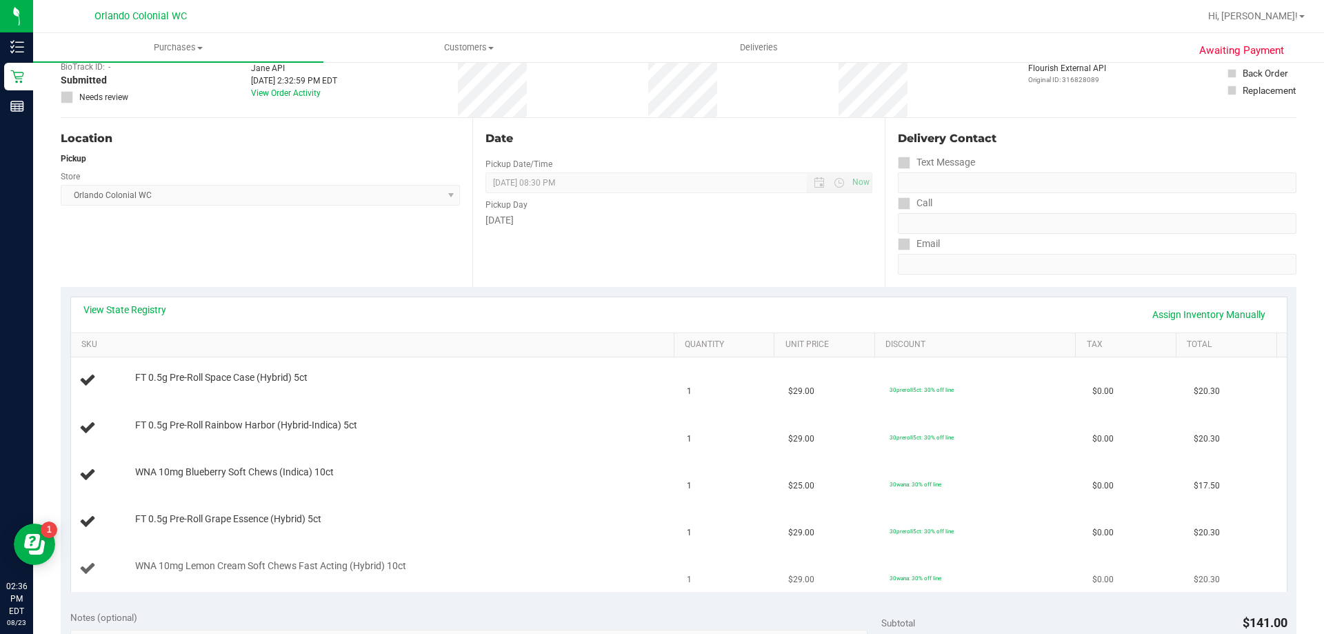
scroll to position [276, 0]
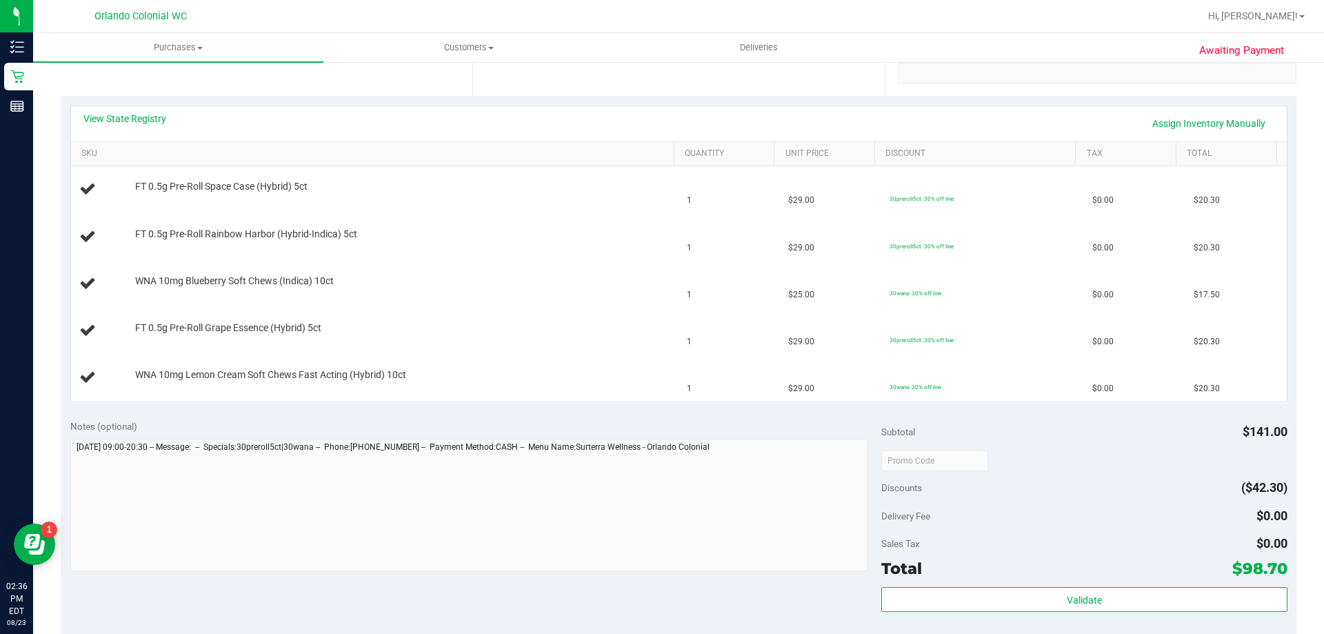
click at [583, 416] on div "Notes (optional) Subtotal $141.00 Discounts ($42.30) Delivery Fee $0.00 Sales T…" at bounding box center [679, 534] width 1236 height 248
drag, startPoint x: 448, startPoint y: 124, endPoint x: 412, endPoint y: 71, distance: 64.1
click at [439, 117] on div "View State Registry Assign Inventory Manually" at bounding box center [678, 123] width 1191 height 23
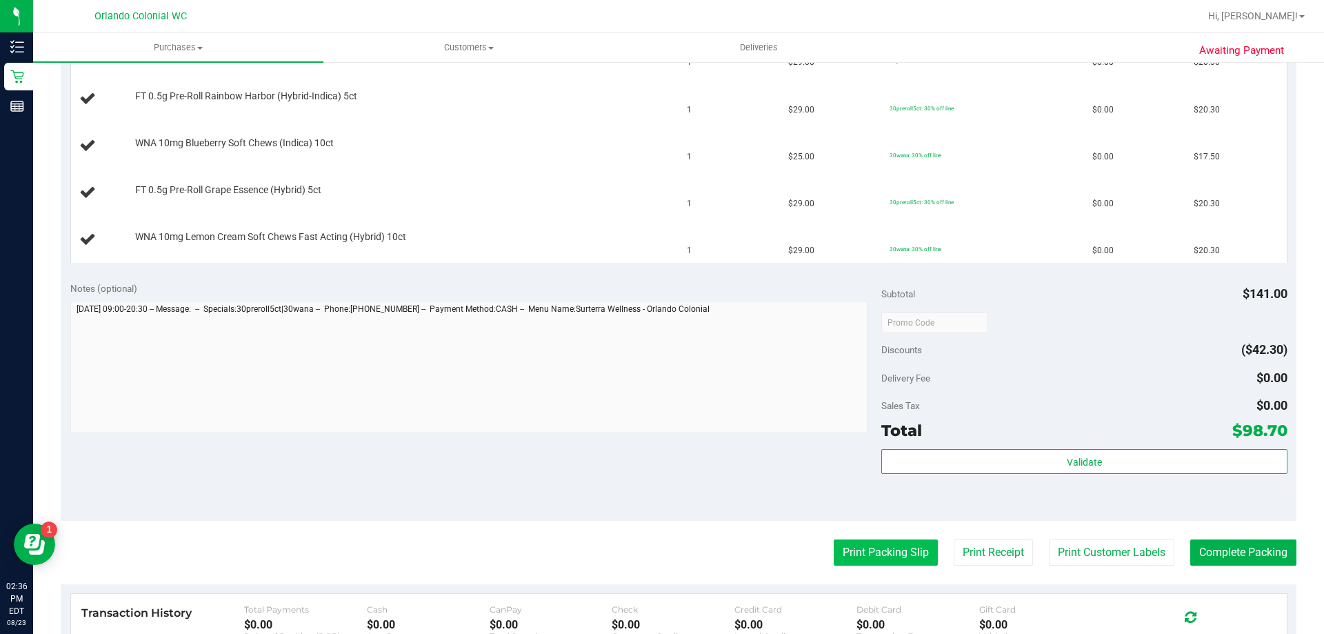
click at [860, 556] on button "Print Packing Slip" at bounding box center [886, 552] width 104 height 26
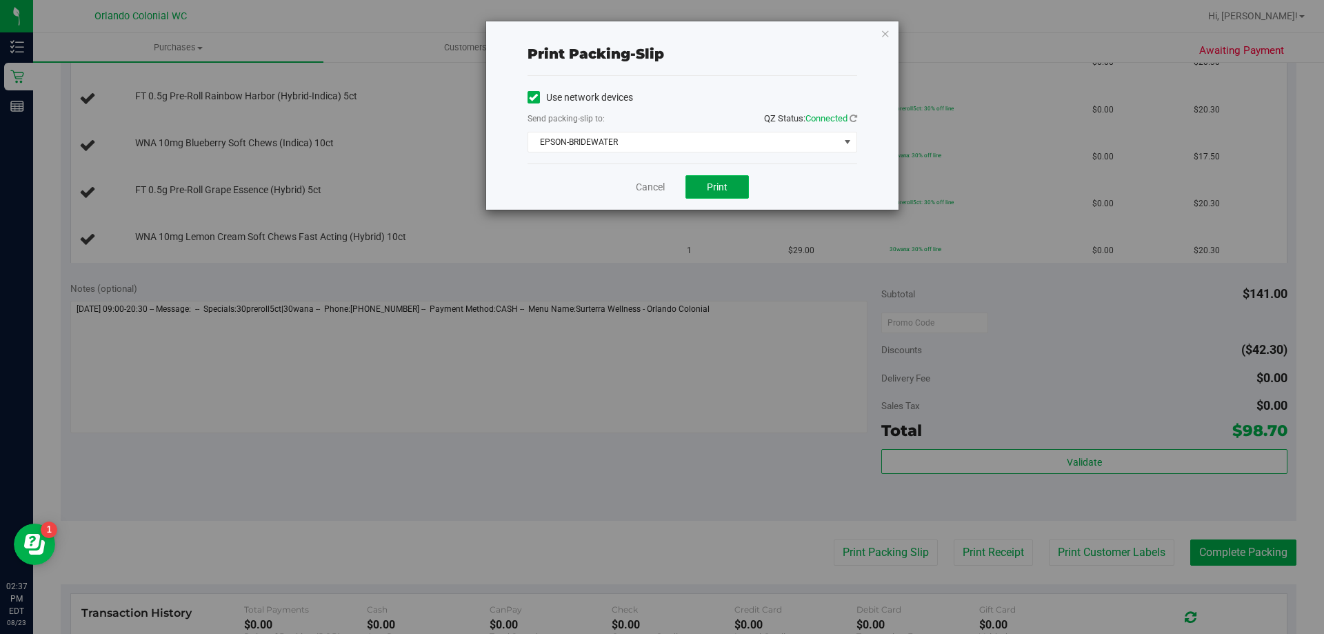
click at [742, 190] on button "Print" at bounding box center [716, 186] width 63 height 23
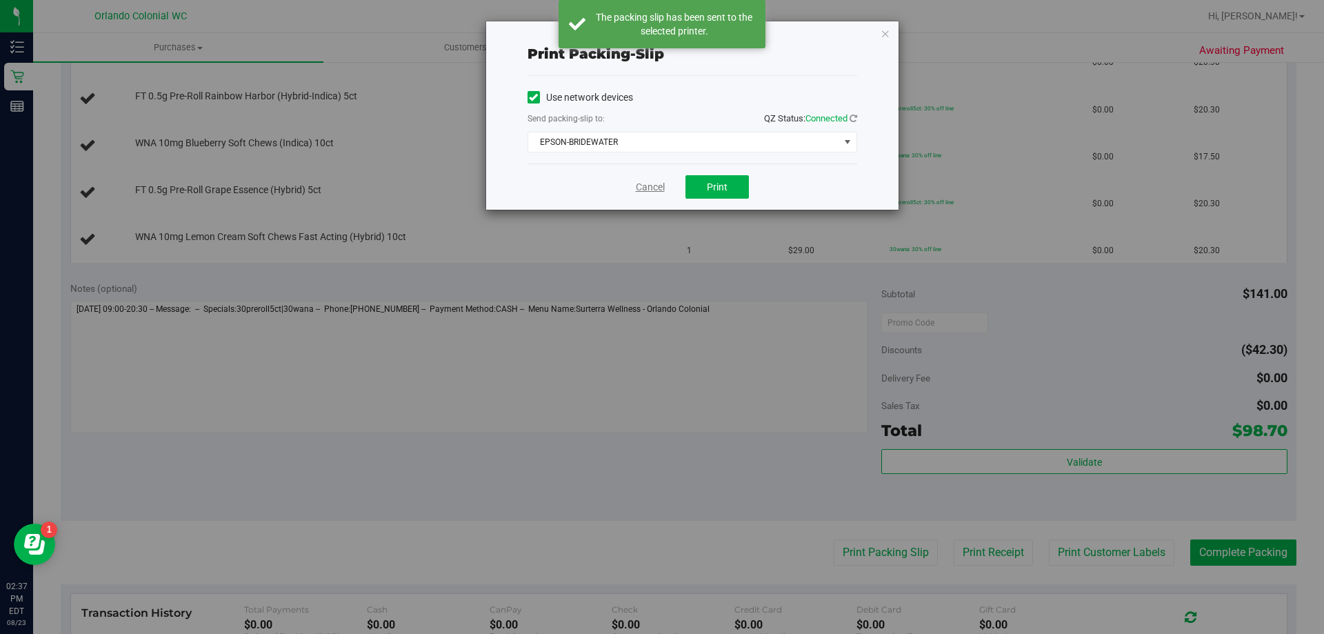
click at [652, 186] on link "Cancel" at bounding box center [650, 187] width 29 height 14
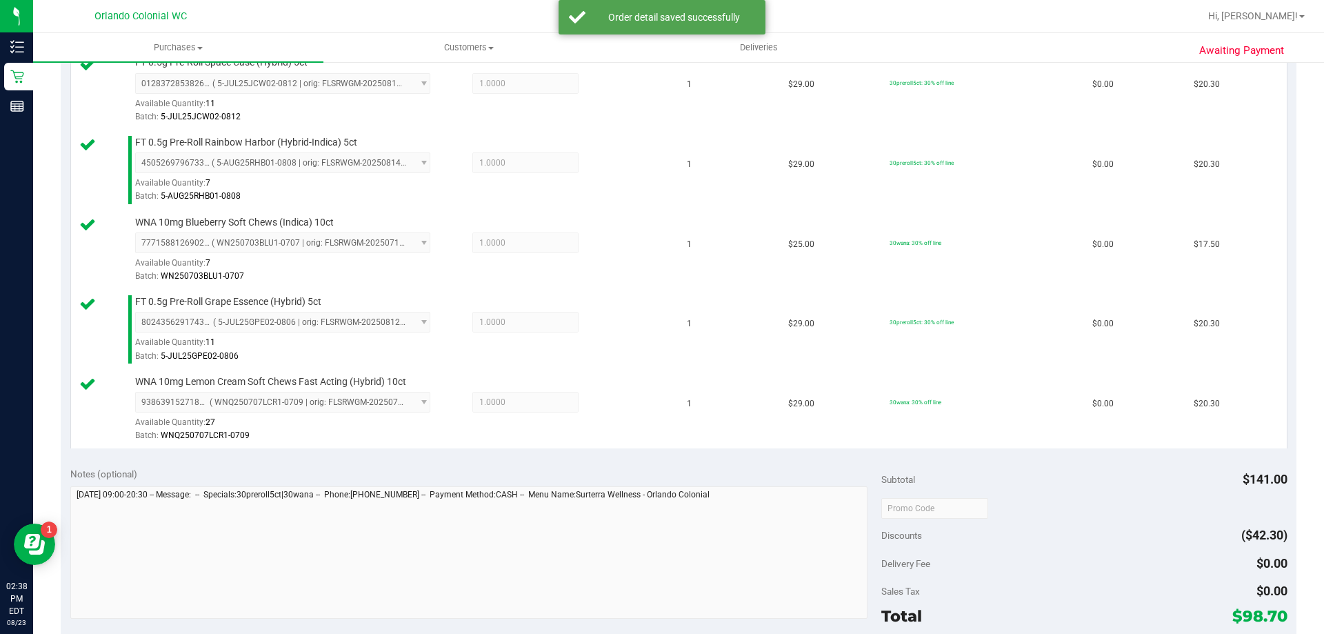
scroll to position [438, 0]
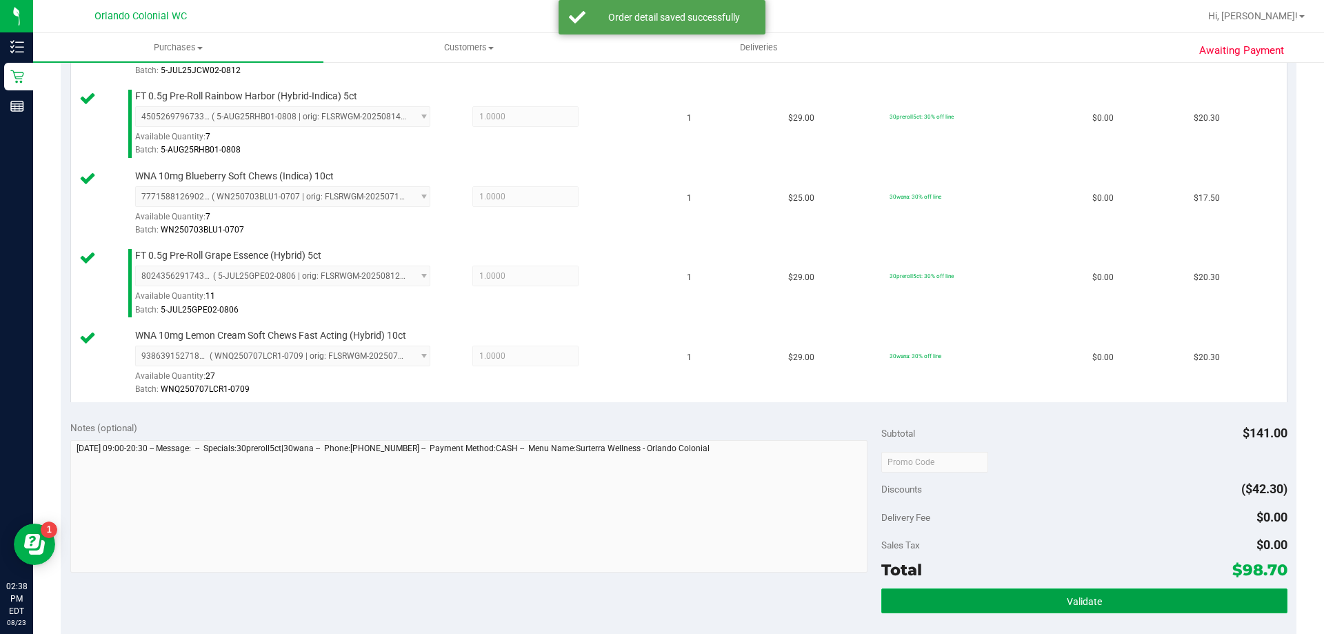
click at [1205, 599] on button "Validate" at bounding box center [1083, 600] width 405 height 25
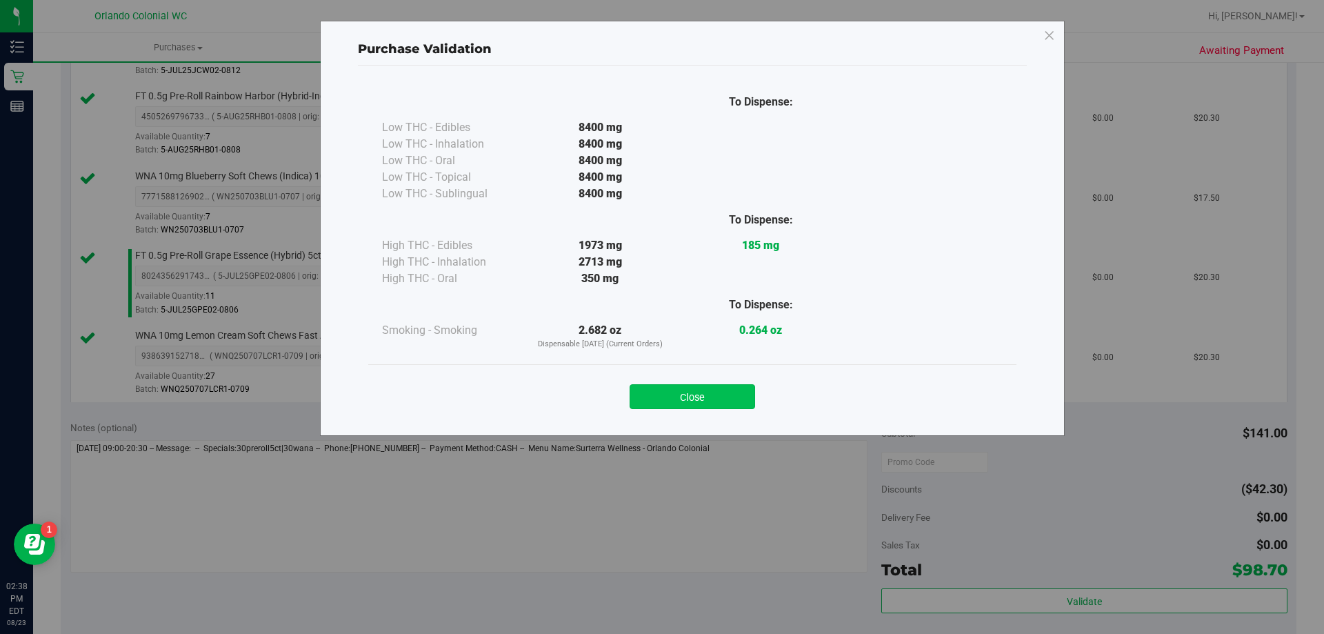
click at [719, 392] on button "Close" at bounding box center [693, 396] width 126 height 25
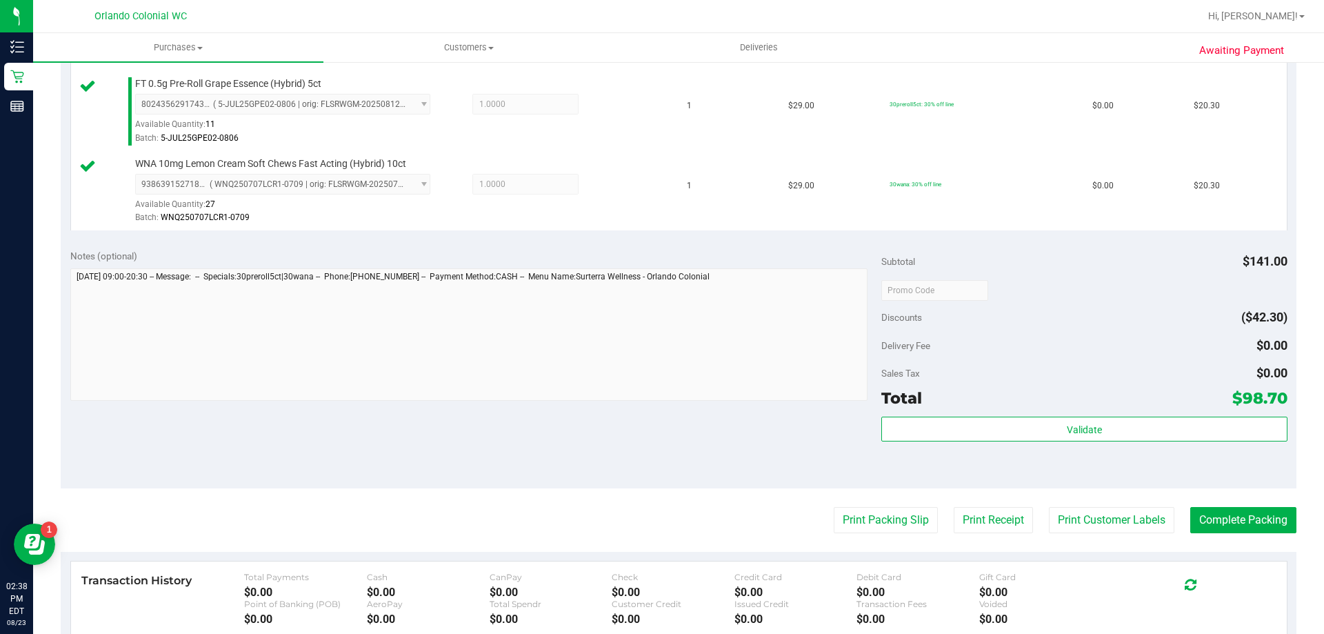
scroll to position [696, 0]
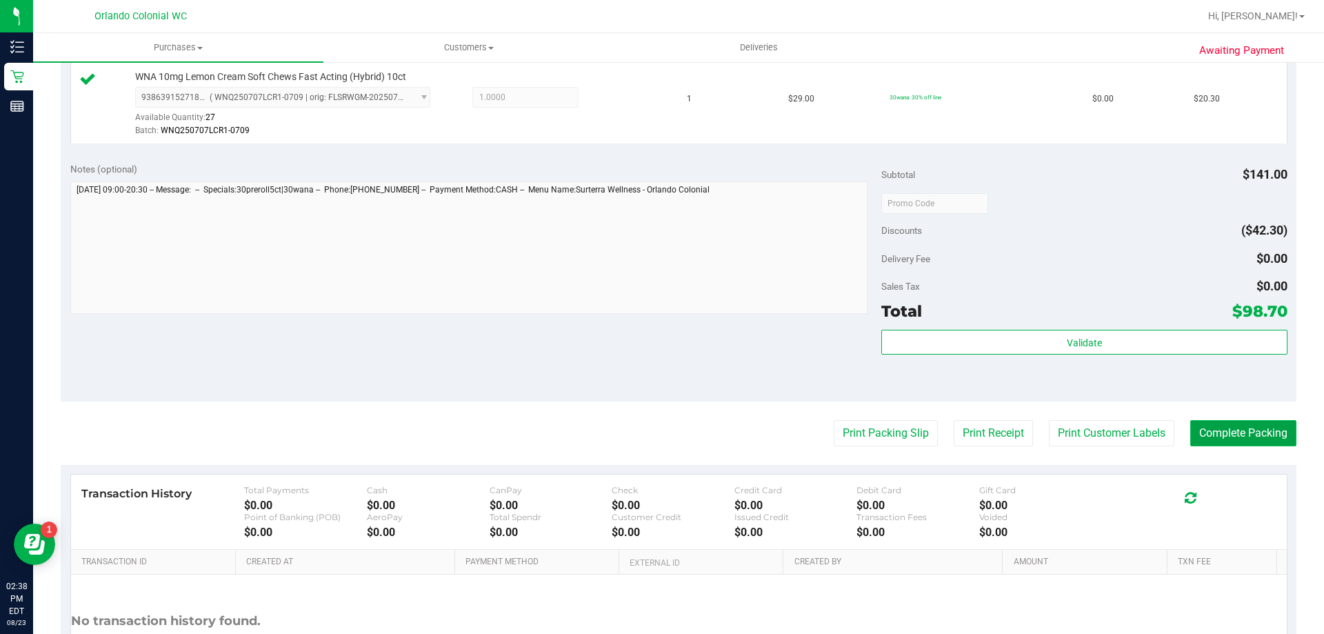
click at [1249, 445] on button "Complete Packing" at bounding box center [1243, 433] width 106 height 26
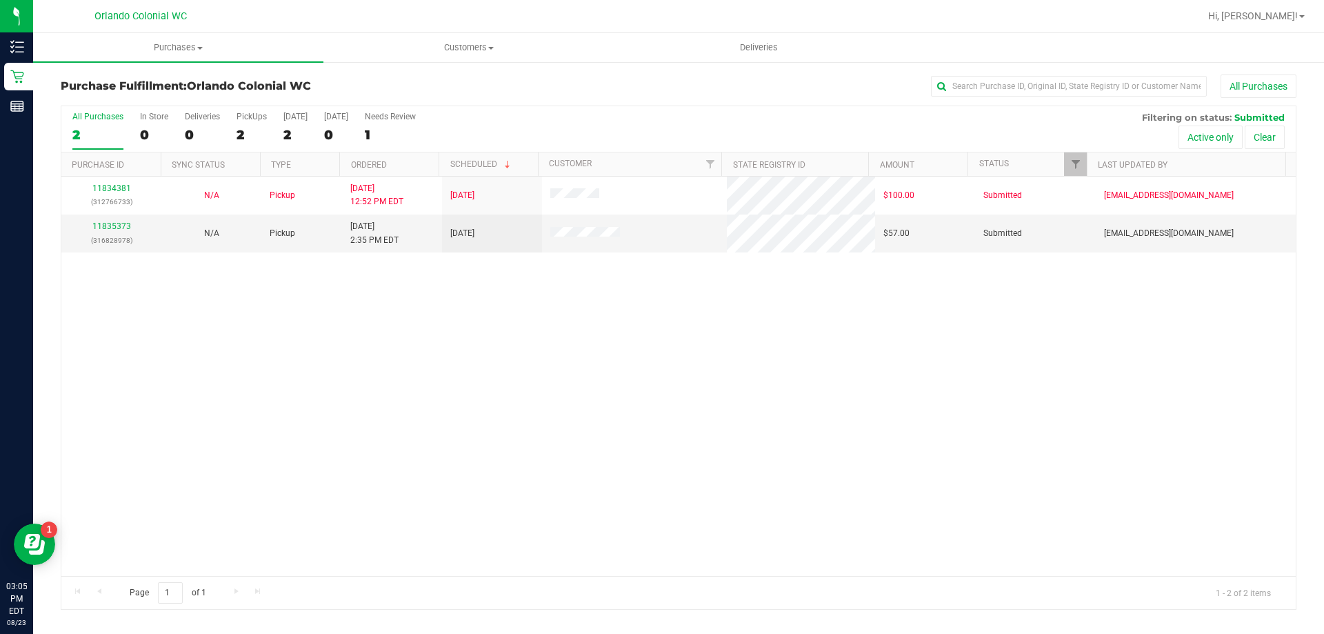
click at [514, 420] on div "11834381 (312766733) N/A Pickup 8/23/2025 12:52 PM EDT 8/23/2025 $100.00 Submit…" at bounding box center [678, 376] width 1234 height 399
click at [98, 226] on link "11835373" at bounding box center [111, 226] width 39 height 10
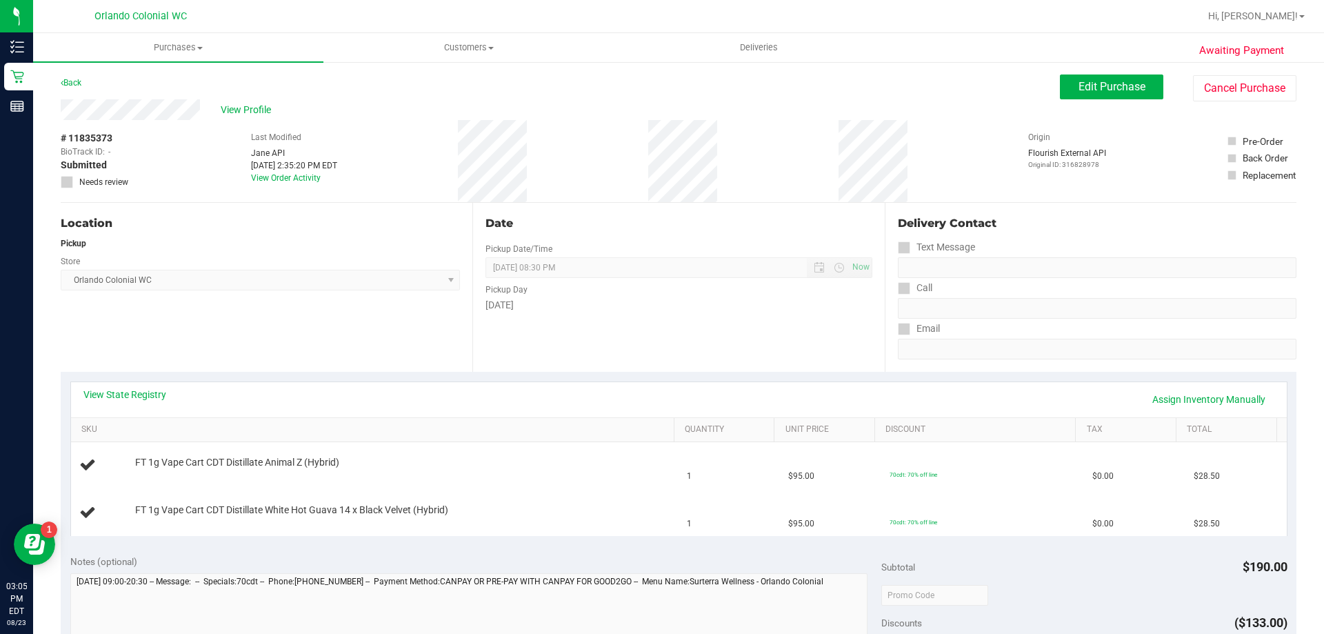
click at [560, 339] on div "Date Pickup Date/Time 08/23/2025 Now 08/23/2025 08:30 PM Now Pickup Day Saturday" at bounding box center [678, 287] width 412 height 169
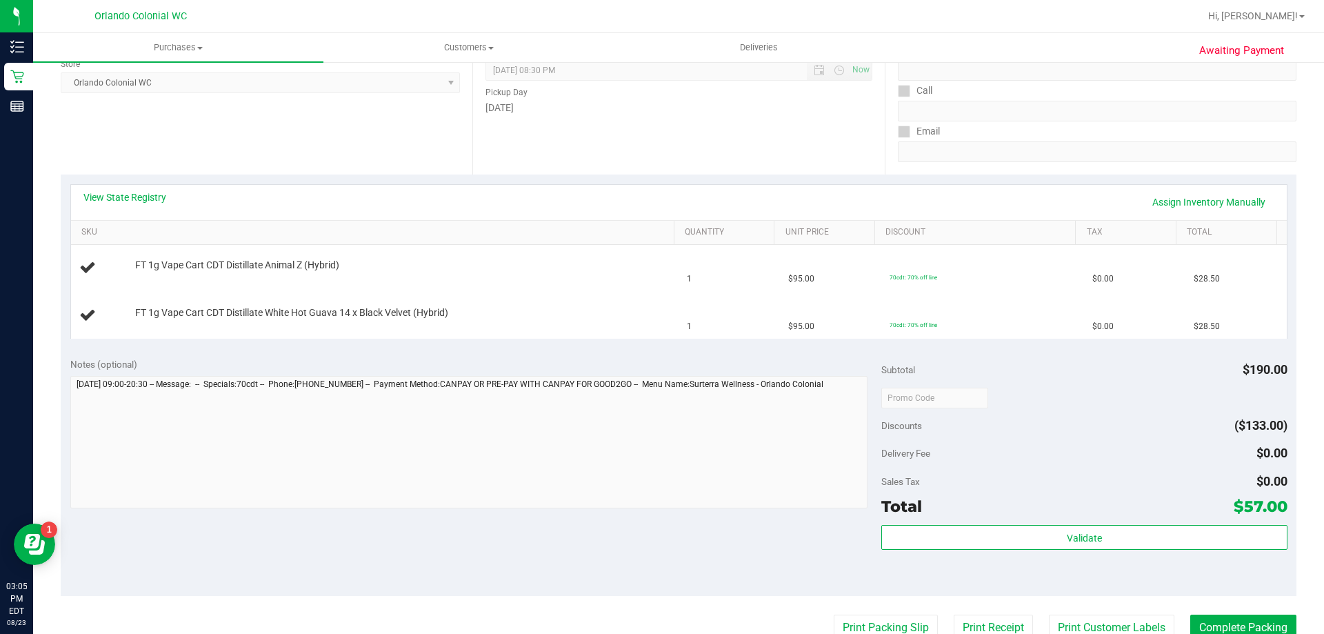
scroll to position [276, 0]
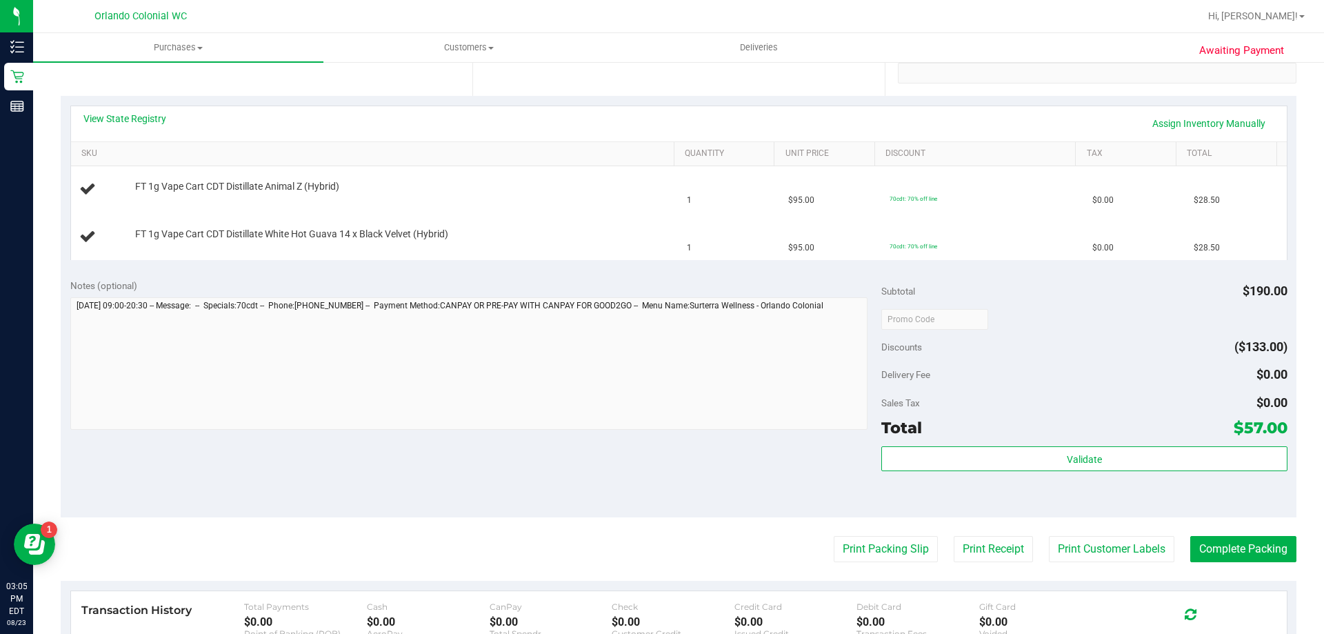
click at [765, 467] on div "Notes (optional) Subtotal $190.00 Discounts ($133.00) Delivery Fee $0.00 Sales …" at bounding box center [679, 393] width 1236 height 248
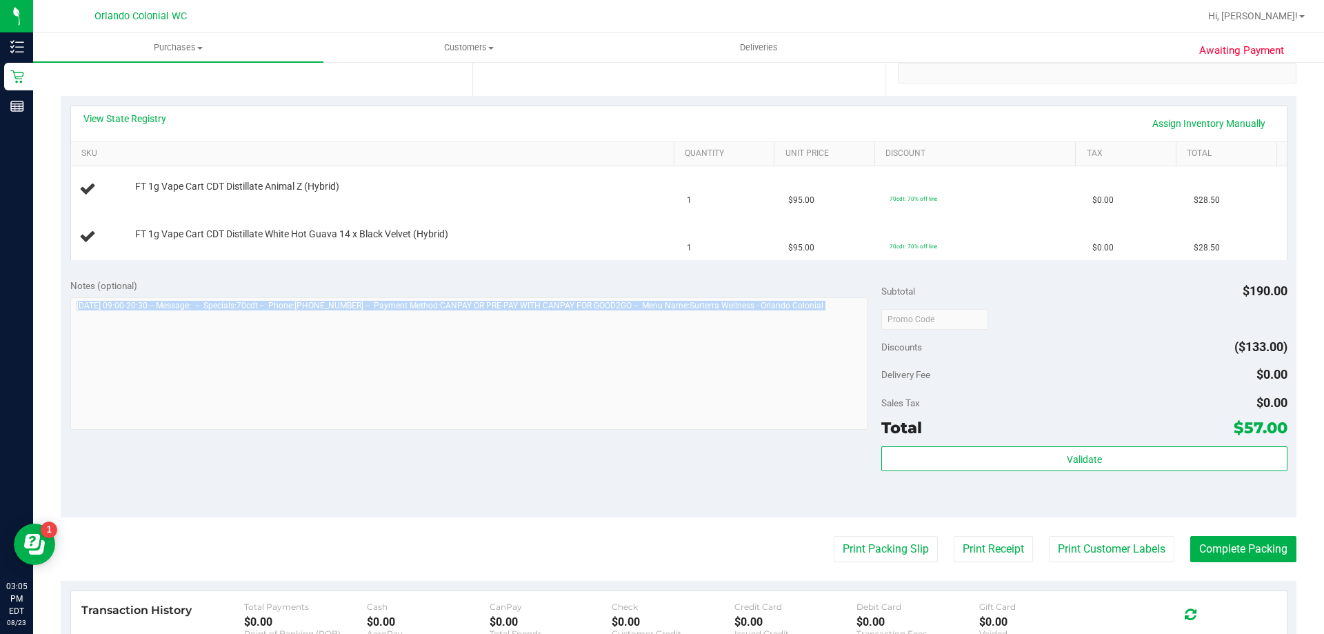
click at [765, 467] on div "Notes (optional) Subtotal $190.00 Discounts ($133.00) Delivery Fee $0.00 Sales …" at bounding box center [679, 393] width 1236 height 248
click at [664, 454] on div "Notes (optional) Subtotal $190.00 Discounts ($133.00) Delivery Fee $0.00 Sales …" at bounding box center [679, 393] width 1236 height 248
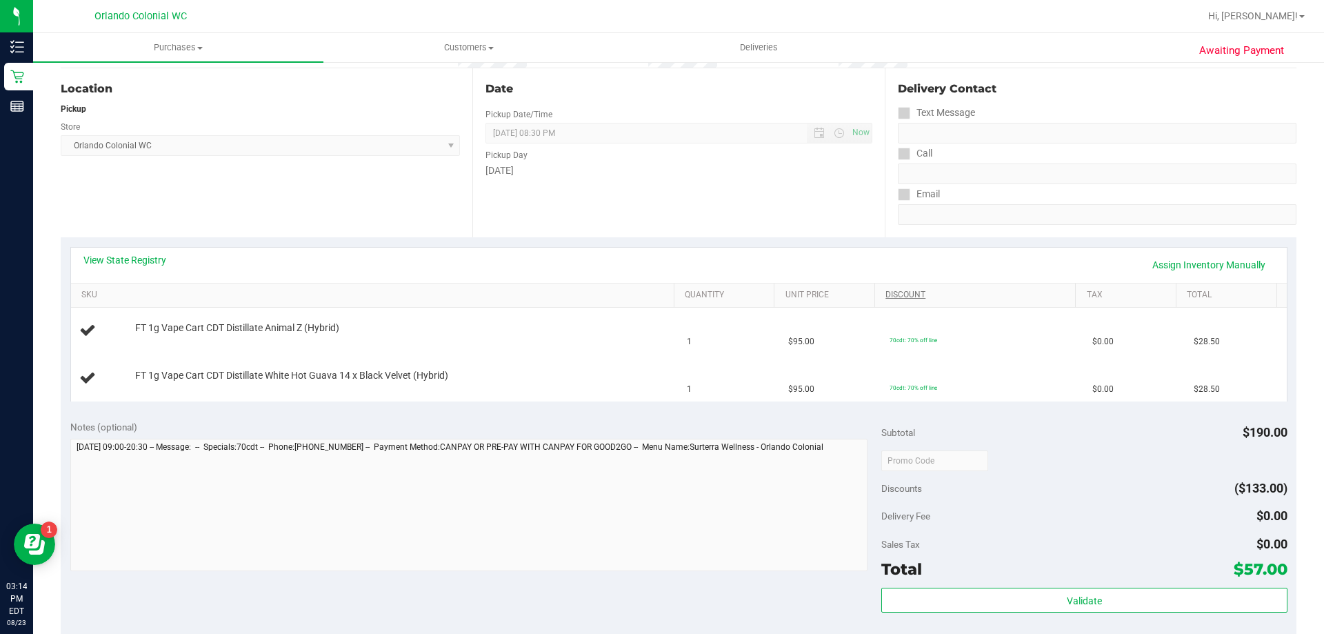
scroll to position [134, 0]
click at [1157, 483] on div "Discounts ($133.00)" at bounding box center [1083, 488] width 405 height 25
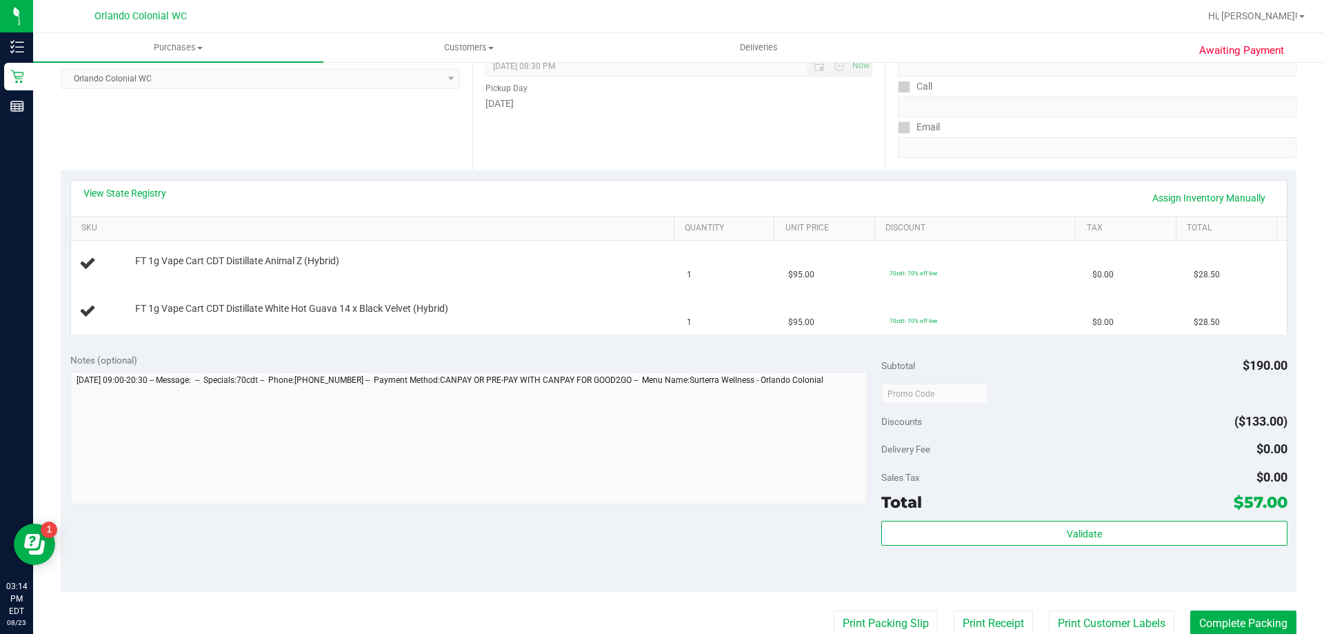
scroll to position [203, 0]
click at [1153, 425] on div "Discounts ($133.00)" at bounding box center [1083, 420] width 405 height 25
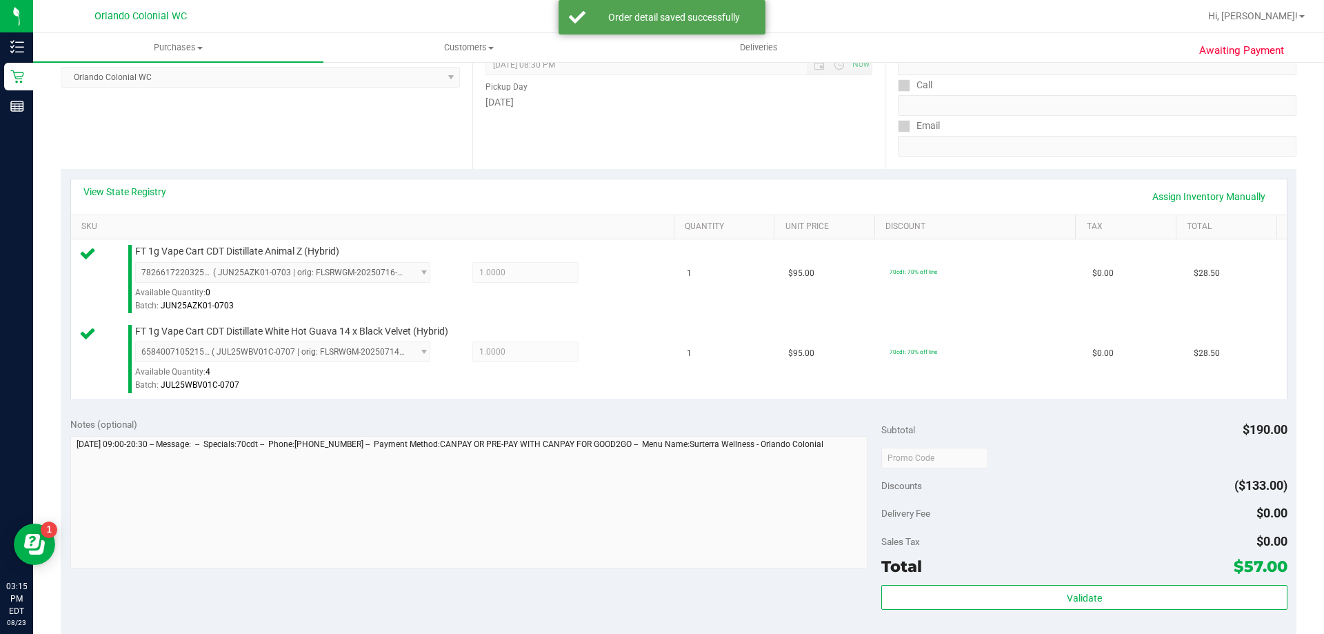
scroll to position [395, 0]
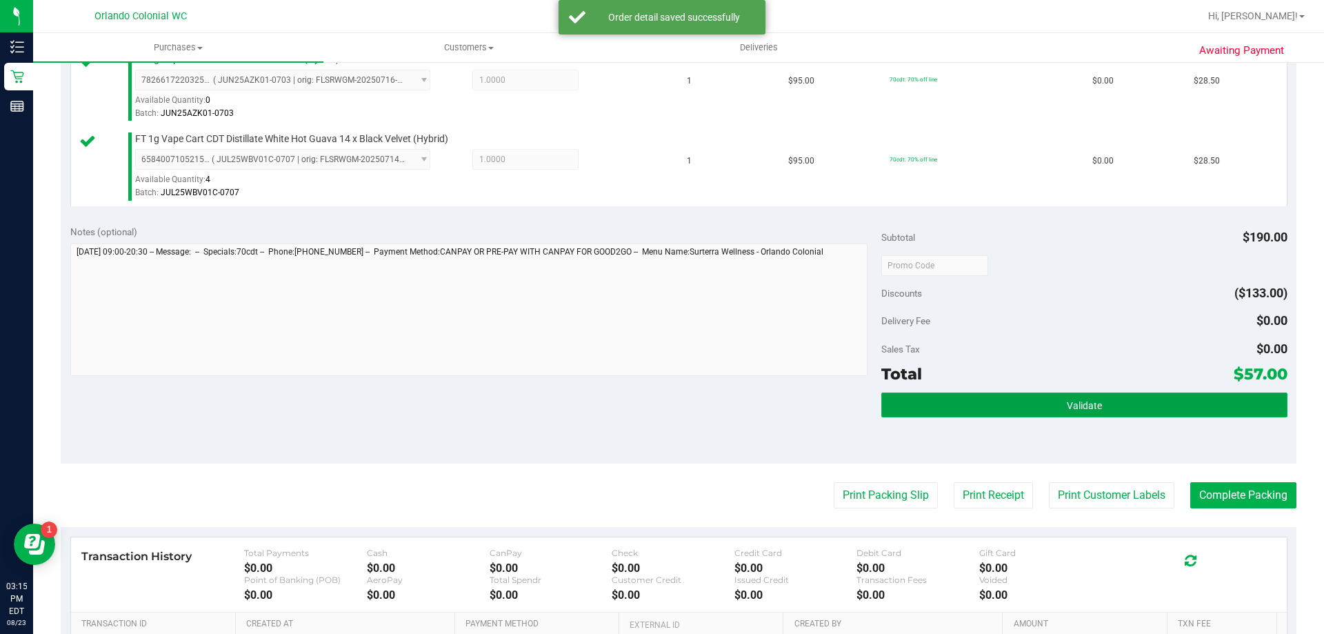
click at [1214, 408] on button "Validate" at bounding box center [1083, 404] width 405 height 25
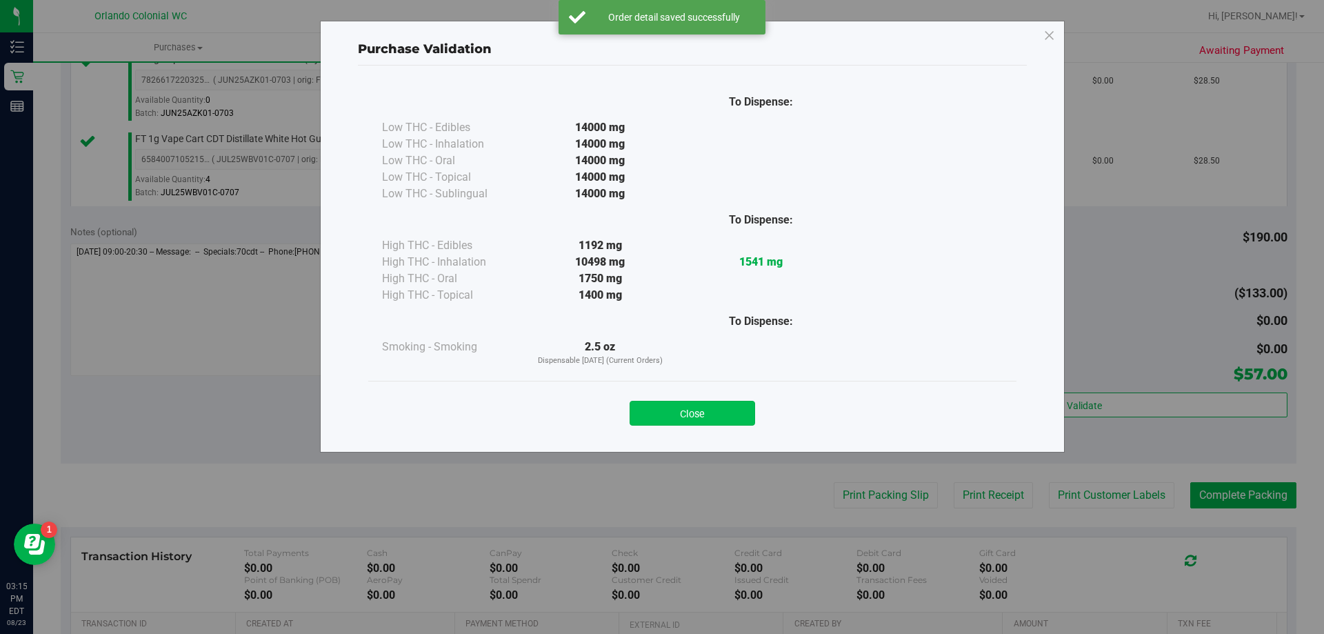
click at [724, 418] on button "Close" at bounding box center [693, 413] width 126 height 25
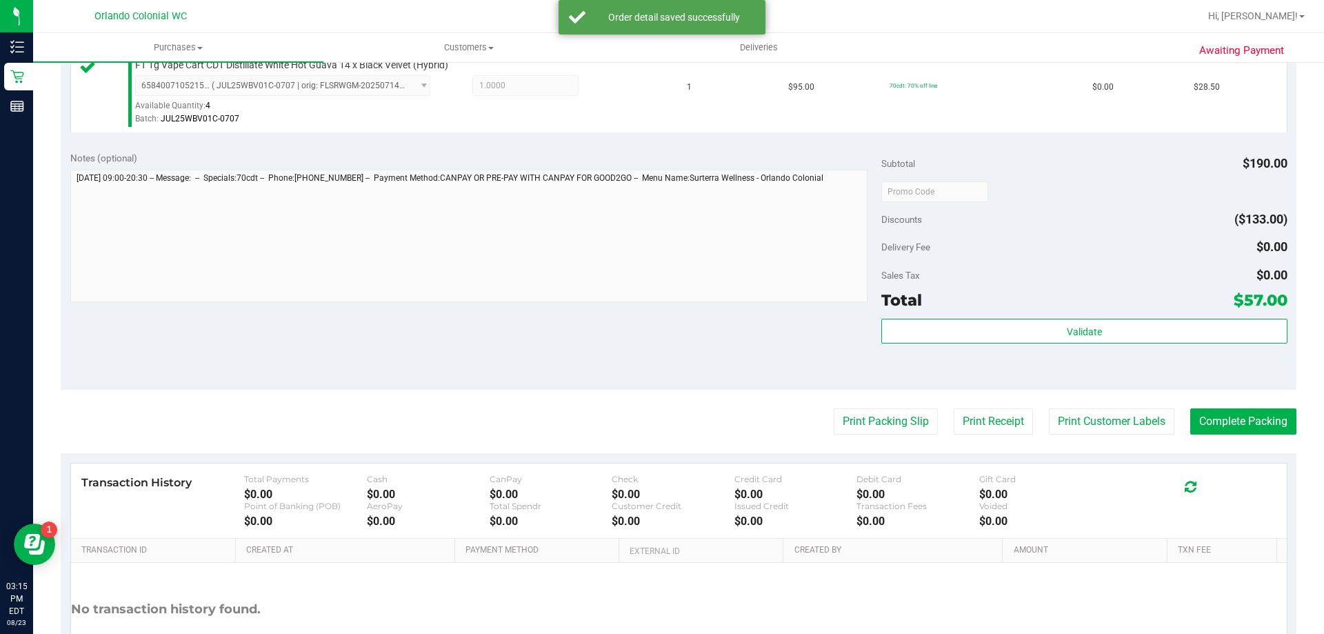
scroll to position [482, 0]
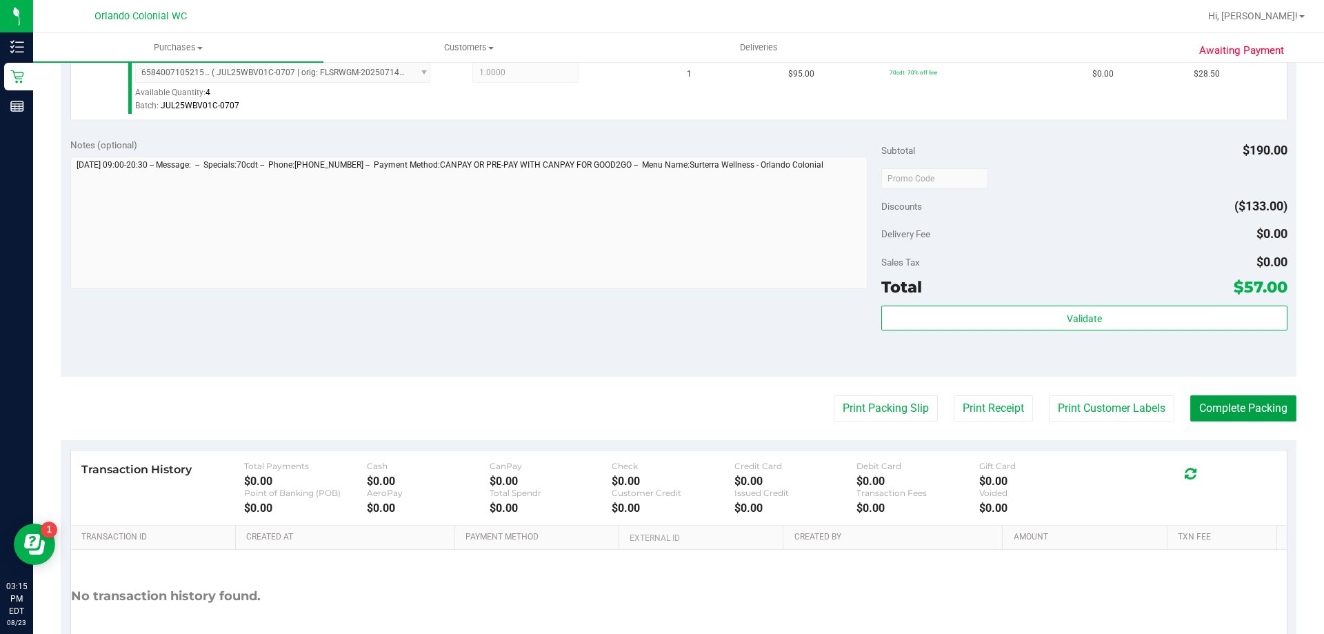
click at [1255, 416] on button "Complete Packing" at bounding box center [1243, 408] width 106 height 26
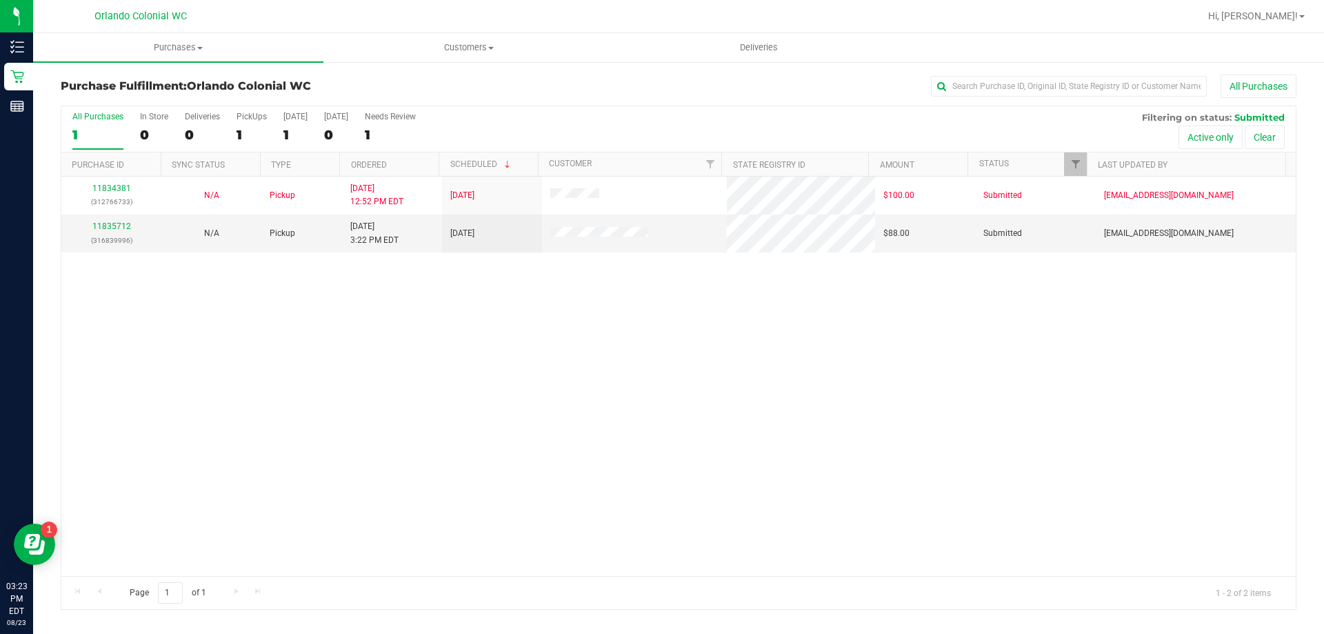
click at [516, 328] on div "11834381 (312766733) N/A Pickup 8/23/2025 12:52 PM EDT 8/23/2025 $100.00 Submit…" at bounding box center [678, 376] width 1234 height 399
click at [419, 290] on div "11834381 (312766733) N/A Pickup 8/23/2025 12:52 PM EDT 8/23/2025 $100.00 Submit…" at bounding box center [678, 376] width 1234 height 399
click at [481, 336] on div "11834381 (312766733) N/A Pickup 8/23/2025 12:52 PM EDT 8/23/2025 $100.00 Submit…" at bounding box center [678, 376] width 1234 height 399
click at [641, 404] on div "11834381 (312766733) N/A Pickup 8/23/2025 12:52 PM EDT 8/23/2025 $100.00 Submit…" at bounding box center [678, 376] width 1234 height 399
click at [608, 382] on div "11834381 (312766733) N/A Pickup 8/23/2025 12:52 PM EDT 8/23/2025 $100.00 Submit…" at bounding box center [678, 376] width 1234 height 399
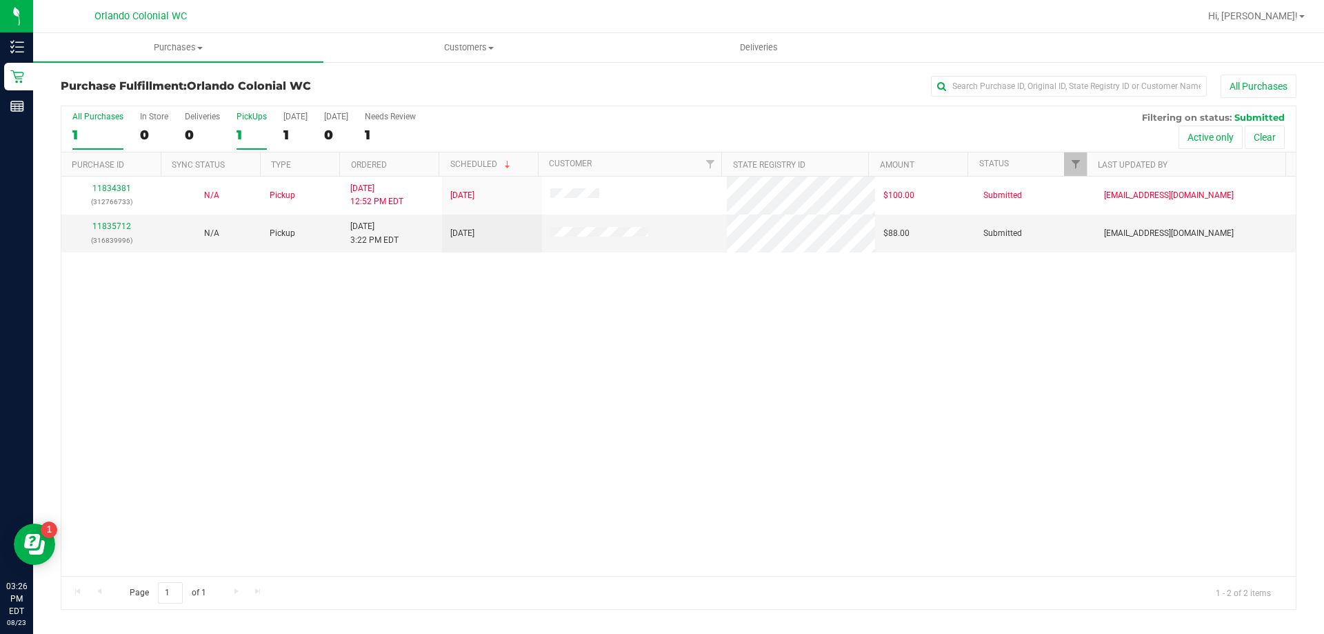
drag, startPoint x: 462, startPoint y: 348, endPoint x: 240, endPoint y: 141, distance: 303.5
click at [462, 348] on div "11834381 (312766733) N/A Pickup 8/23/2025 12:52 PM EDT 8/23/2025 $100.00 Submit…" at bounding box center [678, 376] width 1234 height 399
click at [728, 393] on div "11834381 (312766733) N/A Pickup 8/23/2025 12:52 PM EDT 8/23/2025 $100.00 Submit…" at bounding box center [678, 376] width 1234 height 399
click at [406, 363] on div "11834381 (312766733) N/A Pickup 8/23/2025 12:52 PM EDT 8/23/2025 $100.00 Submit…" at bounding box center [678, 376] width 1234 height 399
click at [782, 86] on div "All Purchases" at bounding box center [884, 85] width 824 height 23
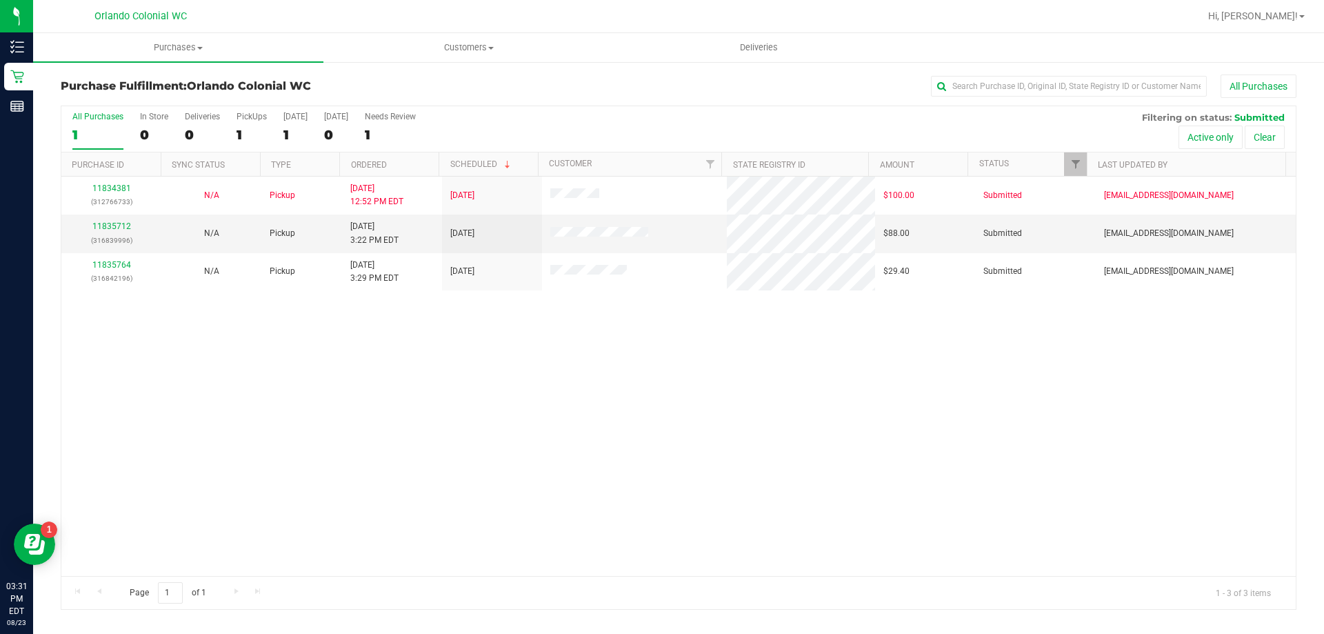
click at [660, 89] on div "All Purchases" at bounding box center [884, 85] width 824 height 23
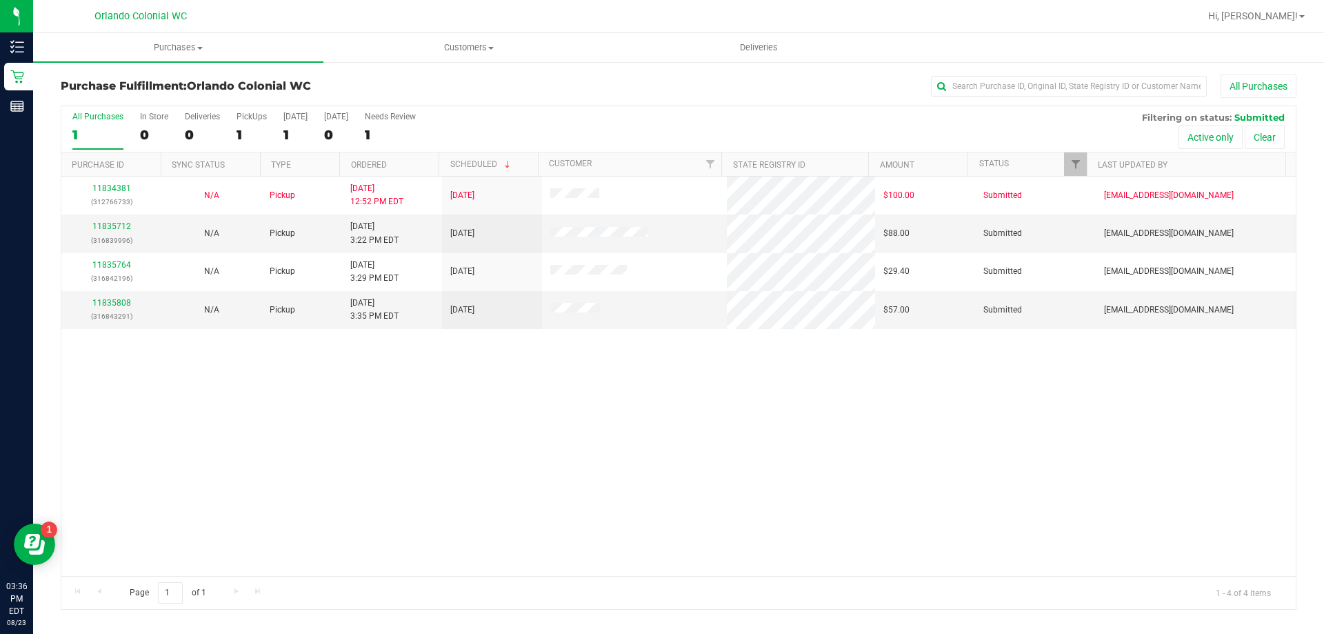
click at [442, 436] on div "11834381 (312766733) N/A Pickup 8/23/2025 12:52 PM EDT 8/23/2025 $100.00 Submit…" at bounding box center [678, 376] width 1234 height 399
click at [377, 481] on div "11834381 (312766733) N/A Pickup 8/23/2025 12:52 PM EDT 8/23/2025 $100.00 Submit…" at bounding box center [678, 376] width 1234 height 399
click at [388, 481] on div "11834381 (312766733) N/A Pickup 8/23/2025 12:52 PM EDT 8/23/2025 $100.00 Submit…" at bounding box center [678, 376] width 1234 height 399
click at [108, 303] on link "11835808" at bounding box center [111, 303] width 39 height 10
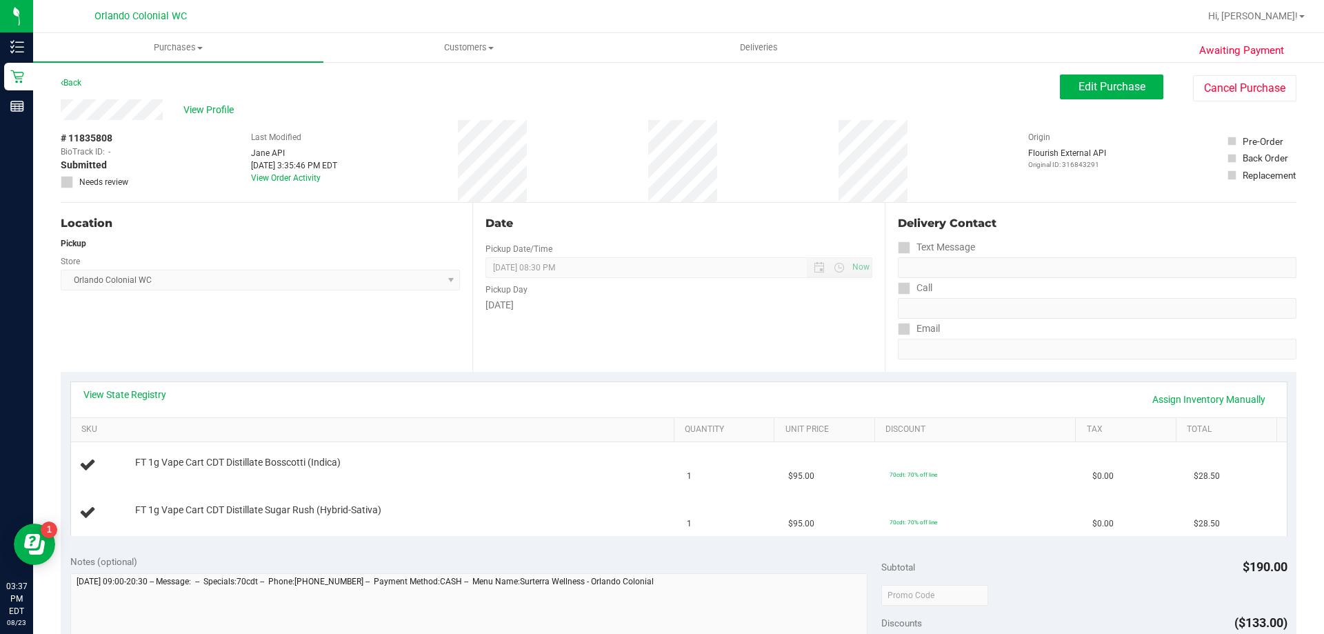
scroll to position [134, 0]
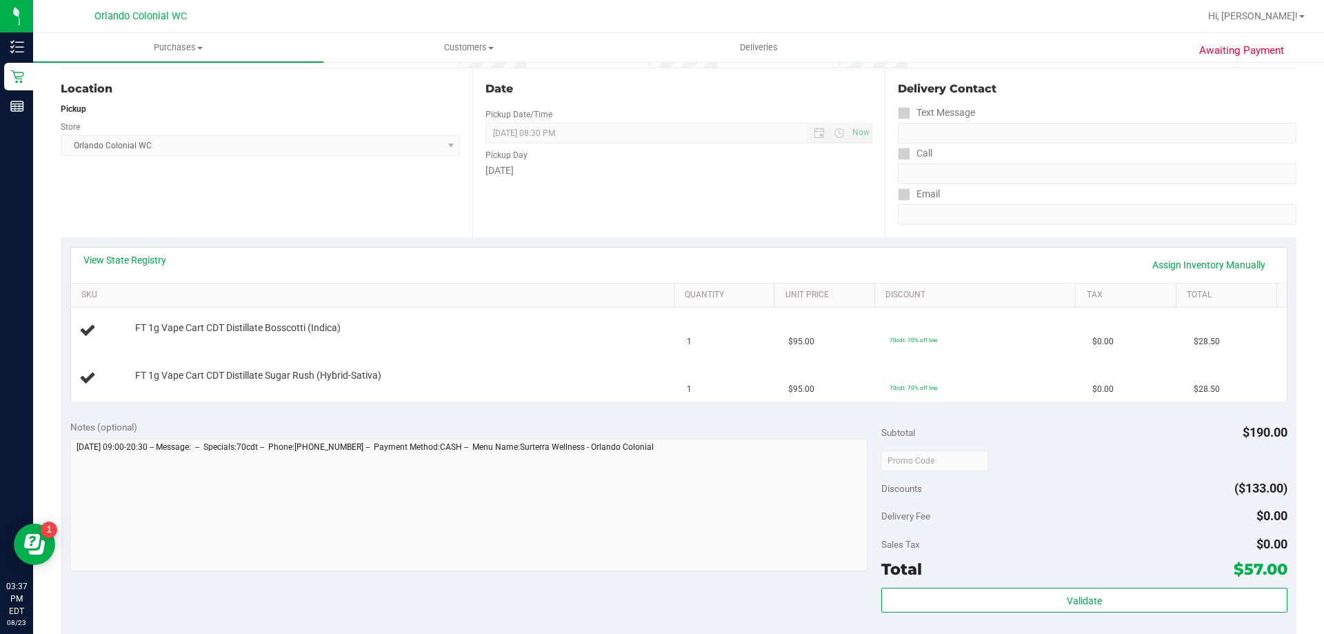
click at [338, 192] on div "Location Pickup Store Orlando Colonial WC Select Store Bonita Springs WC Boynto…" at bounding box center [267, 152] width 412 height 169
click at [742, 430] on div "Notes (optional)" at bounding box center [476, 427] width 812 height 14
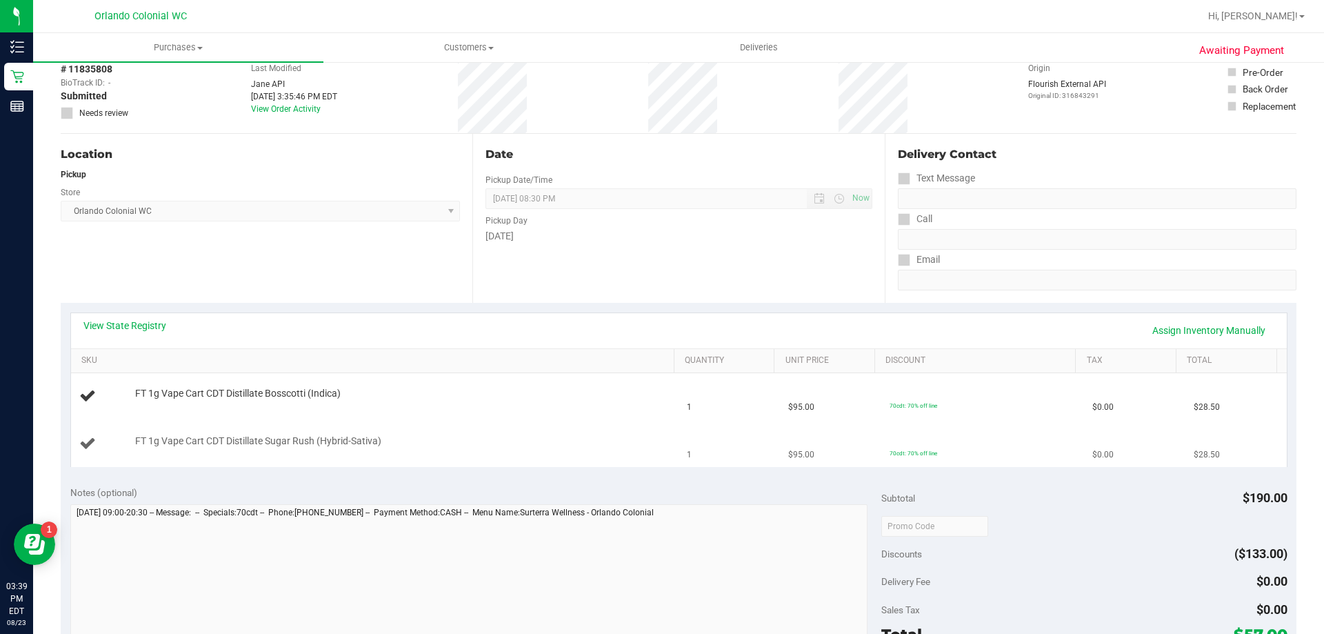
scroll to position [138, 0]
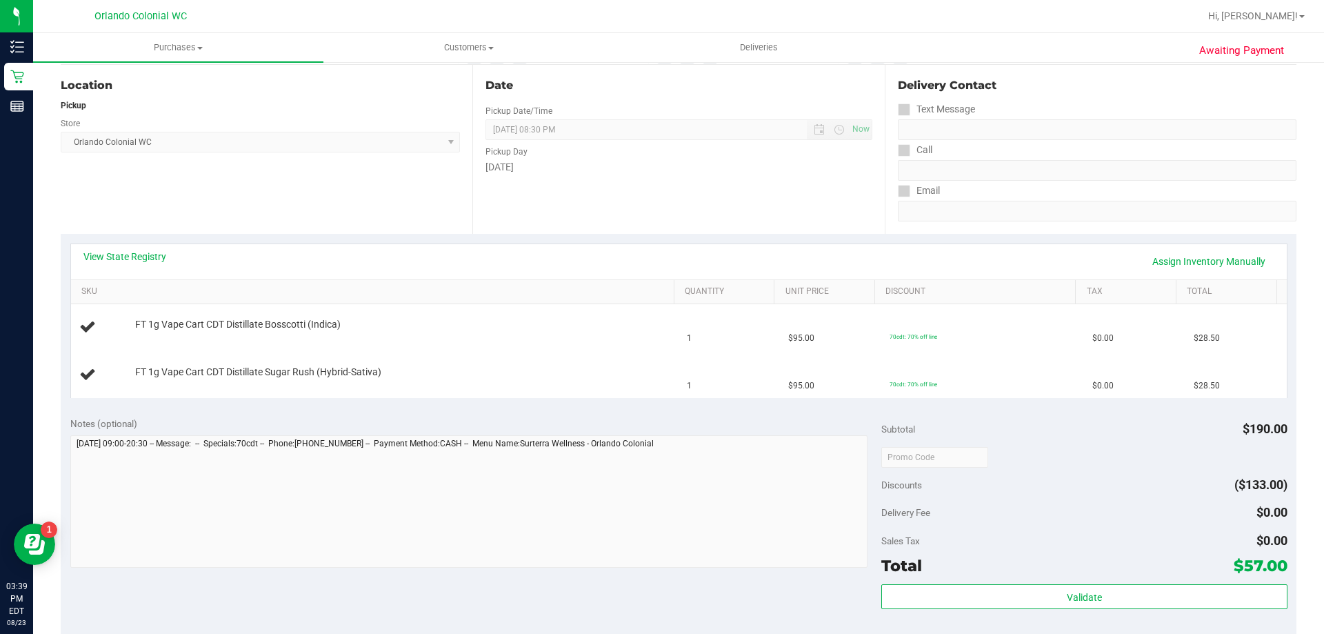
click at [724, 427] on div "Notes (optional)" at bounding box center [476, 423] width 812 height 14
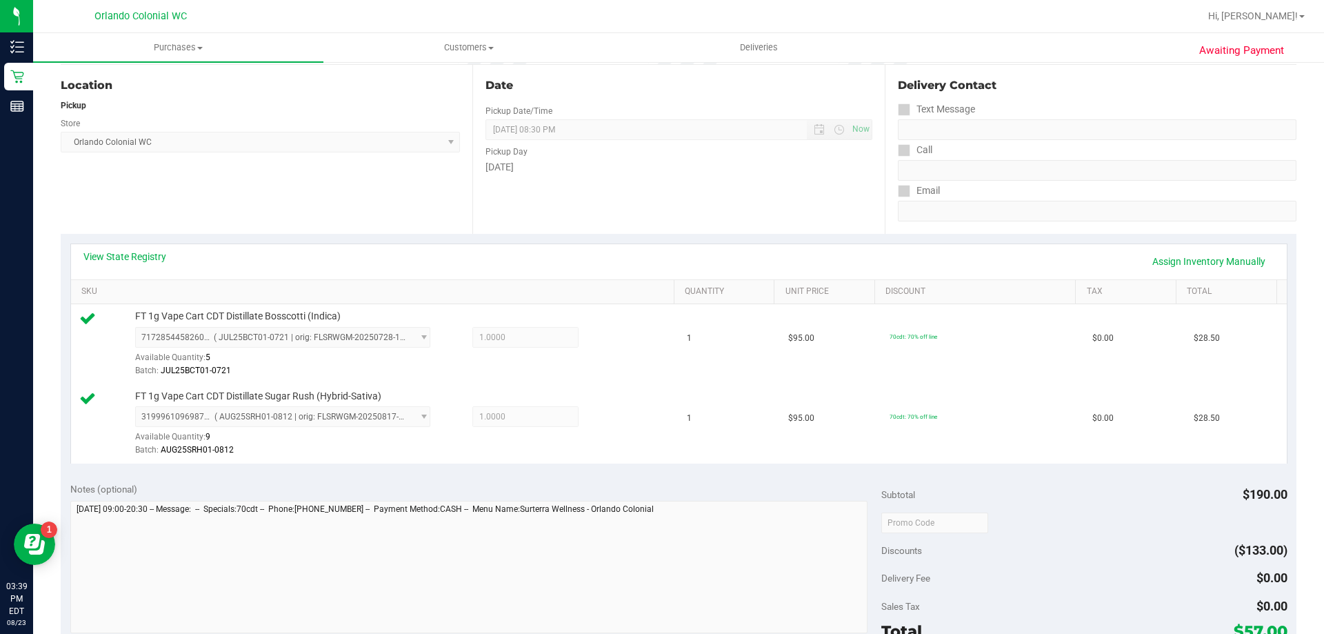
scroll to position [393, 0]
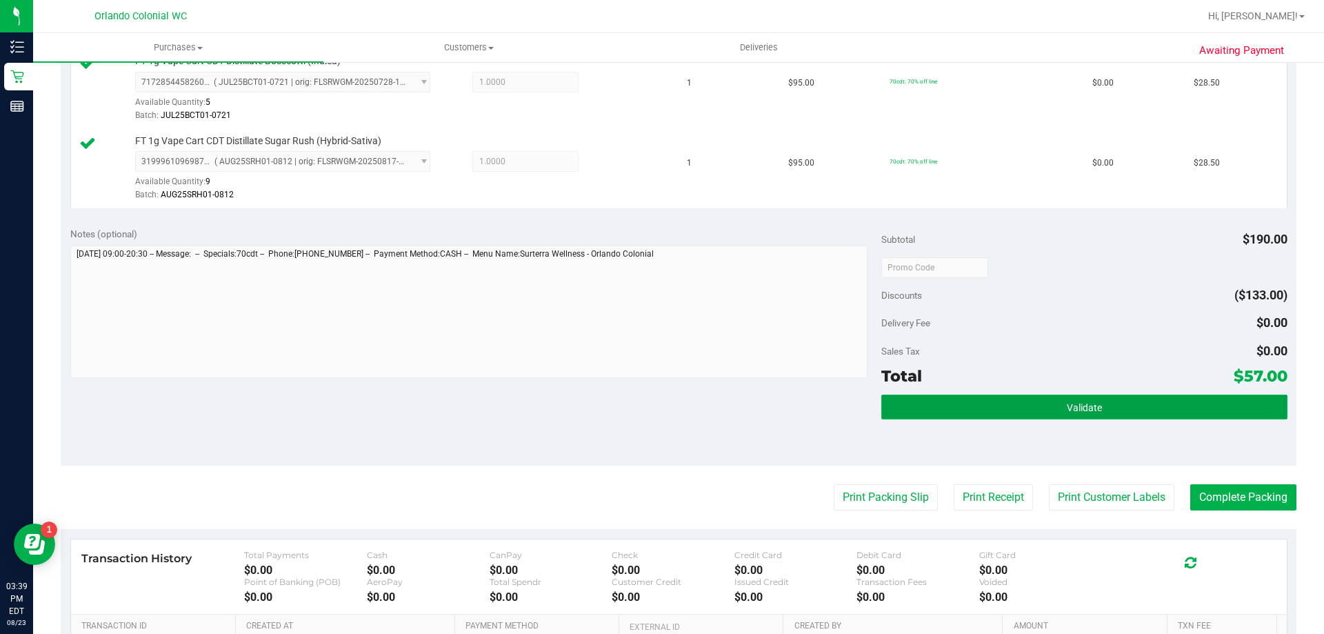
click at [1143, 400] on button "Validate" at bounding box center [1083, 406] width 405 height 25
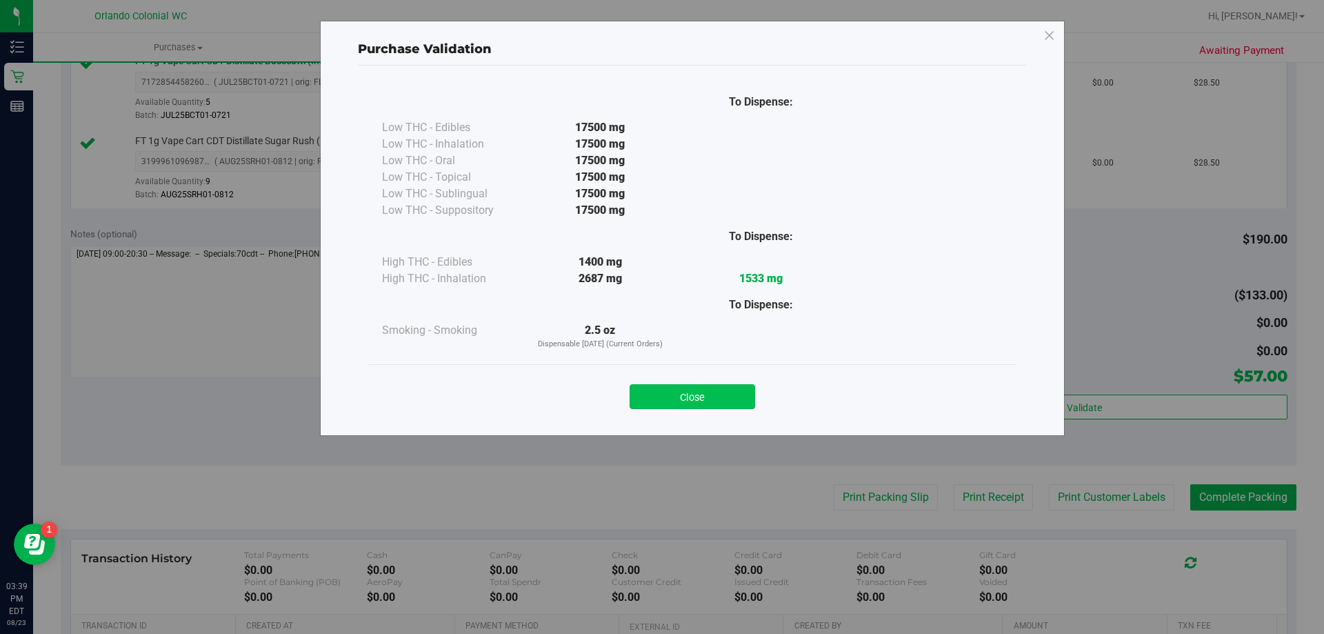
click at [716, 385] on button "Close" at bounding box center [693, 396] width 126 height 25
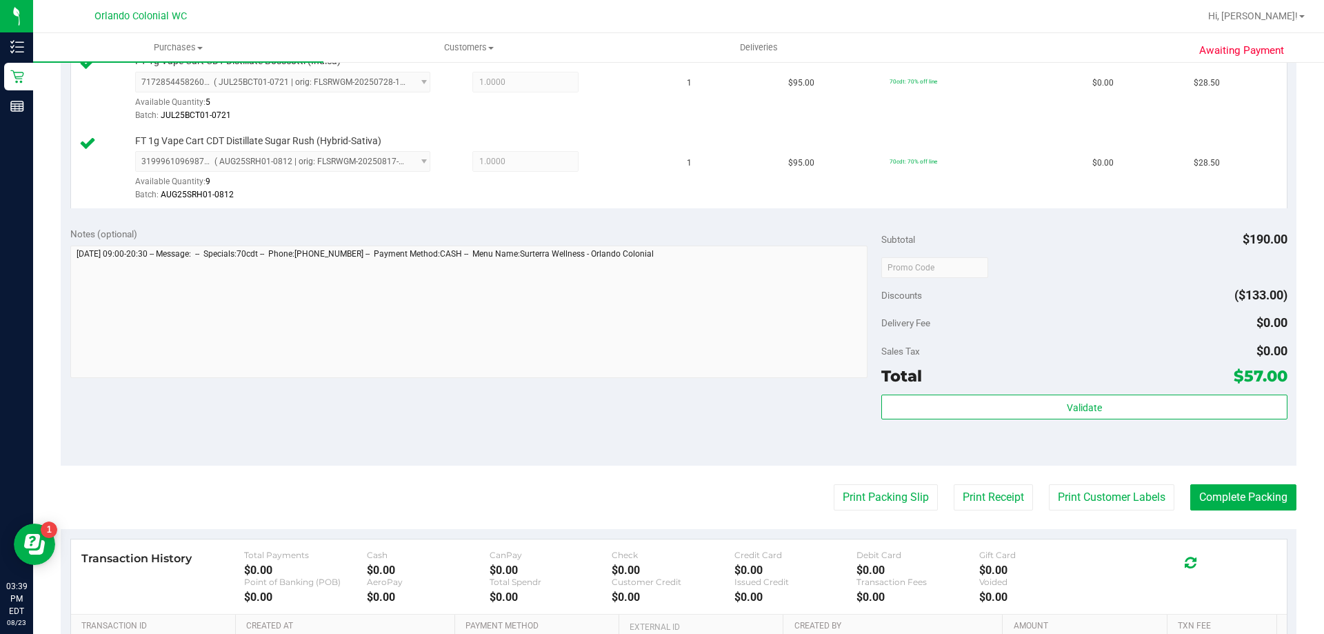
scroll to position [478, 0]
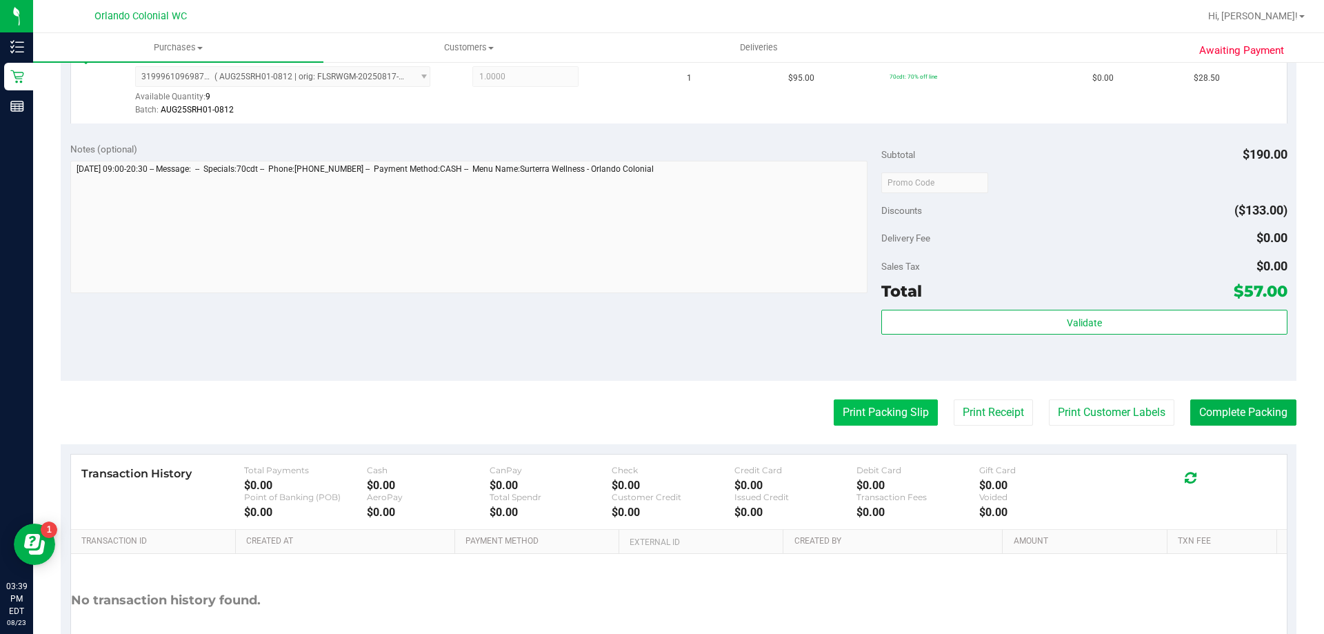
click at [890, 411] on button "Print Packing Slip" at bounding box center [886, 412] width 104 height 26
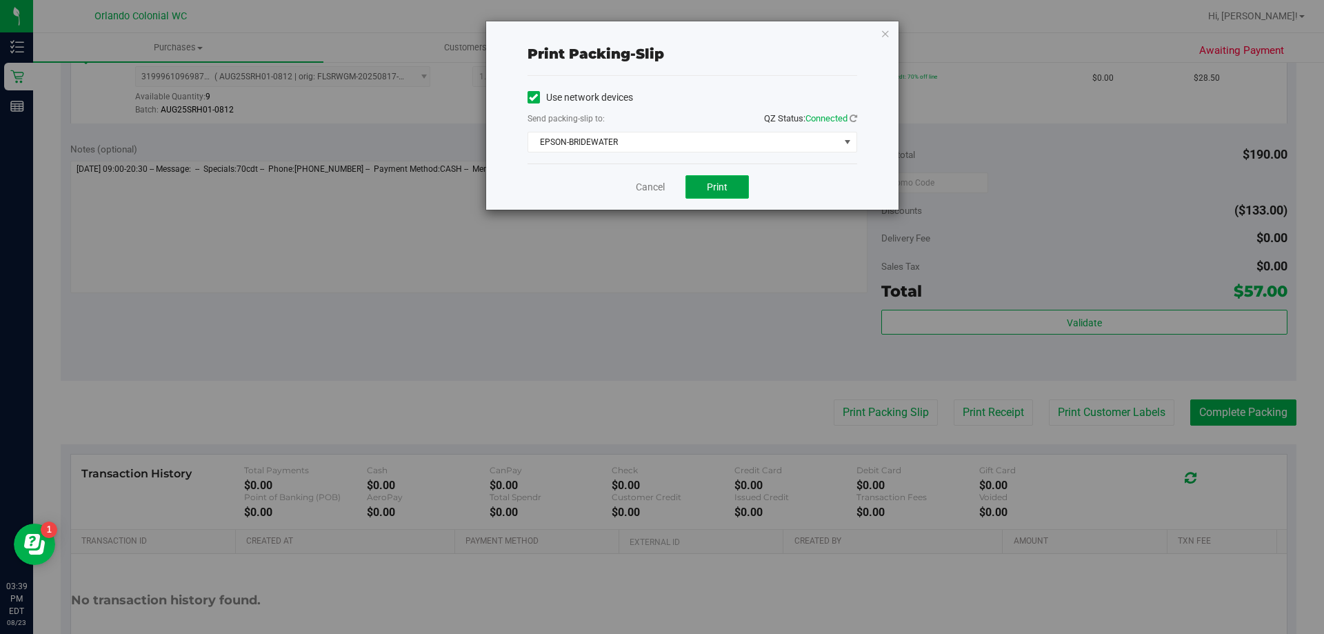
click at [728, 195] on button "Print" at bounding box center [716, 186] width 63 height 23
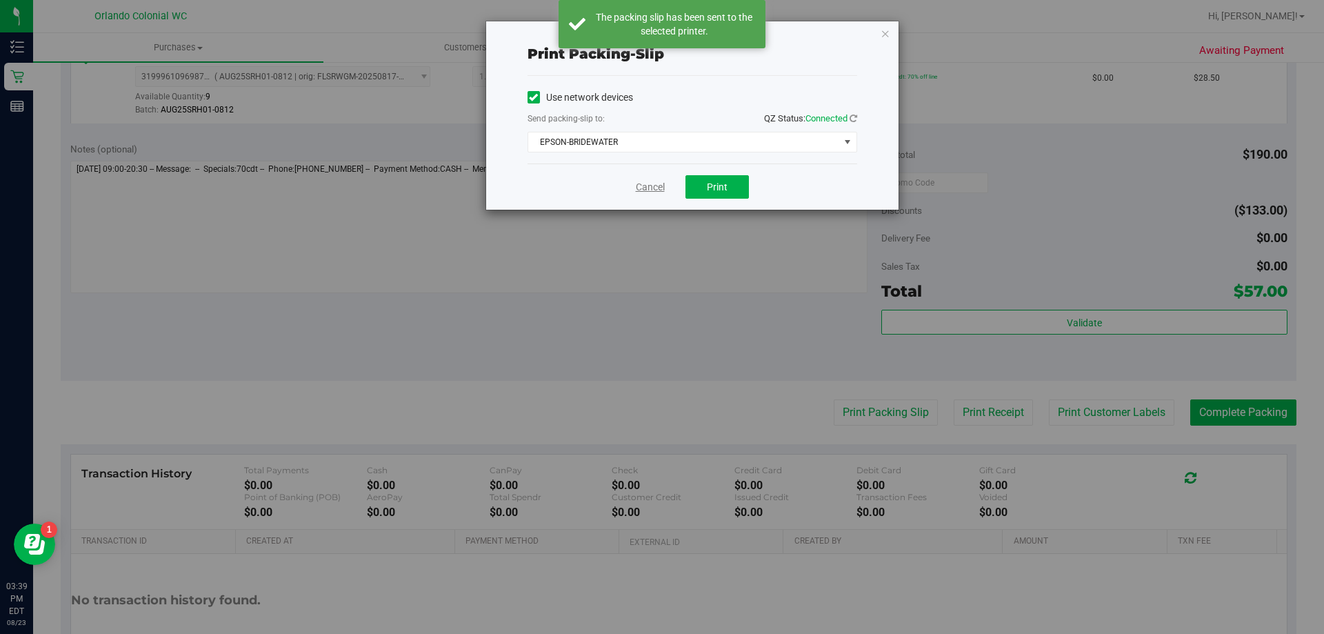
click at [645, 192] on link "Cancel" at bounding box center [650, 187] width 29 height 14
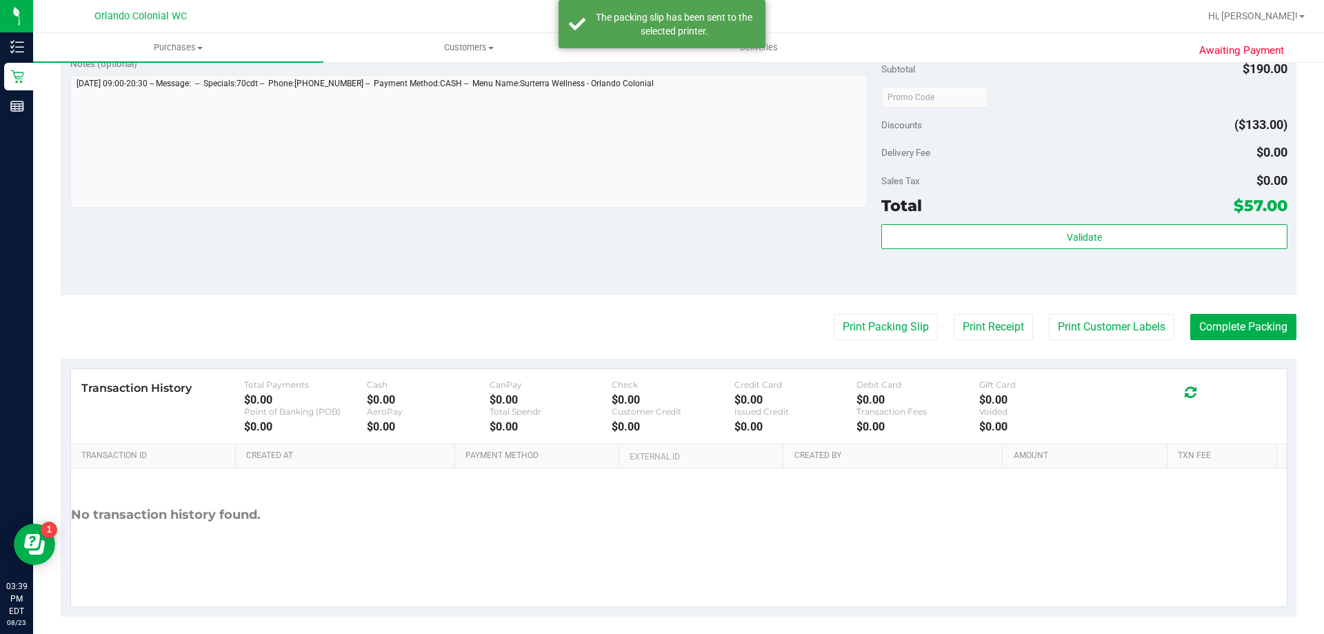
scroll to position [574, 0]
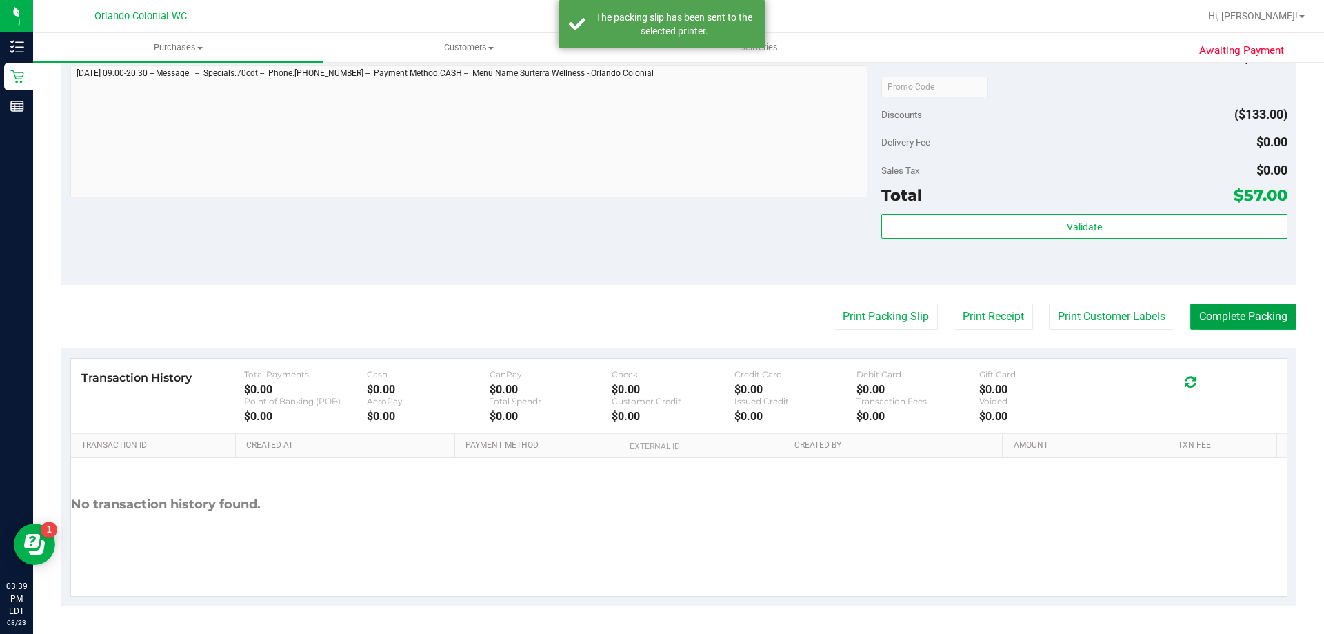
click at [1261, 314] on button "Complete Packing" at bounding box center [1243, 316] width 106 height 26
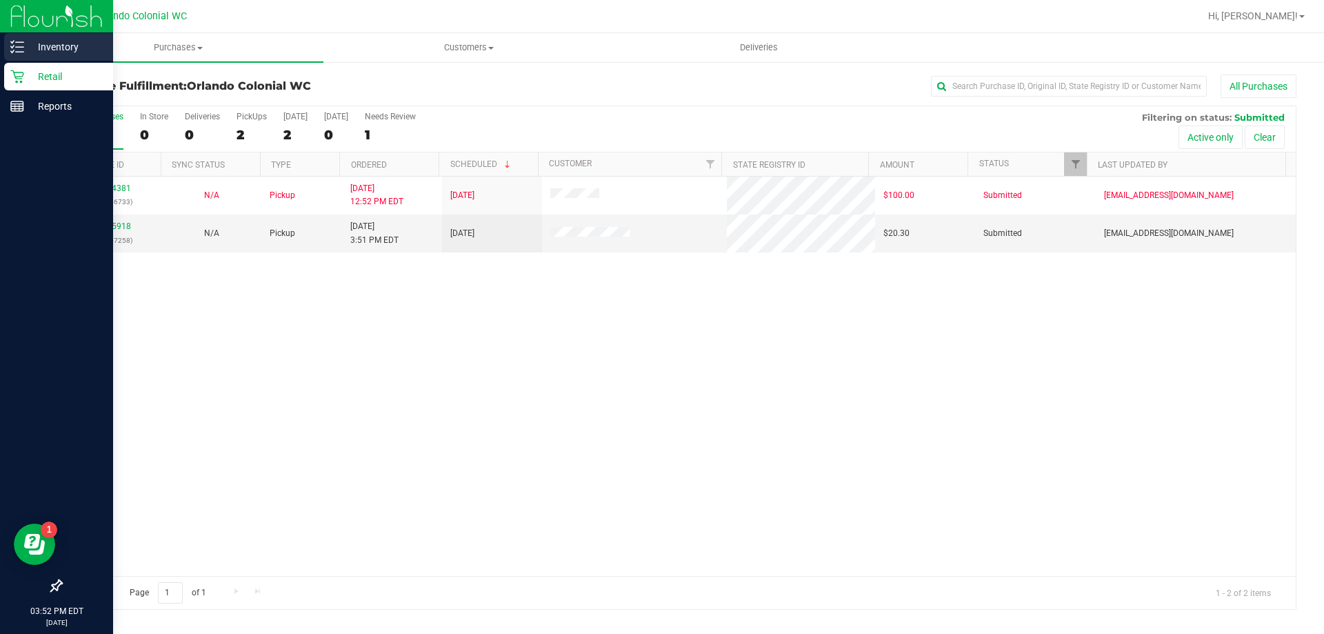
click at [12, 41] on icon at bounding box center [17, 47] width 14 height 14
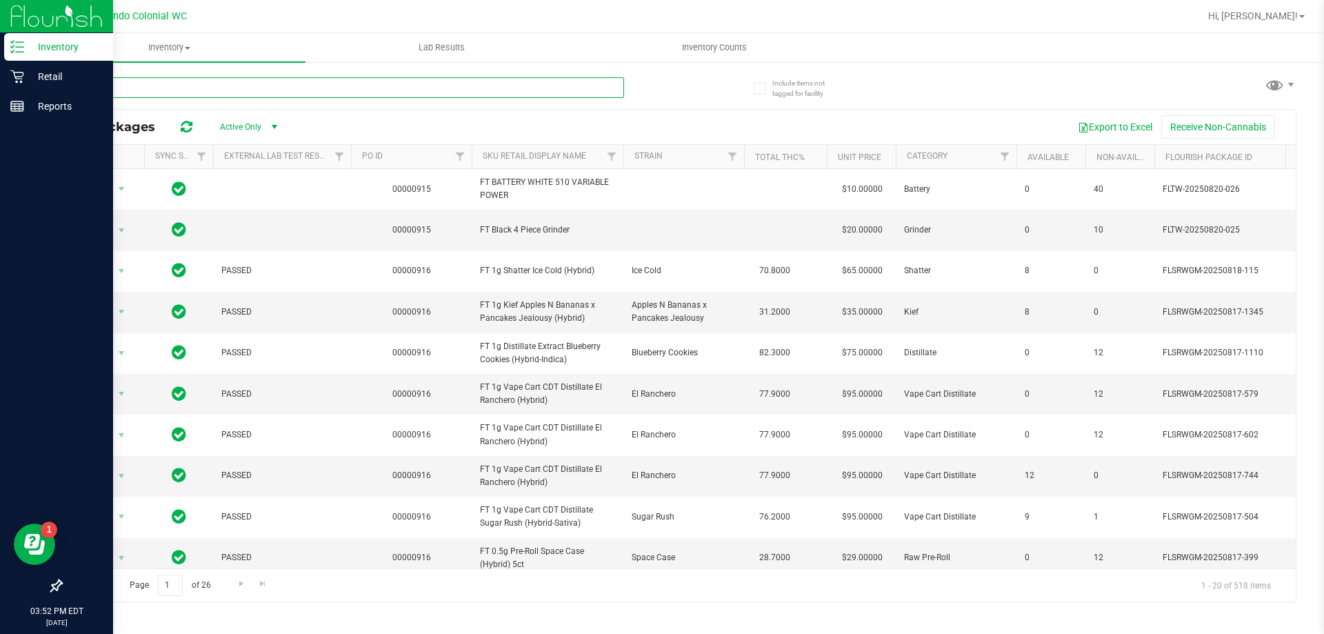
click at [393, 88] on input "text" at bounding box center [342, 87] width 563 height 21
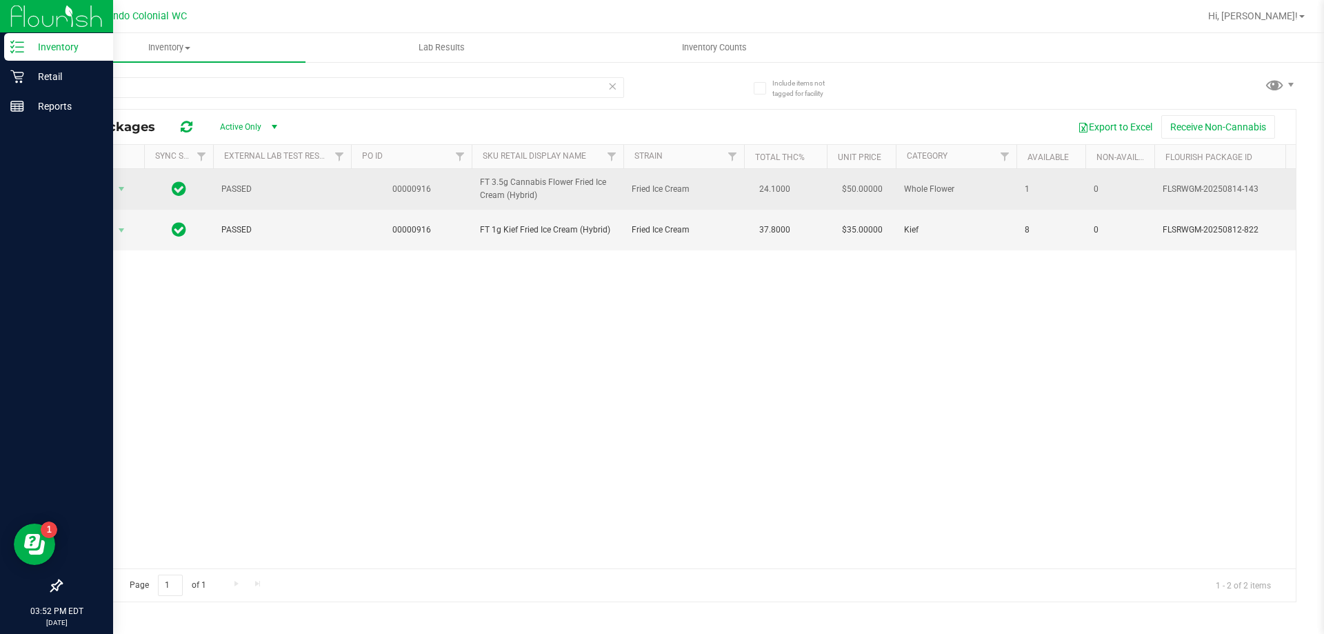
drag, startPoint x: 588, startPoint y: 200, endPoint x: 468, endPoint y: 179, distance: 122.4
click at [468, 179] on tr "Action Action Global inventory Package audit log Print package label Print prod…" at bounding box center [1274, 189] width 2427 height 41
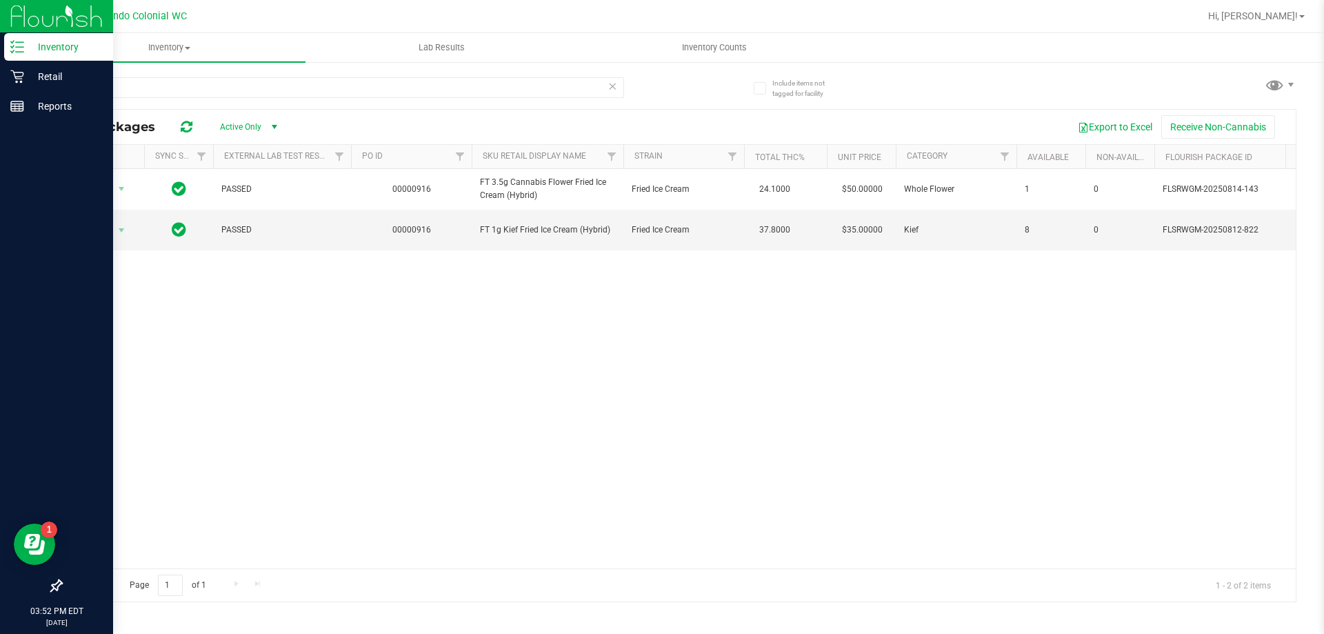
copy tr "FT 3.5g Cannabis Flower Fried Ice Cream (Hybrid)"
click at [164, 79] on input "fried" at bounding box center [342, 87] width 563 height 21
paste input "FT 3.5g Cannabis Flower Fried Ice Cream (Hybrid)"
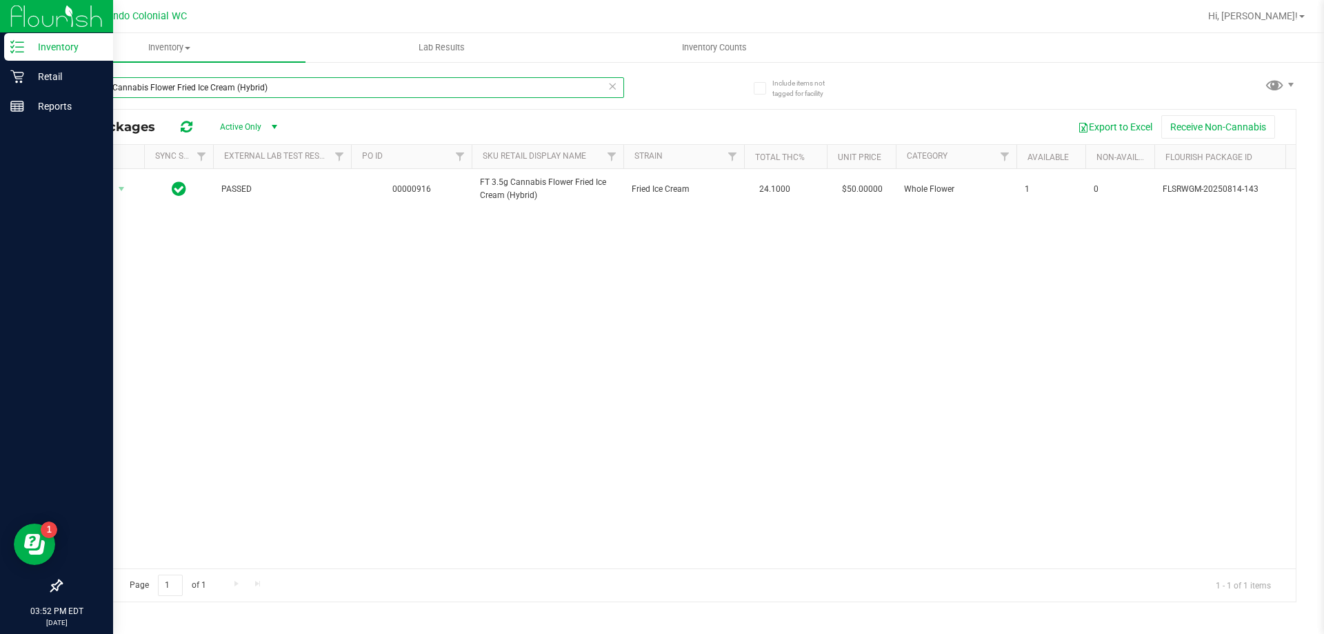
type input "FT 3.5g Cannabis Flower Fried Ice Cream (Hybrid)"
click at [865, 335] on div "Action Action Global inventory Package audit log Print package label Print prod…" at bounding box center [678, 368] width 1234 height 399
drag, startPoint x: 601, startPoint y: 377, endPoint x: 541, endPoint y: 344, distance: 67.6
click at [601, 375] on div "Action Action Global inventory Package audit log Print package label Print prod…" at bounding box center [678, 368] width 1234 height 399
click at [354, 254] on div "Action Action Global inventory Package audit log Print package label Print prod…" at bounding box center [678, 368] width 1234 height 399
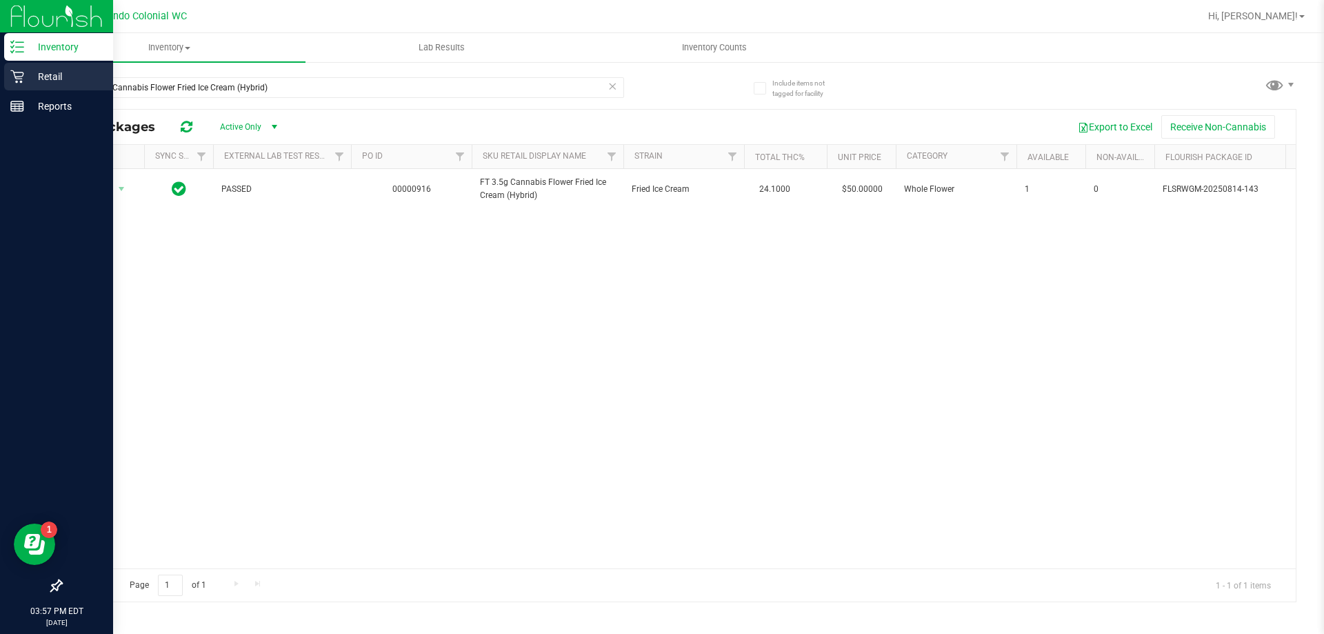
click at [28, 76] on p "Retail" at bounding box center [65, 76] width 83 height 17
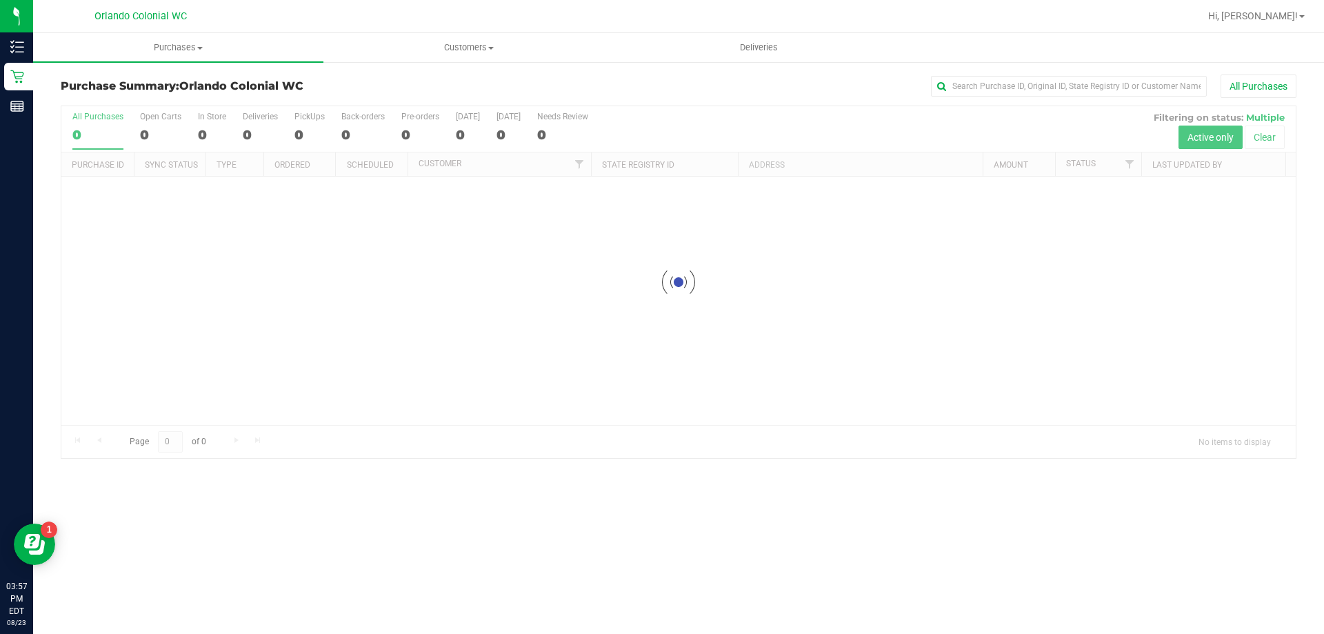
click at [368, 255] on div at bounding box center [678, 282] width 1234 height 352
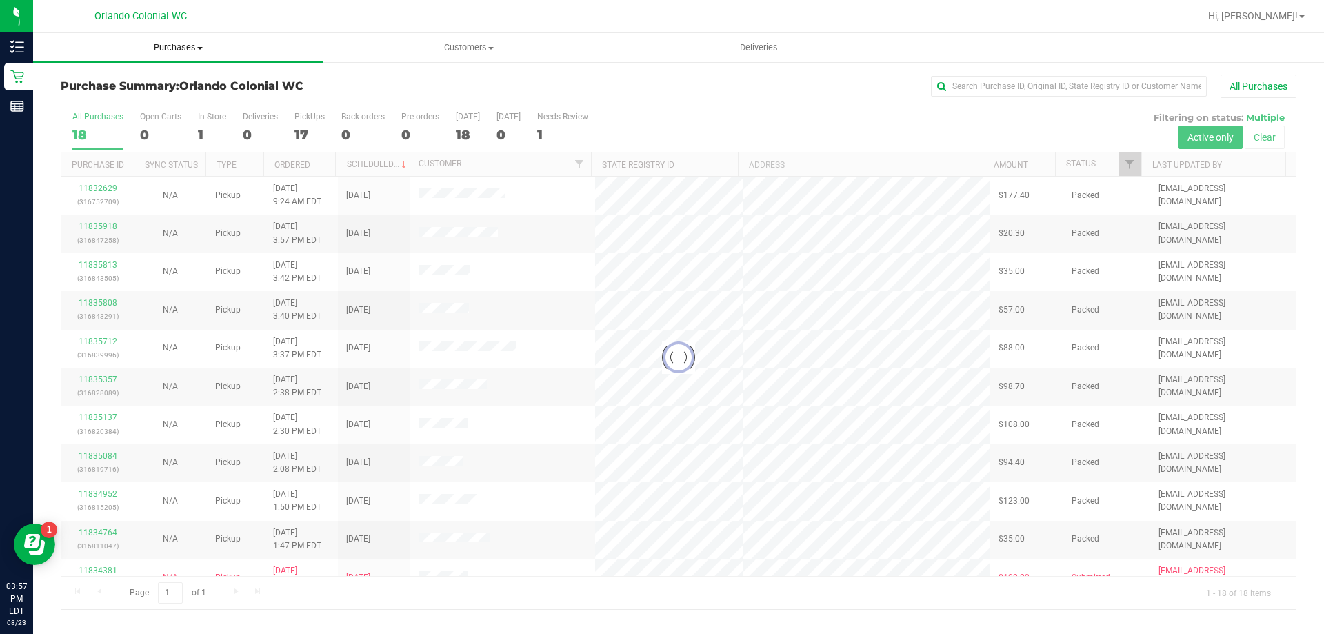
click at [196, 51] on span "Purchases" at bounding box center [178, 47] width 290 height 12
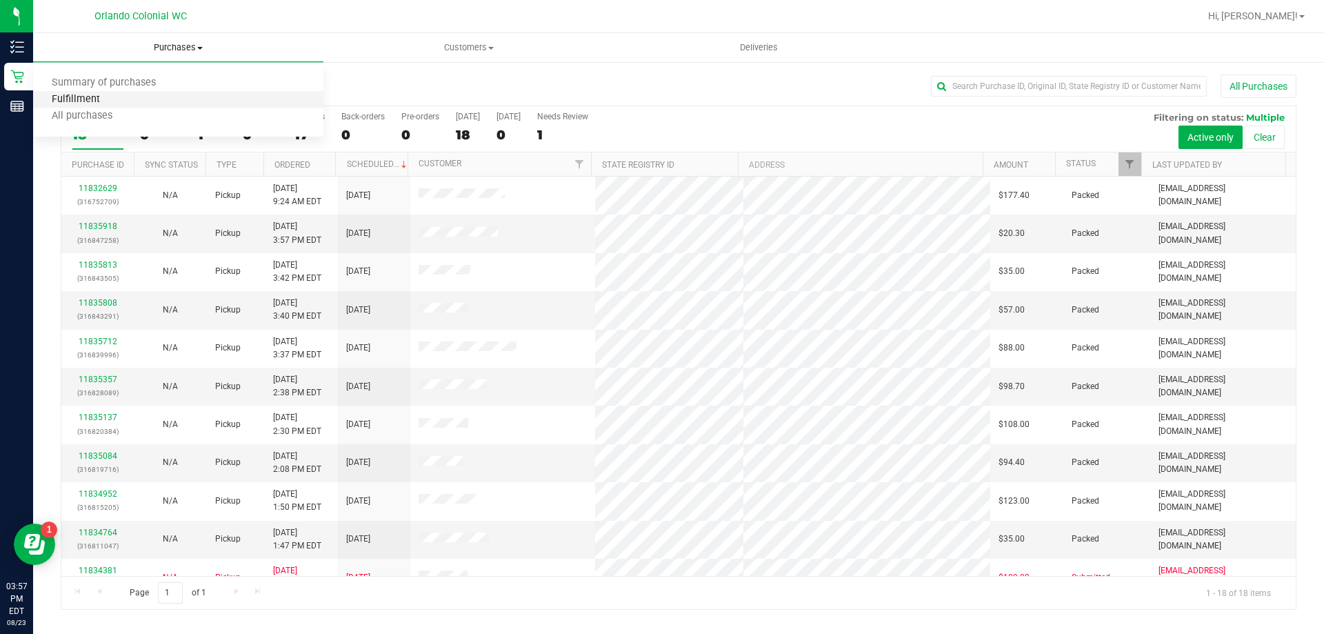
click at [112, 102] on span "Fulfillment" at bounding box center [76, 100] width 86 height 12
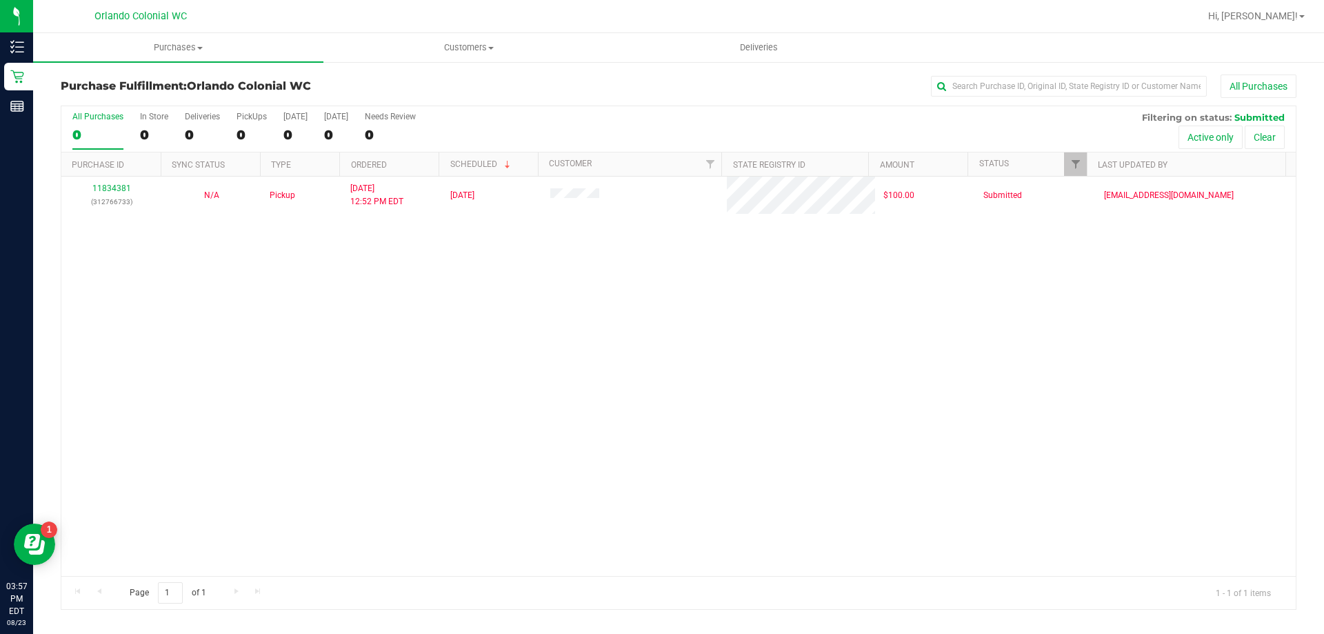
click at [539, 361] on div "11834381 (312766733) N/A Pickup 8/23/2025 12:52 PM EDT 8/23/2025 $100.00 Submit…" at bounding box center [678, 376] width 1234 height 399
click at [682, 315] on div "11834381 (312766733) N/A Pickup 8/23/2025 12:52 PM EDT 8/23/2025 $100.00 Submit…" at bounding box center [678, 376] width 1234 height 399
click at [705, 317] on div "11834381 (312766733) N/A Pickup 8/23/2025 12:52 PM EDT 8/23/2025 $100.00 Submit…" at bounding box center [678, 376] width 1234 height 399
click at [764, 317] on div "11834381 (312766733) N/A Pickup 8/23/2025 12:52 PM EDT 8/23/2025 $100.00 Submit…" at bounding box center [678, 376] width 1234 height 399
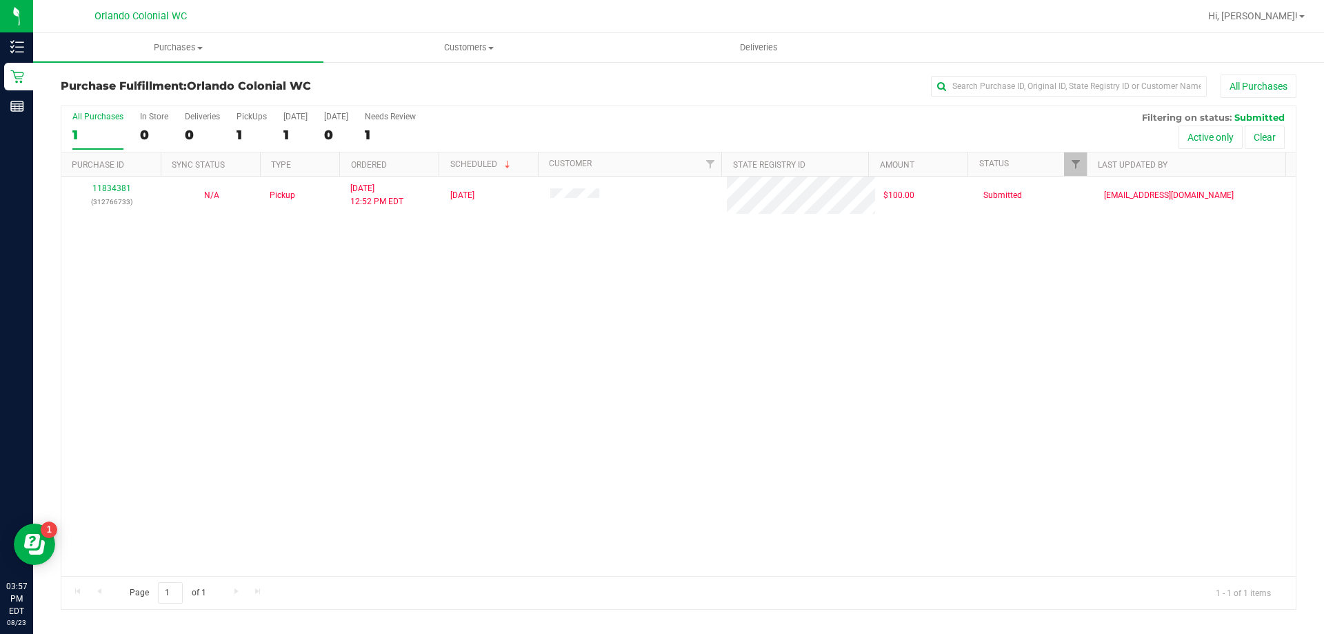
click at [727, 338] on div "11834381 (312766733) N/A Pickup 8/23/2025 12:52 PM EDT 8/23/2025 $100.00 Submit…" at bounding box center [678, 376] width 1234 height 399
click at [756, 339] on div "11834381 (312766733) N/A Pickup 8/23/2025 12:52 PM EDT 8/23/2025 $100.00 Submit…" at bounding box center [678, 376] width 1234 height 399
click at [472, 250] on div "11834381 (312766733) N/A Pickup 8/23/2025 12:52 PM EDT 8/23/2025 $100.00 Submit…" at bounding box center [678, 376] width 1234 height 399
click at [551, 392] on div "11834381 (312766733) N/A Pickup 8/23/2025 12:52 PM EDT 8/23/2025 $100.00 Submit…" at bounding box center [678, 376] width 1234 height 399
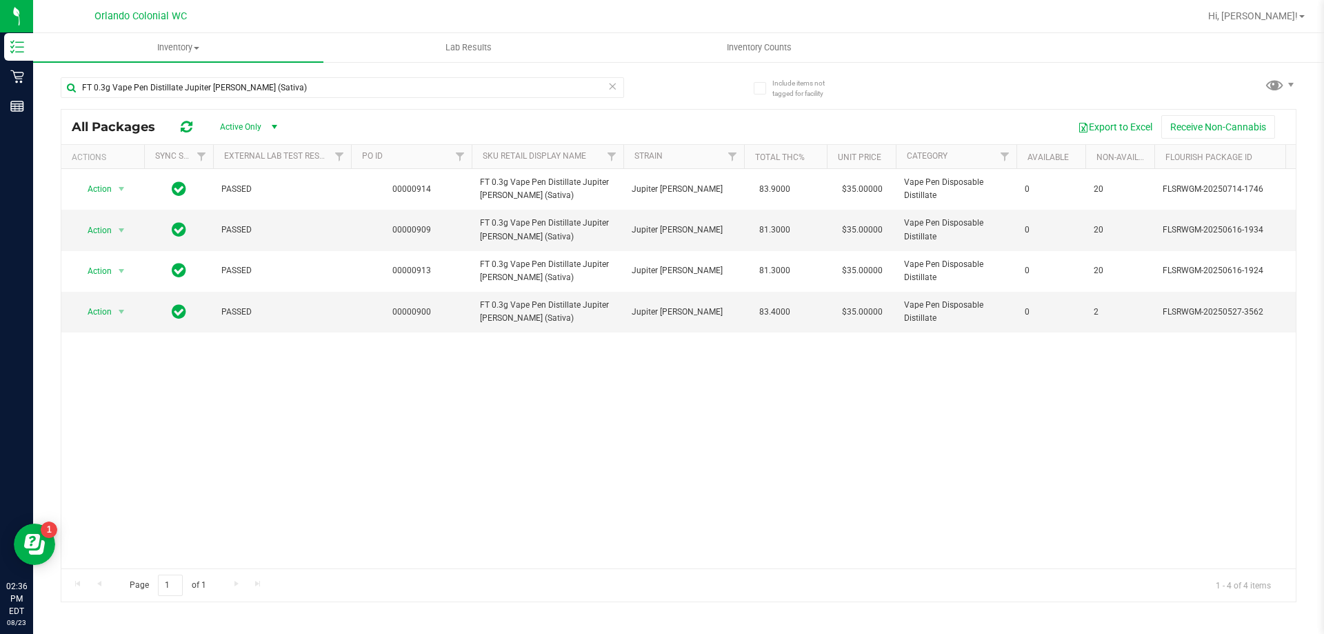
click at [590, 396] on div "Action Action Global inventory Package audit log Print package label Print prod…" at bounding box center [678, 368] width 1234 height 399
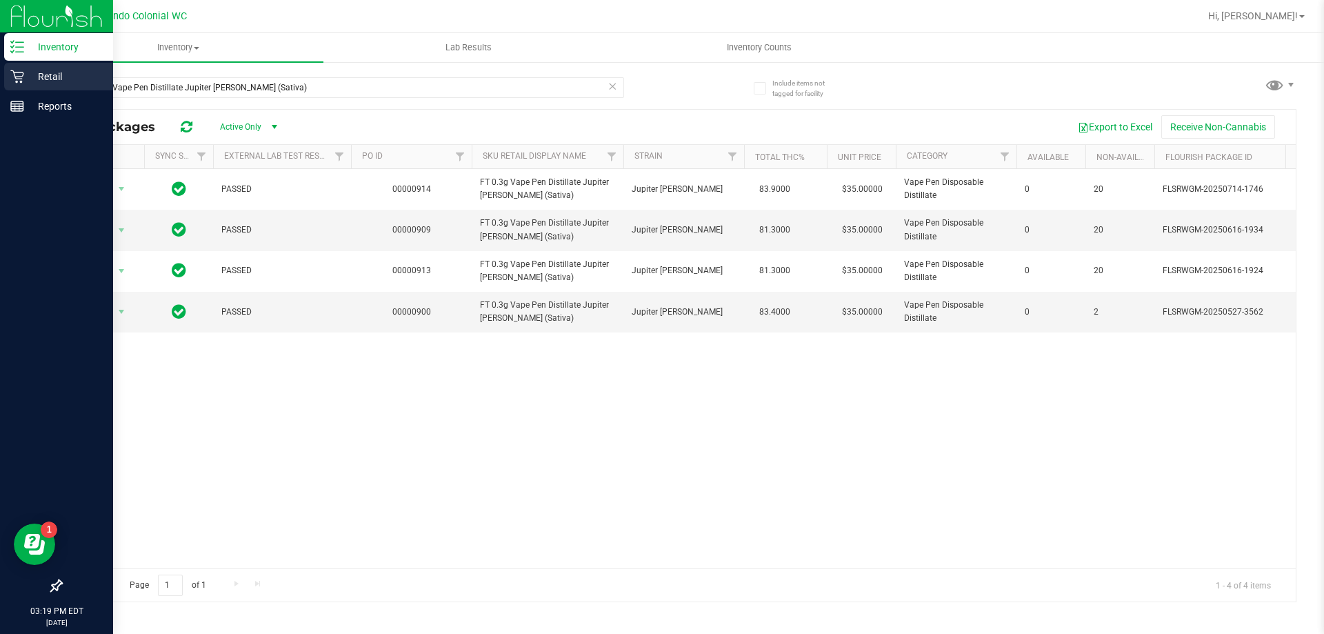
click at [22, 79] on icon at bounding box center [17, 77] width 14 height 14
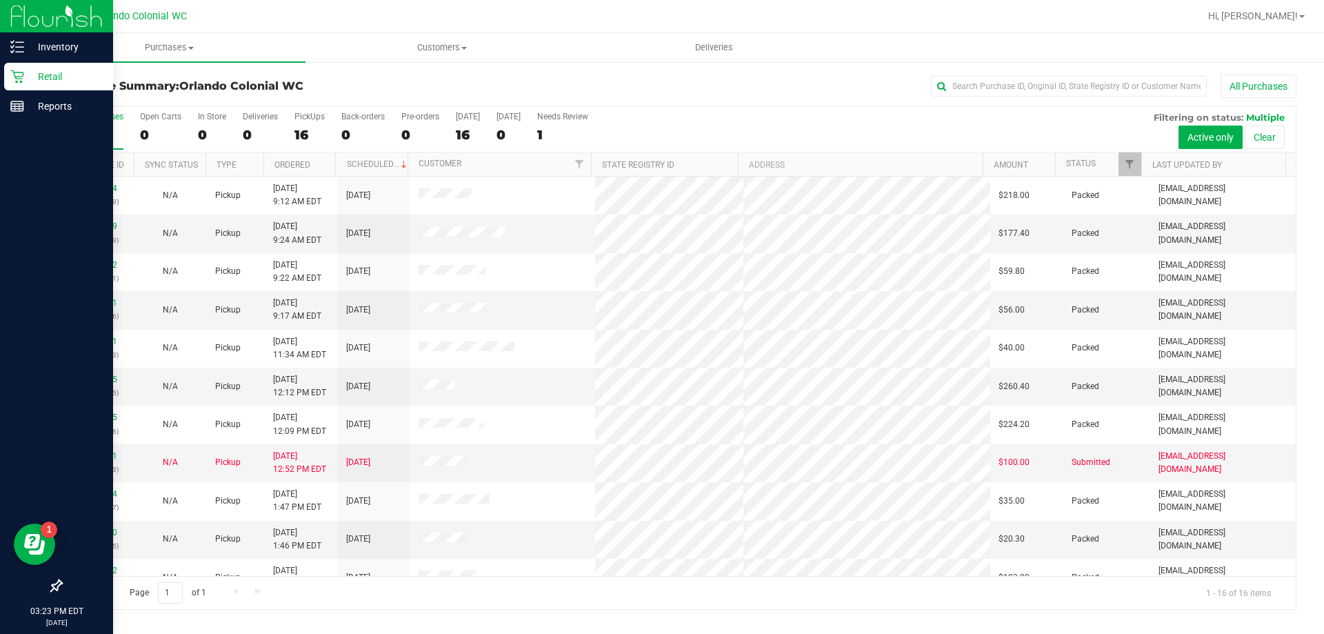
click at [641, 86] on div "All Purchases" at bounding box center [884, 85] width 824 height 23
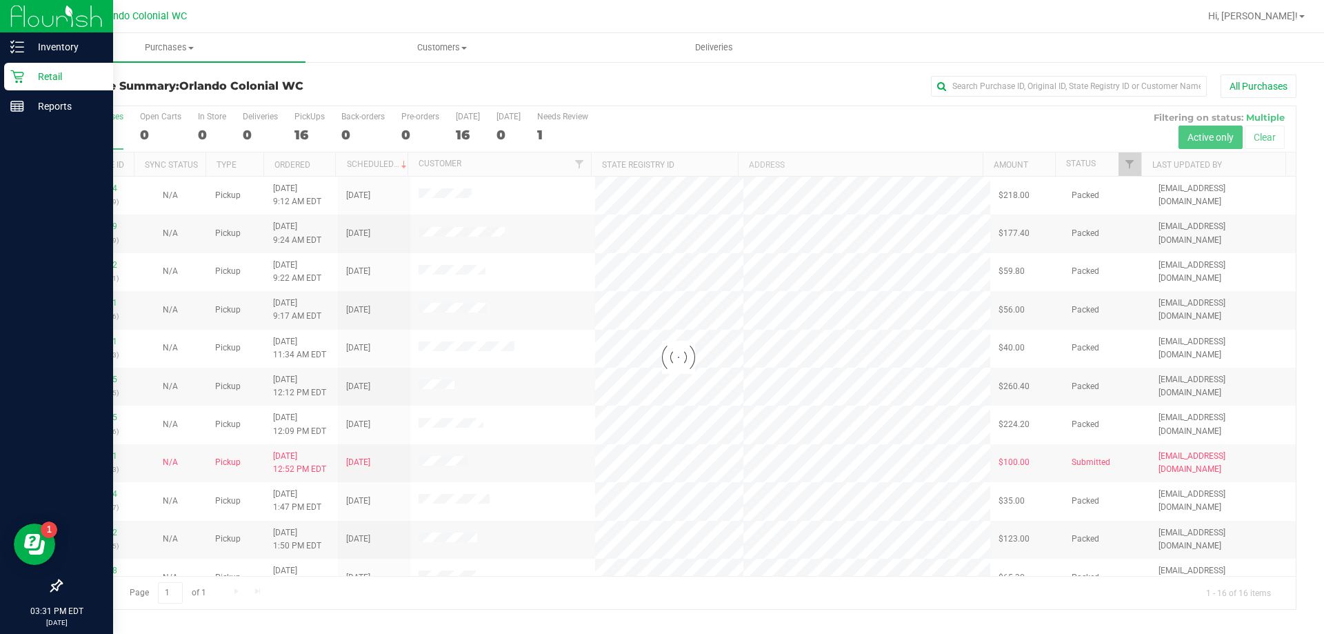
click at [585, 71] on div "Purchase Summary: Orlando Colonial WC All Purchases Loading... All Purchases 16…" at bounding box center [678, 342] width 1291 height 563
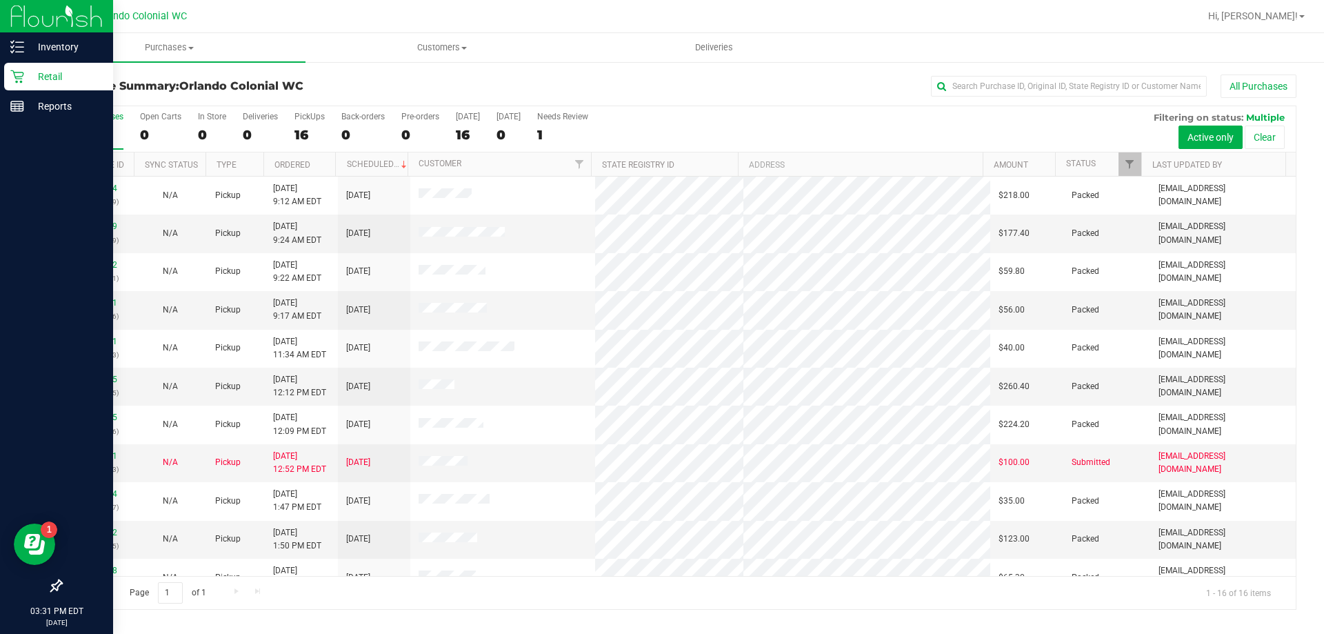
click at [585, 72] on div "Purchase Summary: Orlando Colonial WC All Purchases All Purchases 16 Open Carts…" at bounding box center [678, 342] width 1291 height 563
click at [584, 77] on div "All Purchases" at bounding box center [884, 85] width 824 height 23
